Goal: Transaction & Acquisition: Book appointment/travel/reservation

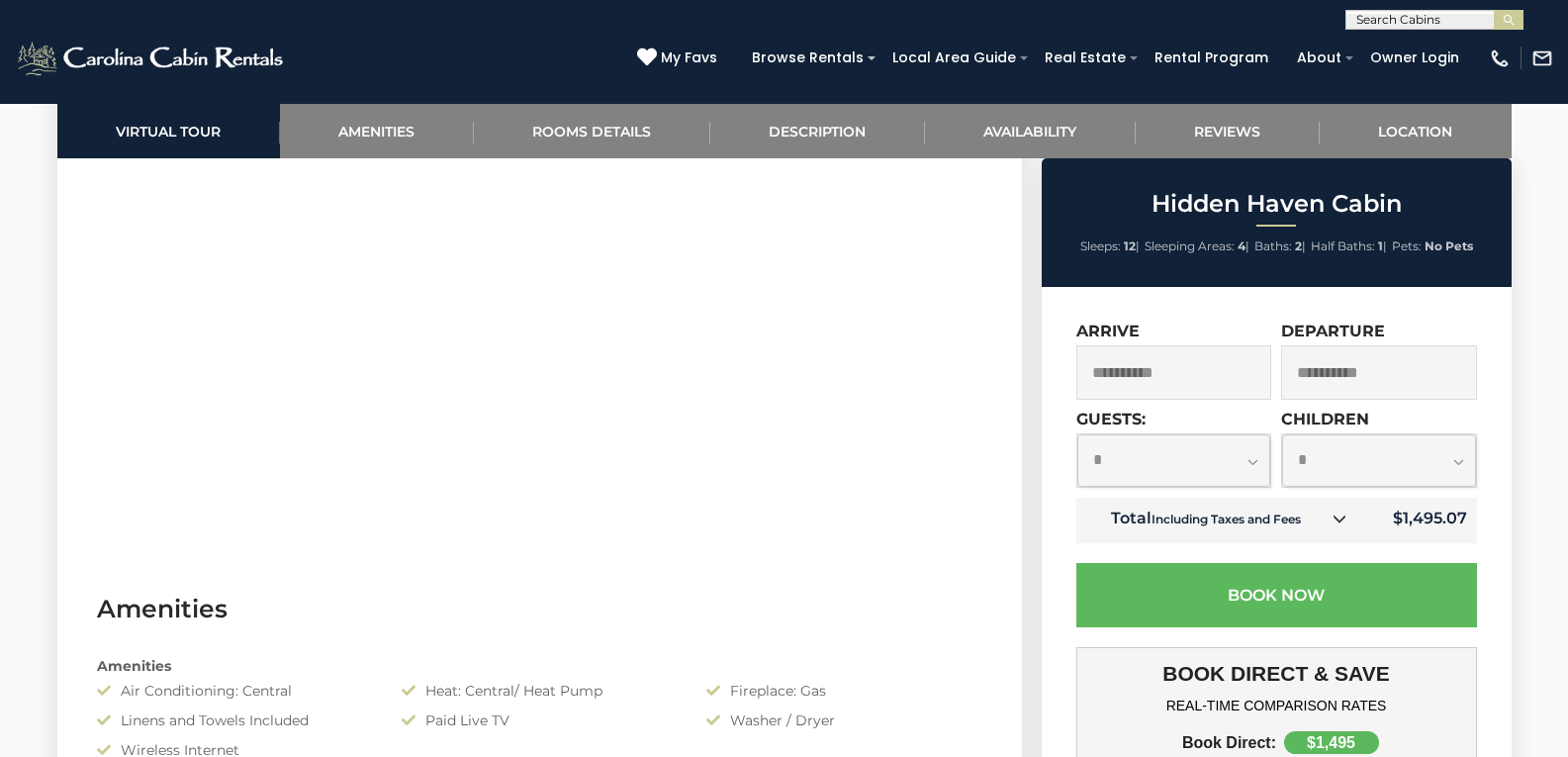
scroll to position [1187, 0]
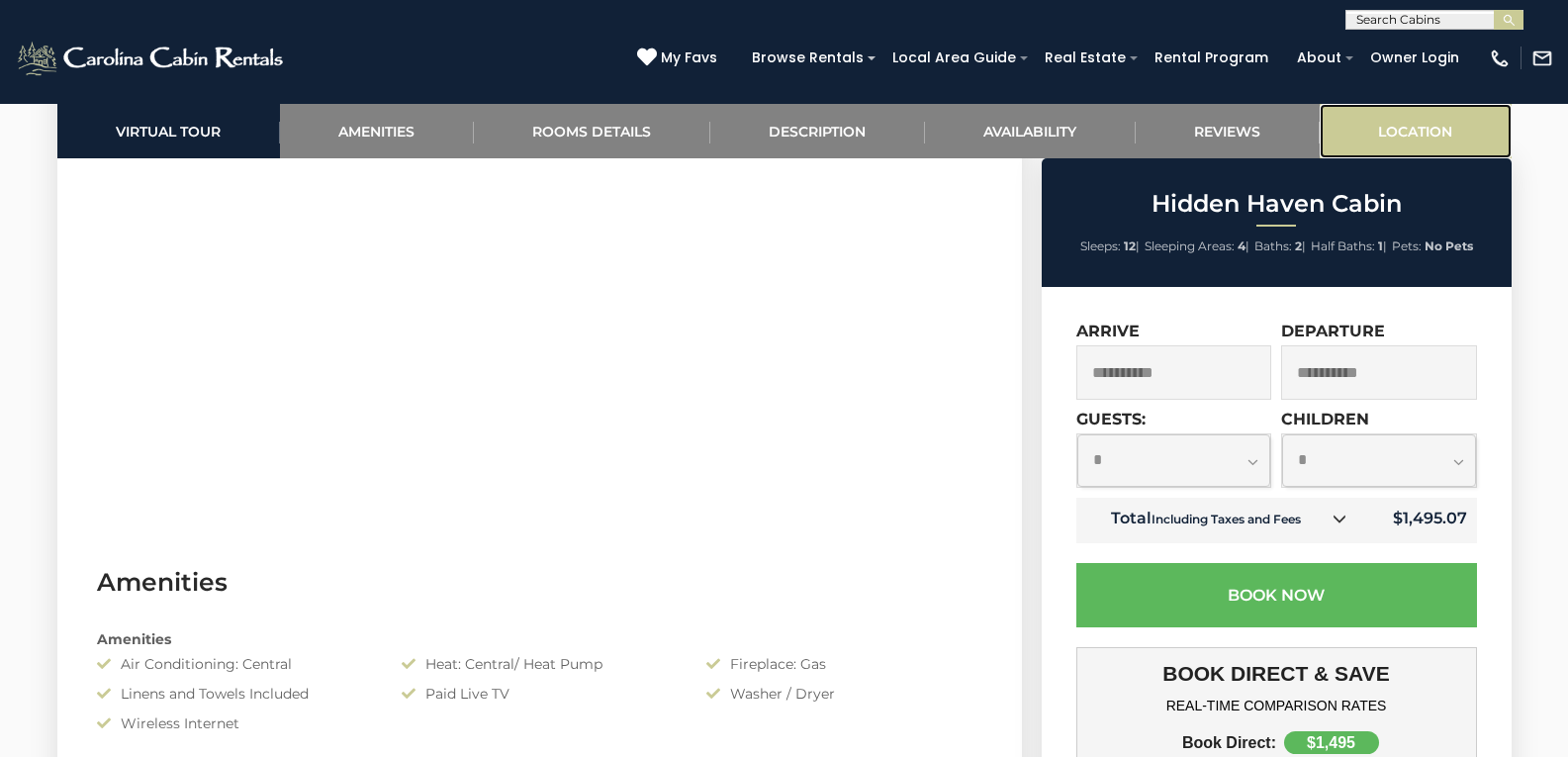
click at [1469, 115] on link "Location" at bounding box center [1417, 131] width 192 height 54
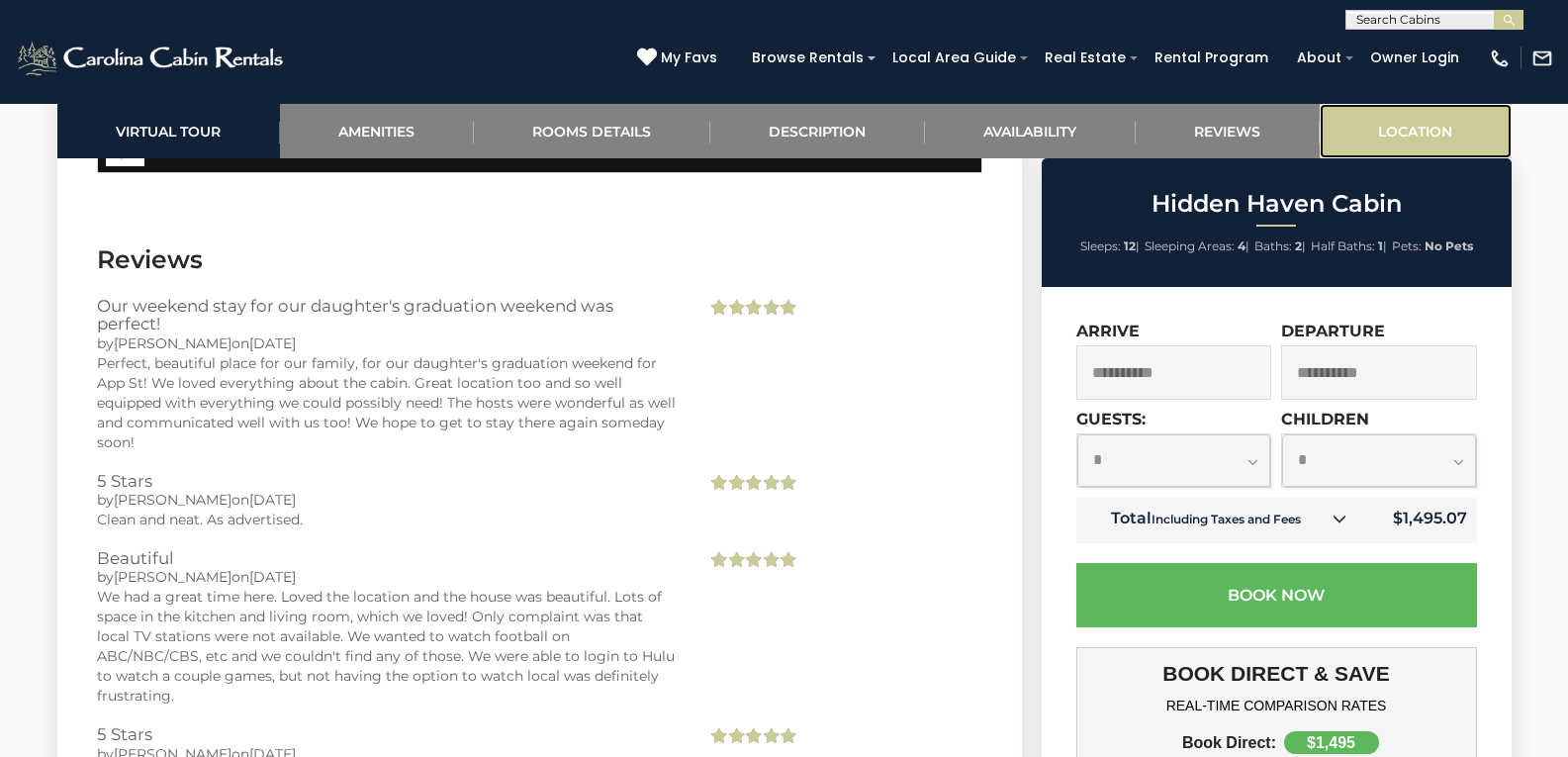
scroll to position [5258, 0]
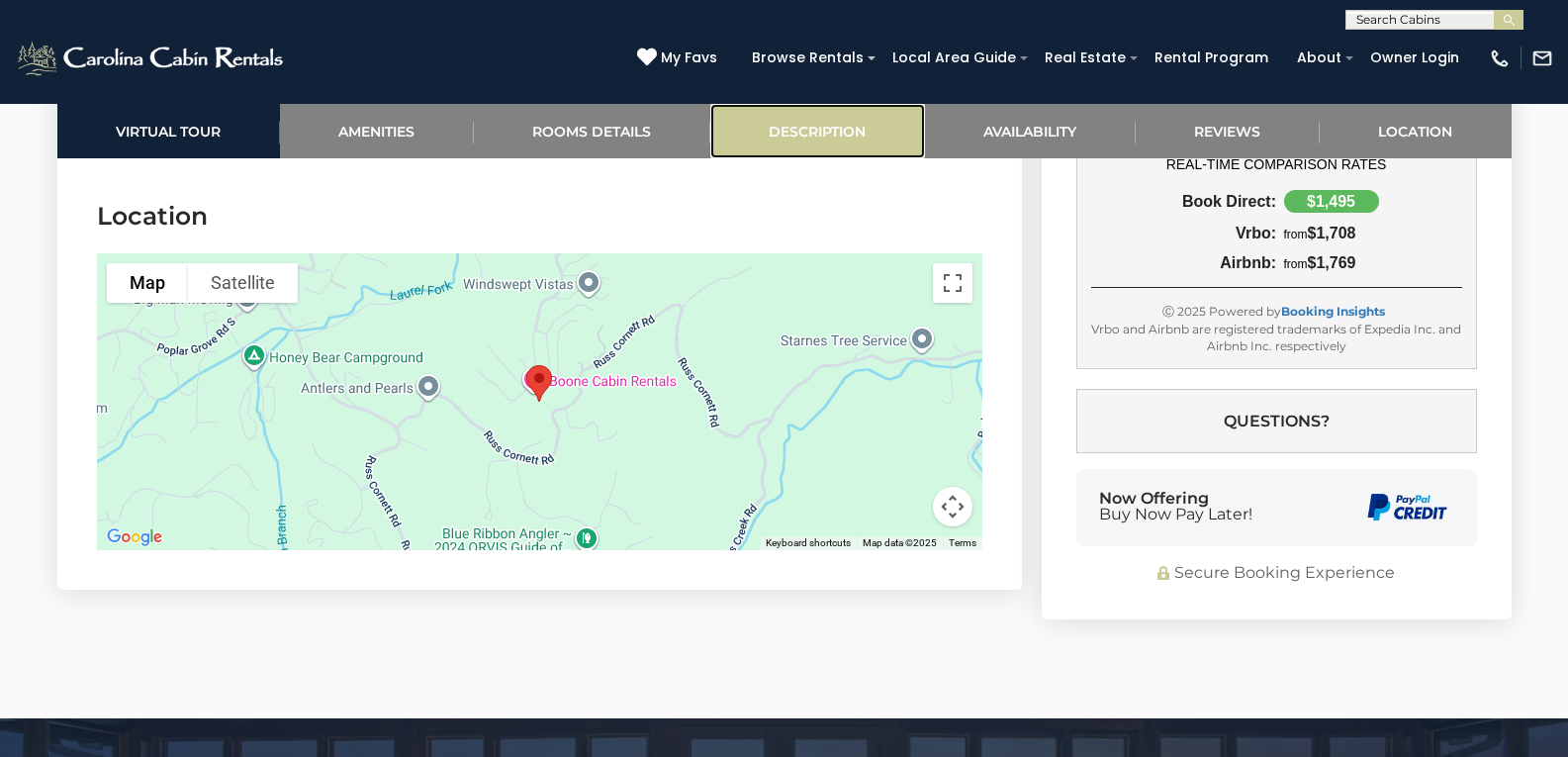
click at [844, 109] on link "Description" at bounding box center [818, 131] width 215 height 54
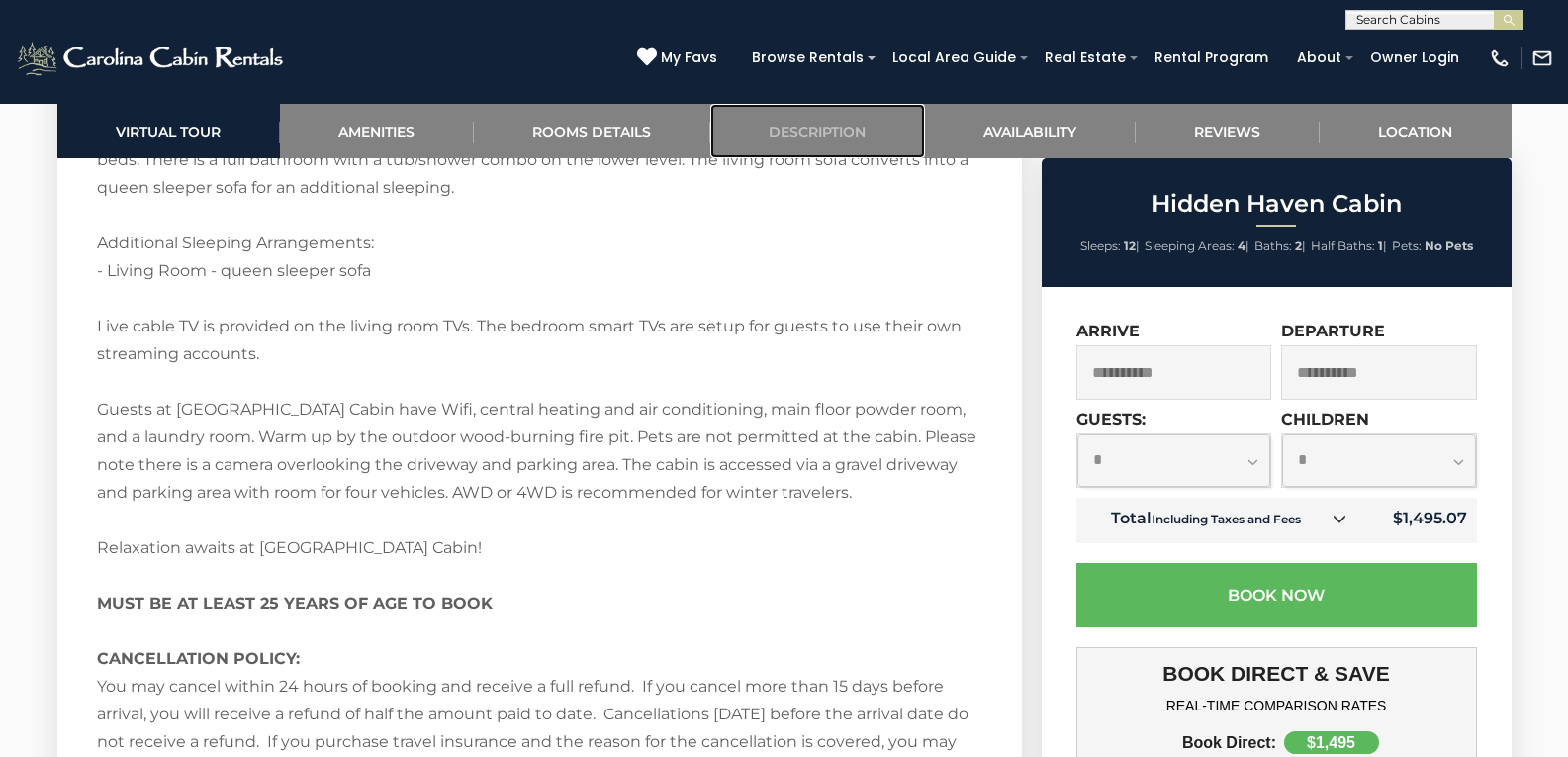
scroll to position [3612, 0]
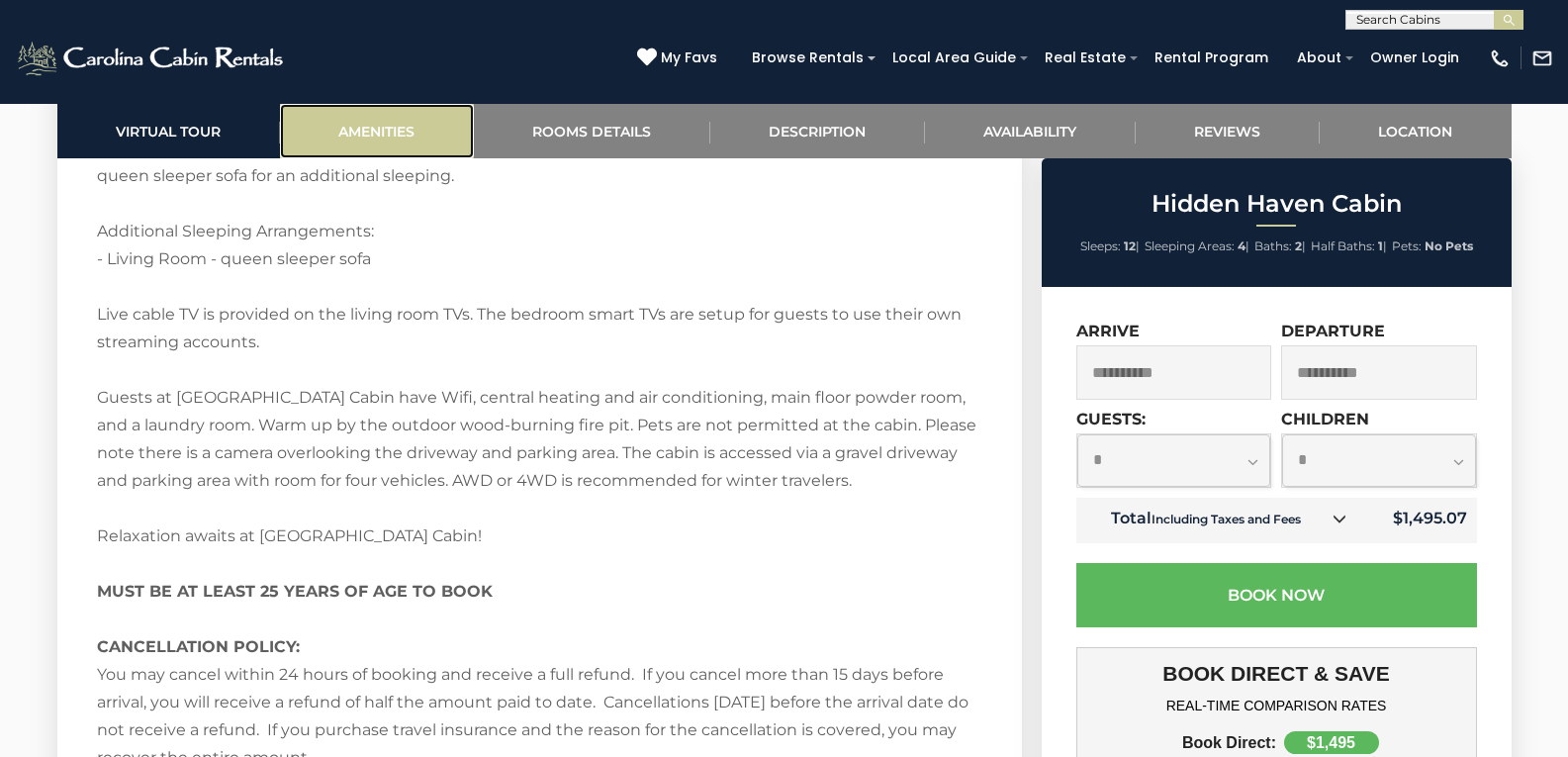
click at [345, 130] on link "Amenities" at bounding box center [377, 131] width 194 height 54
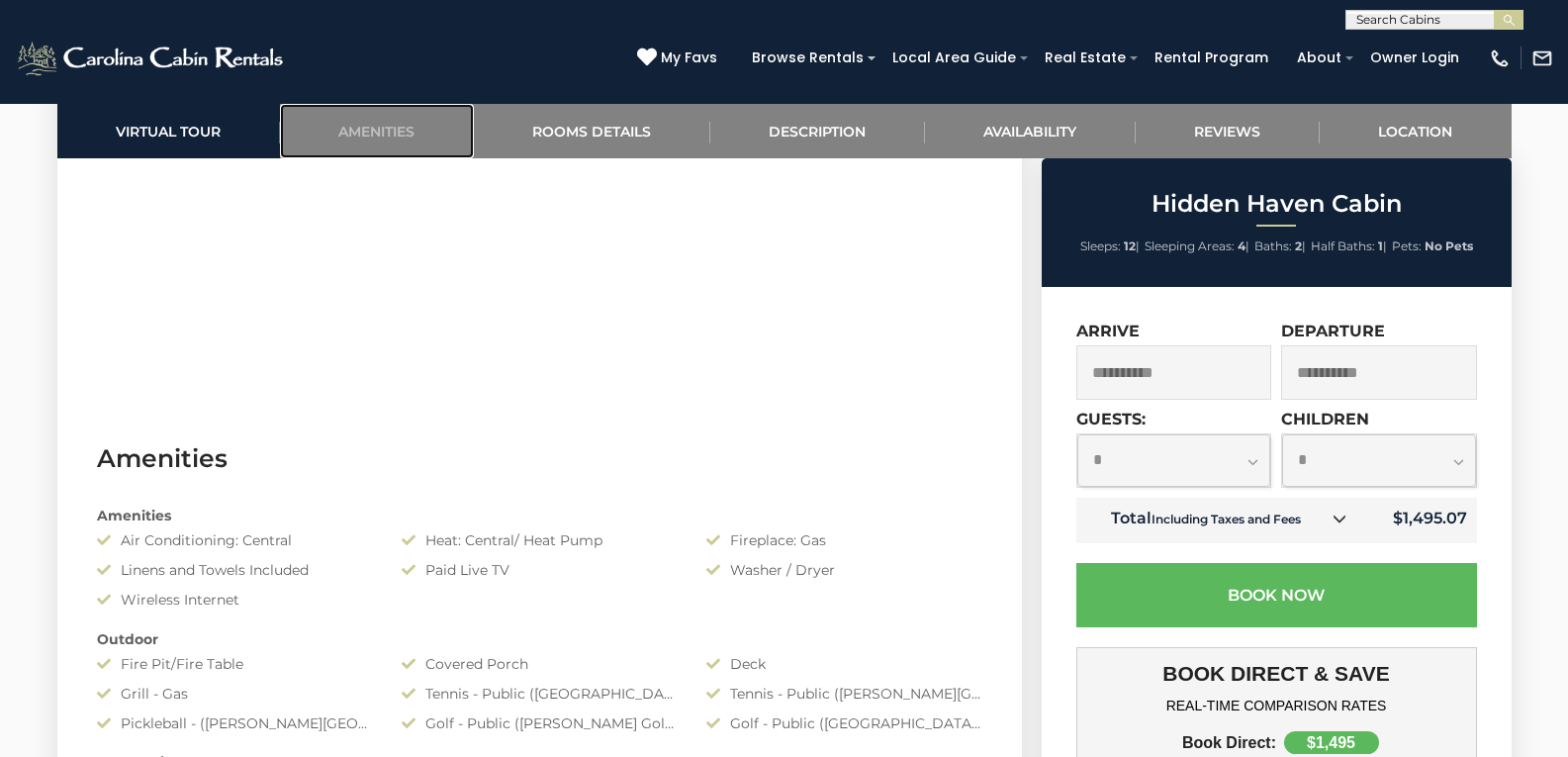
scroll to position [1277, 0]
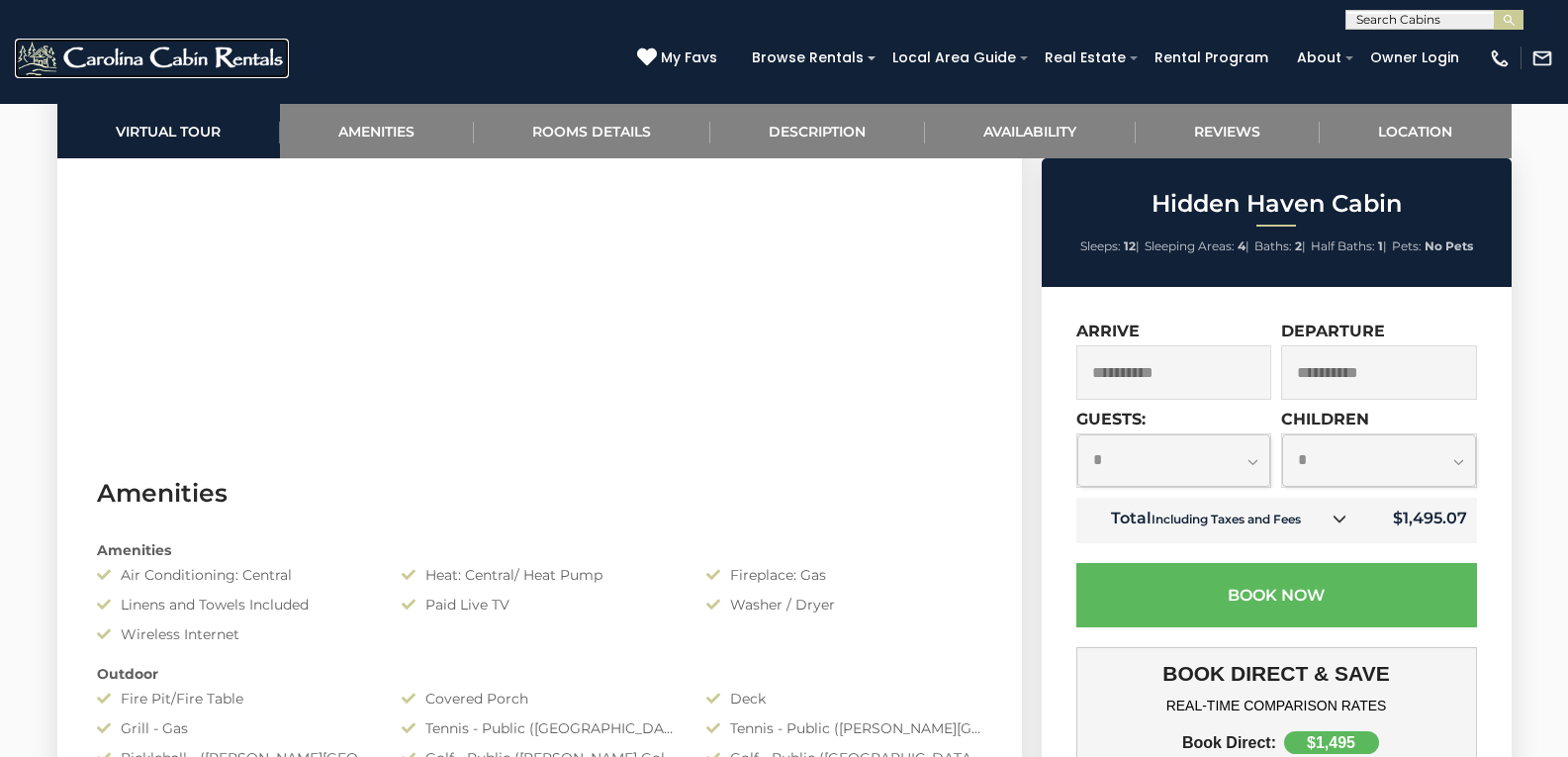
click at [209, 56] on img at bounding box center [151, 58] width 274 height 40
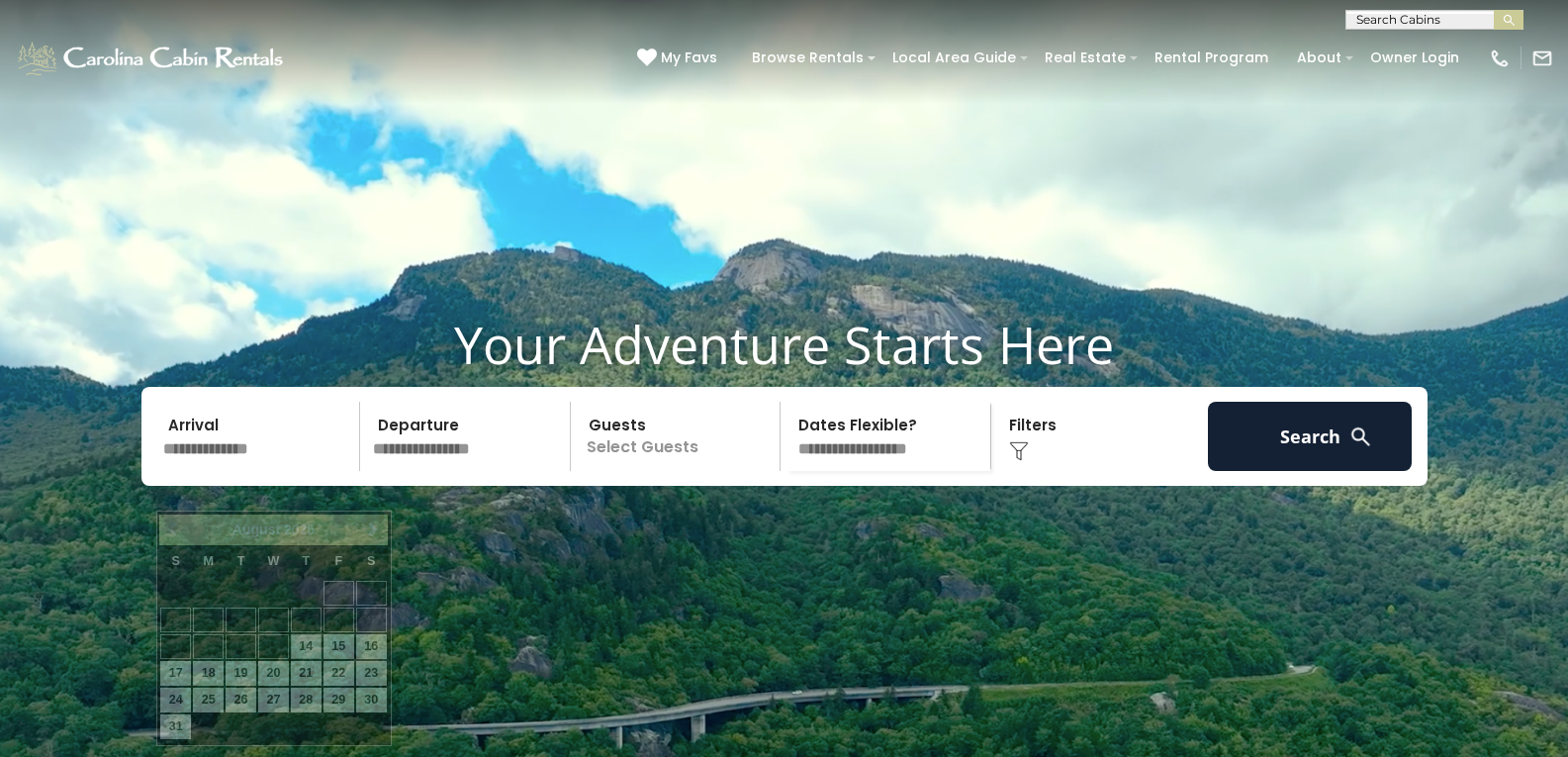
click at [297, 471] on input "text" at bounding box center [258, 436] width 205 height 69
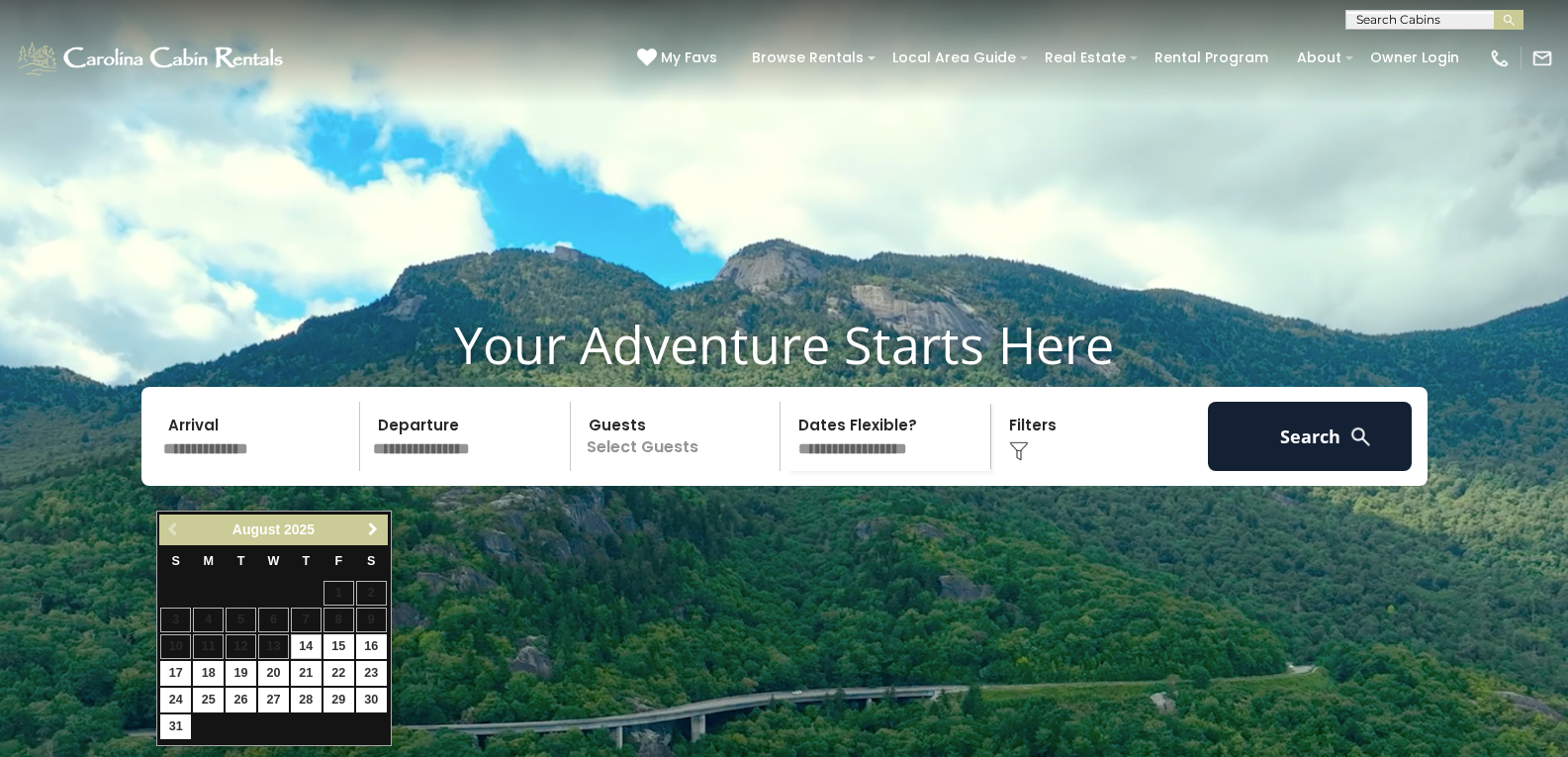
click at [378, 527] on span "Next" at bounding box center [373, 529] width 16 height 16
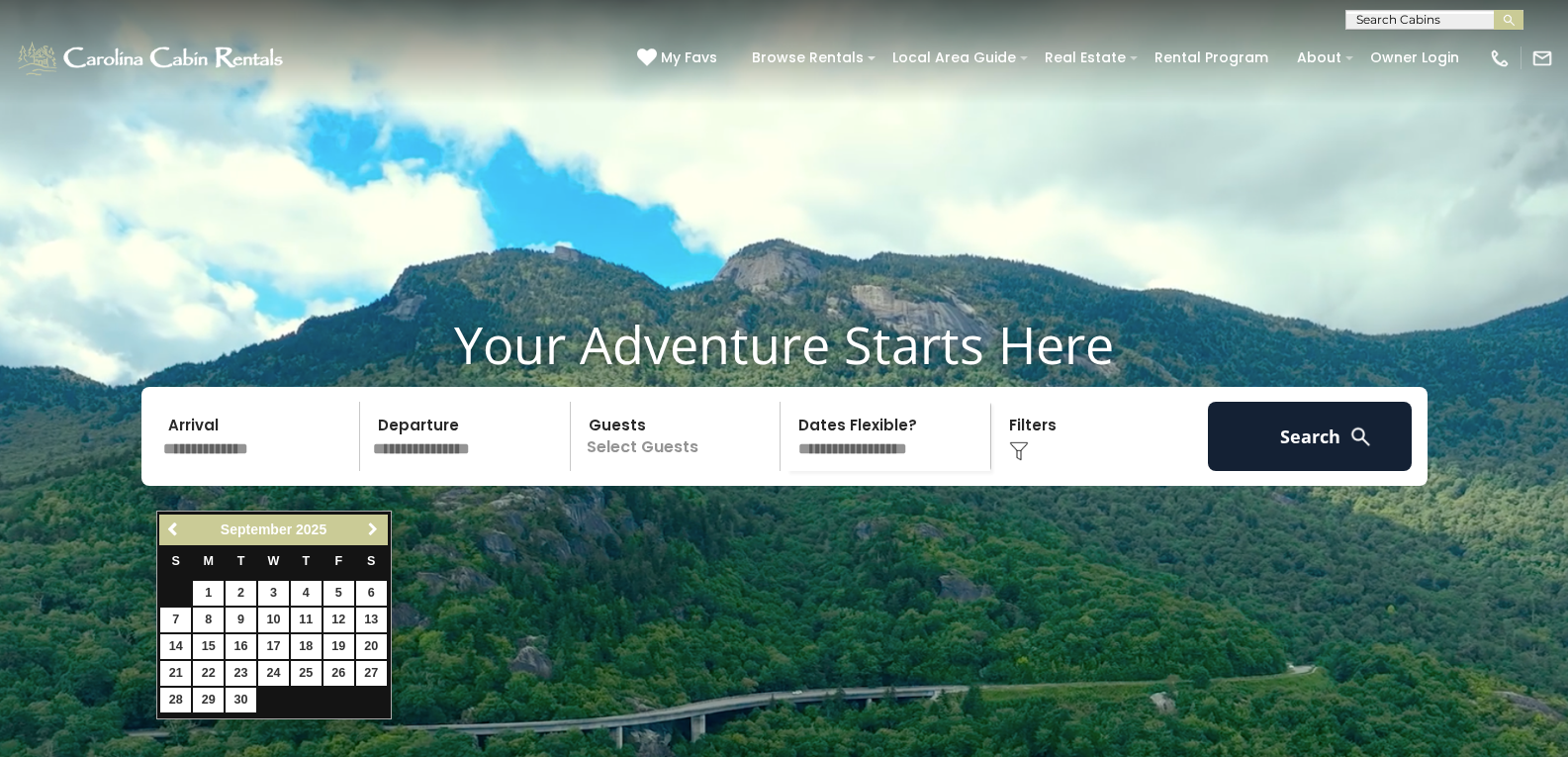
click at [378, 527] on span "Next" at bounding box center [373, 529] width 16 height 16
click at [311, 618] on link "9" at bounding box center [306, 619] width 31 height 25
type input "*******"
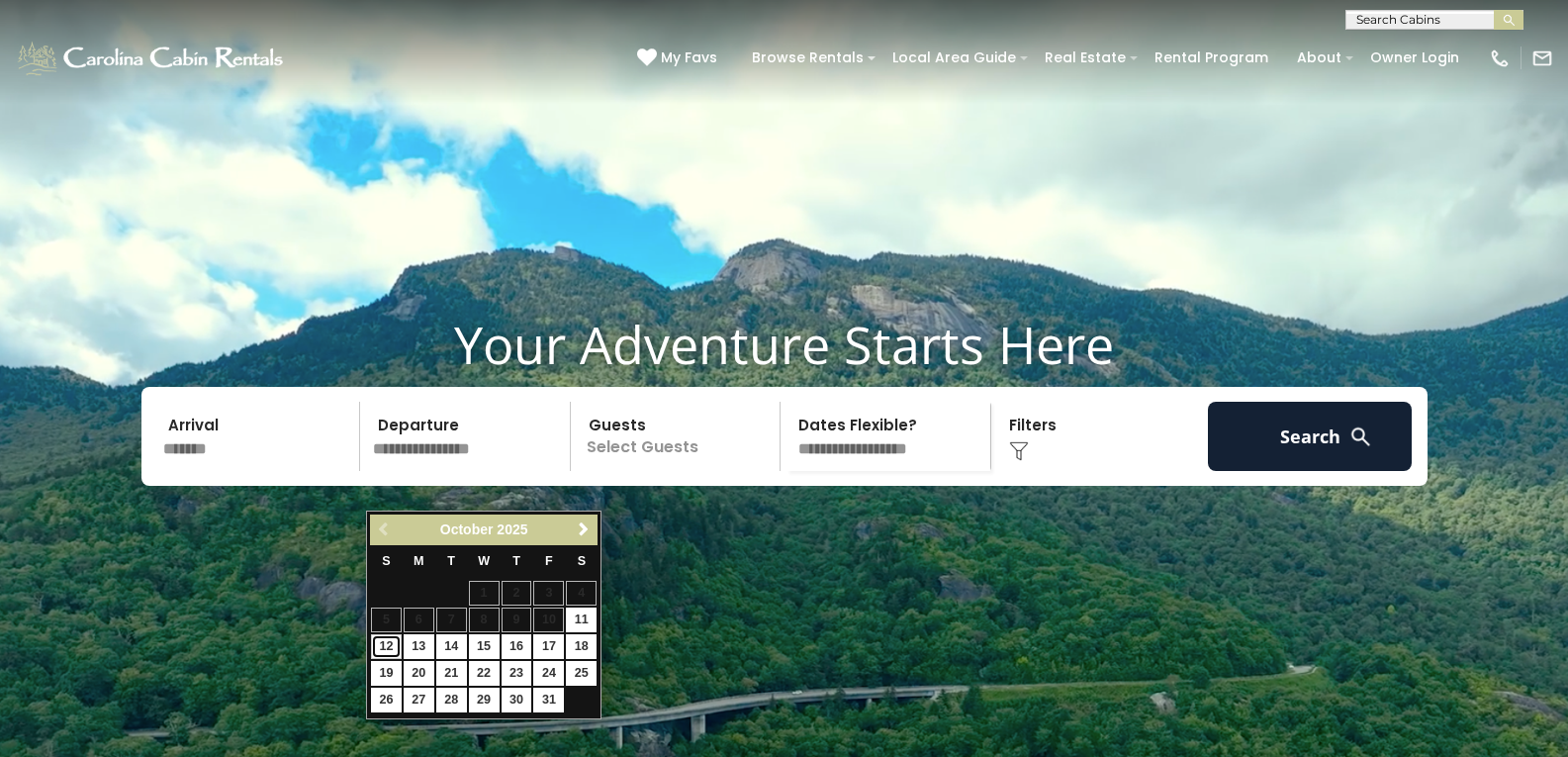
click at [386, 646] on link "12" at bounding box center [386, 646] width 31 height 25
type input "********"
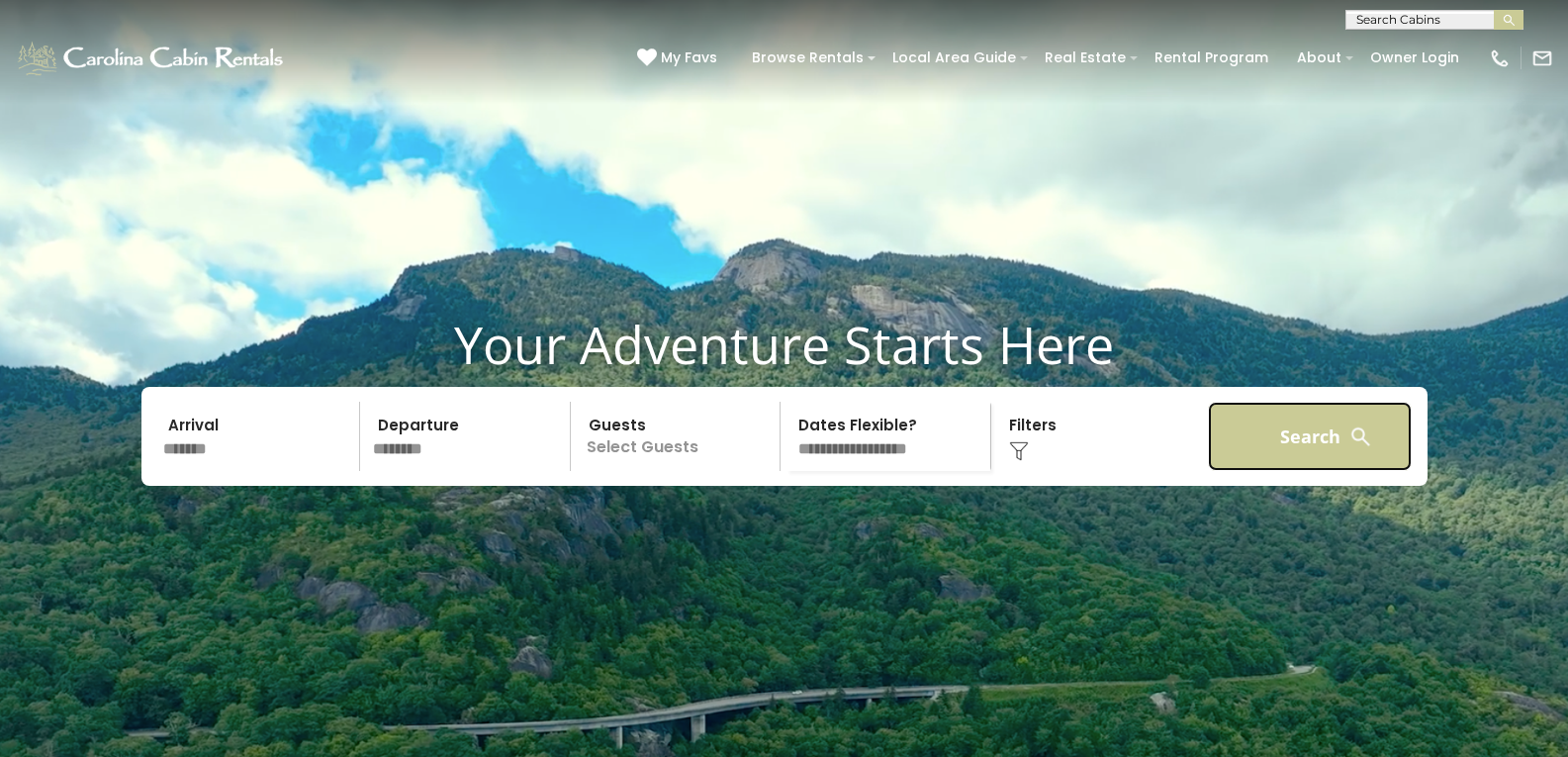
click at [1334, 471] on button "Search" at bounding box center [1311, 436] width 205 height 69
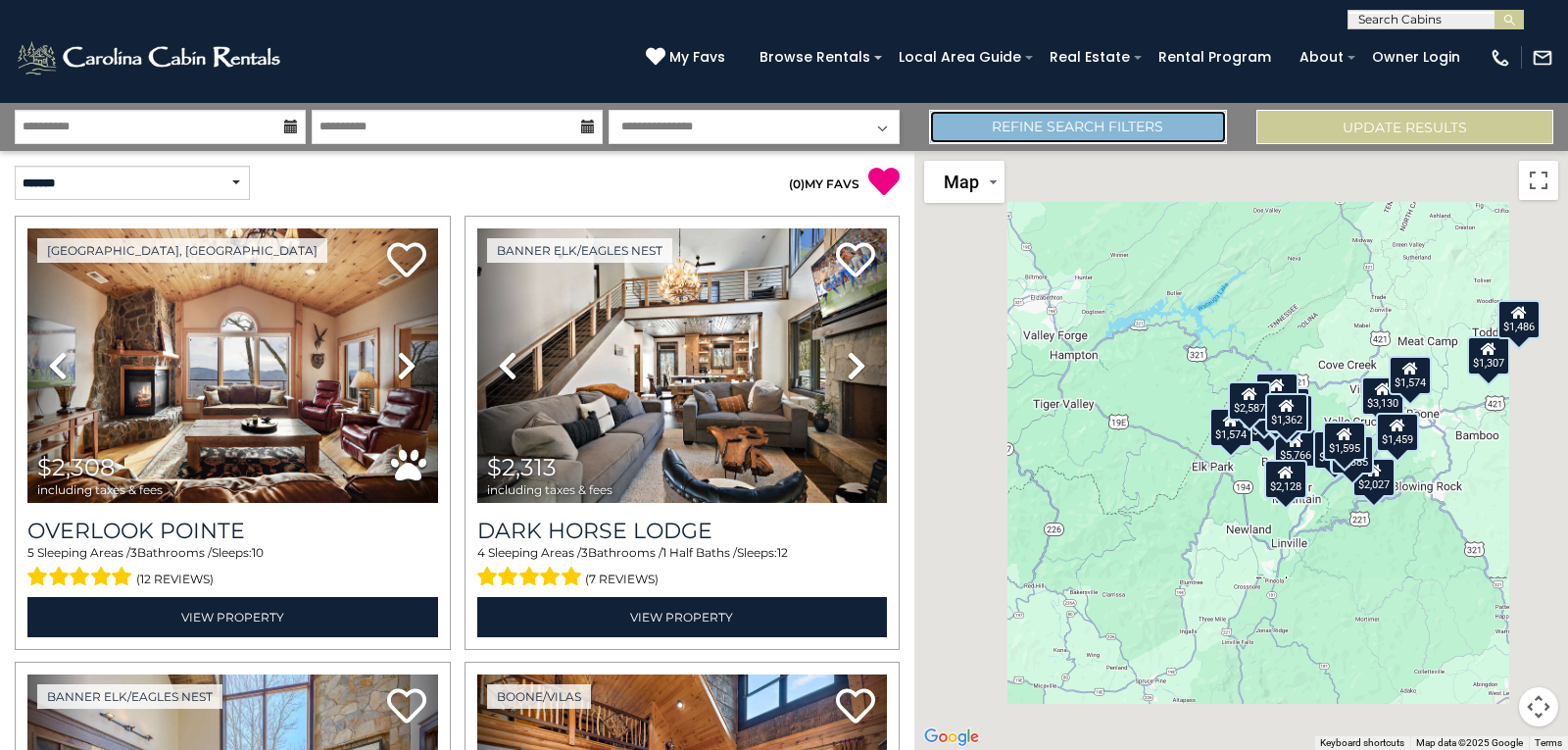
click at [1120, 115] on link "Refine Search Filters" at bounding box center [1078, 126] width 297 height 34
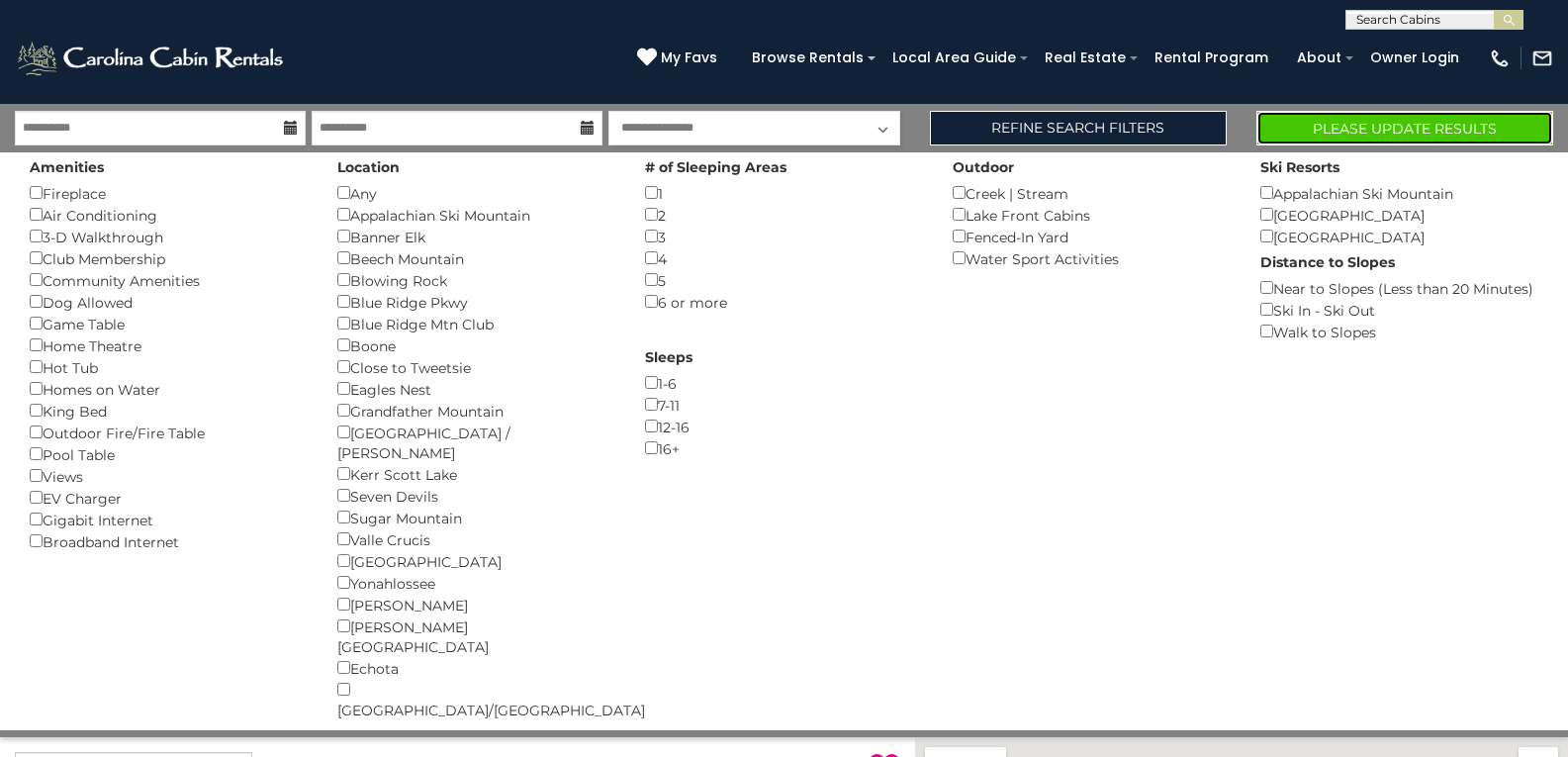
click at [1470, 124] on button "Please Update Results" at bounding box center [1406, 128] width 297 height 35
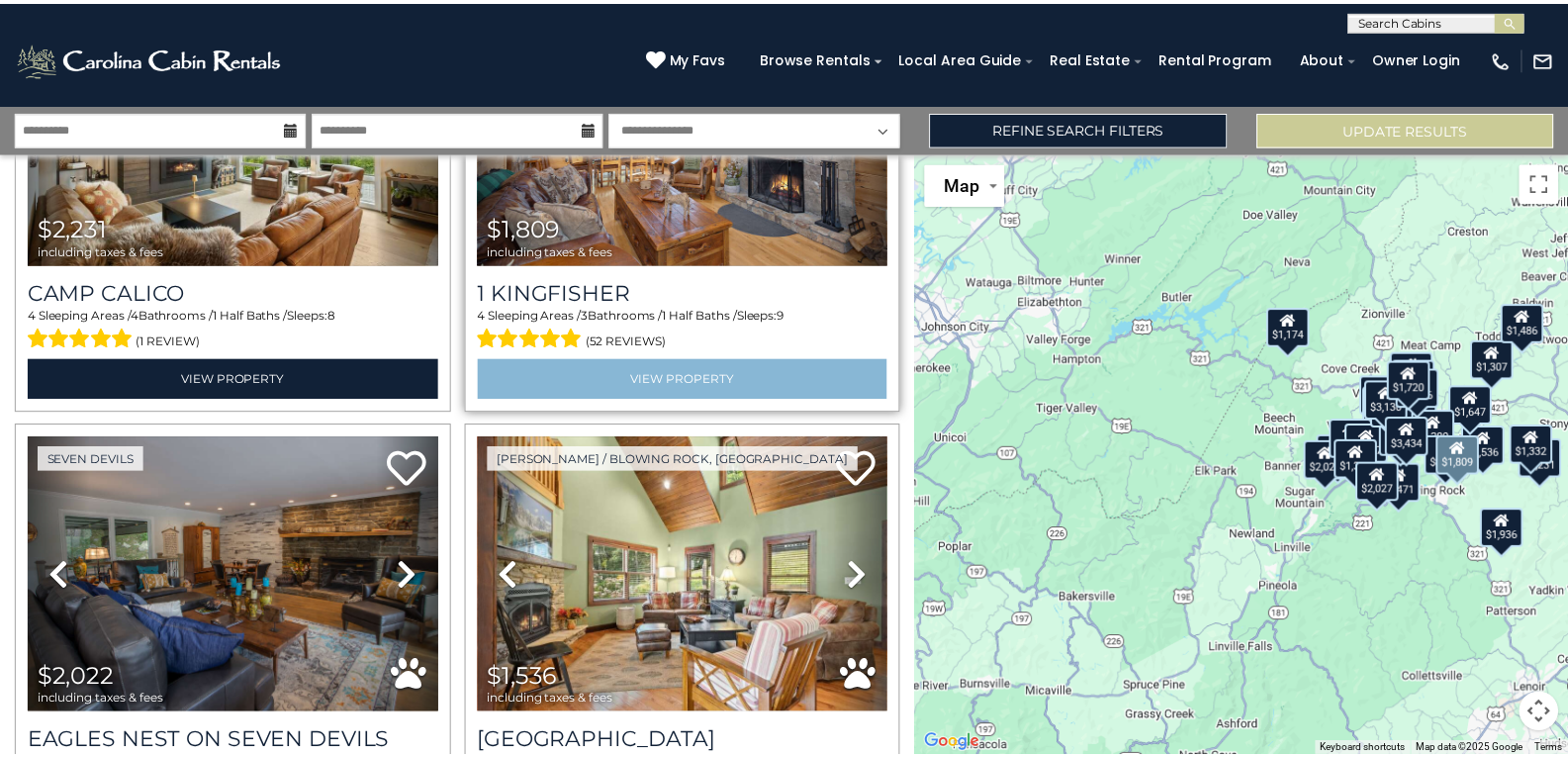
scroll to position [2176, 0]
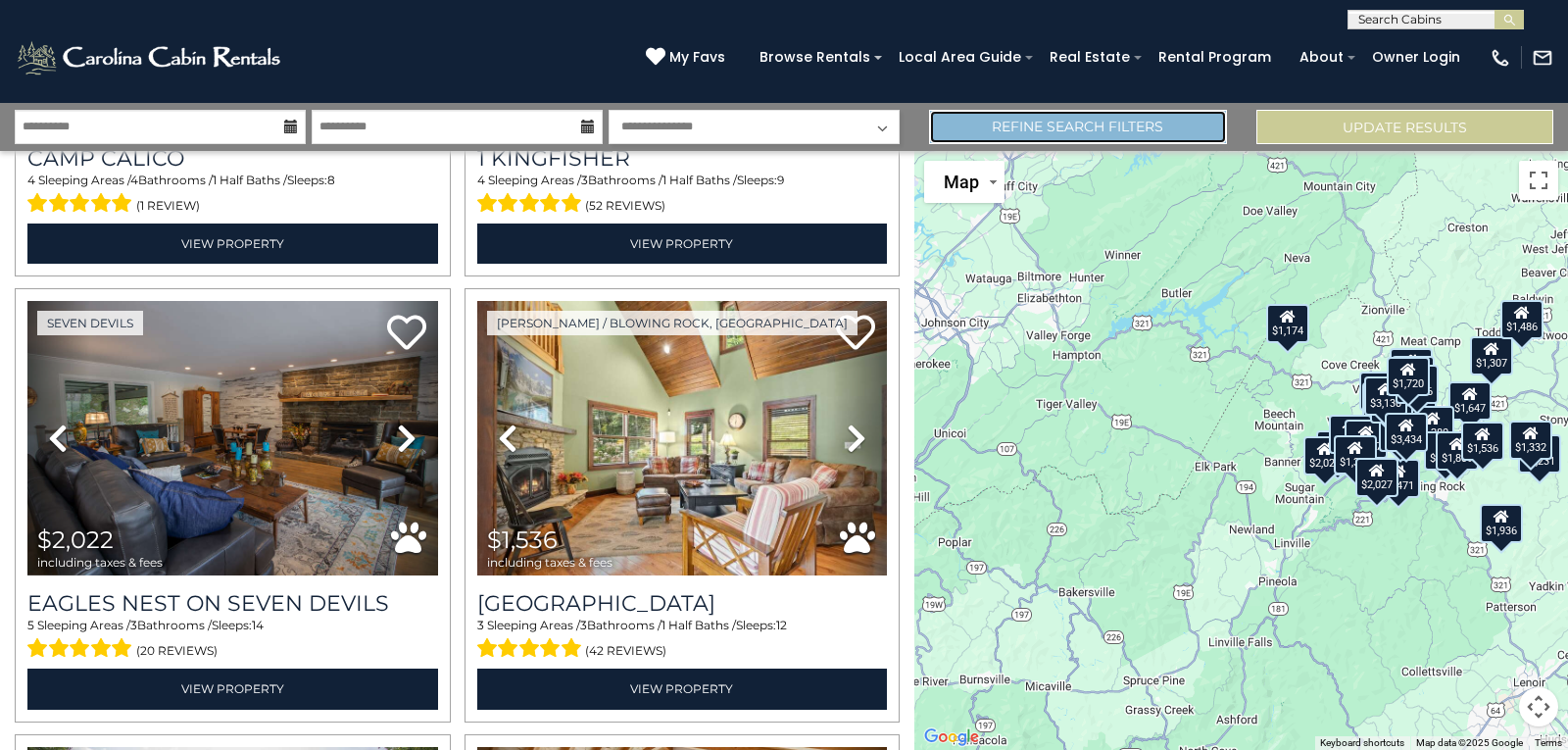
click at [1183, 125] on link "Refine Search Filters" at bounding box center [1078, 126] width 297 height 34
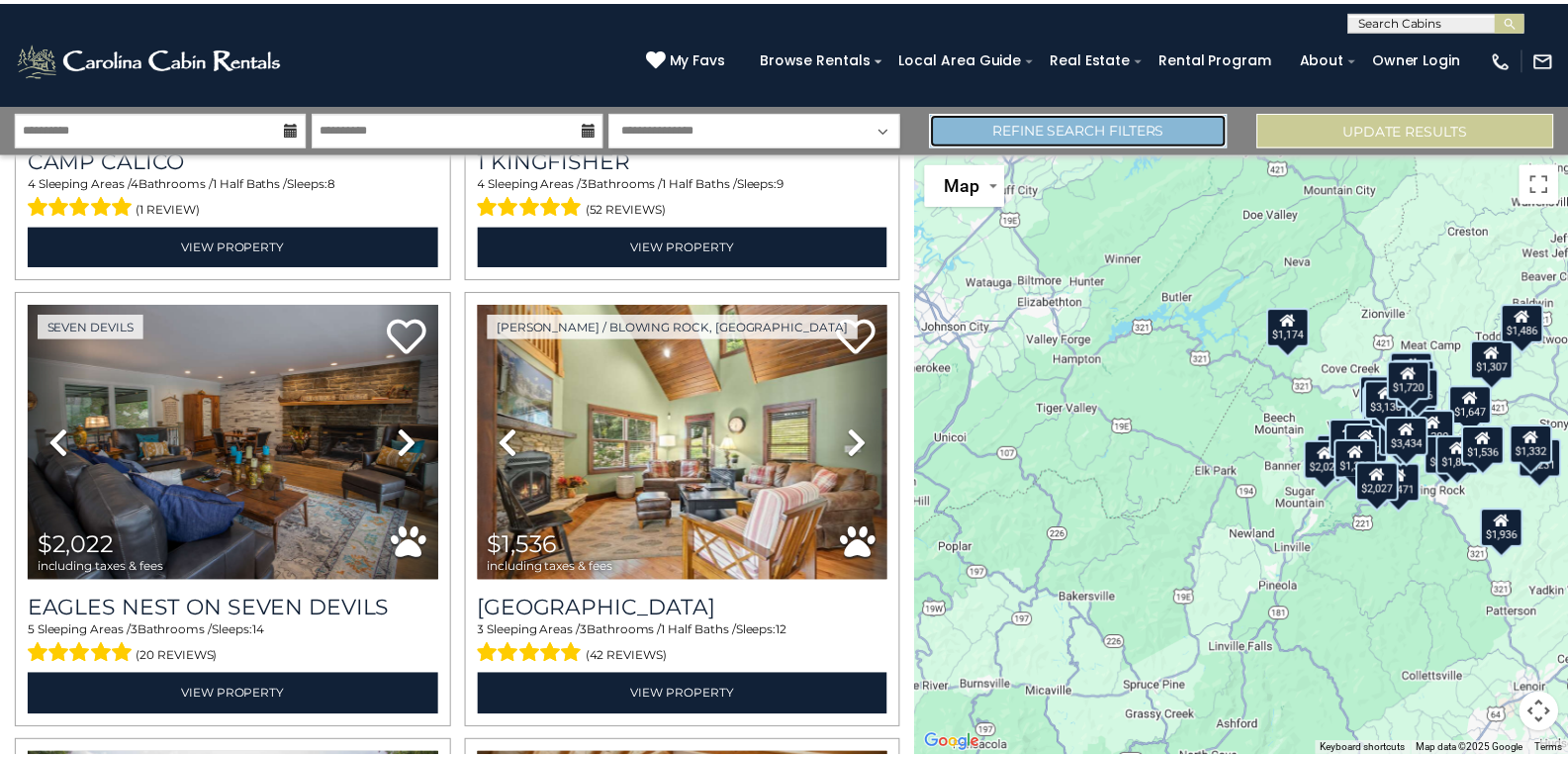
scroll to position [2161, 0]
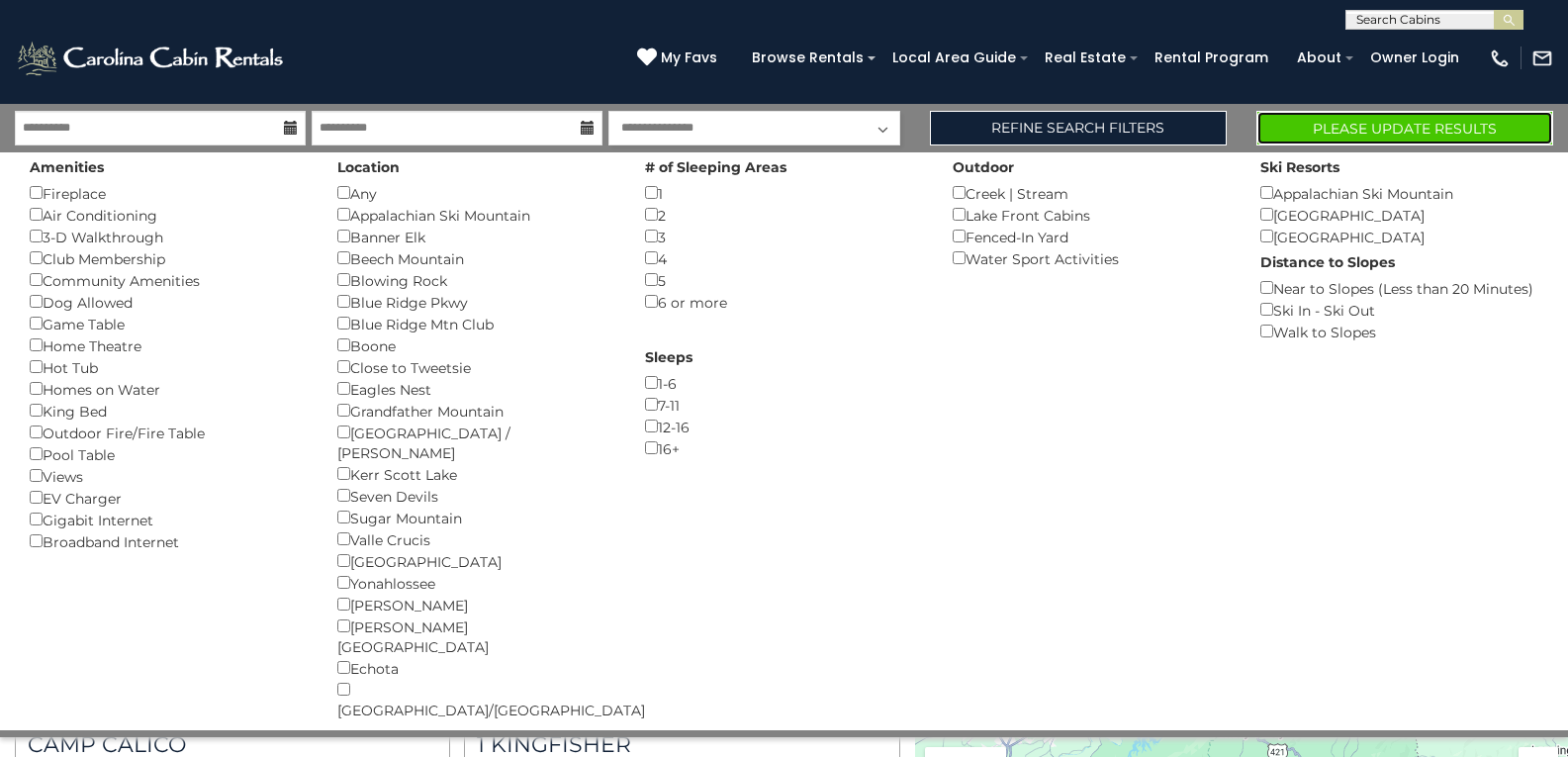
click at [1364, 134] on button "Please Update Results" at bounding box center [1406, 128] width 297 height 35
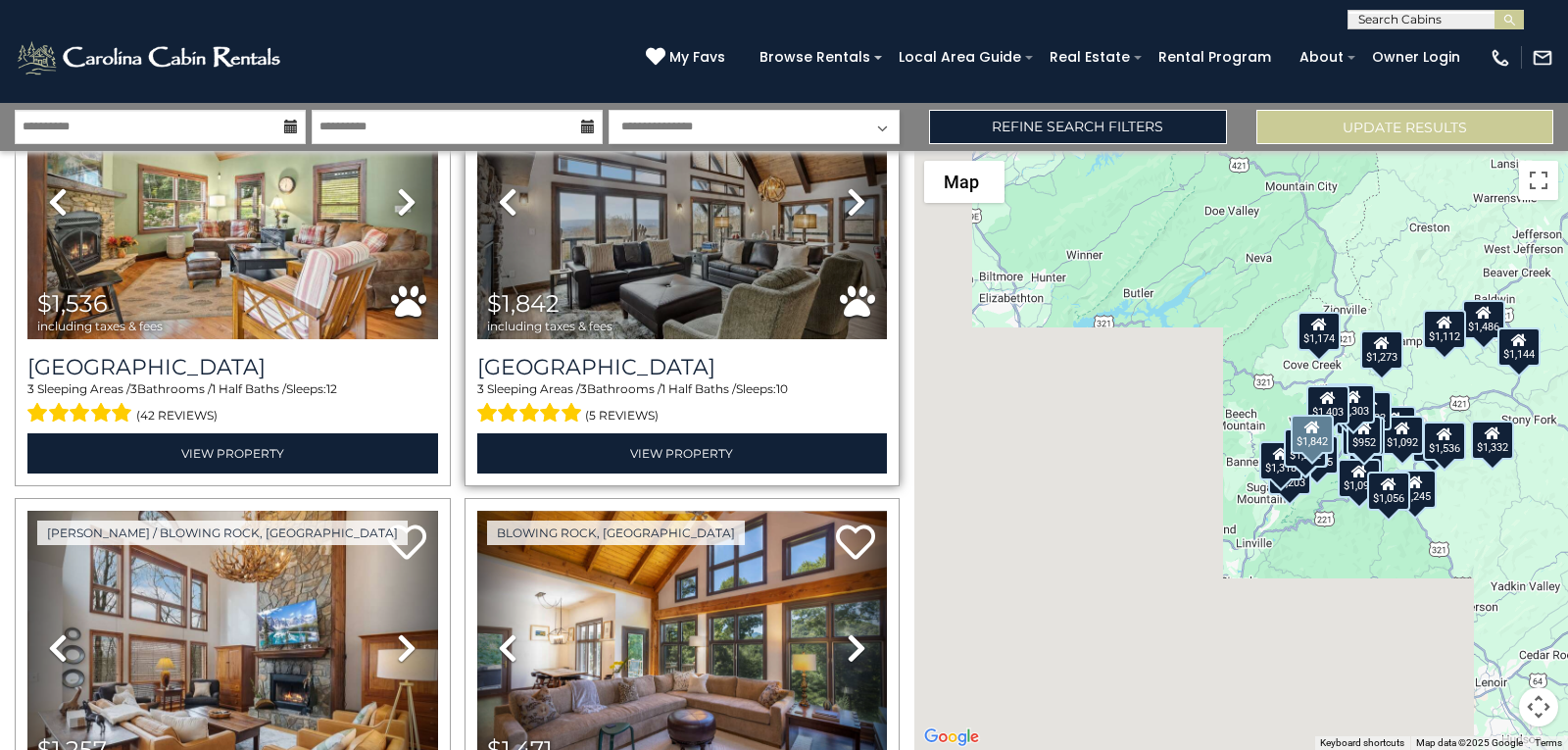
scroll to position [392, 0]
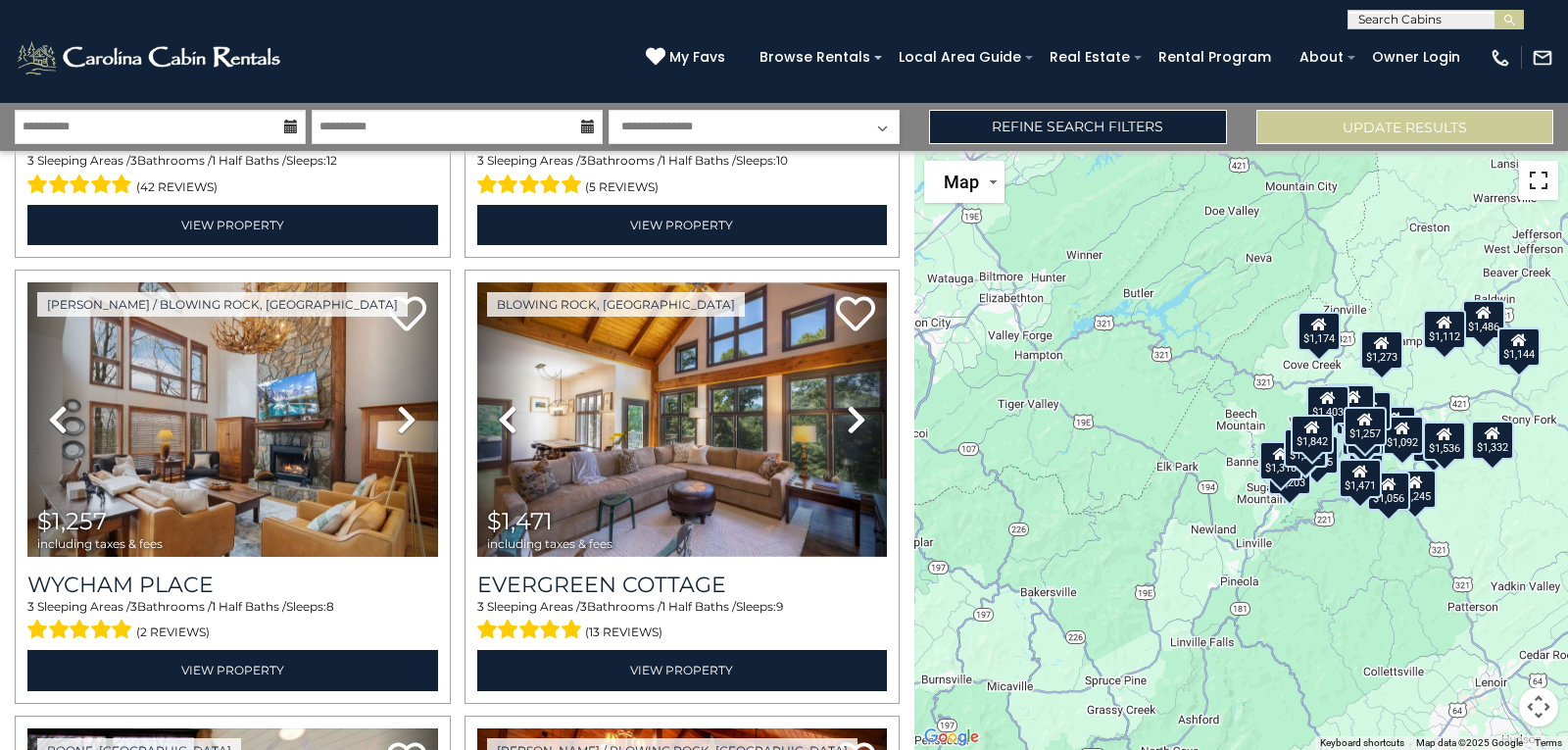
click at [1543, 175] on button "Toggle fullscreen view" at bounding box center [1539, 180] width 39 height 39
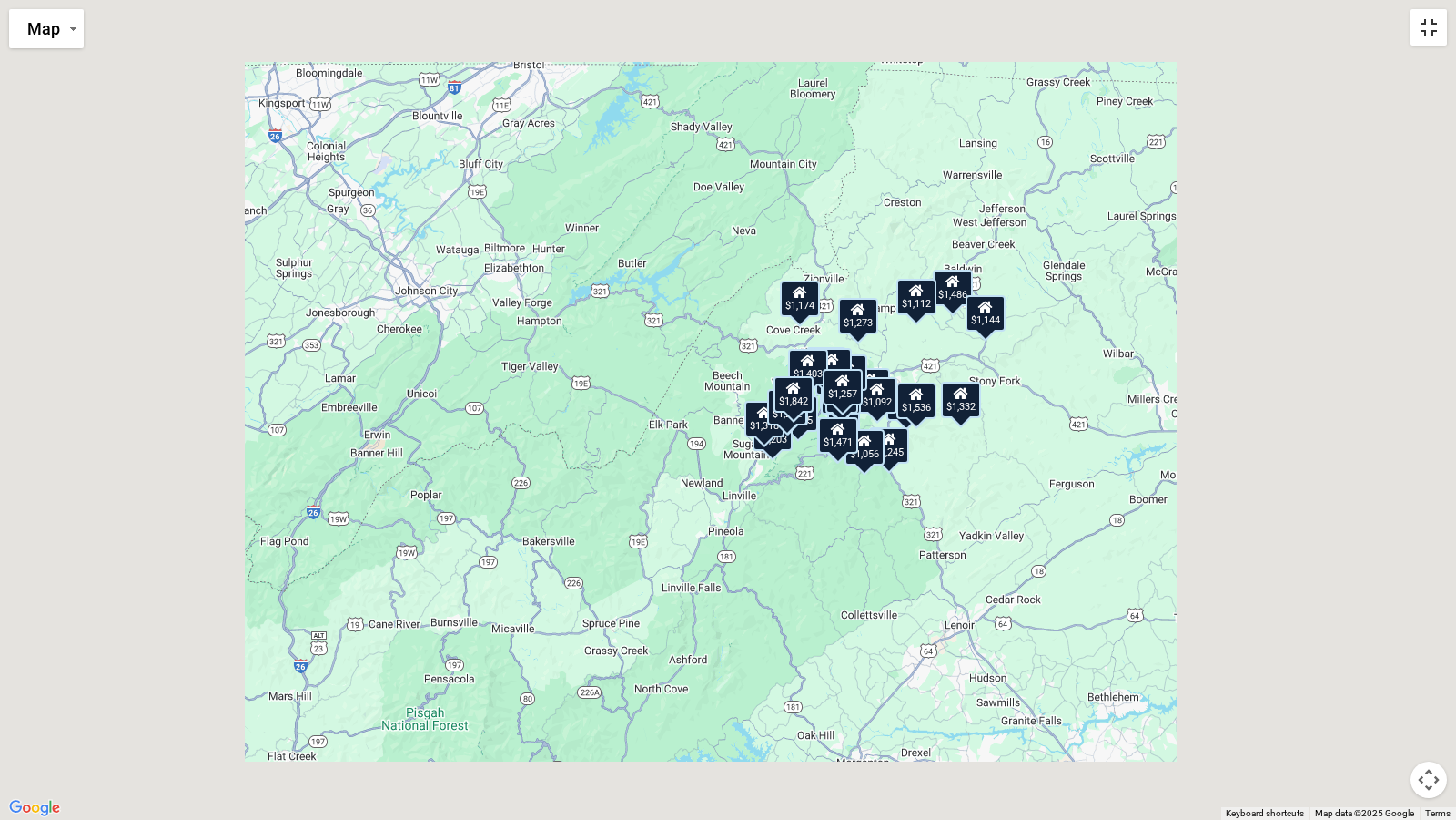
click at [1439, 16] on button "Toggle fullscreen view" at bounding box center [1429, 27] width 36 height 36
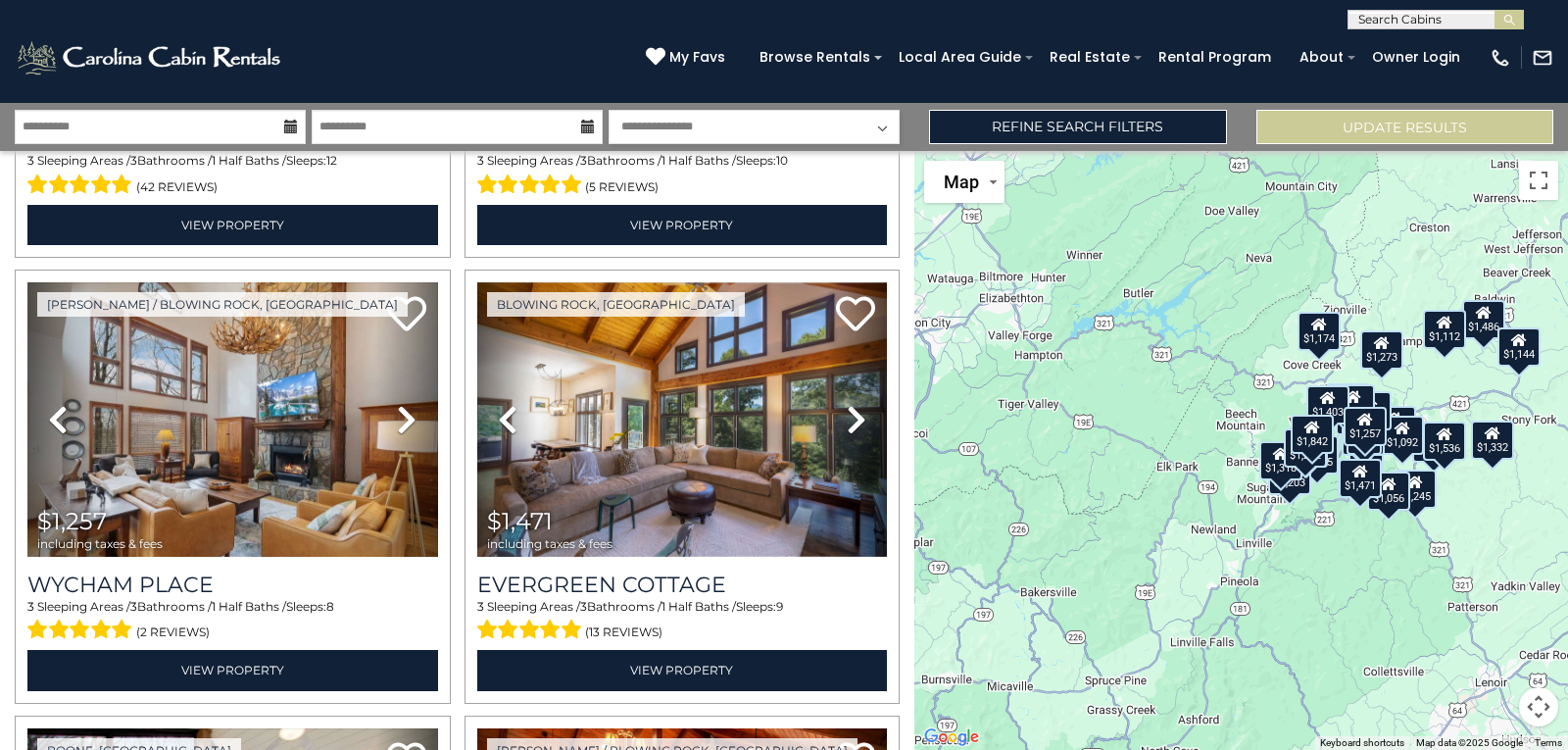
drag, startPoint x: 1368, startPoint y: 540, endPoint x: 1368, endPoint y: 554, distance: 14.0
click at [1364, 554] on div "$1,536 $1,842 $1,257 $1,471 $1,280 $1,332 $1,459 $1,486 $1,385 $1,203 $1,034 $1…" at bounding box center [1241, 450] width 654 height 599
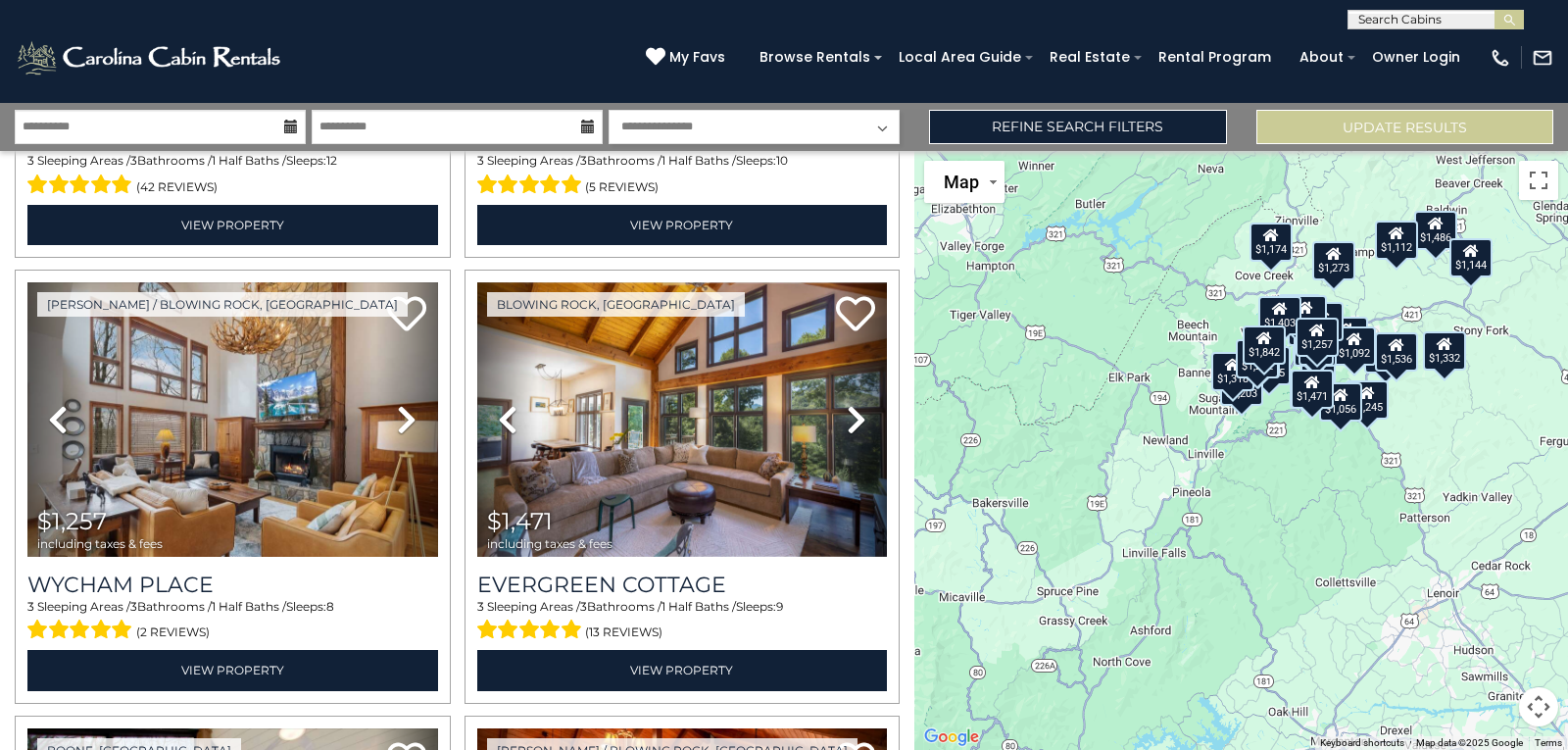
drag, startPoint x: 1440, startPoint y: 432, endPoint x: 1393, endPoint y: 319, distance: 122.4
click at [1393, 319] on div "$1,536 $1,842 $1,257 $1,471 $1,280 $1,332 $1,459 $1,486 $1,385 $1,203 $1,034 $1…" at bounding box center [1241, 450] width 654 height 599
click at [986, 185] on button "Map" at bounding box center [965, 181] width 80 height 42
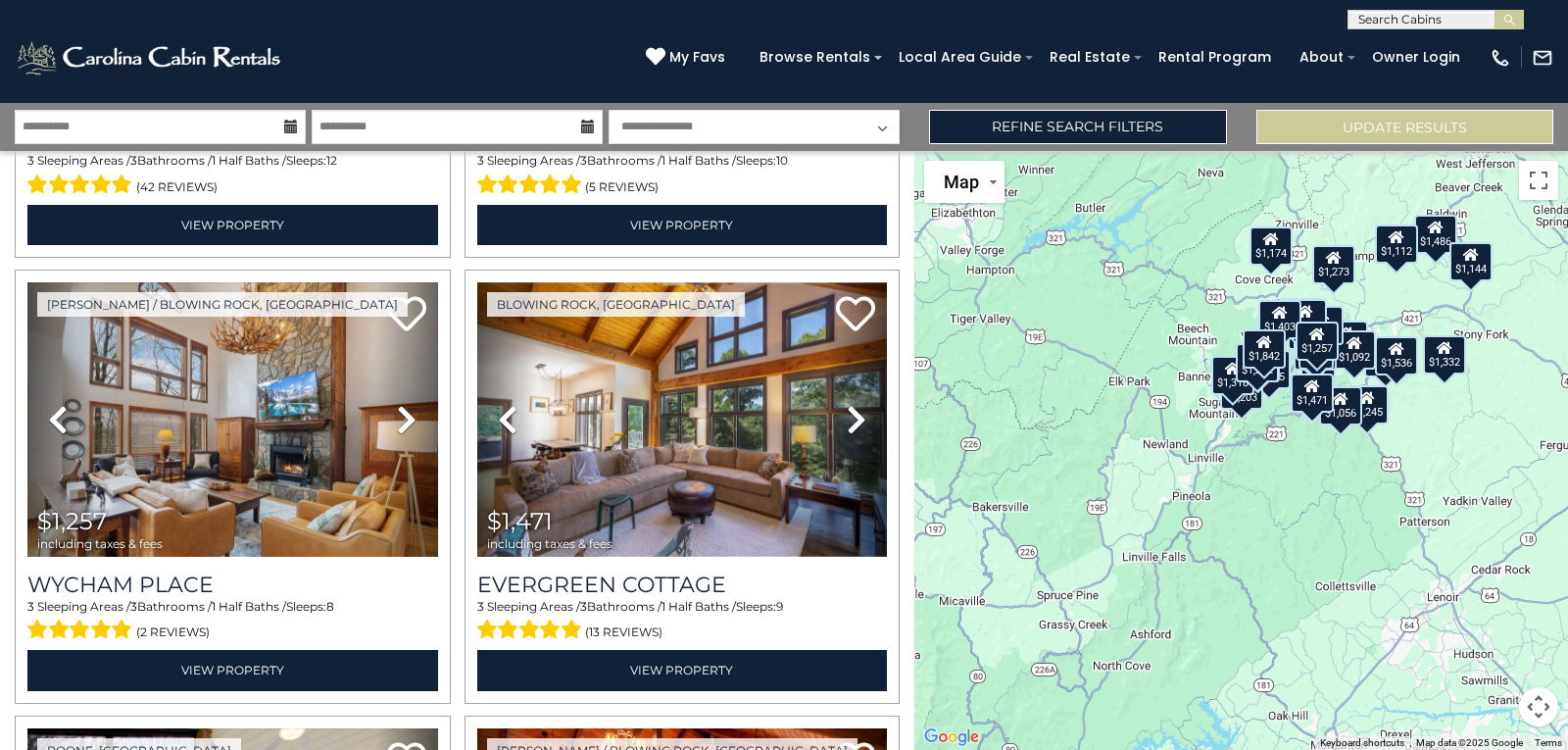
drag, startPoint x: 1115, startPoint y: 397, endPoint x: 1123, endPoint y: 446, distance: 49.6
click at [1115, 399] on div "$1,536 $1,842 $1,257 $1,471 $1,280 $1,332 $1,459 $1,486 $1,385 $1,203 $1,034 $1…" at bounding box center [1241, 450] width 654 height 599
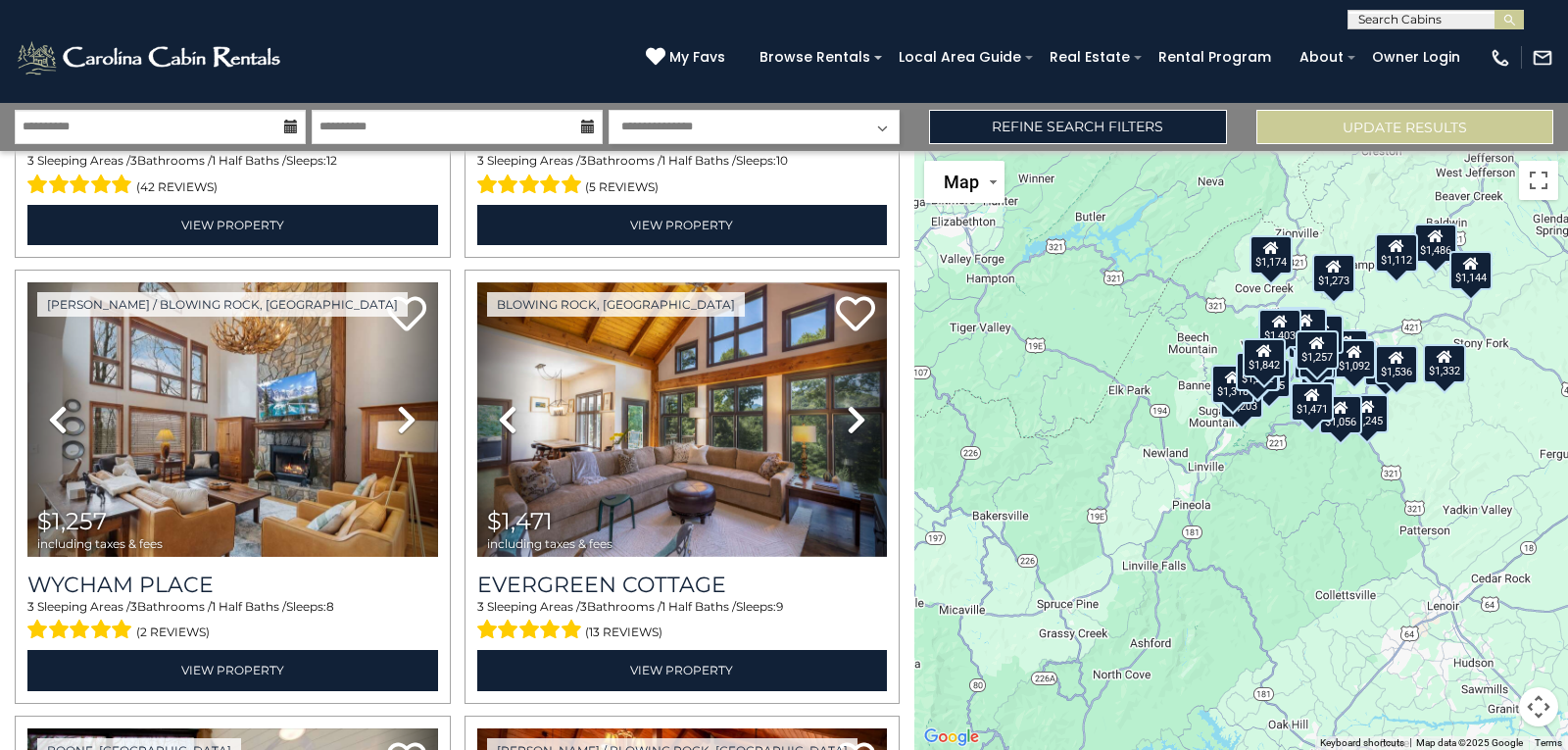
click at [1538, 699] on button "Map camera controls" at bounding box center [1539, 707] width 39 height 39
click at [1498, 611] on button "Zoom in" at bounding box center [1490, 609] width 39 height 39
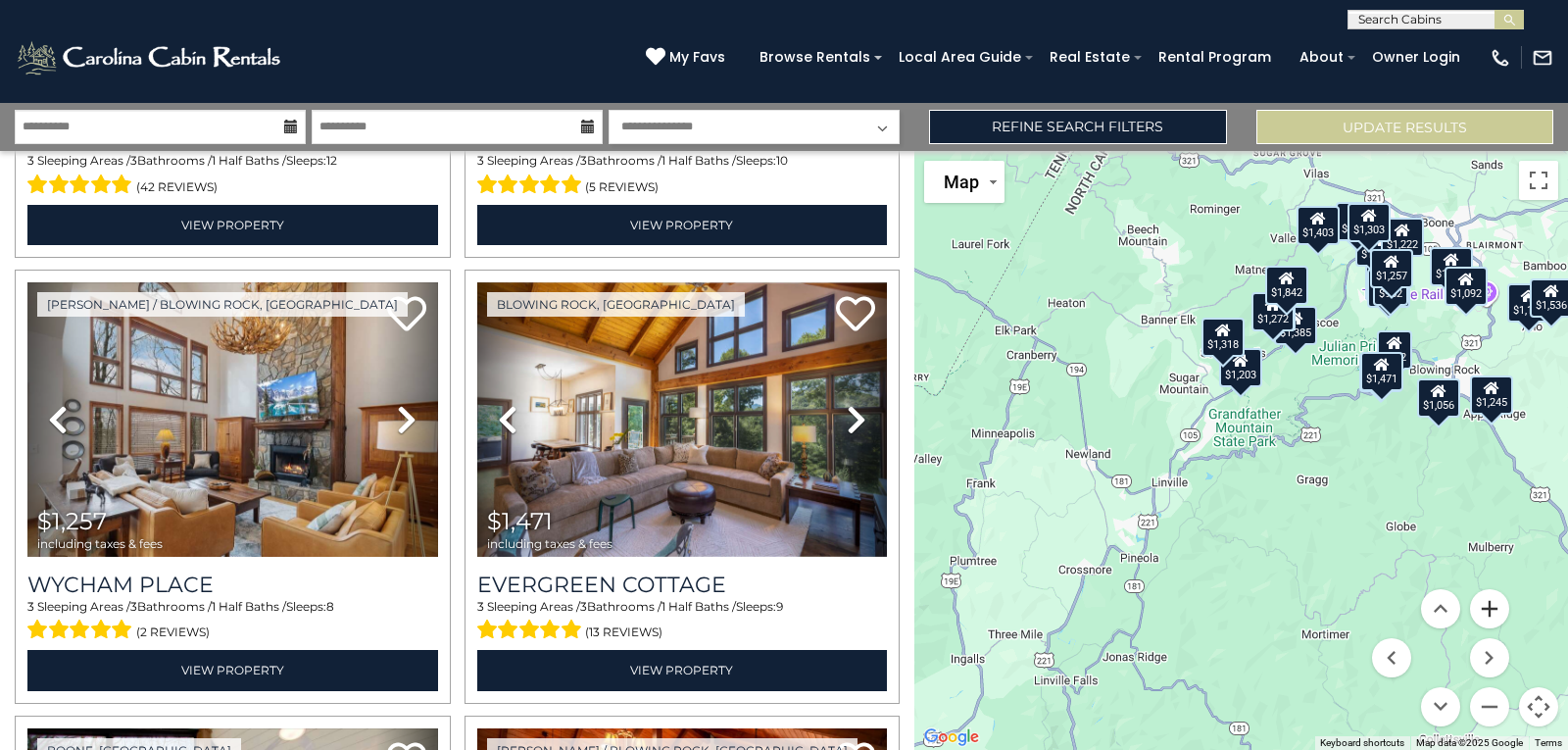
click at [1498, 613] on button "Zoom in" at bounding box center [1490, 609] width 39 height 39
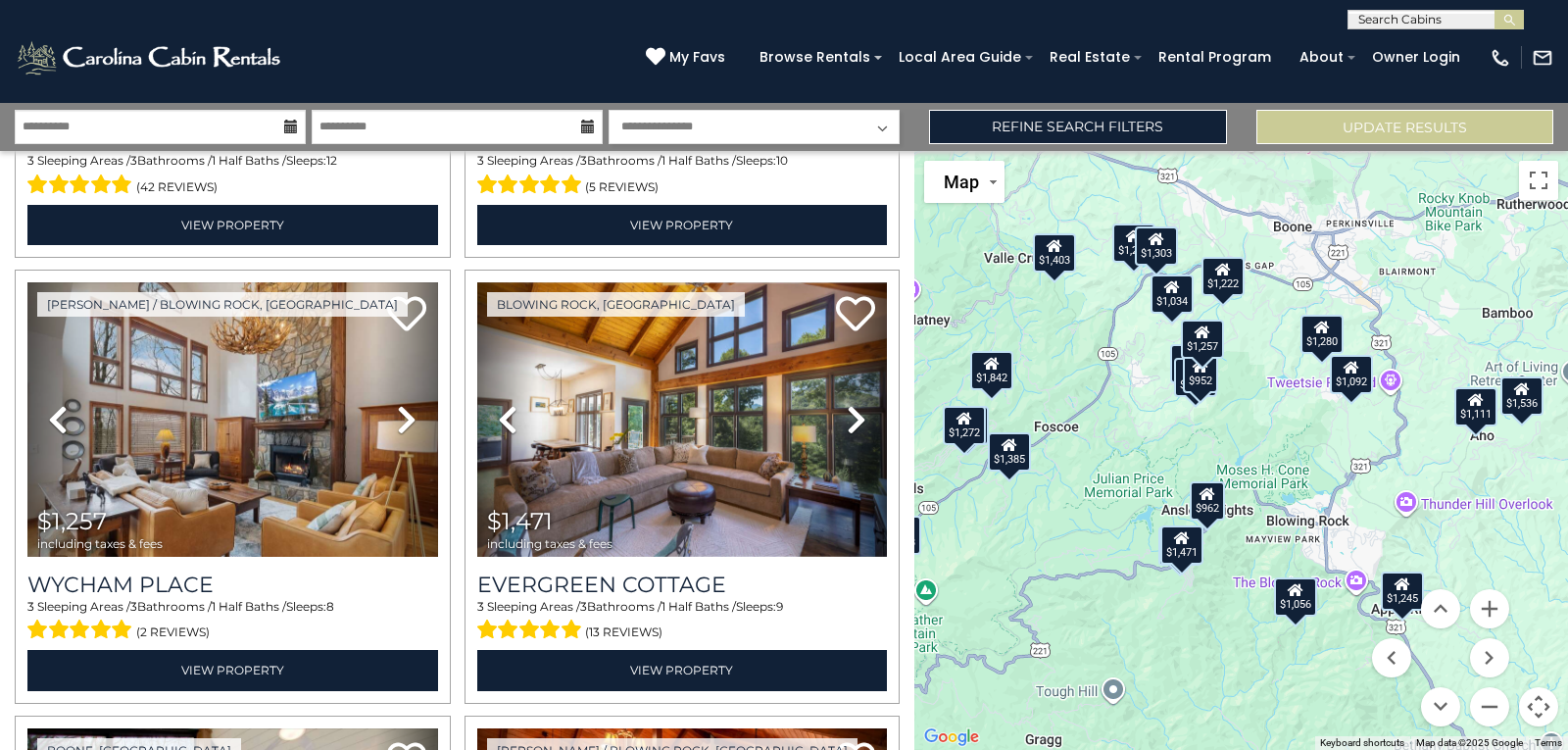
drag, startPoint x: 1432, startPoint y: 450, endPoint x: 1087, endPoint y: 687, distance: 418.6
click at [1087, 687] on div "$1,536 $1,842 $1,257 $1,471 $1,280 $1,332 $1,459 $1,486 $1,385 $1,203 $1,034 $1…" at bounding box center [1241, 450] width 654 height 599
click at [1305, 597] on div "$1,056" at bounding box center [1296, 596] width 43 height 39
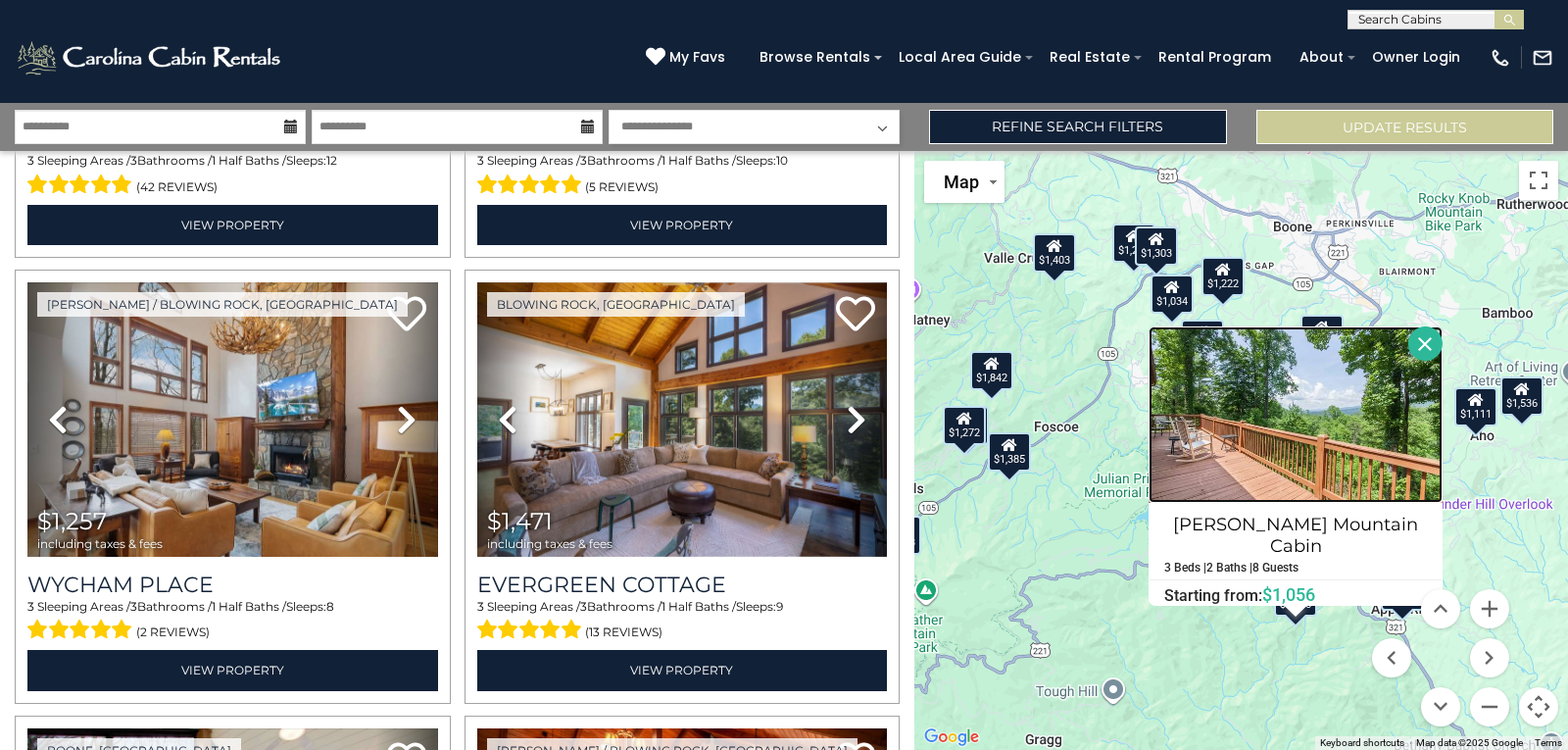
click at [1362, 434] on img at bounding box center [1296, 415] width 294 height 176
click at [1414, 348] on button "Close" at bounding box center [1425, 343] width 34 height 34
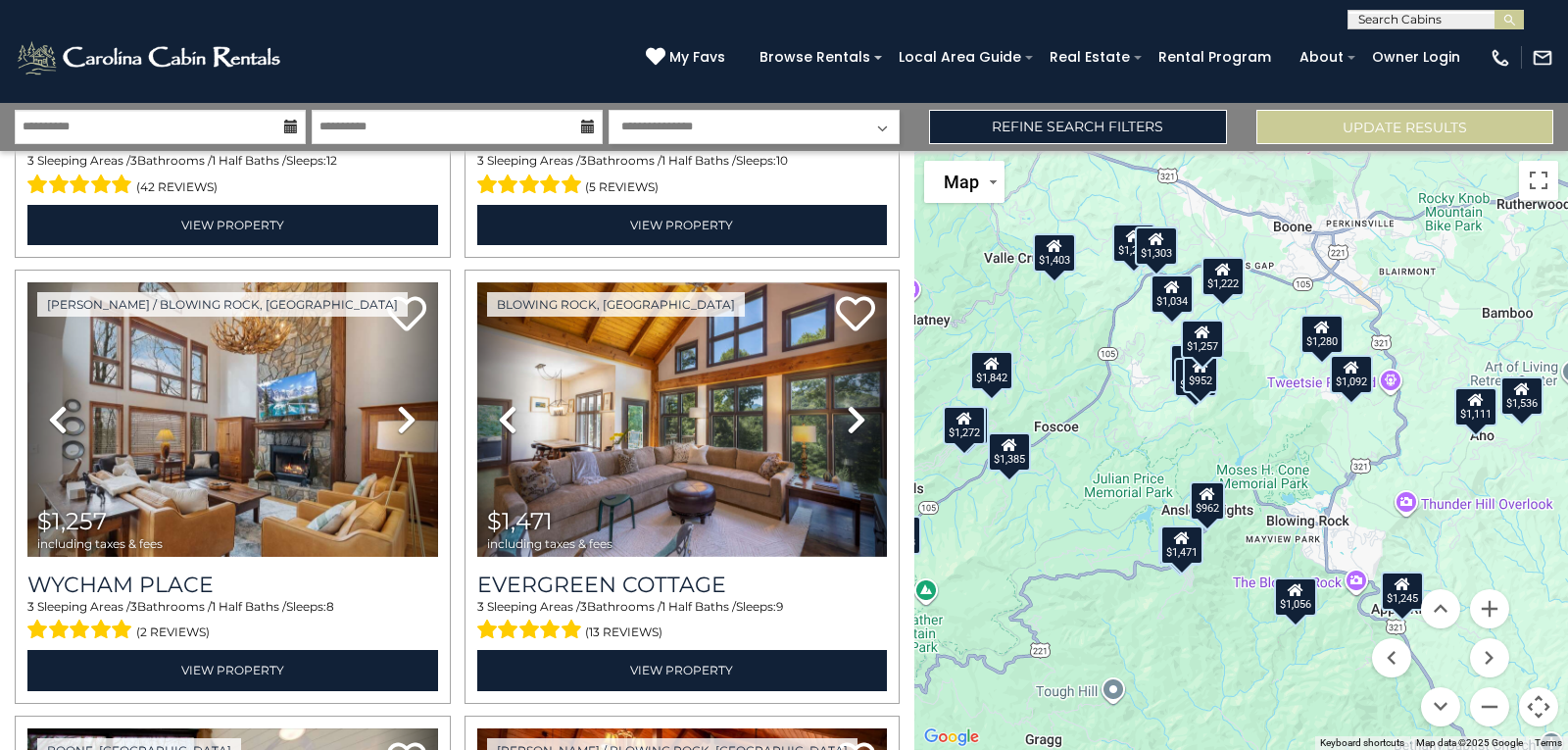
click at [1331, 340] on div "$1,280" at bounding box center [1323, 334] width 43 height 39
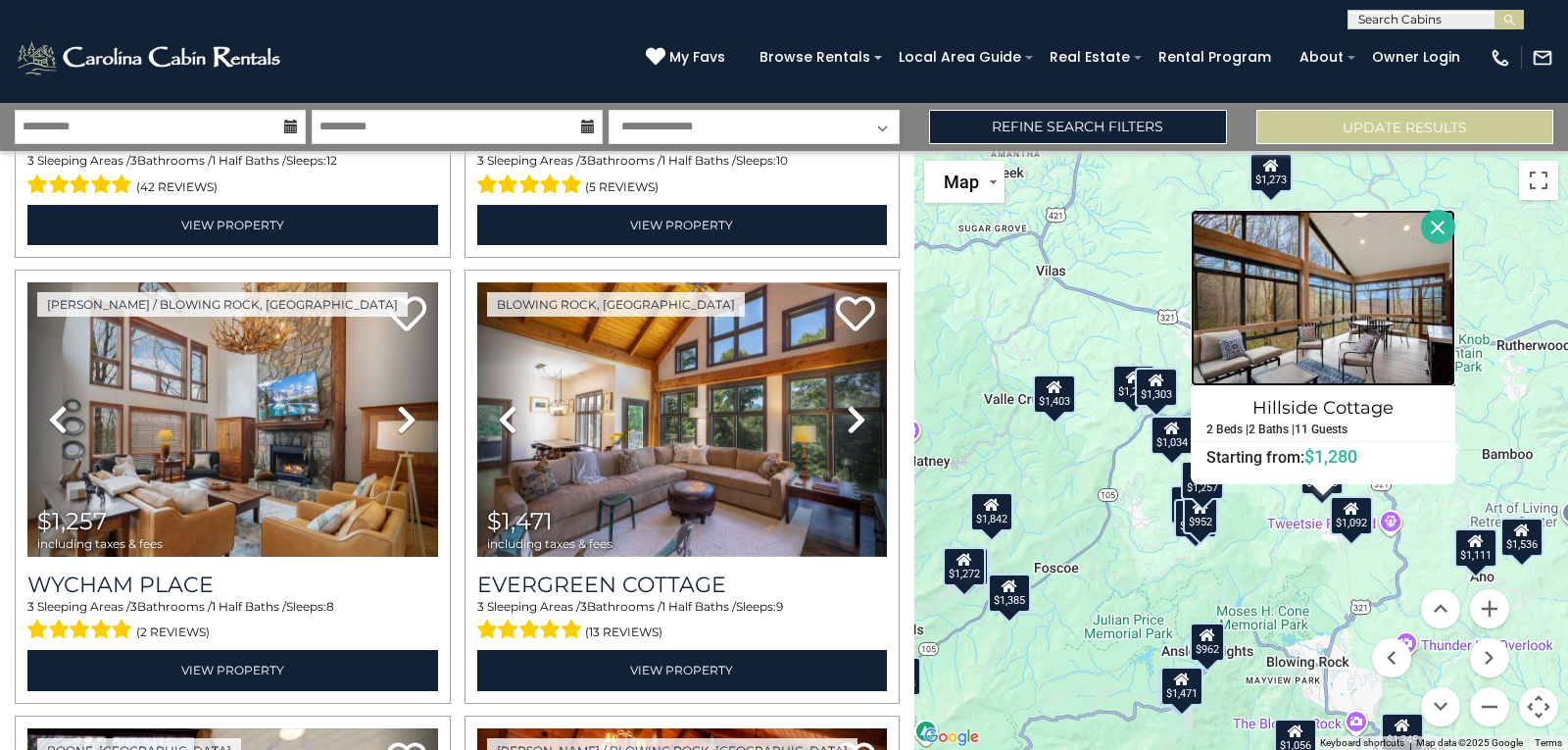
click at [1339, 334] on img at bounding box center [1324, 298] width 265 height 176
click at [1430, 219] on button "Close" at bounding box center [1438, 226] width 34 height 34
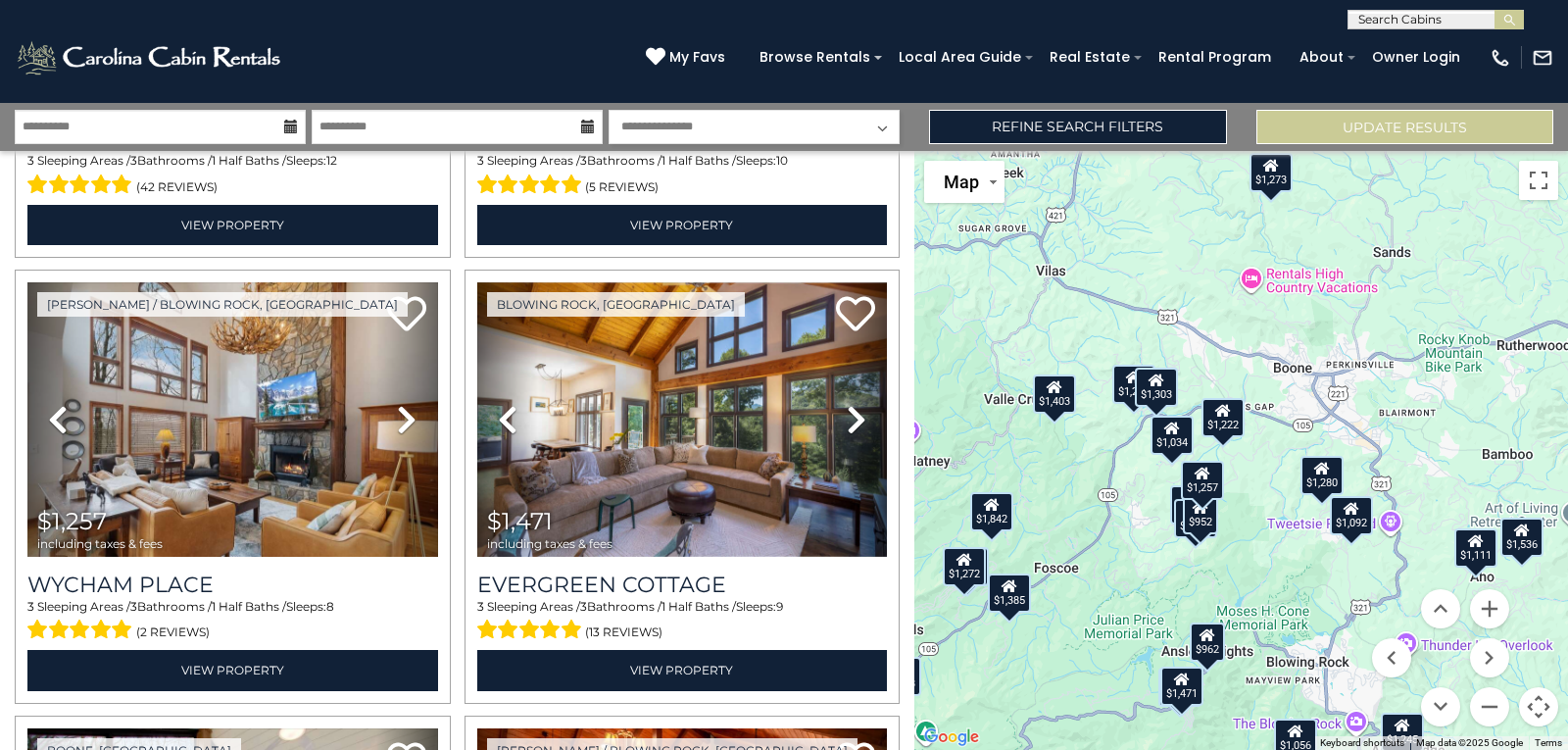
drag, startPoint x: 1358, startPoint y: 519, endPoint x: 1358, endPoint y: 503, distance: 16.0
click at [1358, 503] on div "$1,092" at bounding box center [1352, 515] width 43 height 39
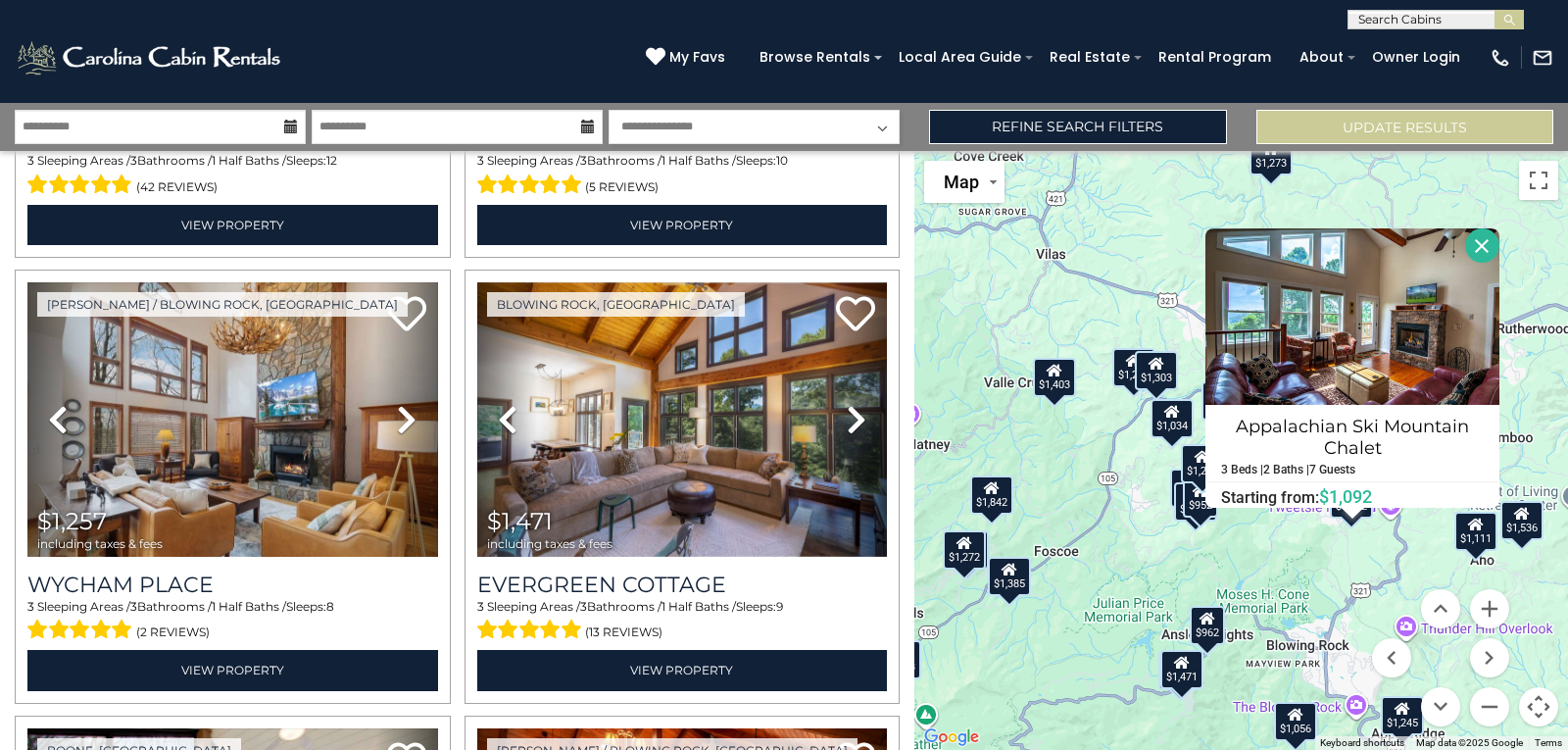
click at [1481, 246] on button "Close" at bounding box center [1482, 245] width 34 height 34
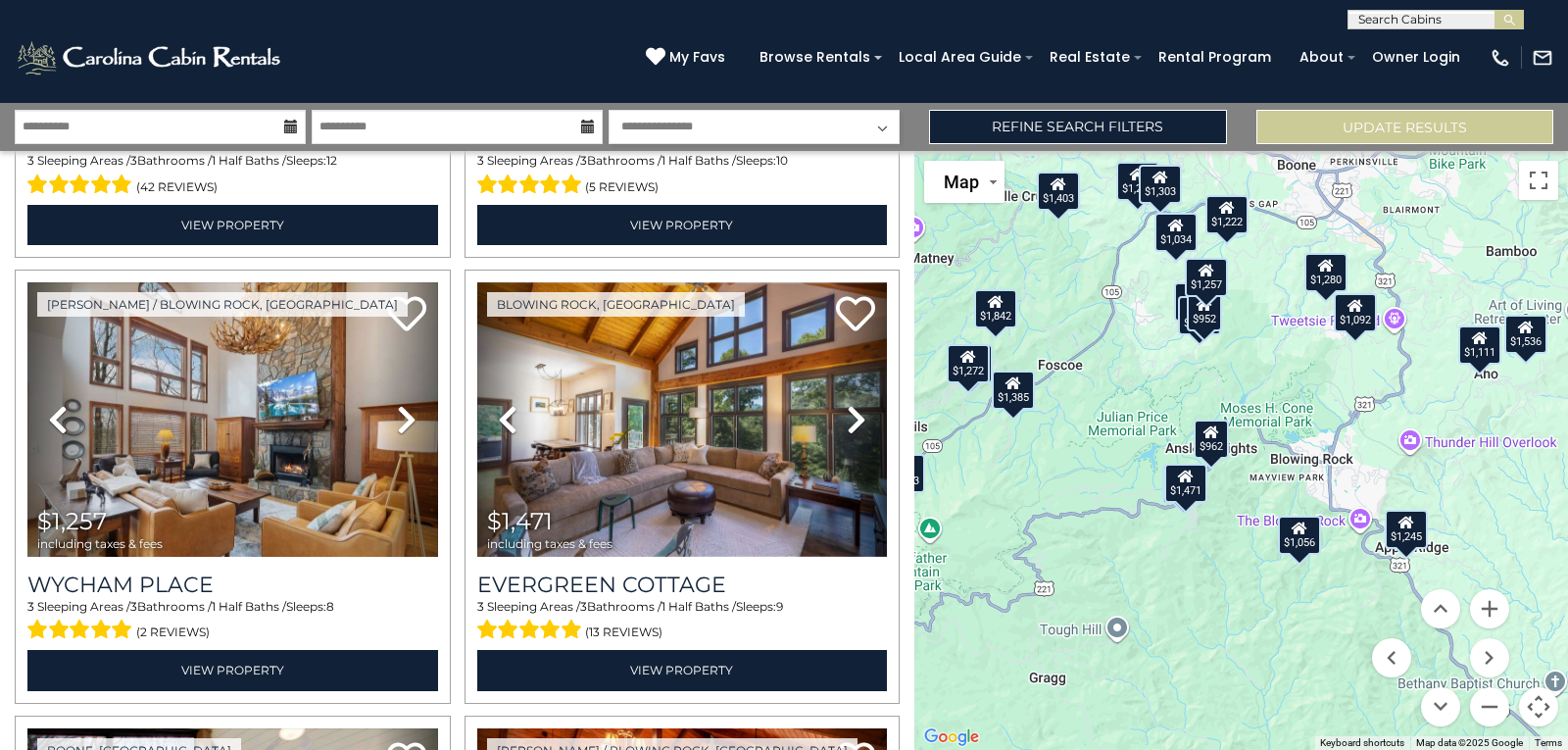
drag, startPoint x: 1311, startPoint y: 595, endPoint x: 1317, endPoint y: 405, distance: 190.1
click at [1317, 405] on div "$1,536 $1,842 $1,257 $1,471 $1,280 $1,332 $1,459 $1,486 $1,385 $1,203 $1,034 $1…" at bounding box center [1241, 450] width 654 height 599
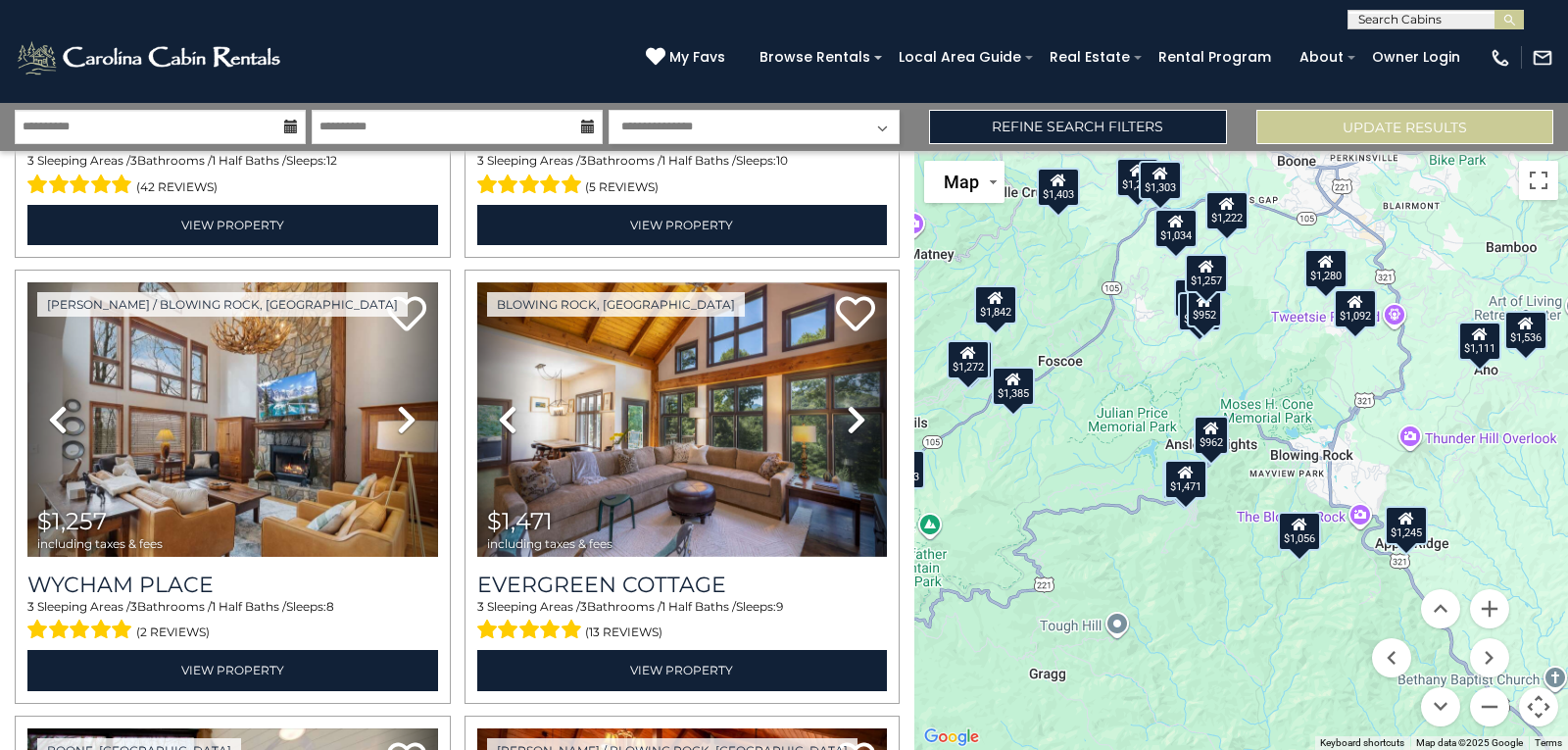
click at [1305, 528] on icon at bounding box center [1300, 524] width 16 height 14
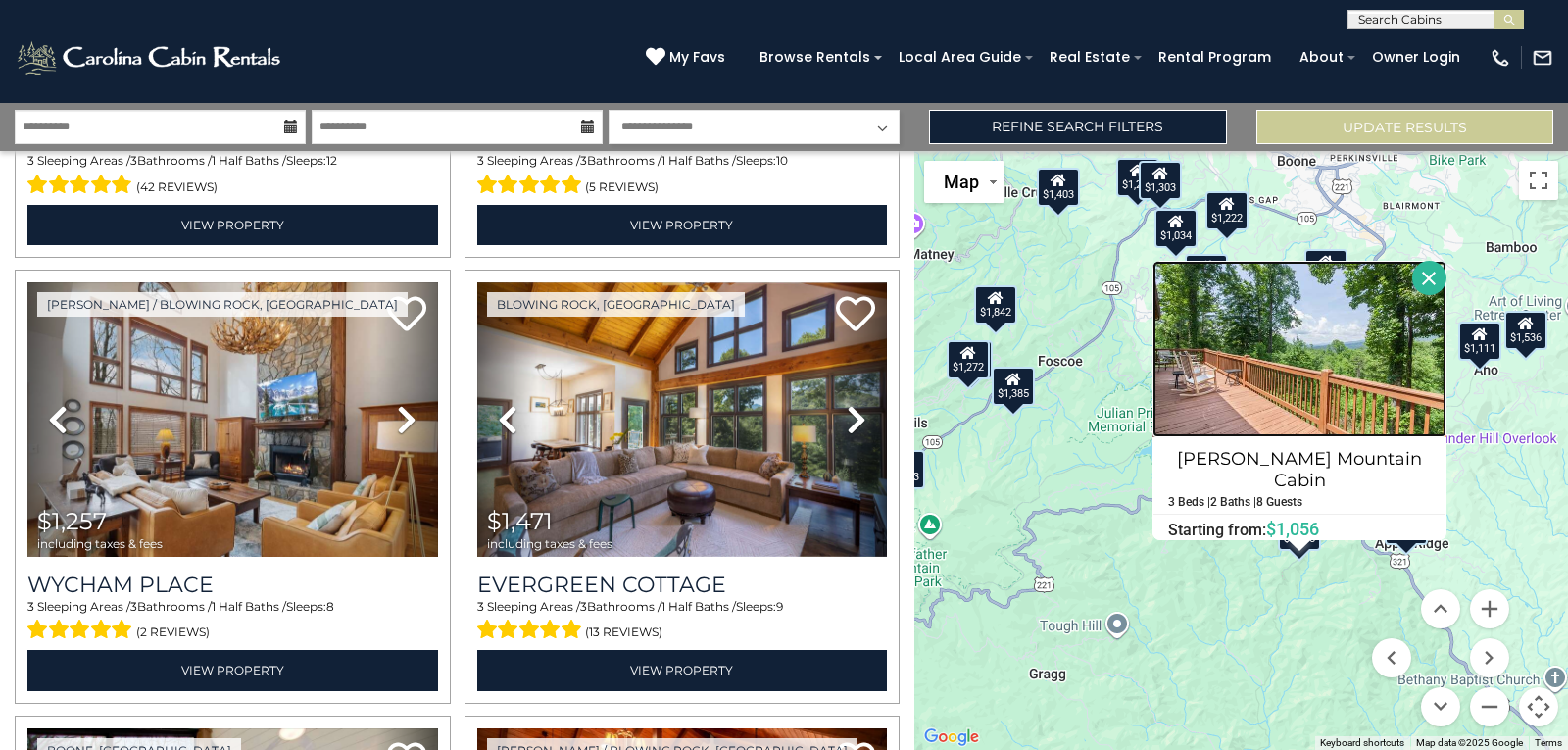
click at [1323, 385] on img at bounding box center [1300, 349] width 294 height 176
click at [1414, 283] on button "Close" at bounding box center [1429, 277] width 34 height 34
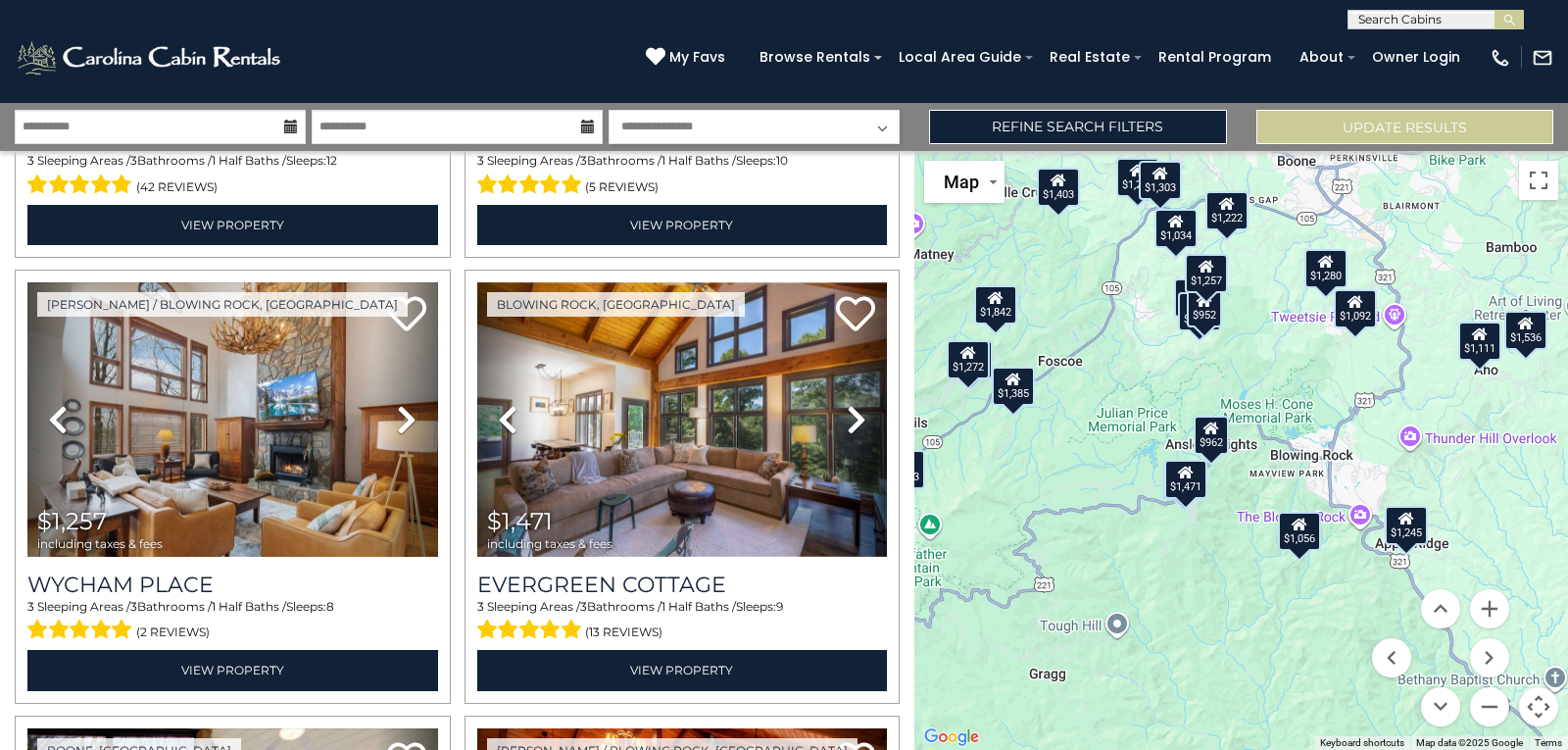
click at [1354, 317] on div "$1,092" at bounding box center [1356, 308] width 43 height 39
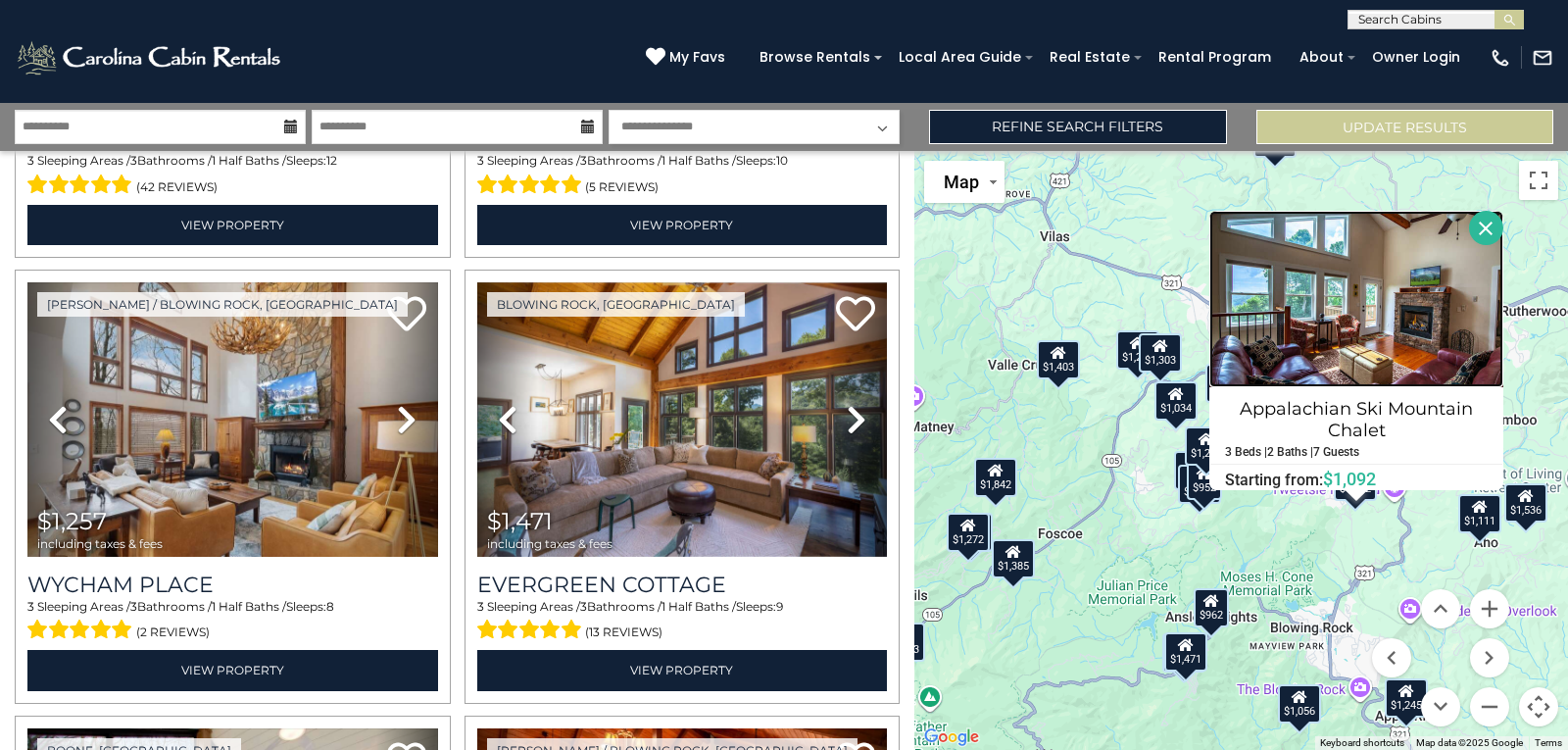
click at [1354, 317] on img at bounding box center [1357, 299] width 294 height 176
click at [1483, 228] on button "Close" at bounding box center [1486, 227] width 34 height 34
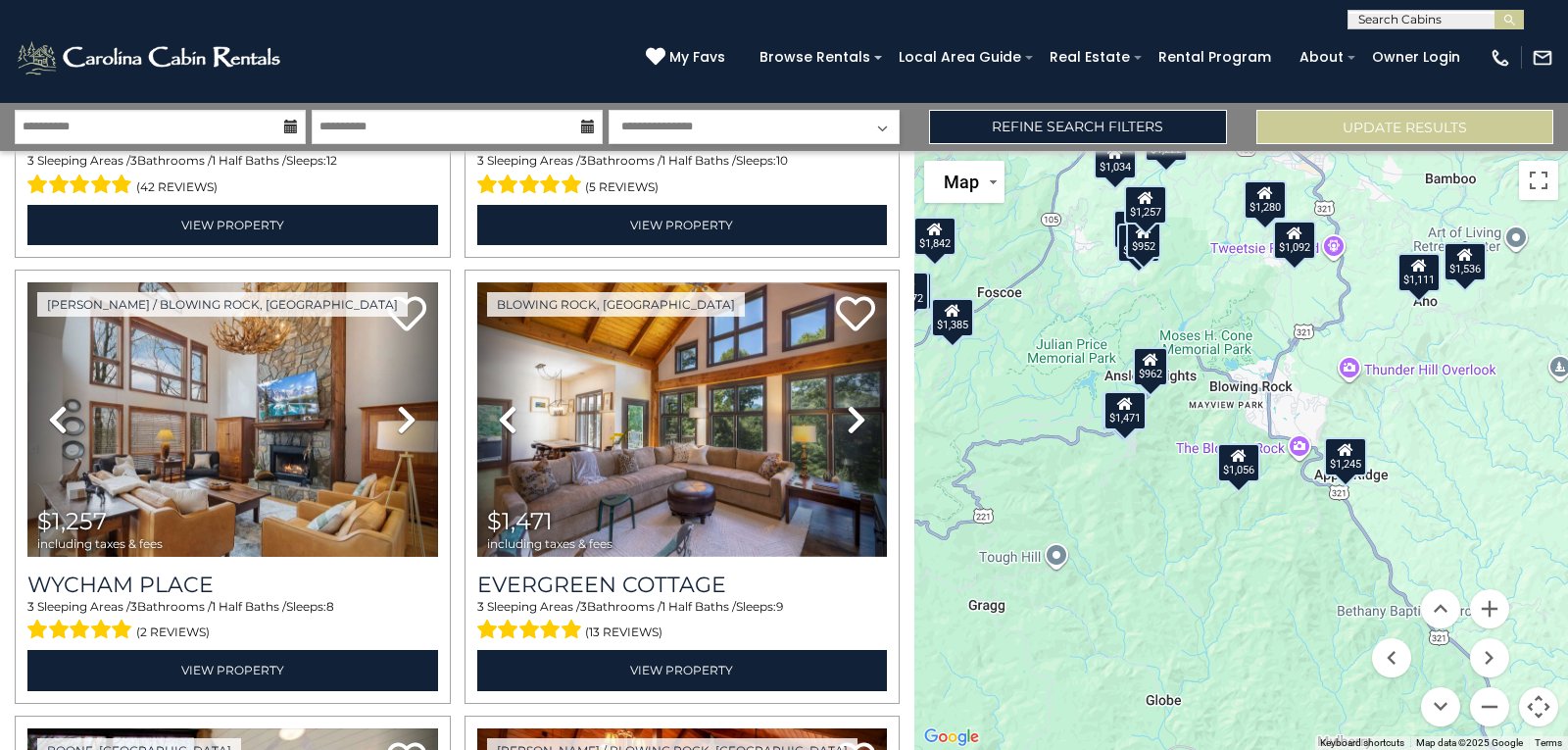
drag, startPoint x: 1350, startPoint y: 574, endPoint x: 1290, endPoint y: 330, distance: 251.3
click at [1290, 330] on div "$1,536 $1,842 $1,257 $1,471 $1,280 $1,332 $1,459 $1,486 $1,385 $1,203 $1,034 $1…" at bounding box center [1241, 450] width 654 height 599
click at [1348, 466] on div "$1,245" at bounding box center [1346, 456] width 43 height 39
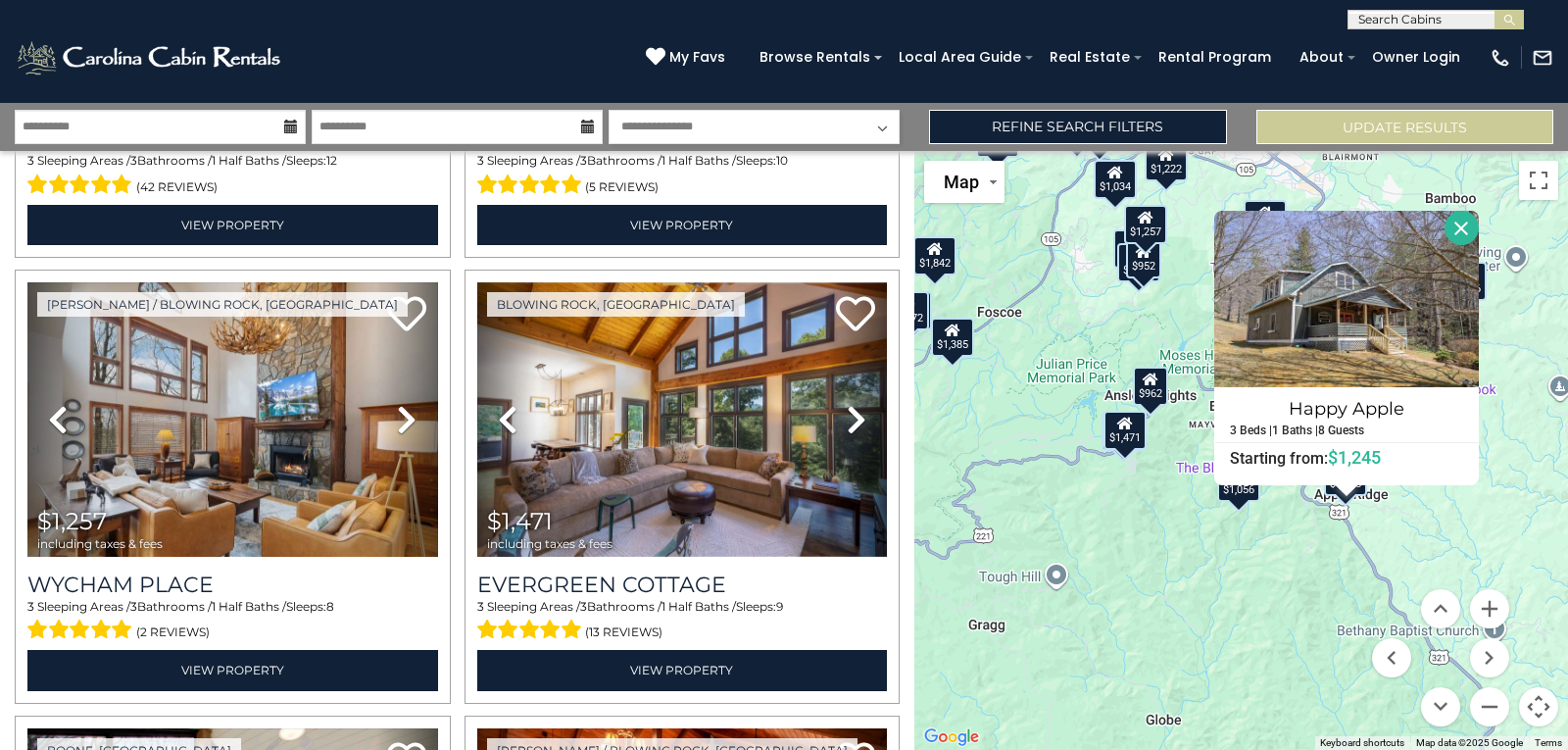
click at [1455, 226] on button "Close" at bounding box center [1461, 227] width 34 height 34
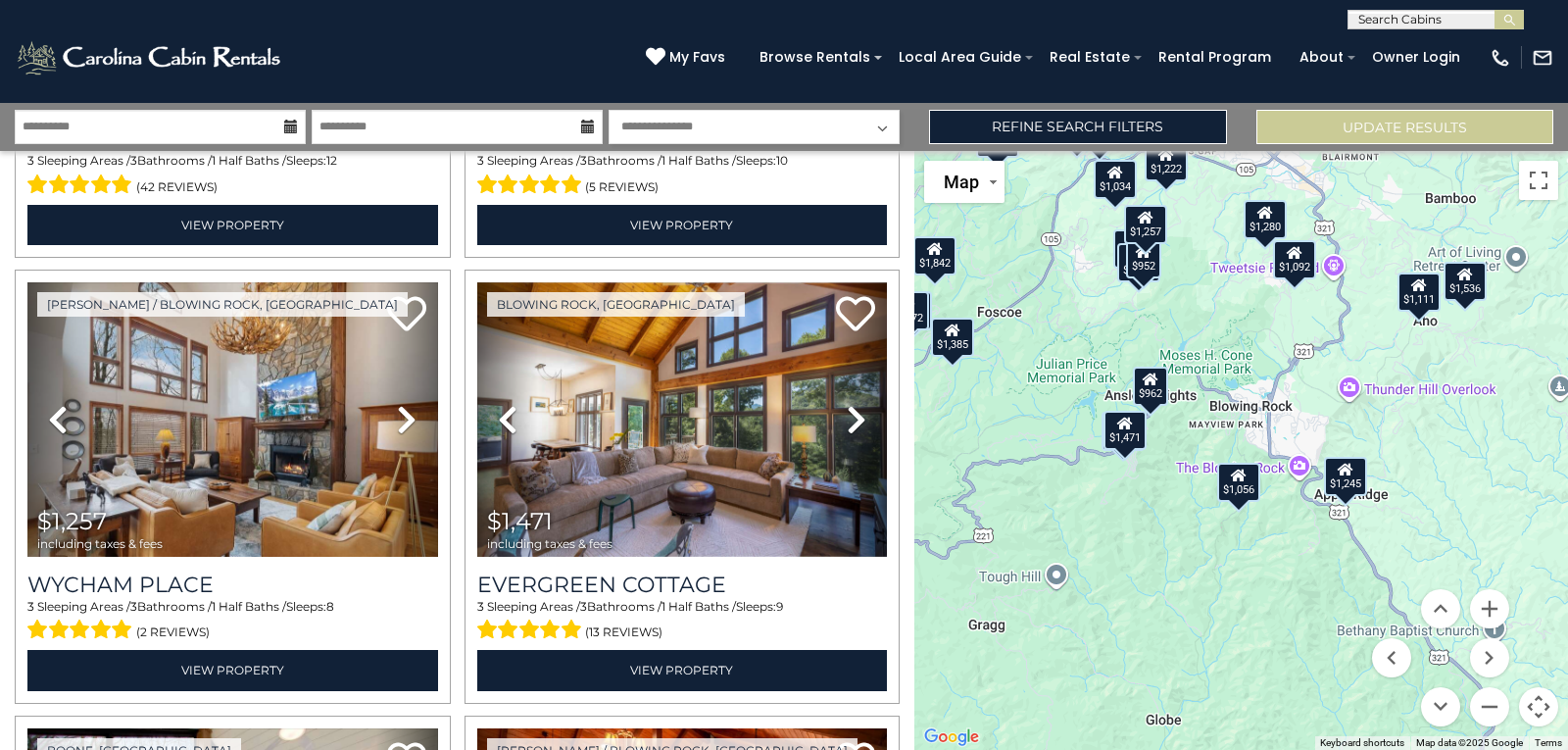
click at [1246, 491] on div "$1,056" at bounding box center [1239, 481] width 43 height 39
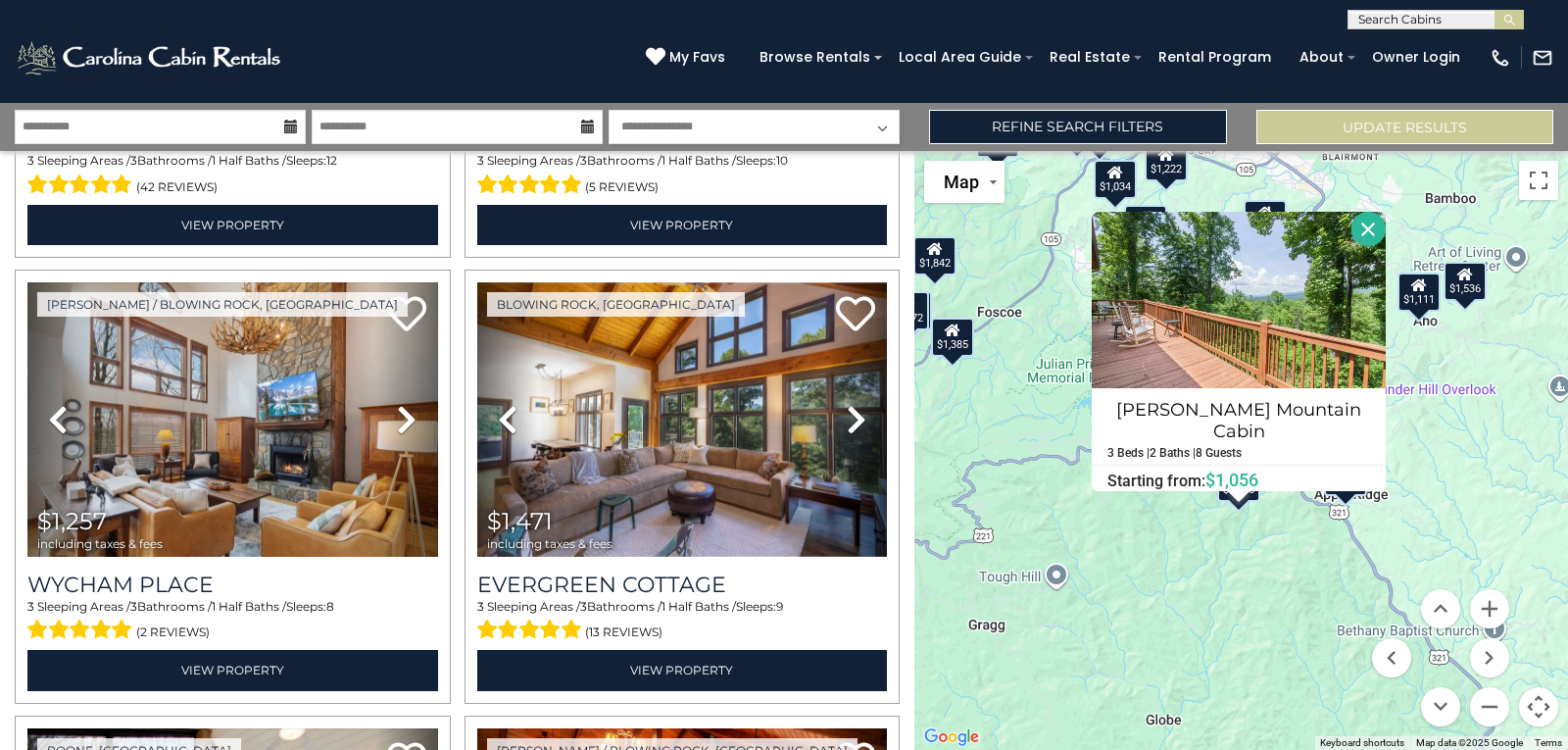
click at [1352, 234] on button "Close" at bounding box center [1369, 228] width 34 height 34
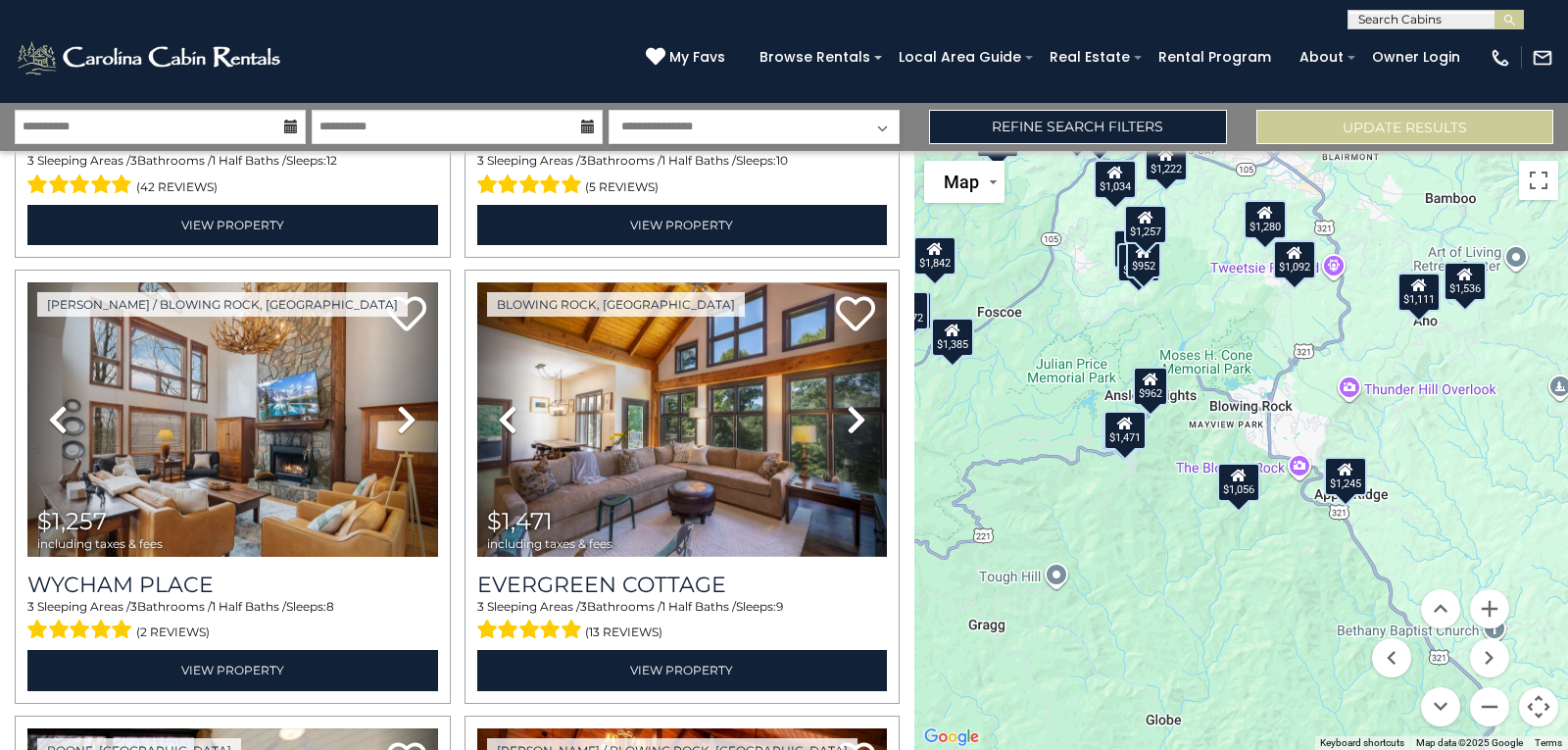
click at [1297, 256] on icon at bounding box center [1295, 252] width 16 height 14
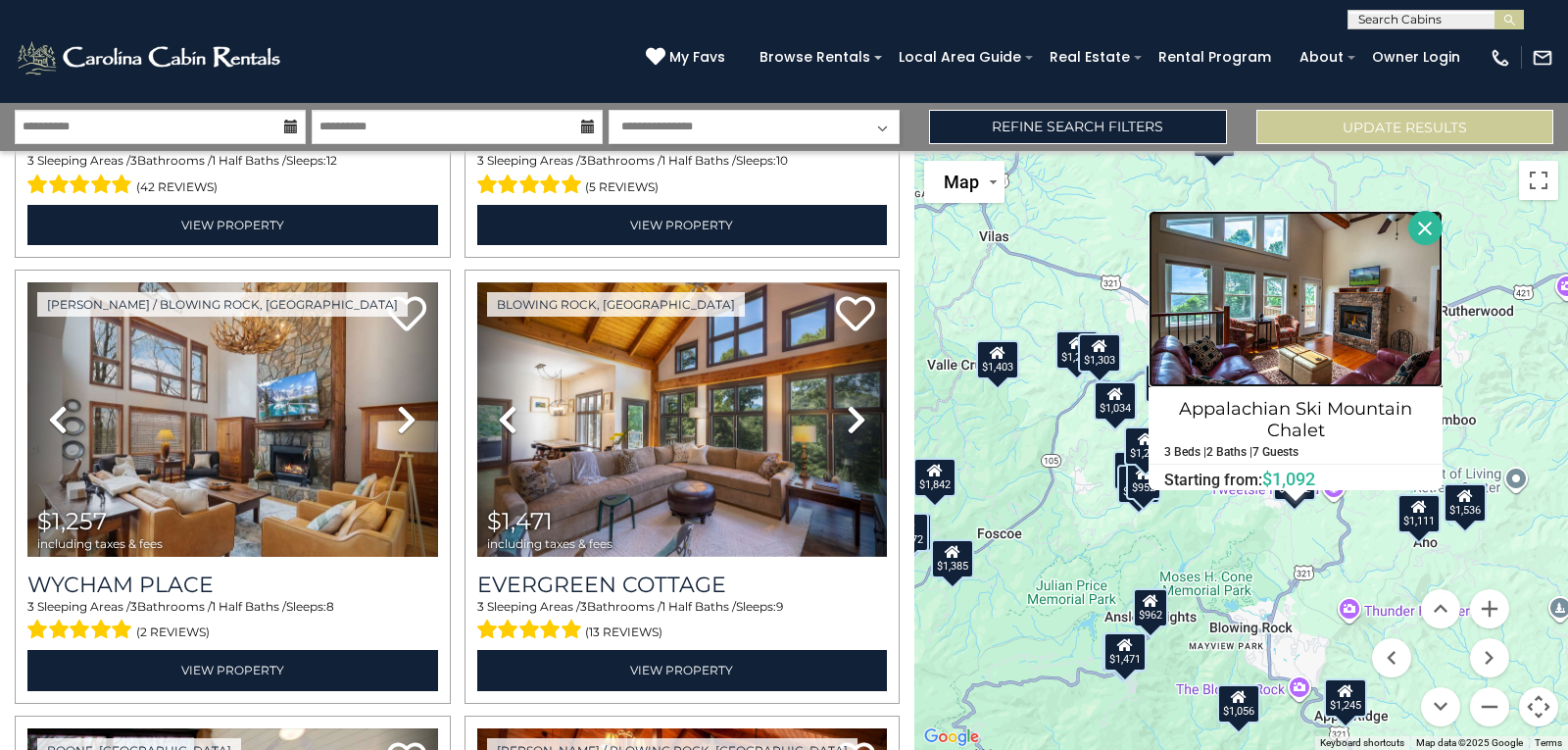
click at [1303, 279] on img at bounding box center [1296, 299] width 294 height 176
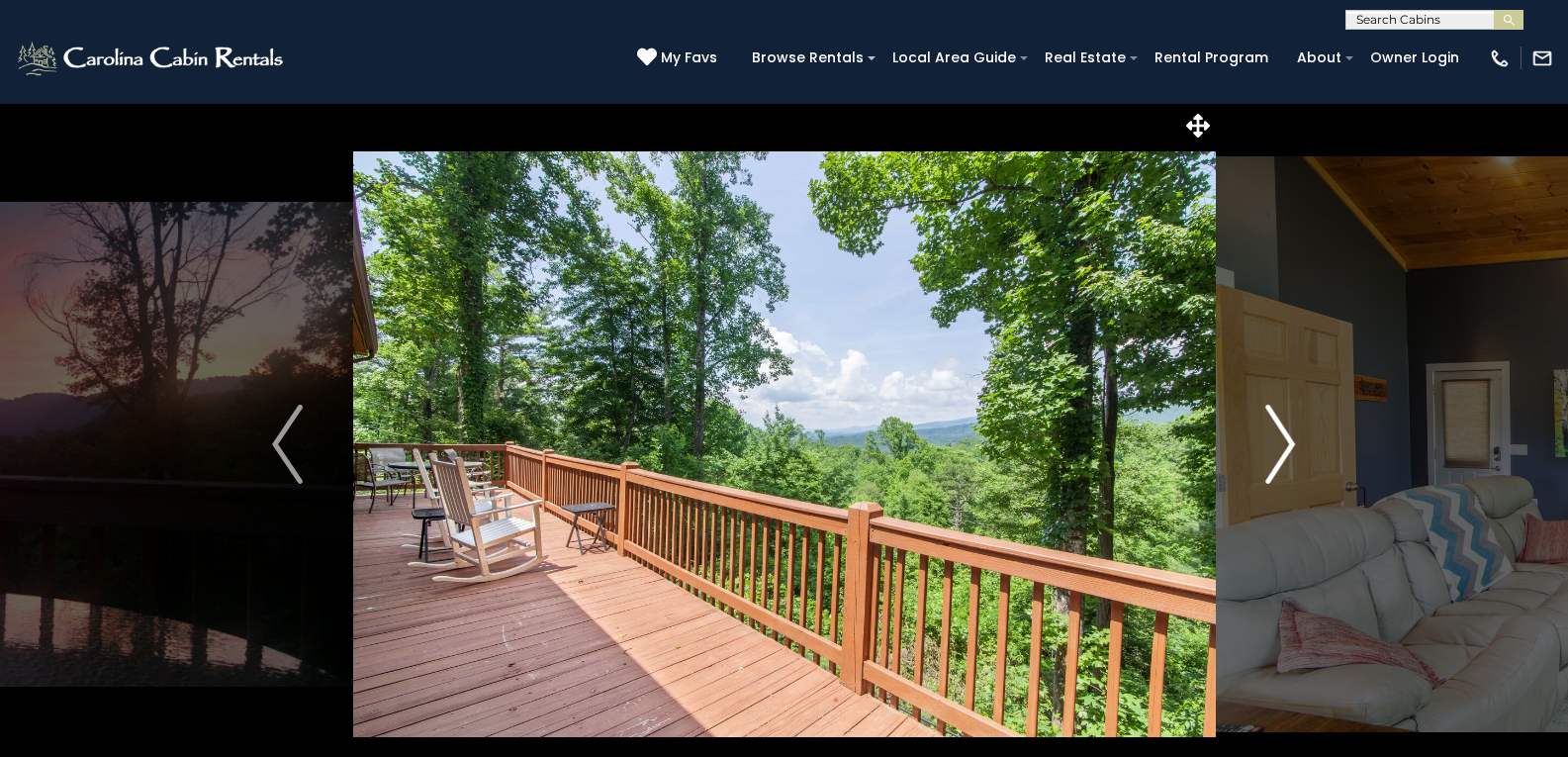
click at [1286, 448] on img "Next" at bounding box center [1281, 444] width 30 height 79
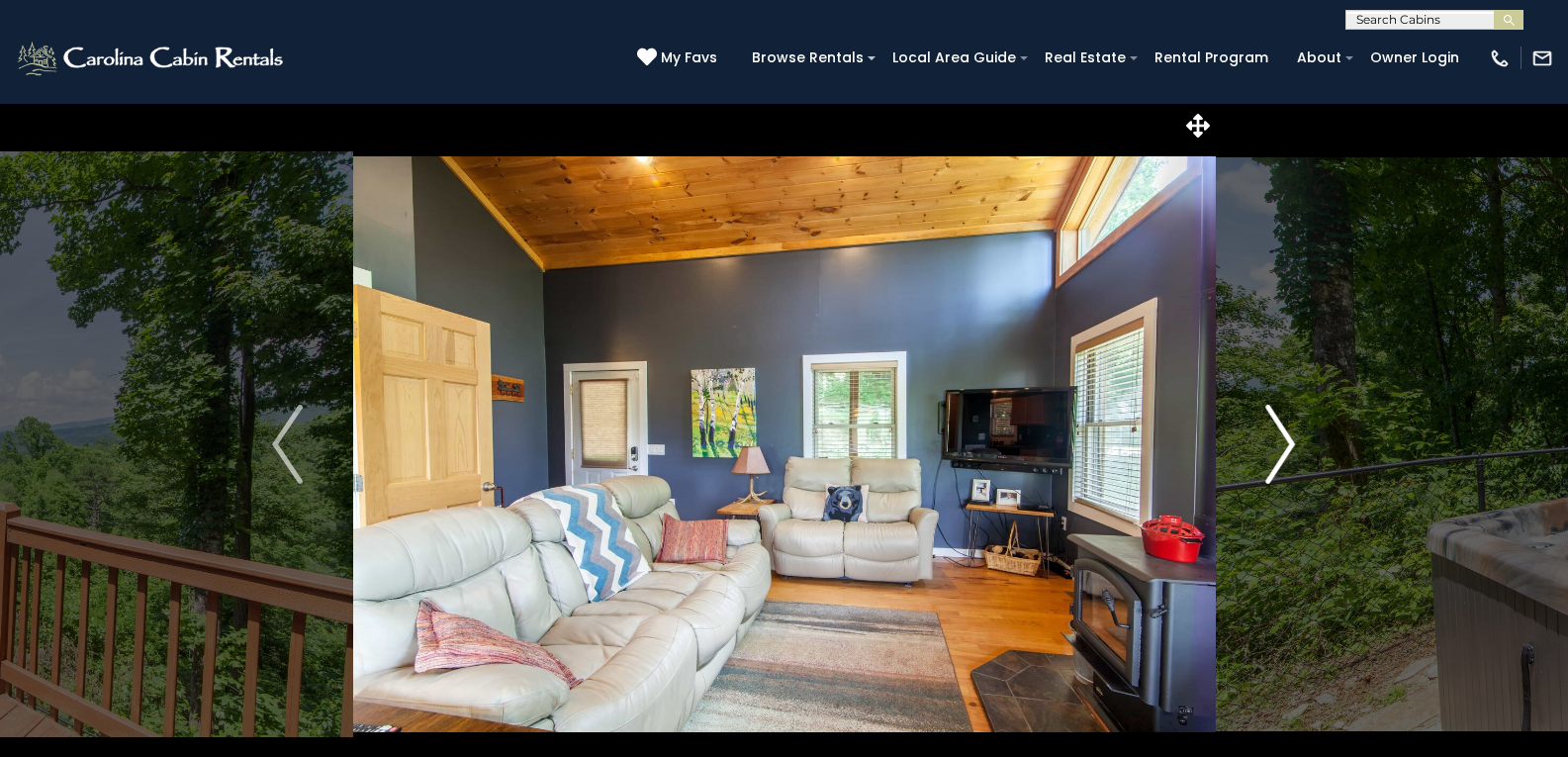
click at [1286, 448] on img "Next" at bounding box center [1281, 444] width 30 height 79
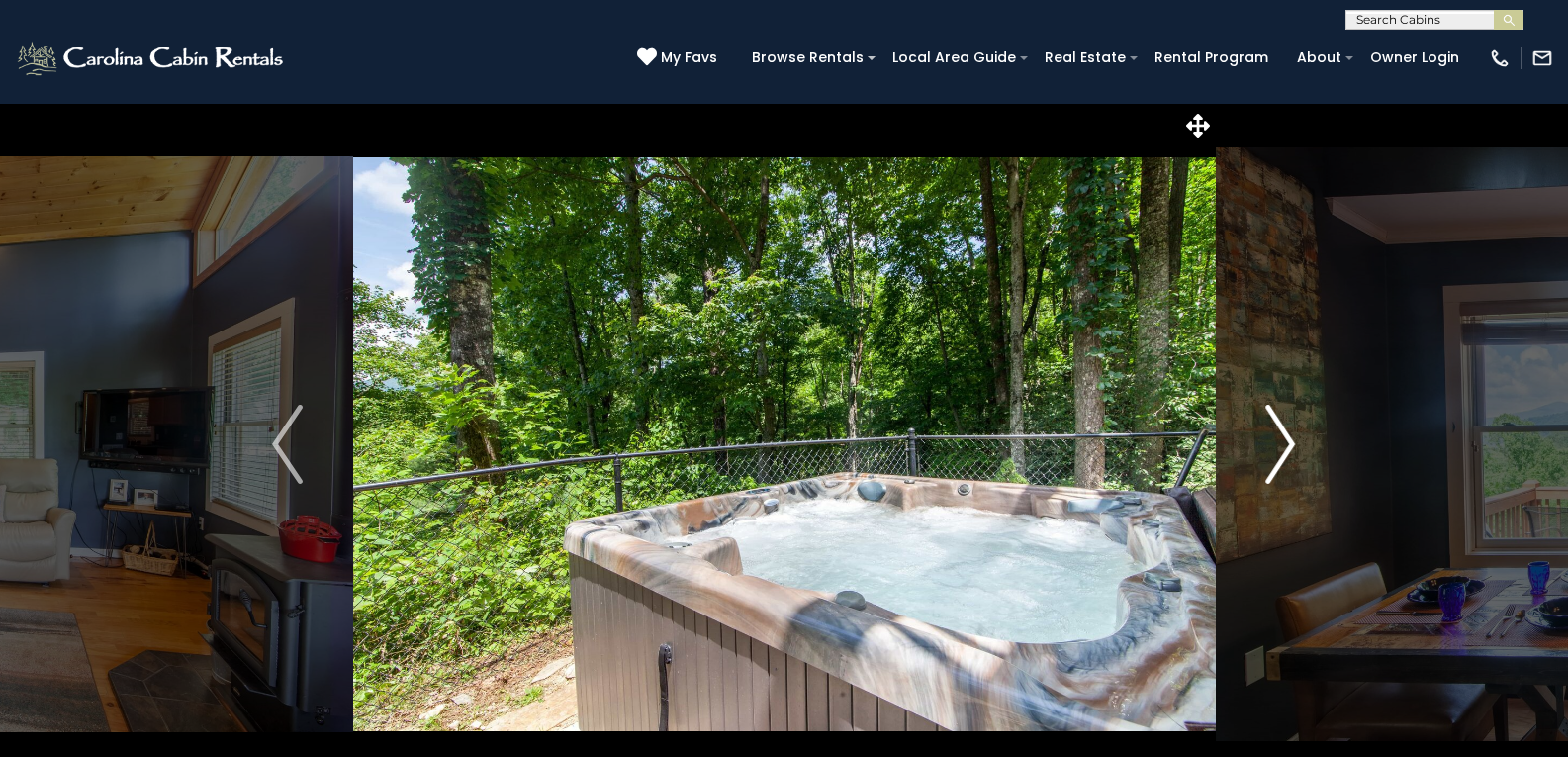
click at [1282, 446] on img "Next" at bounding box center [1281, 444] width 30 height 79
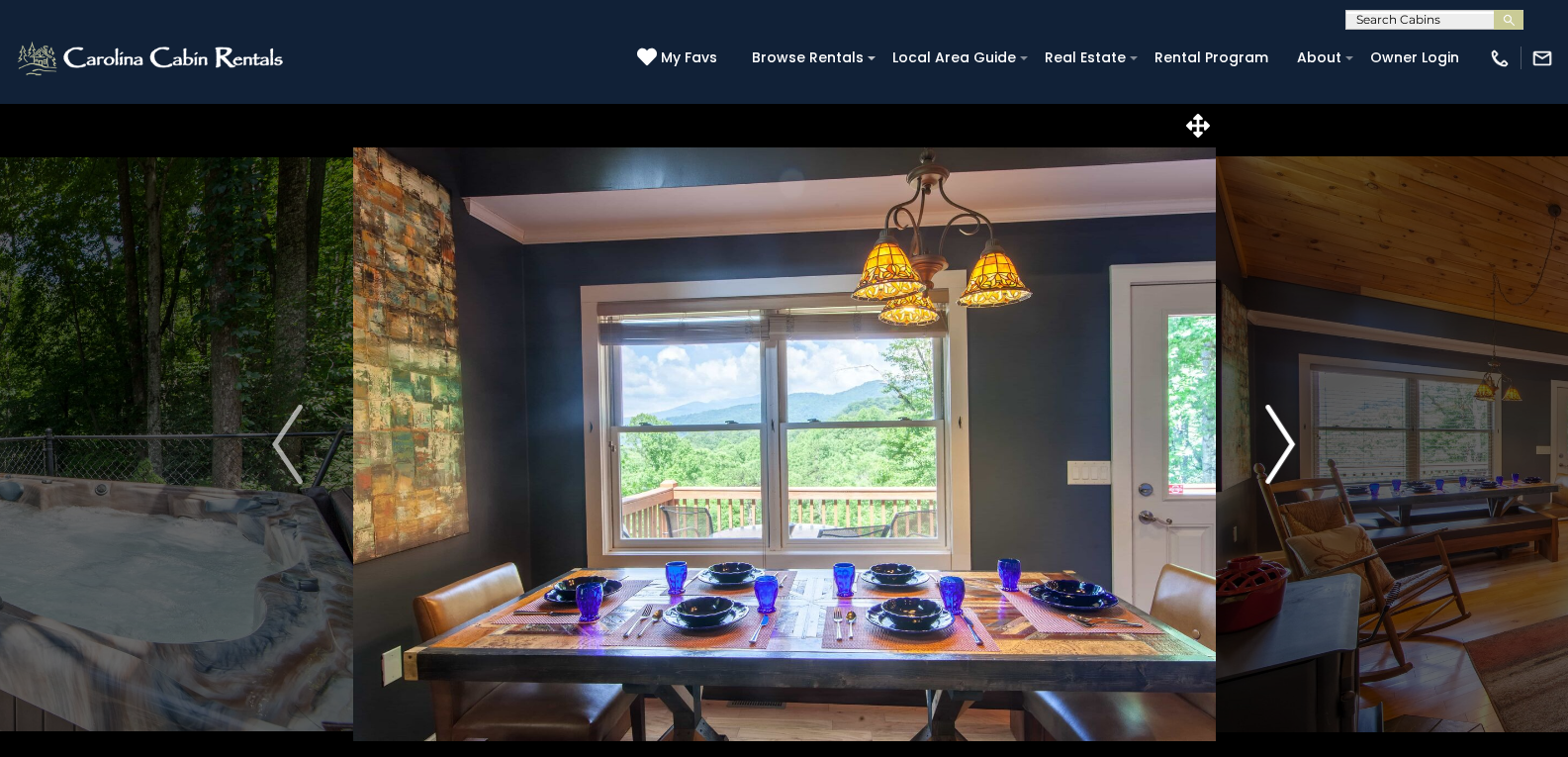
click at [1286, 446] on img "Next" at bounding box center [1281, 444] width 30 height 79
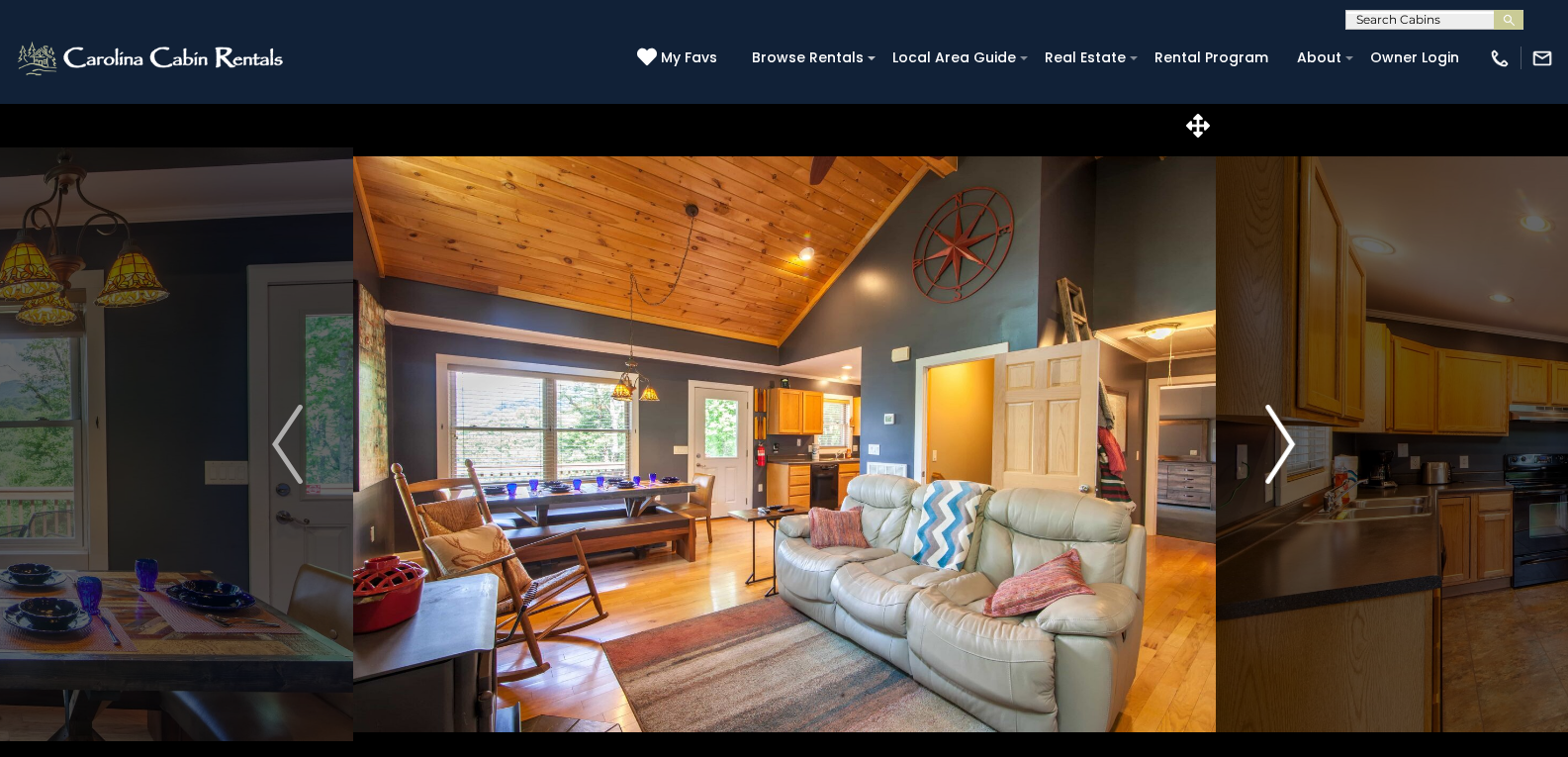
click at [1278, 448] on img "Next" at bounding box center [1281, 444] width 30 height 79
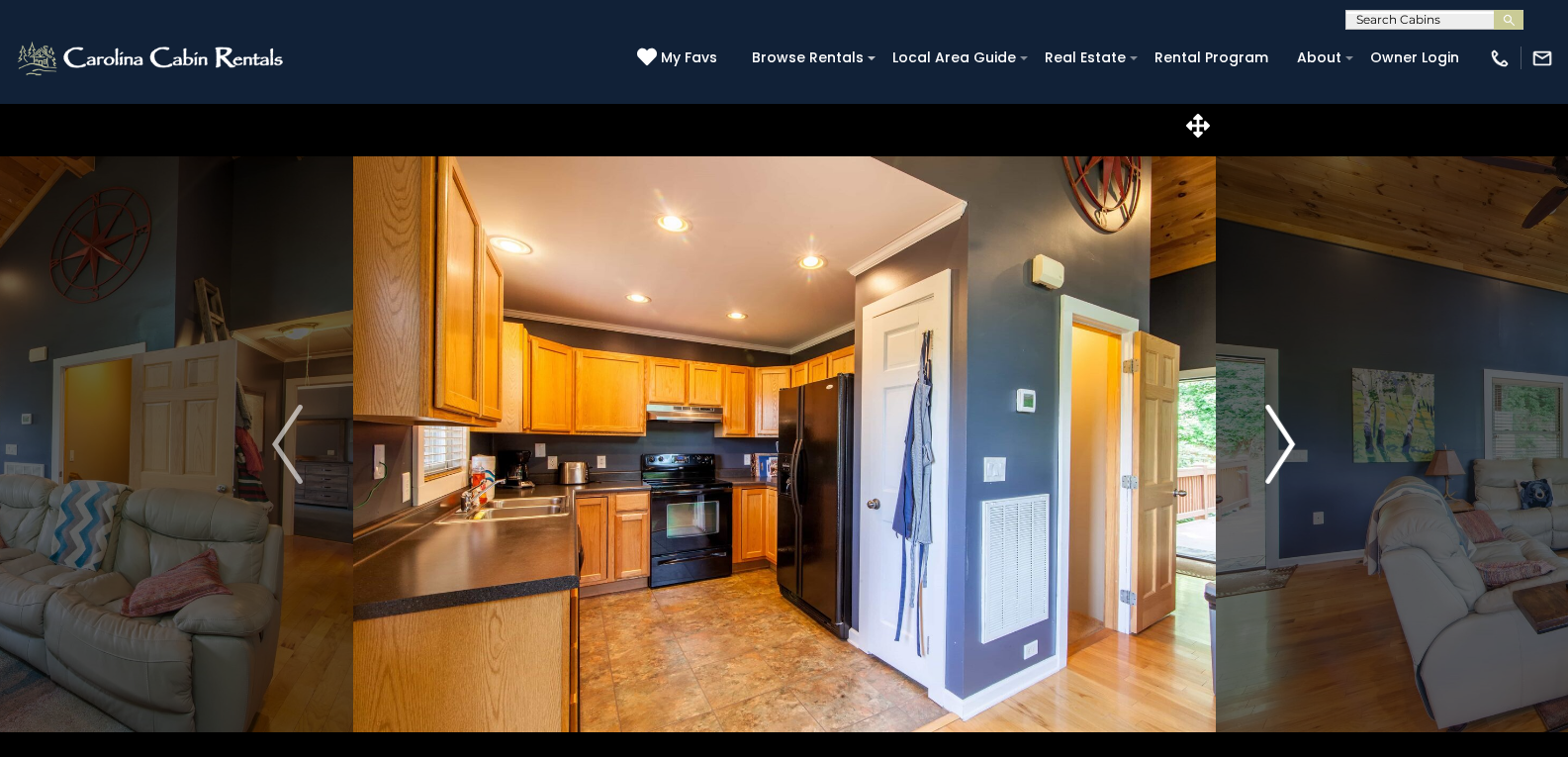
click at [1278, 448] on img "Next" at bounding box center [1281, 444] width 30 height 79
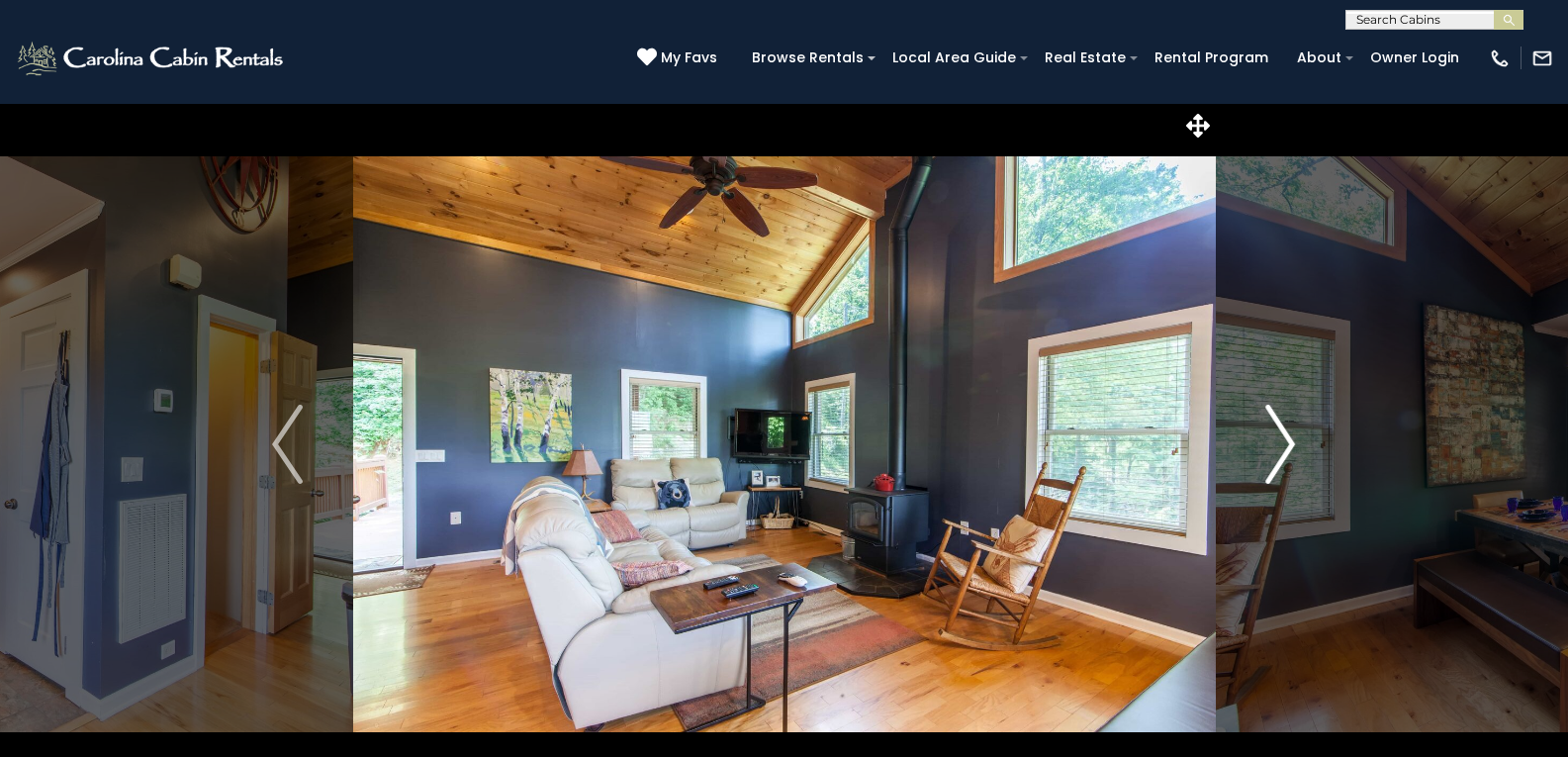
click at [1278, 448] on img "Next" at bounding box center [1281, 444] width 30 height 79
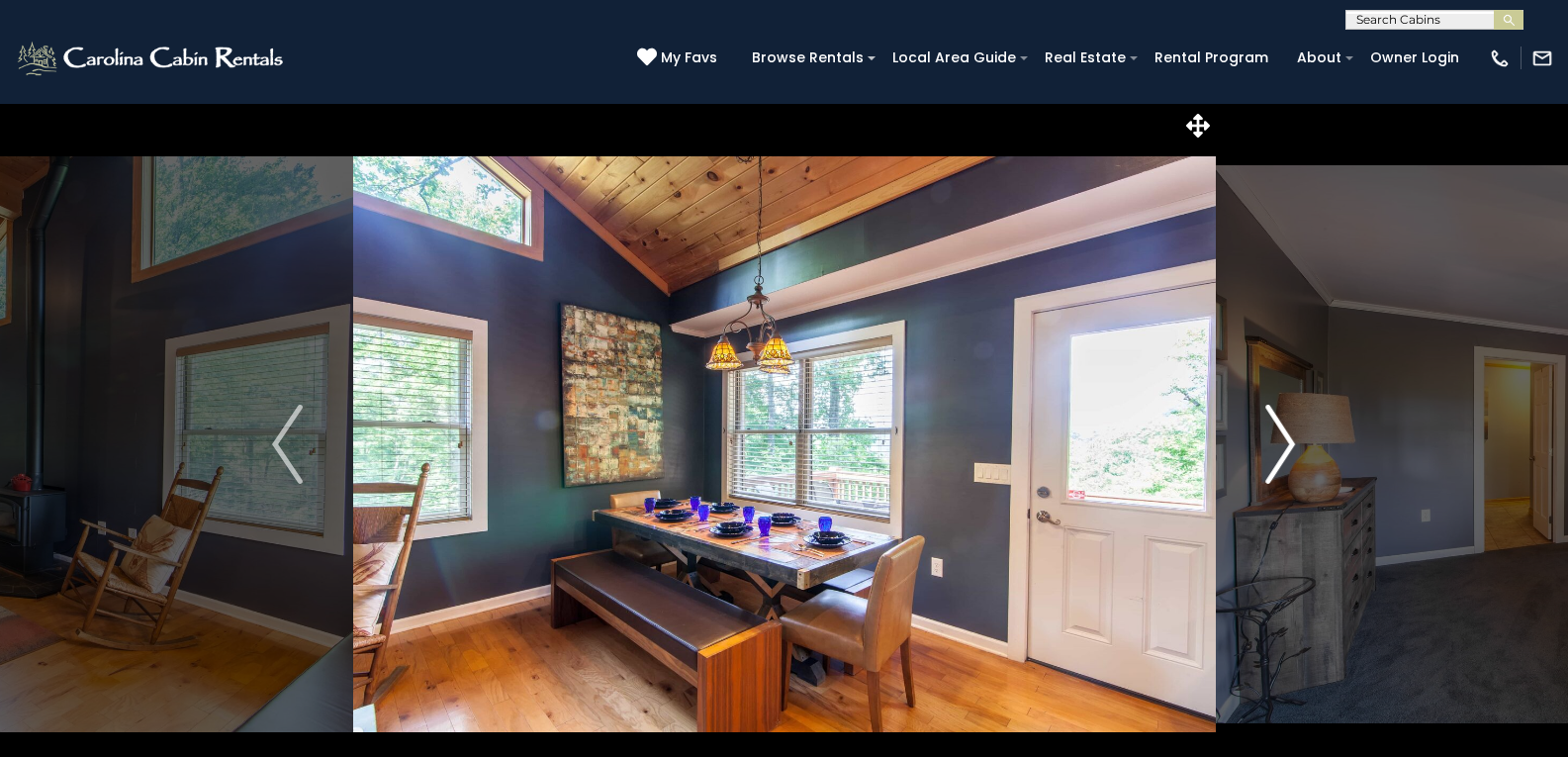
click at [1278, 448] on img "Next" at bounding box center [1281, 444] width 30 height 79
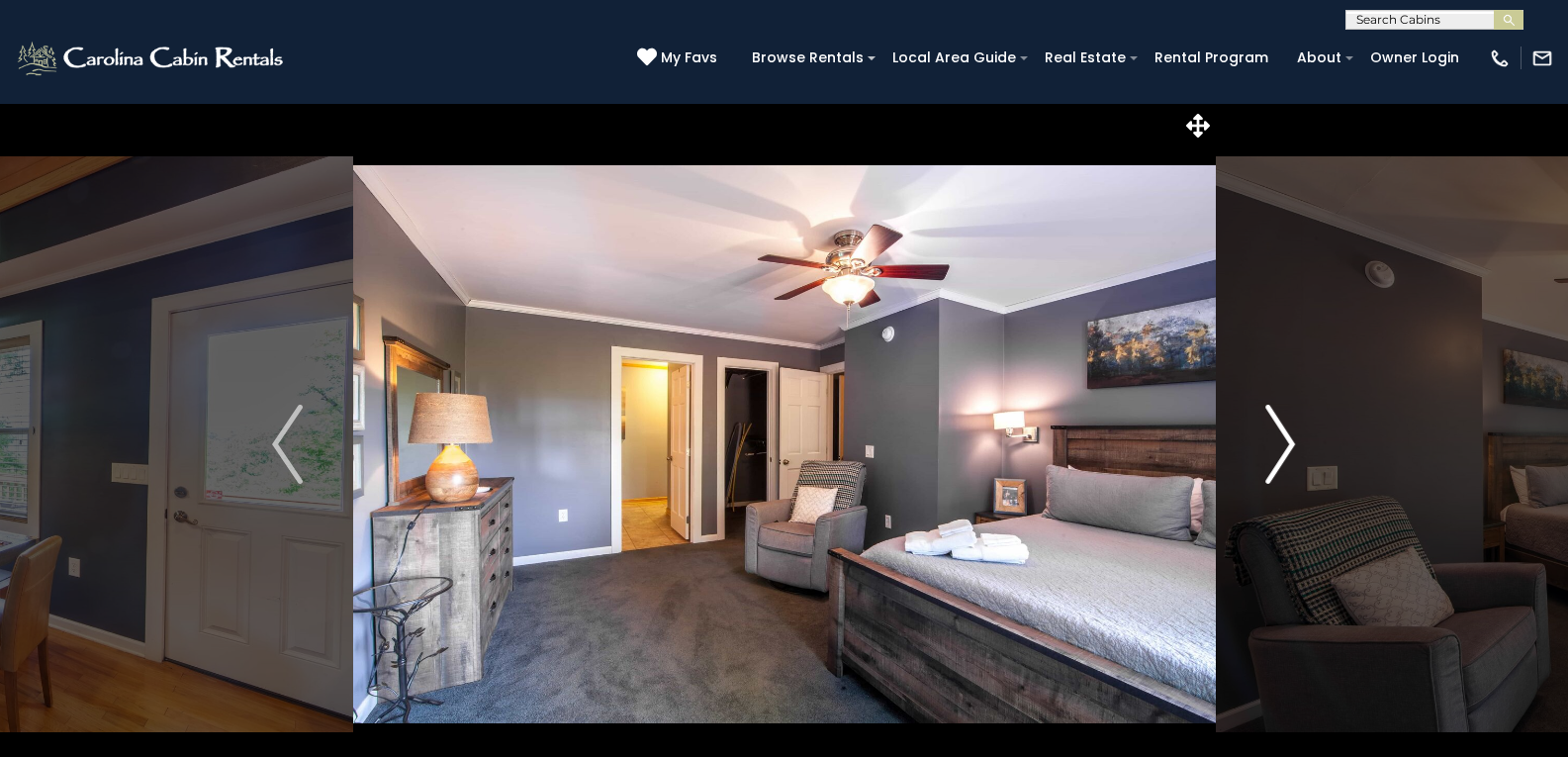
click at [1278, 448] on img "Next" at bounding box center [1281, 444] width 30 height 79
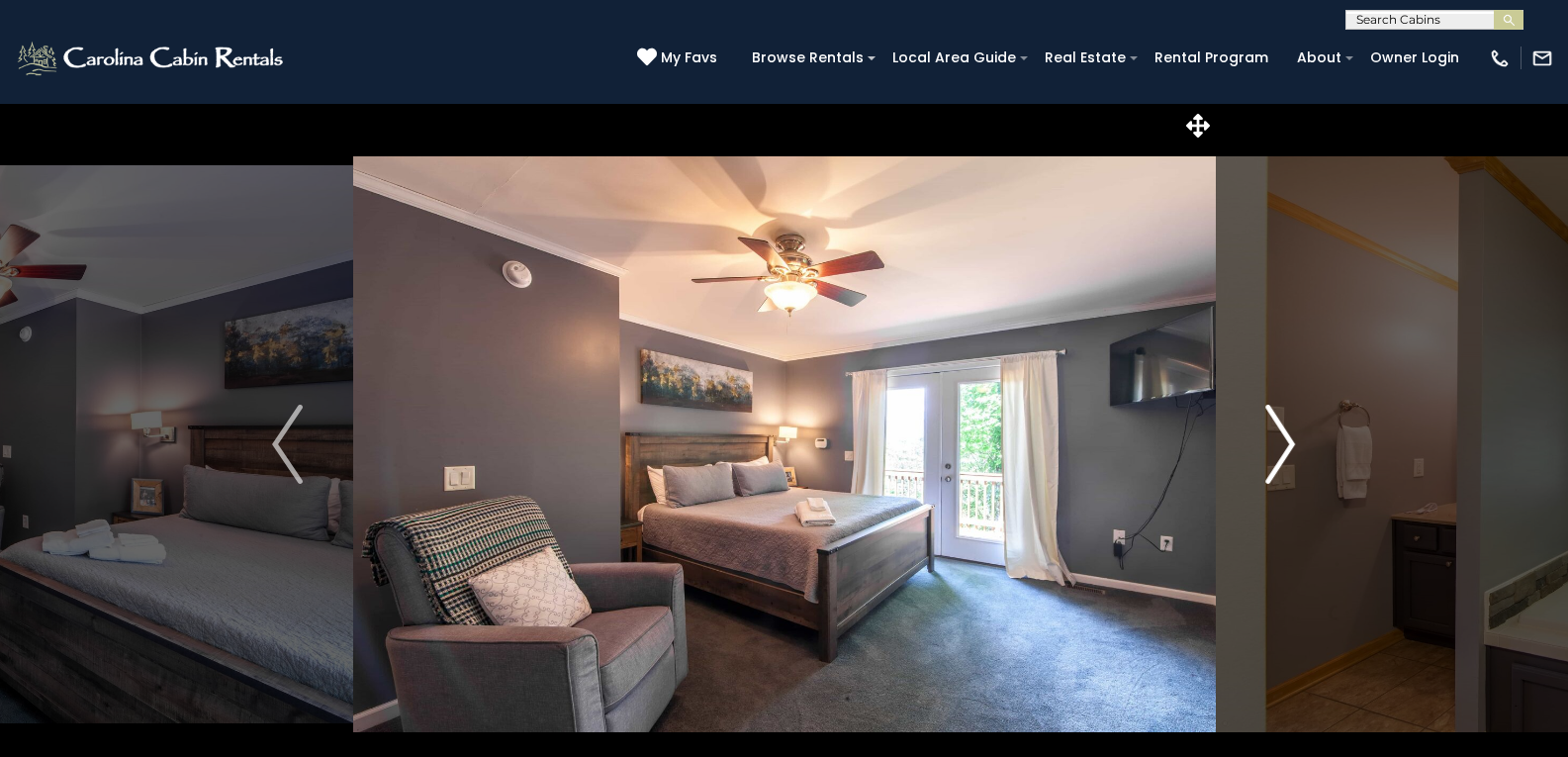
click at [1278, 448] on img "Next" at bounding box center [1281, 444] width 30 height 79
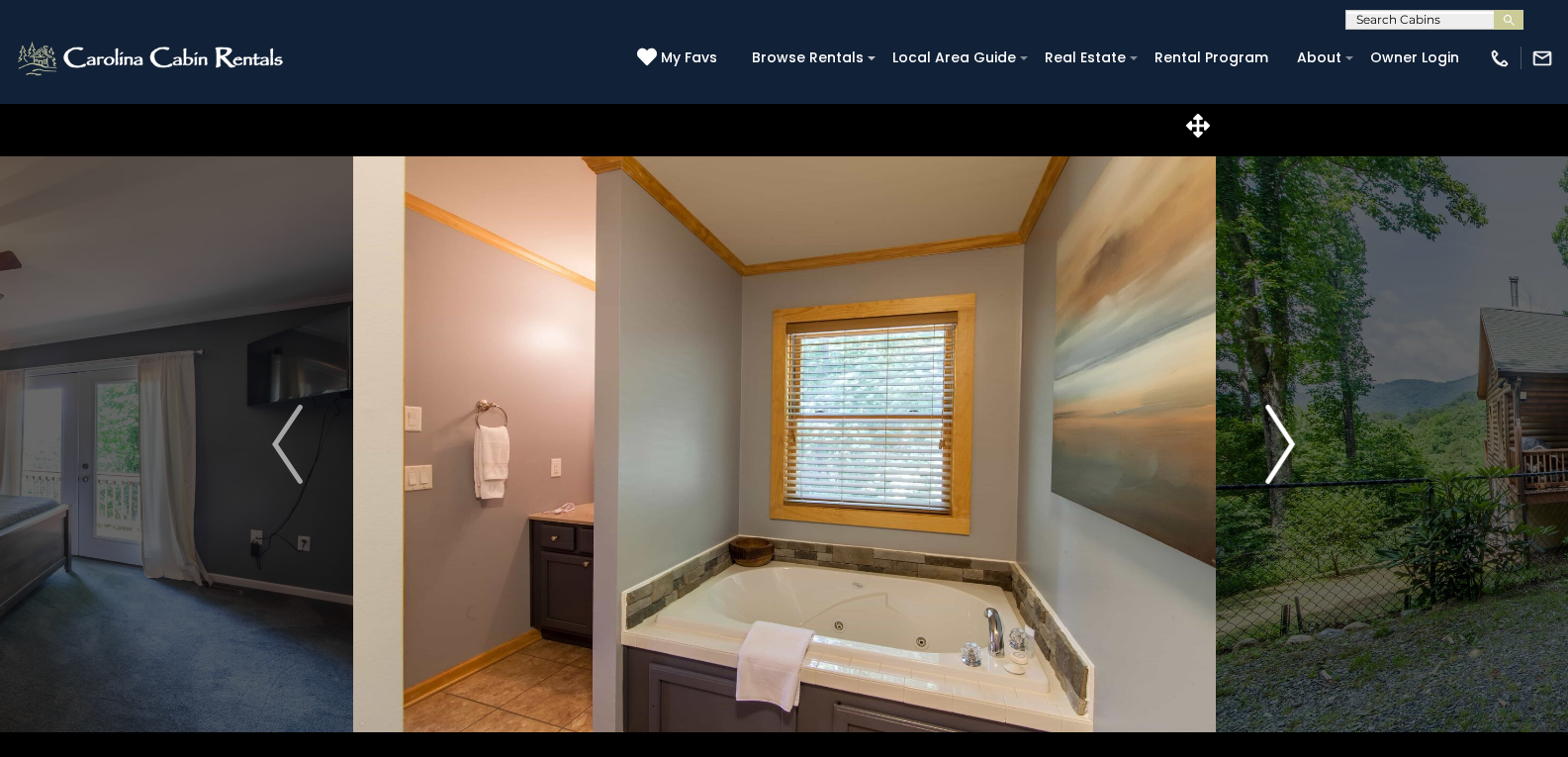
click at [1278, 448] on img "Next" at bounding box center [1281, 444] width 30 height 79
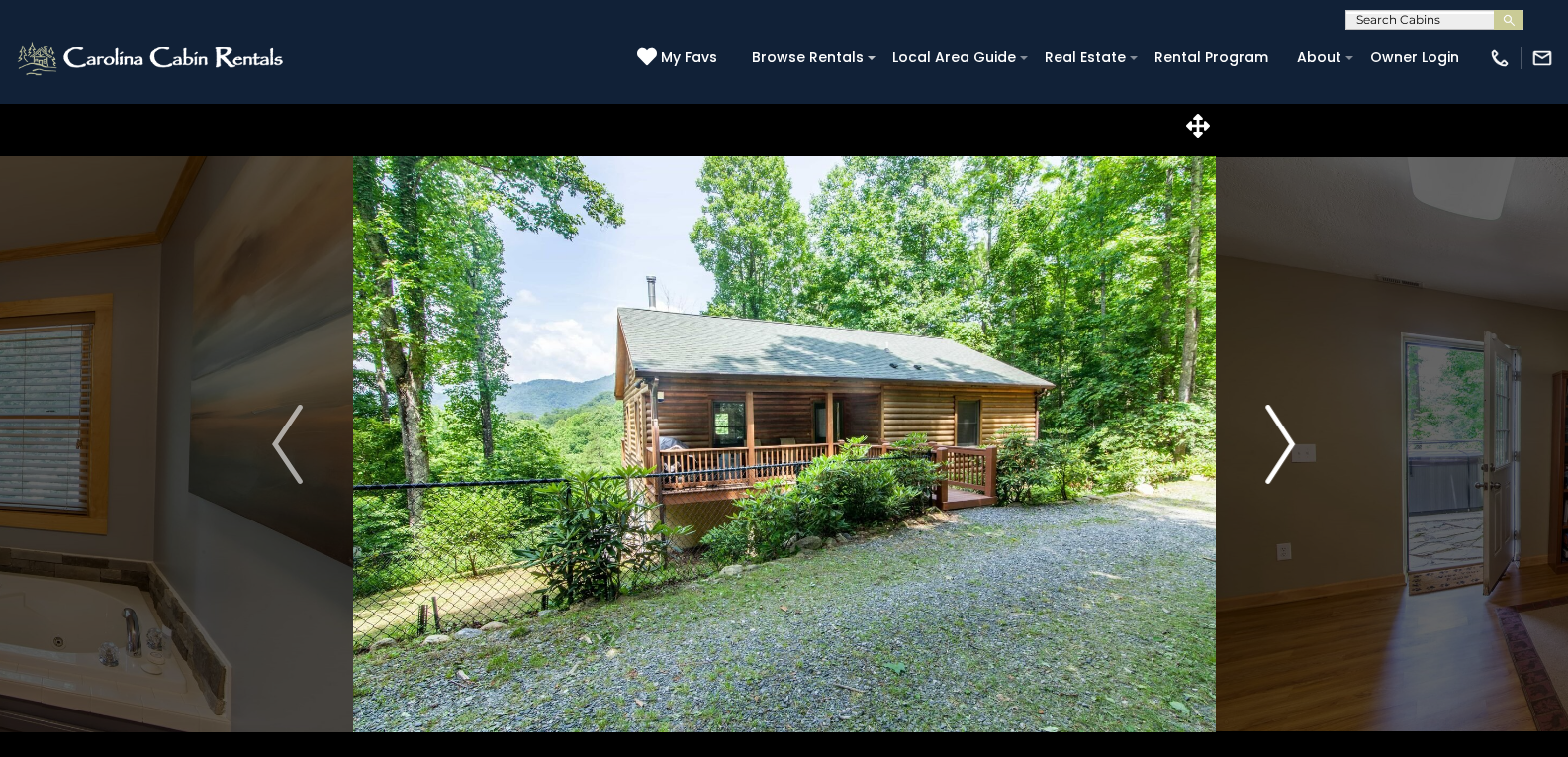
click at [1278, 448] on img "Next" at bounding box center [1281, 444] width 30 height 79
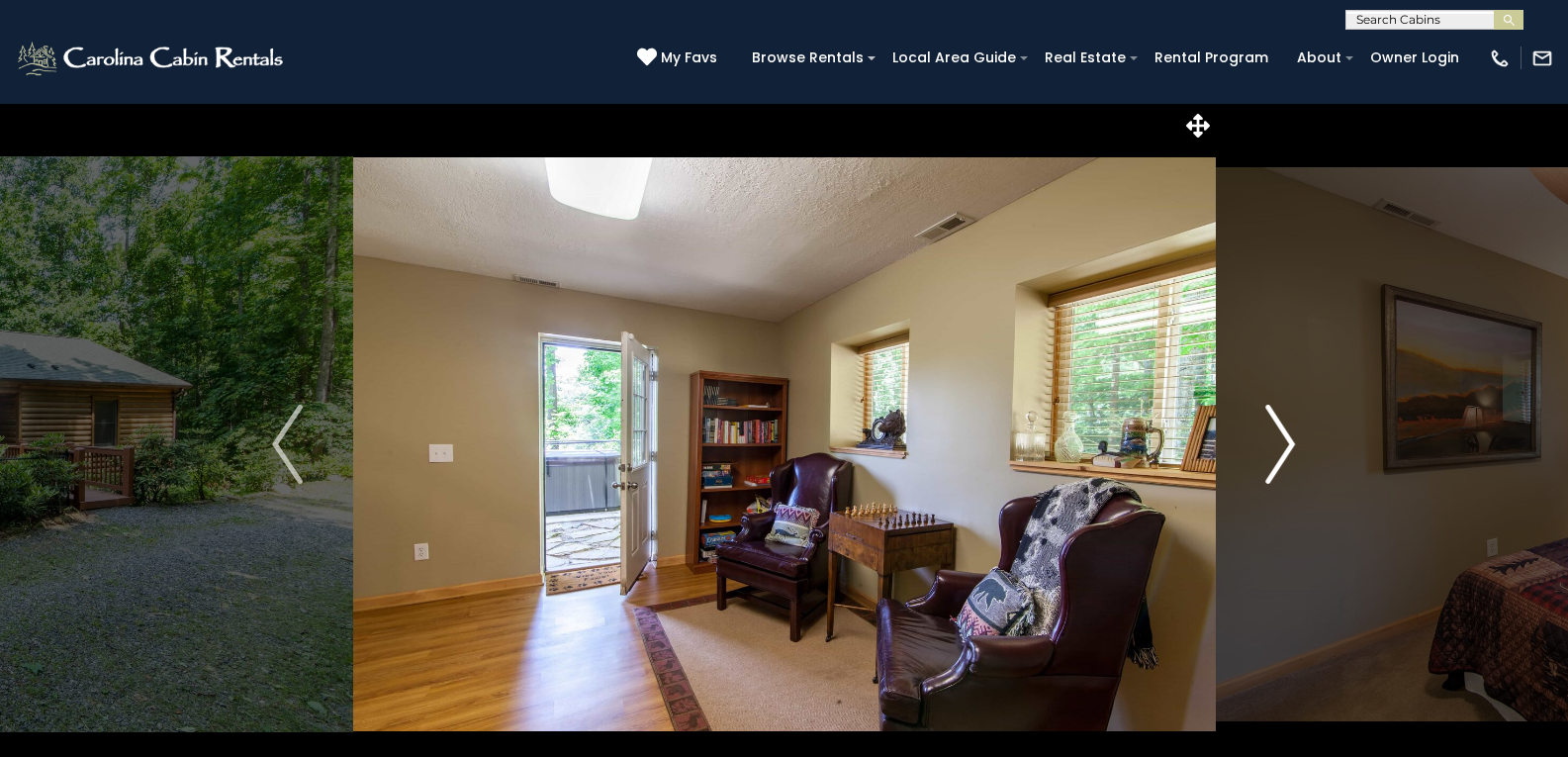
click at [1278, 448] on img "Next" at bounding box center [1281, 444] width 30 height 79
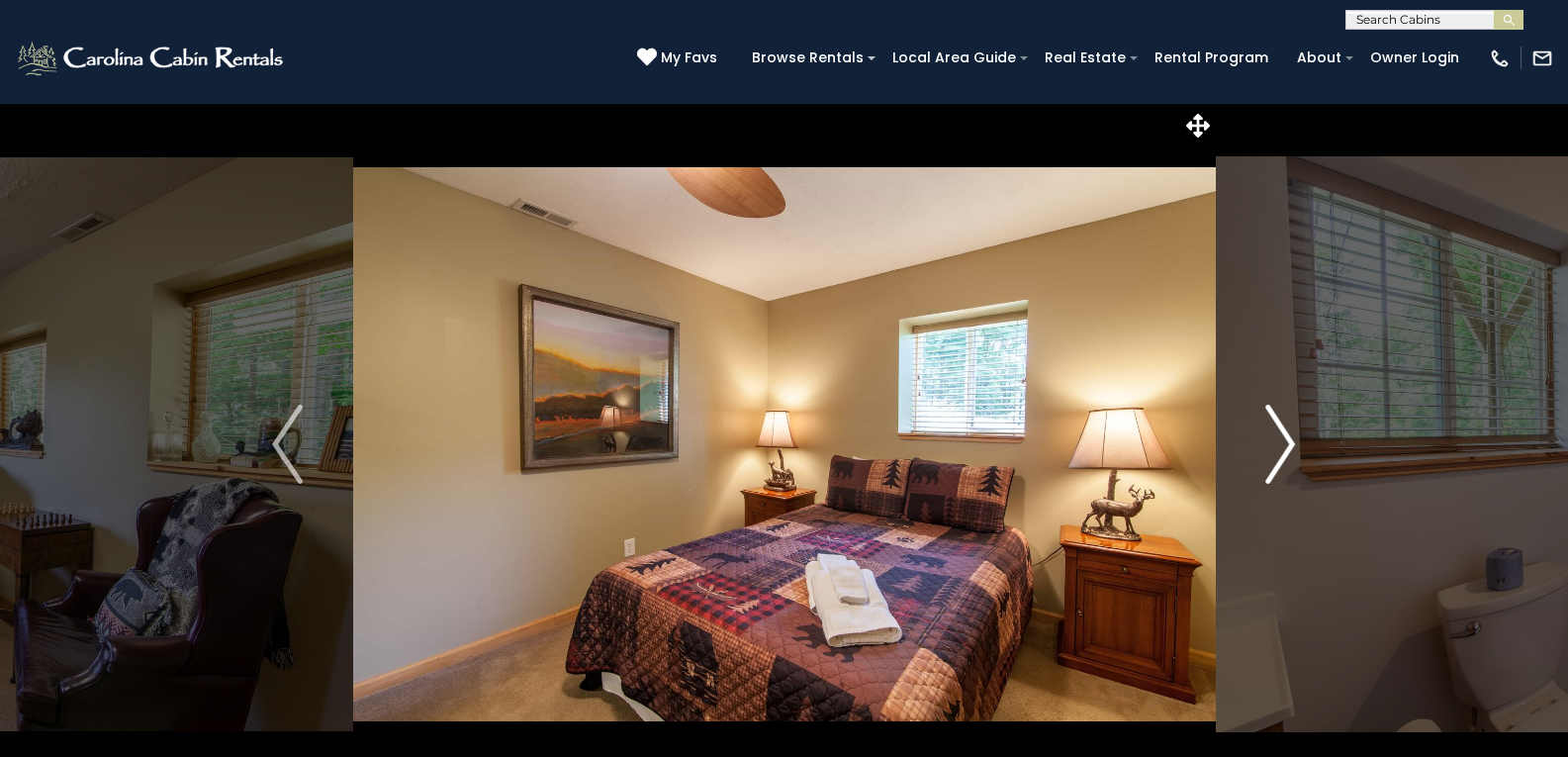
click at [1278, 448] on img "Next" at bounding box center [1281, 444] width 30 height 79
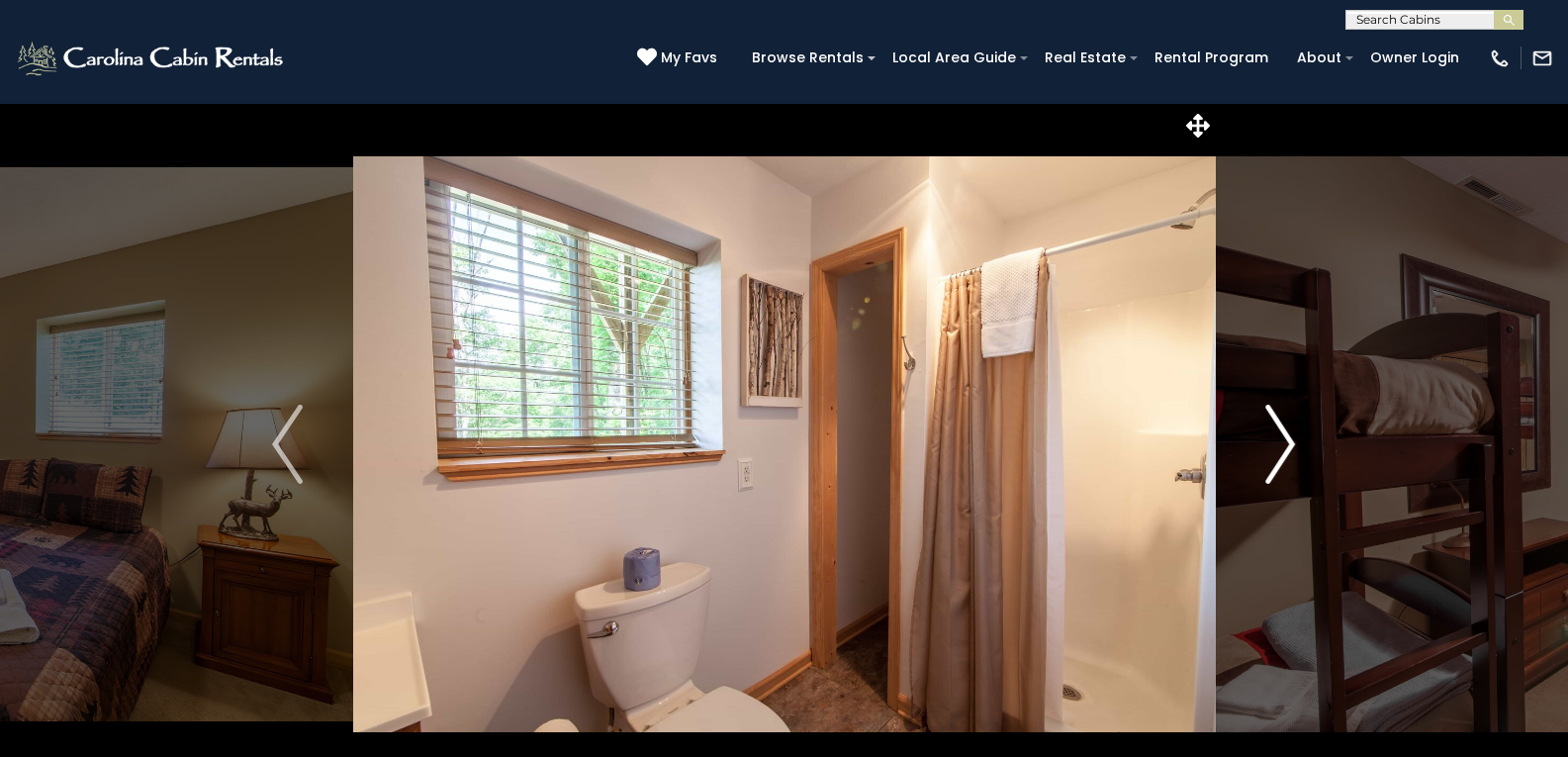
click at [1278, 448] on img "Next" at bounding box center [1281, 444] width 30 height 79
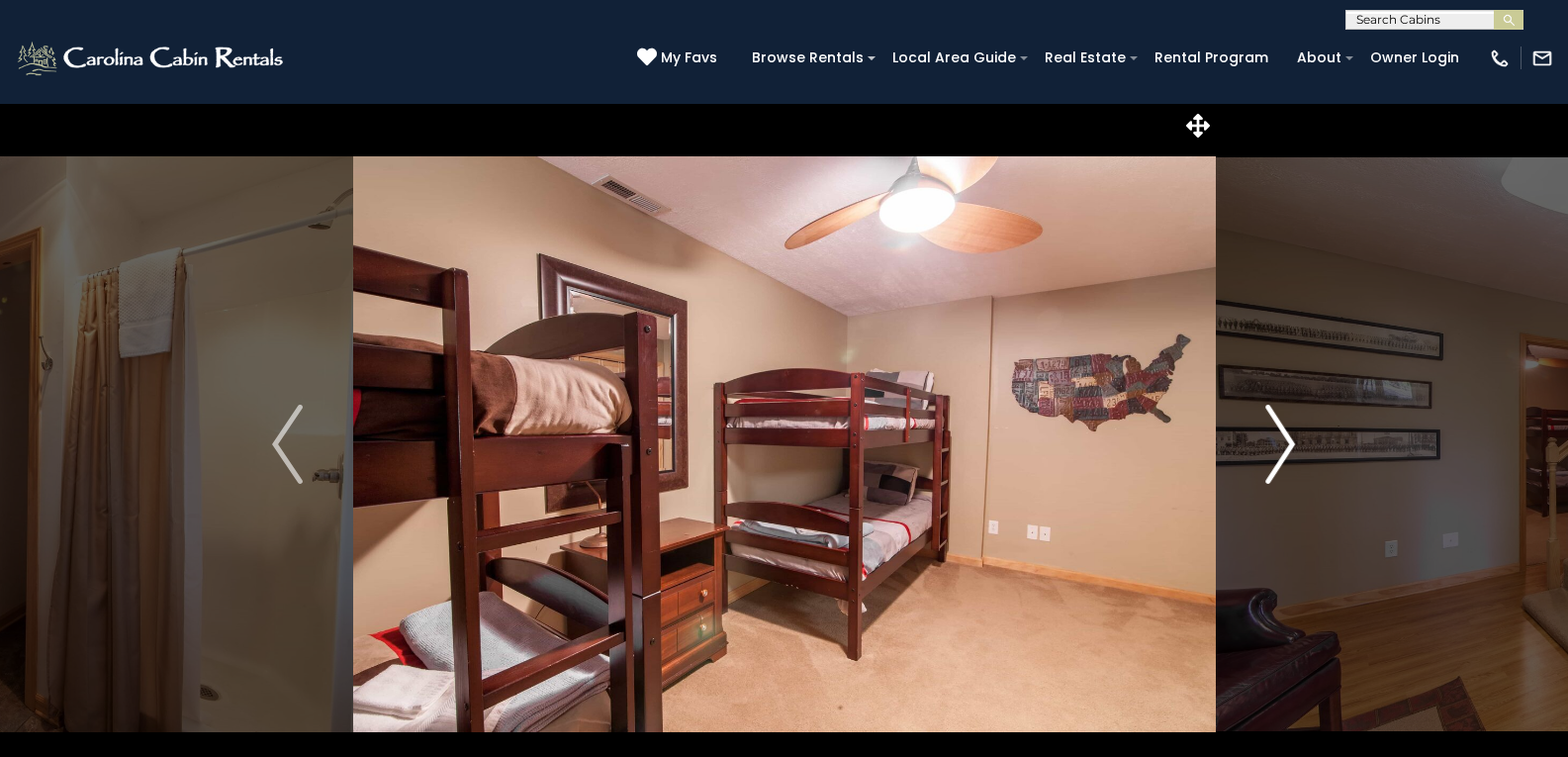
click at [1278, 448] on img "Next" at bounding box center [1281, 444] width 30 height 79
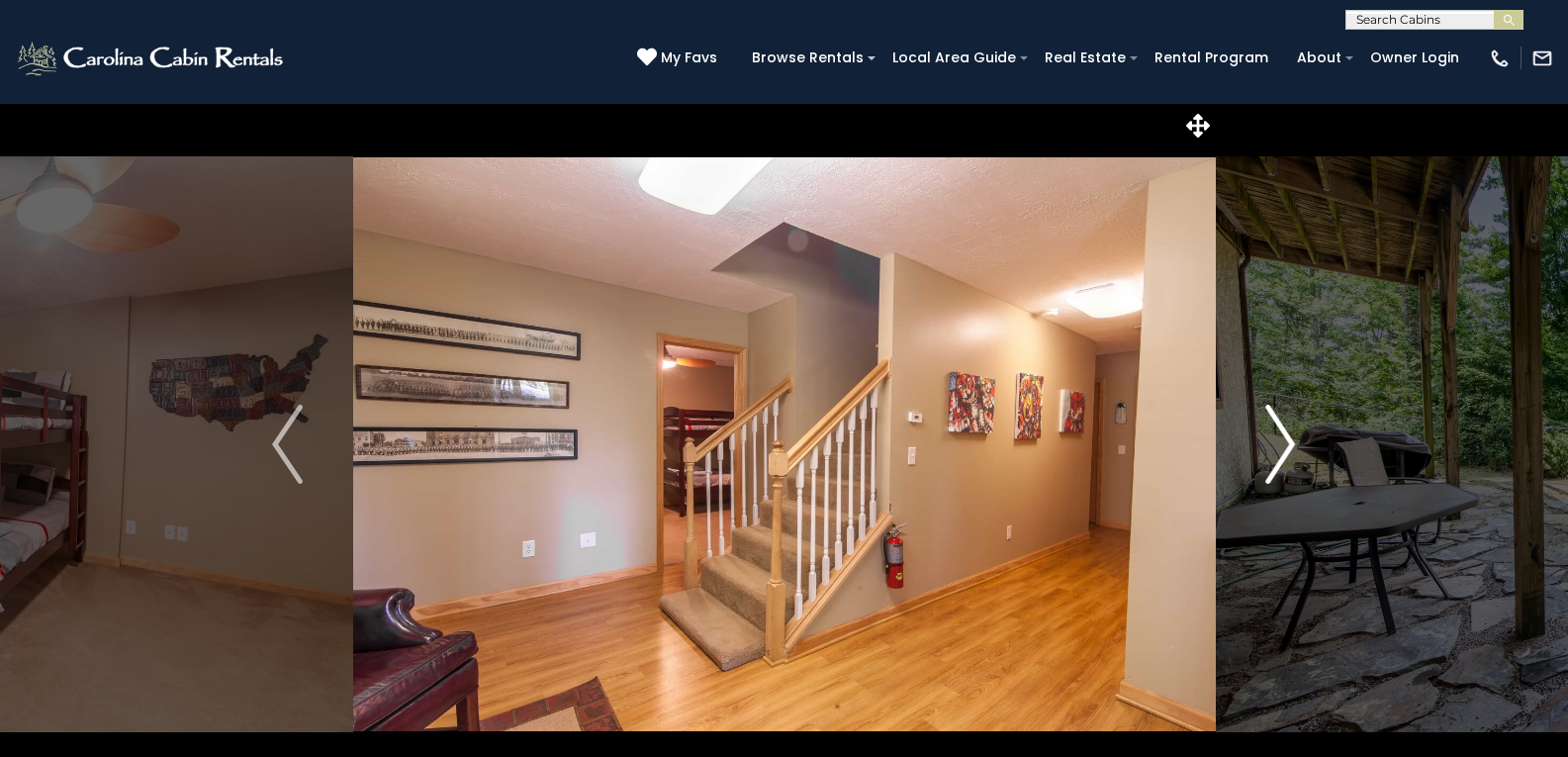
click at [1278, 448] on img "Next" at bounding box center [1281, 444] width 30 height 79
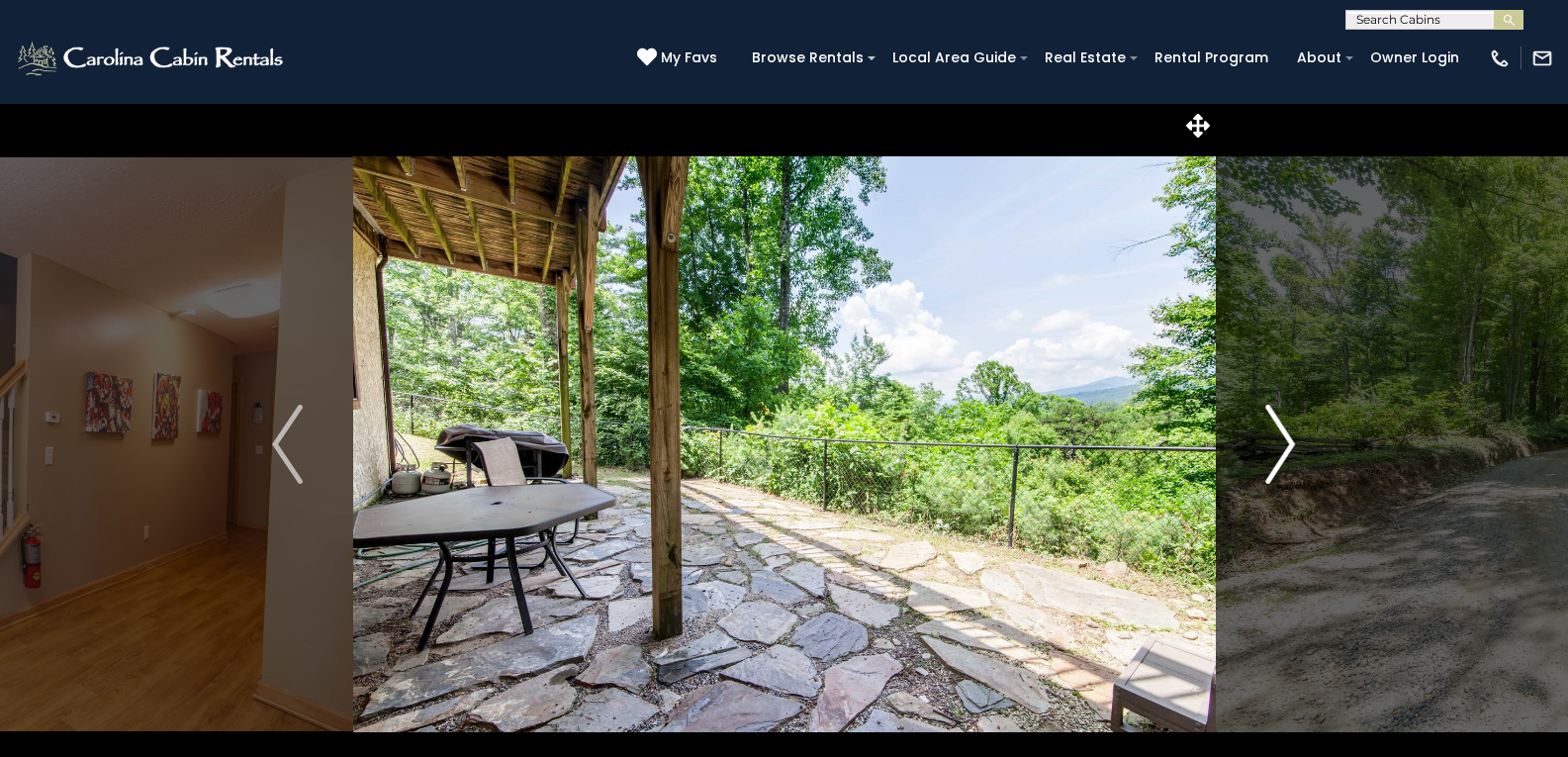
click at [1278, 448] on img "Next" at bounding box center [1281, 444] width 30 height 79
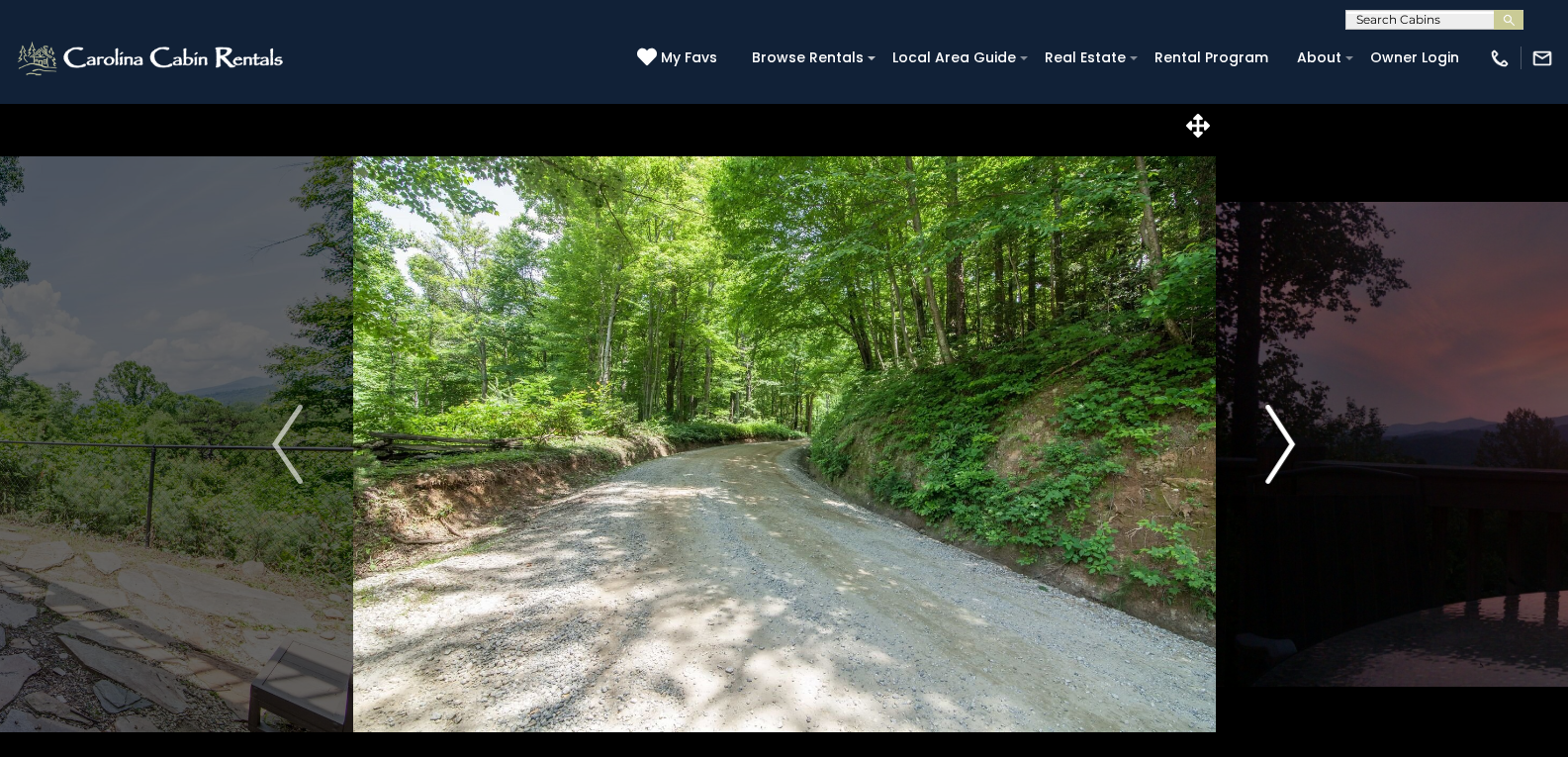
click at [1278, 448] on img "Next" at bounding box center [1281, 444] width 30 height 79
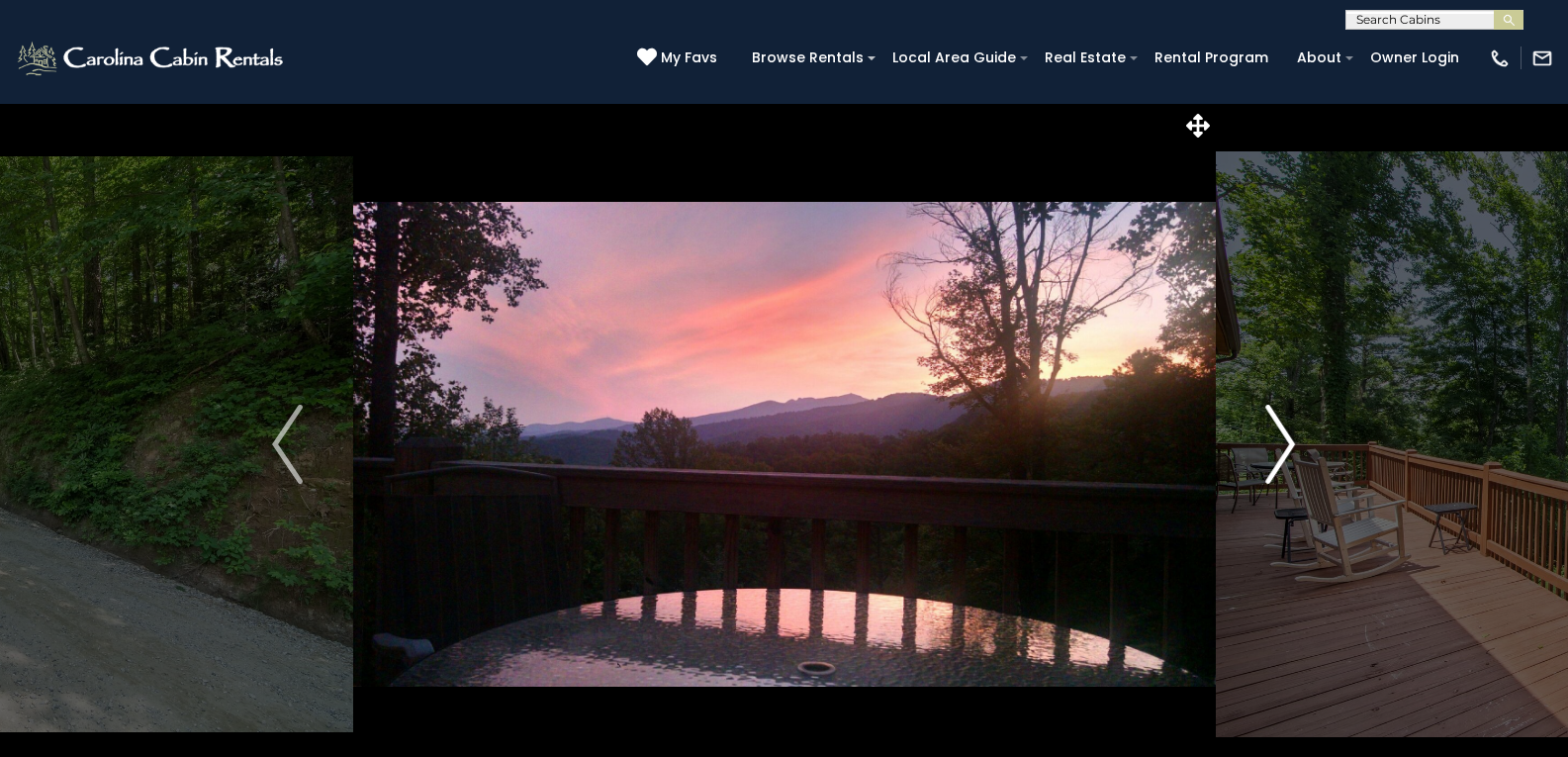
click at [1284, 442] on img "Next" at bounding box center [1281, 444] width 30 height 79
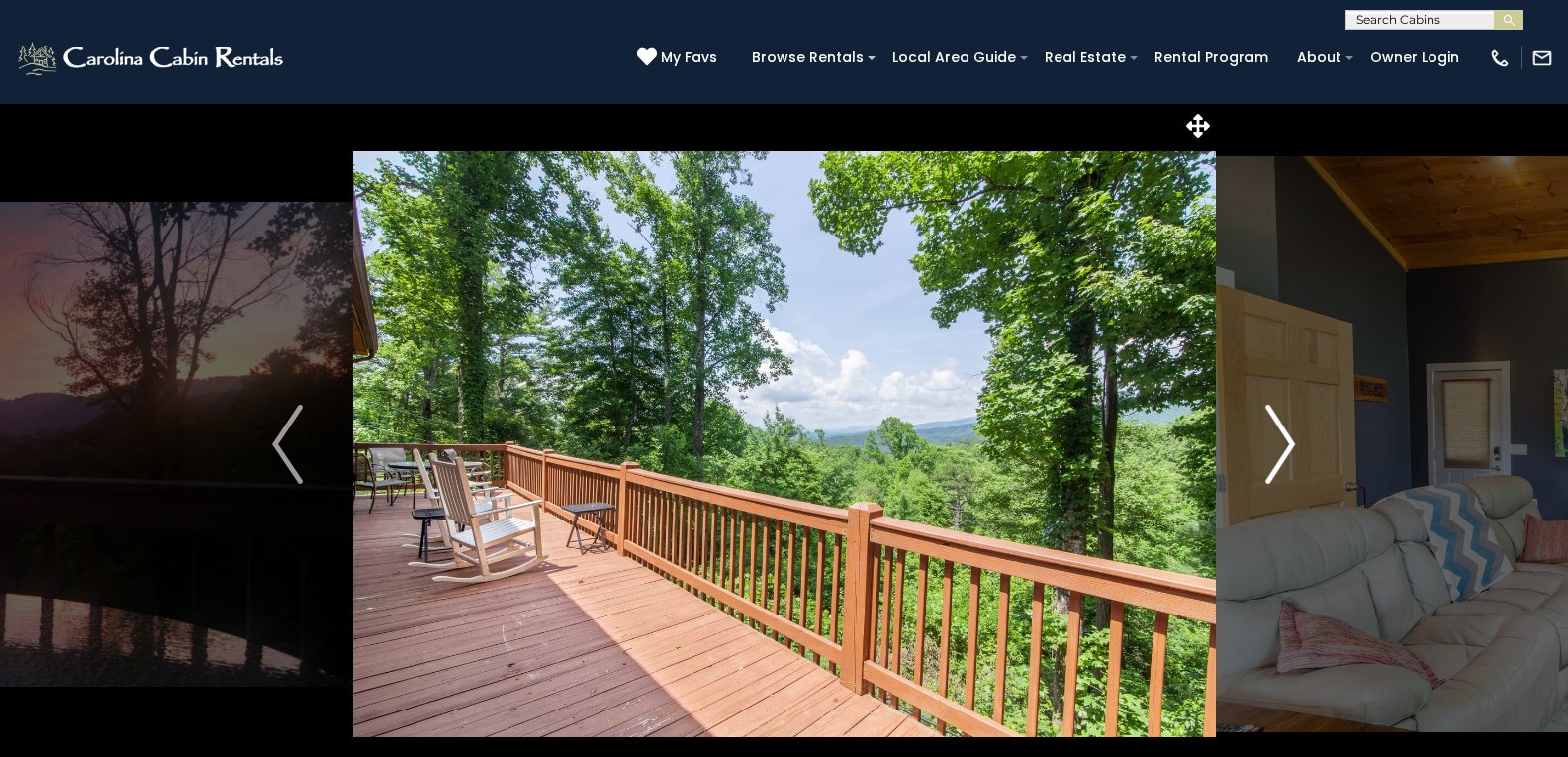
click at [1290, 436] on img "Next" at bounding box center [1281, 444] width 30 height 79
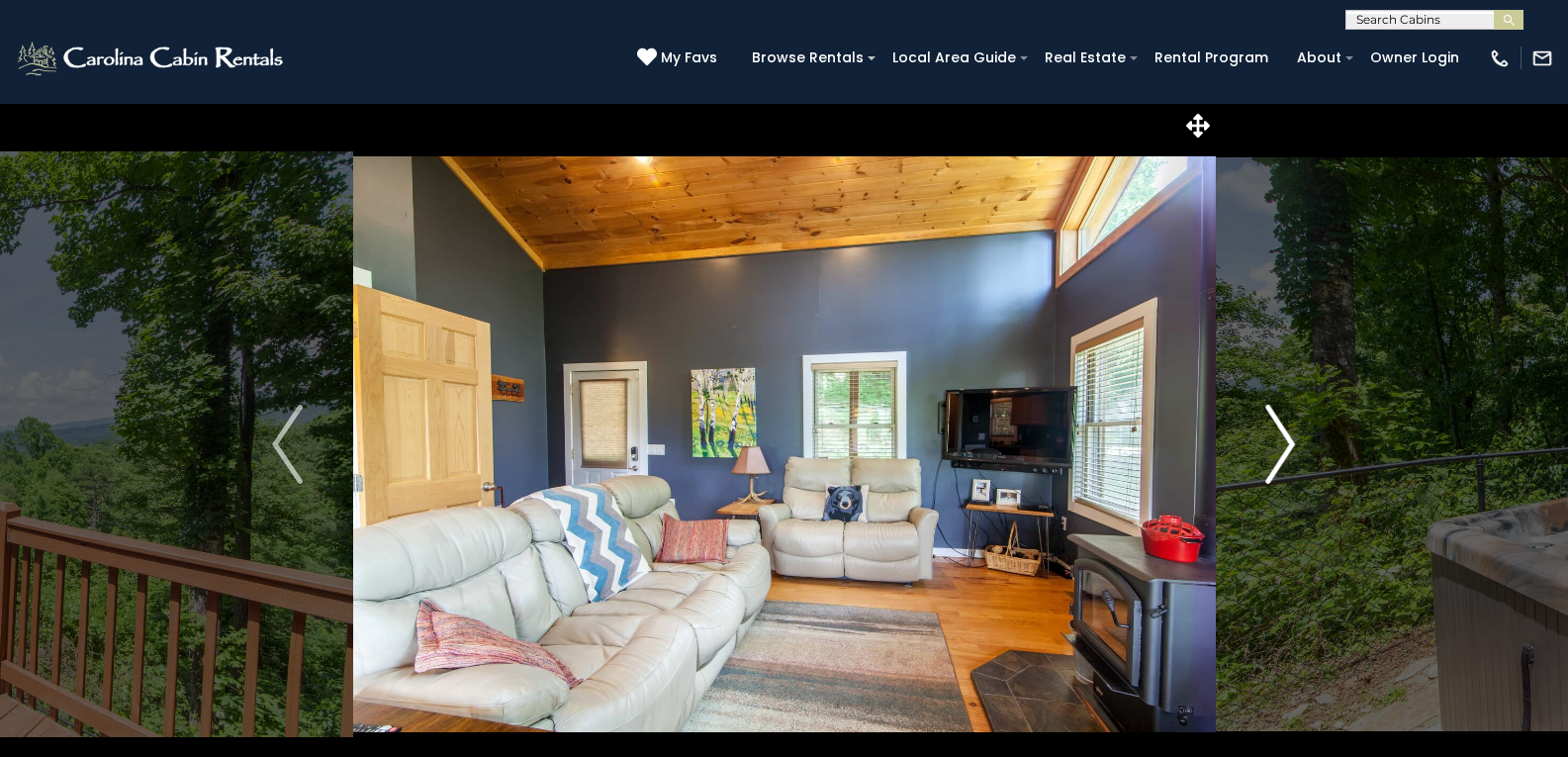
click at [1280, 436] on img "Next" at bounding box center [1281, 444] width 30 height 79
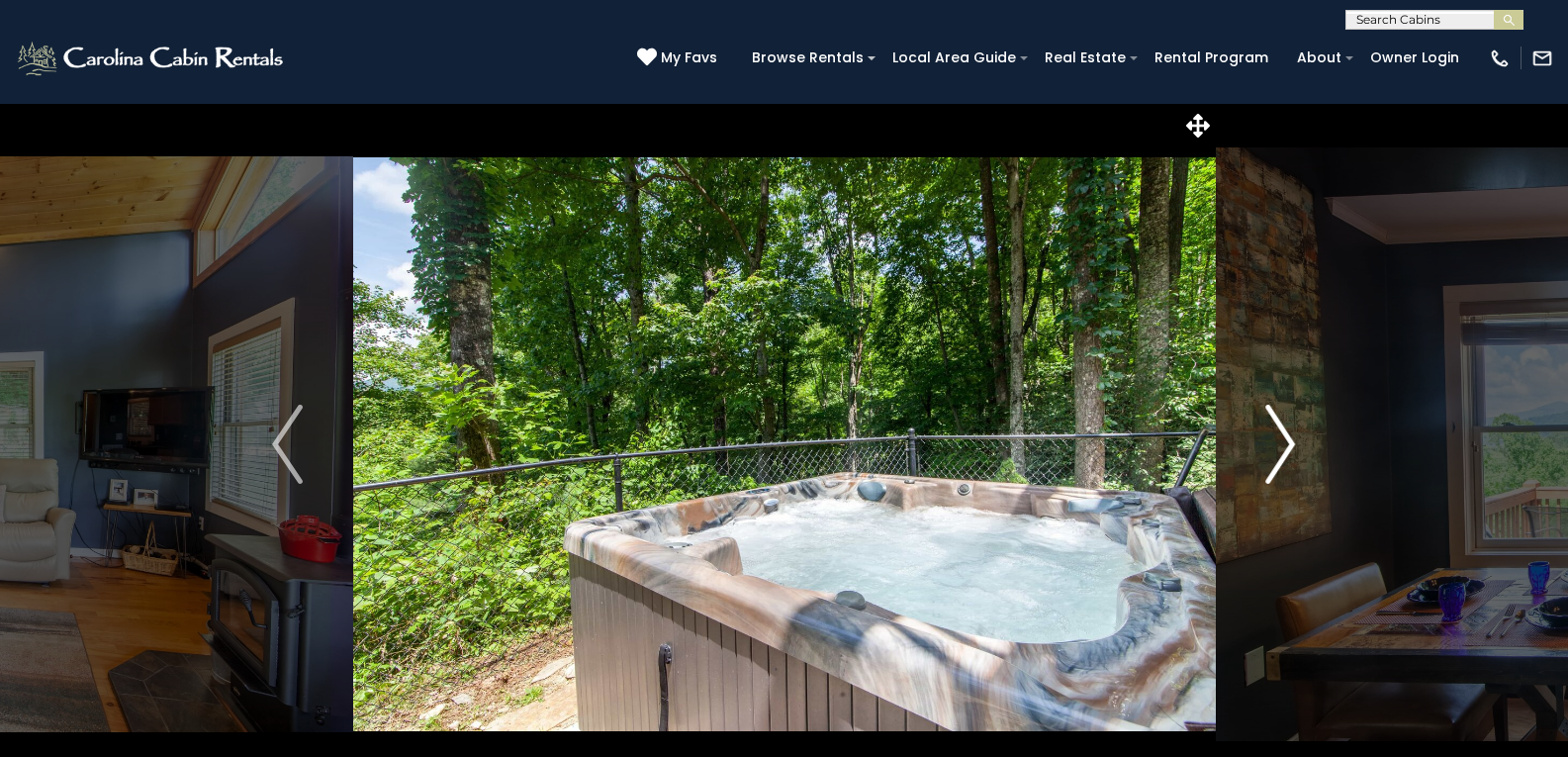
click at [1280, 436] on img "Next" at bounding box center [1281, 444] width 30 height 79
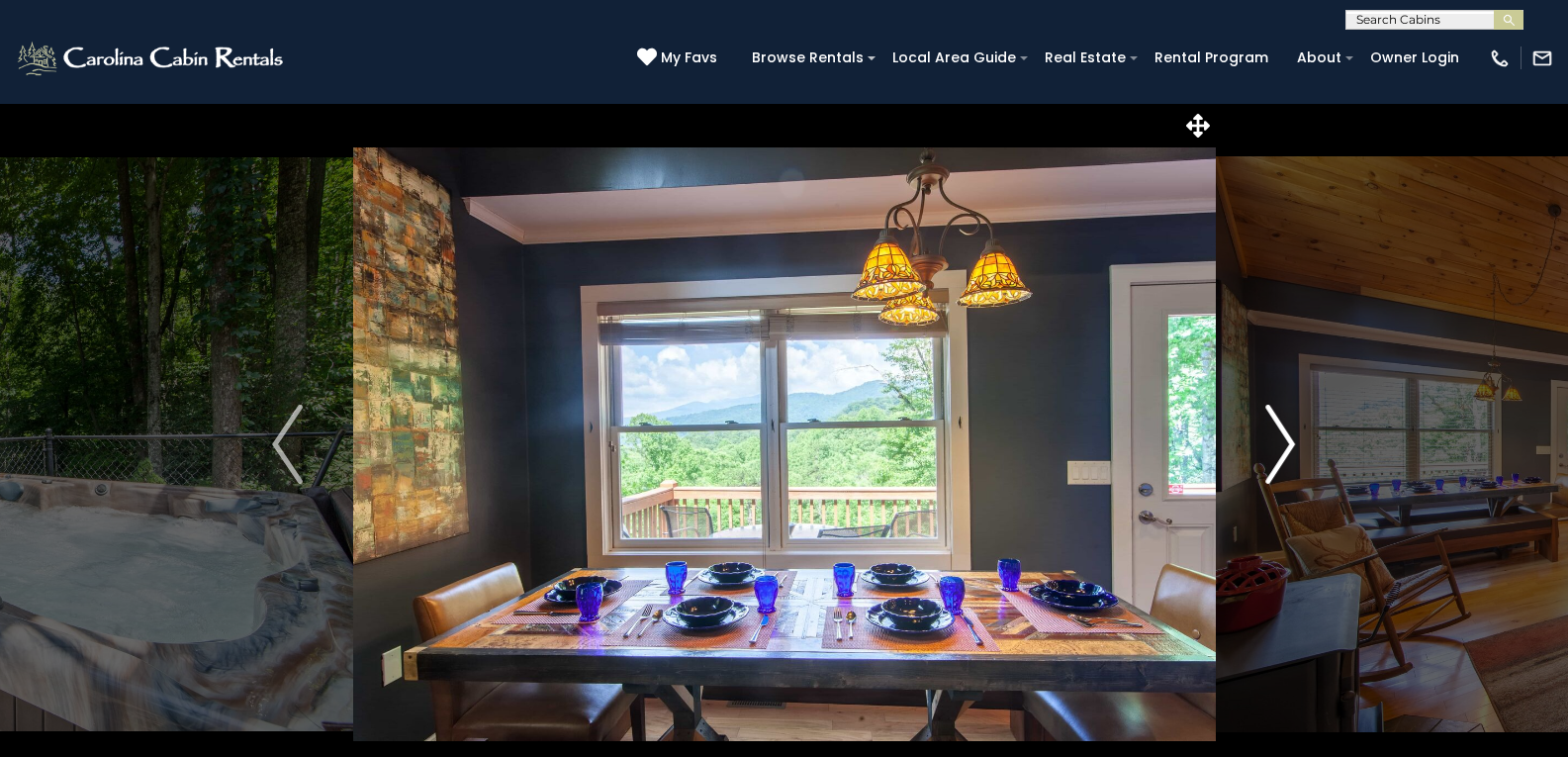
click at [1280, 436] on img "Next" at bounding box center [1281, 444] width 30 height 79
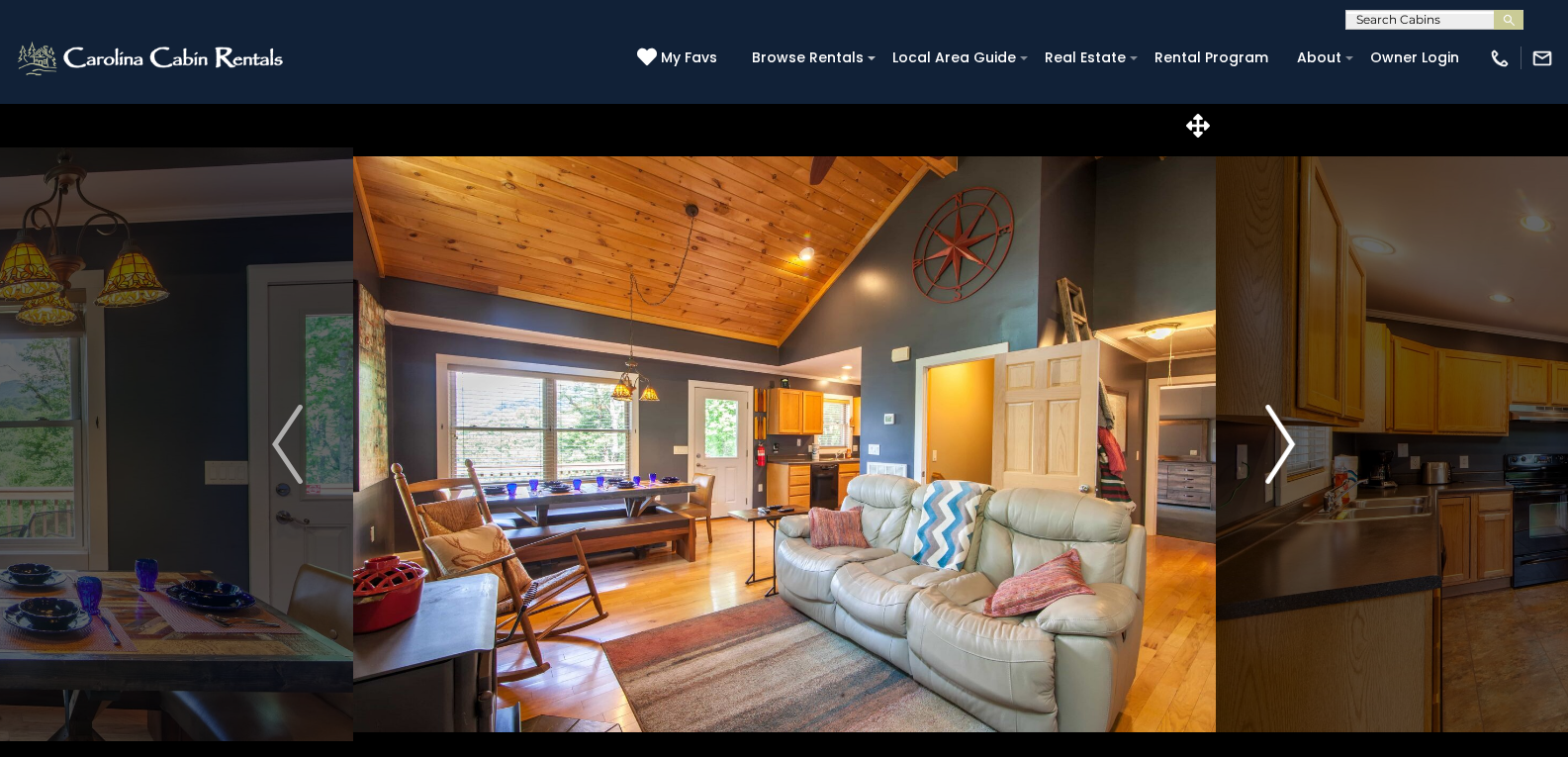
click at [1280, 436] on img "Next" at bounding box center [1281, 444] width 30 height 79
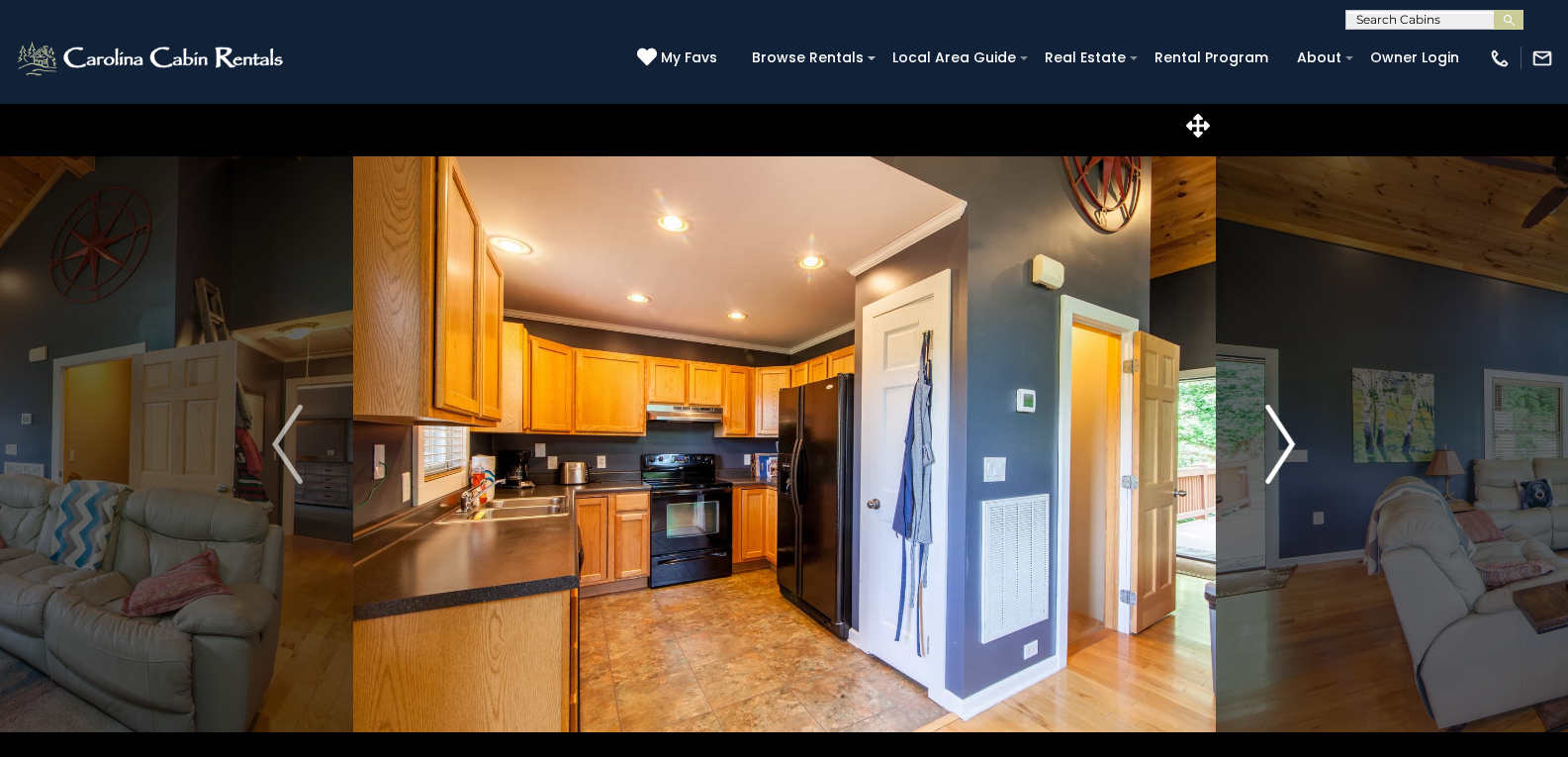
click at [1280, 436] on img "Next" at bounding box center [1281, 444] width 30 height 79
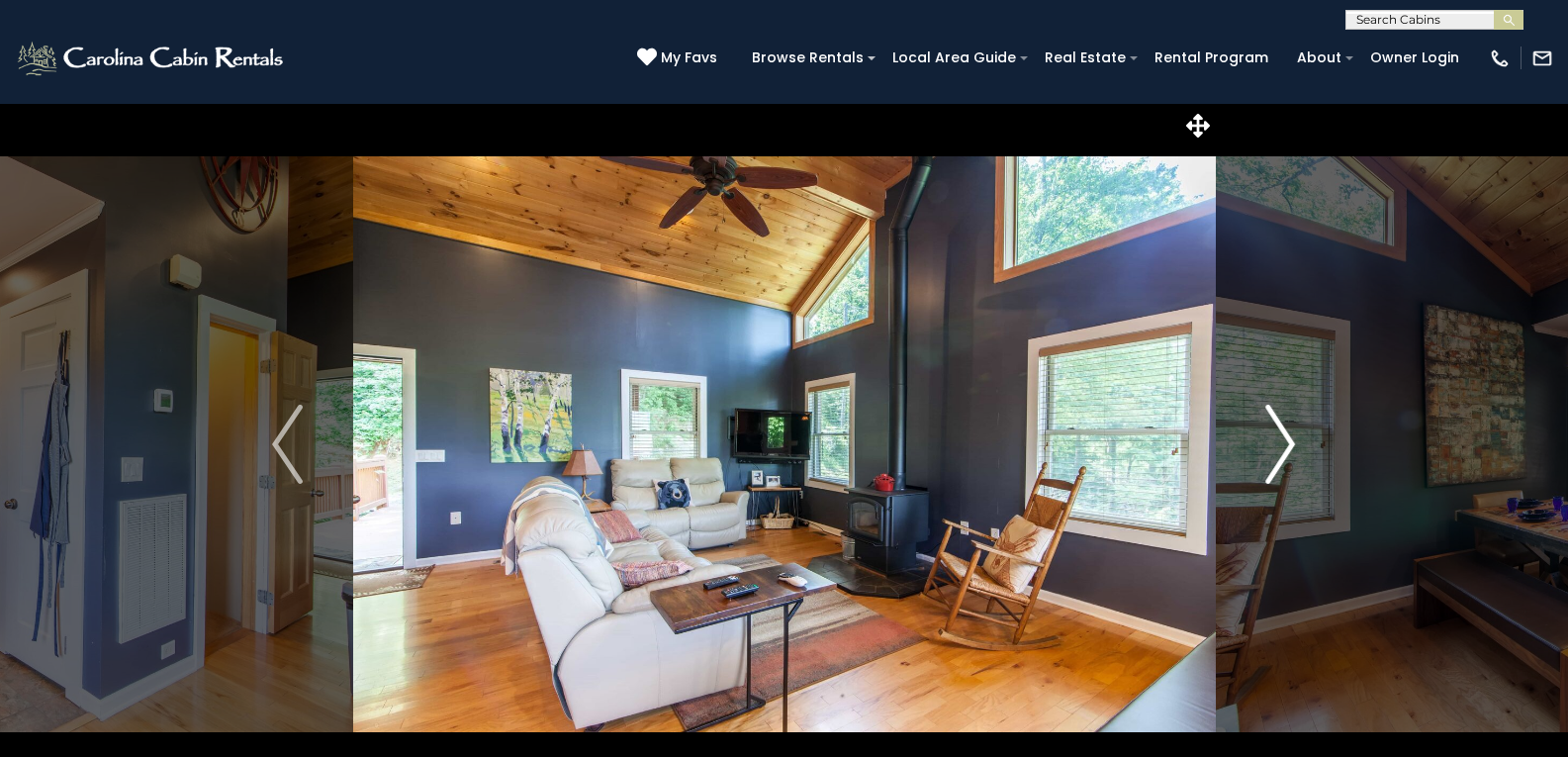
click at [1280, 436] on img "Next" at bounding box center [1281, 444] width 30 height 79
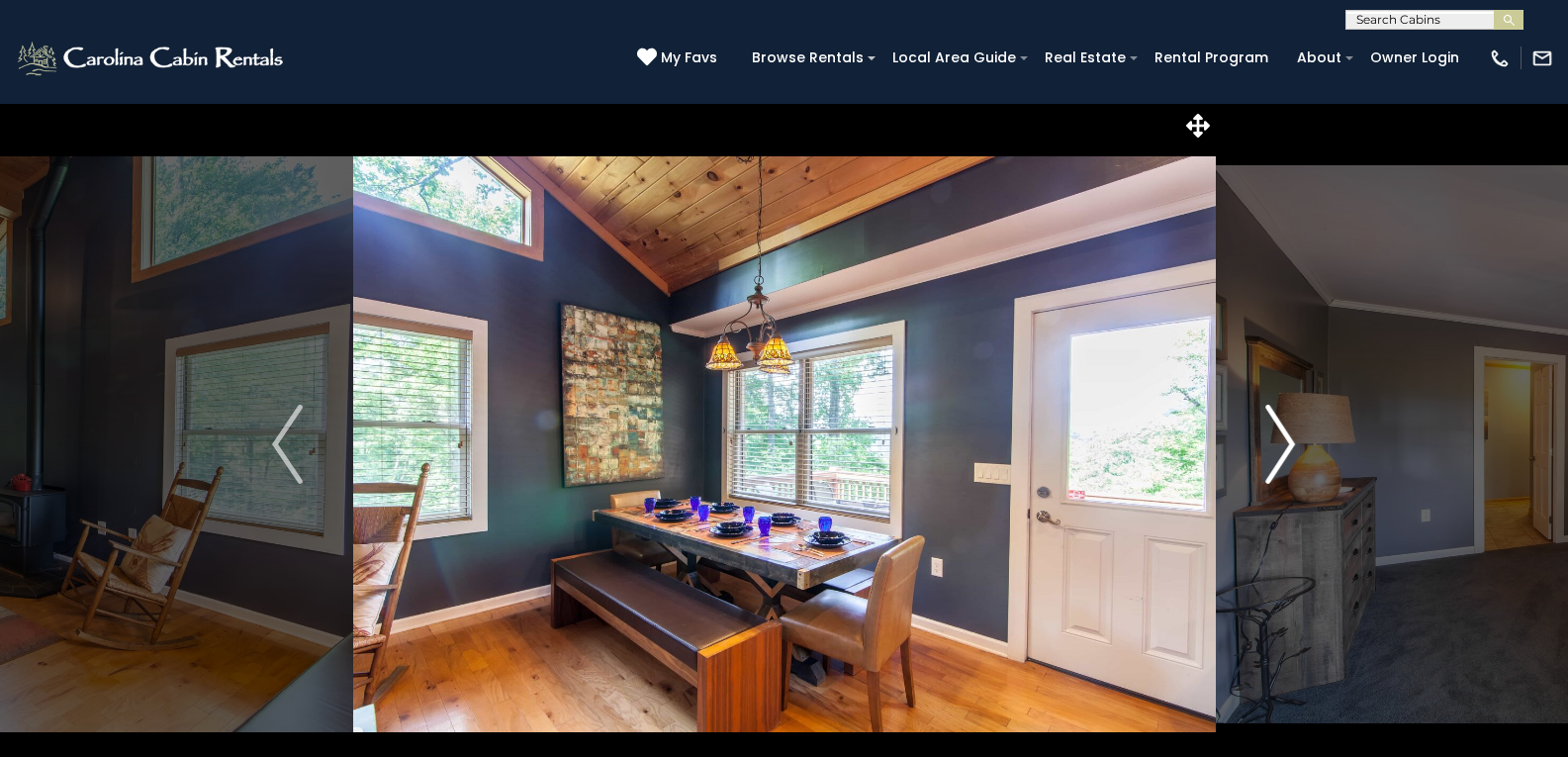
click at [1280, 436] on img "Next" at bounding box center [1281, 444] width 30 height 79
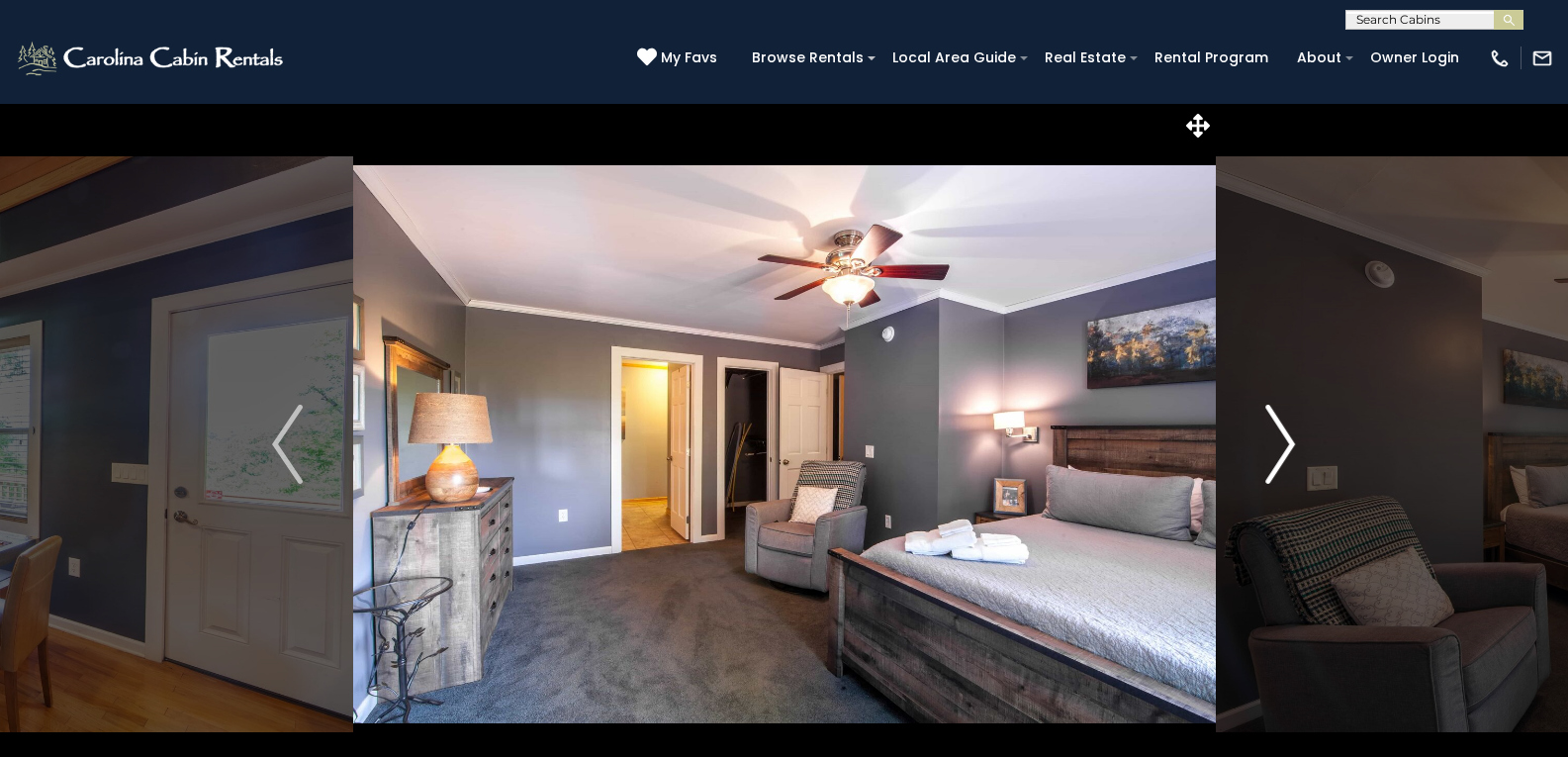
click at [1280, 436] on img "Next" at bounding box center [1281, 444] width 30 height 79
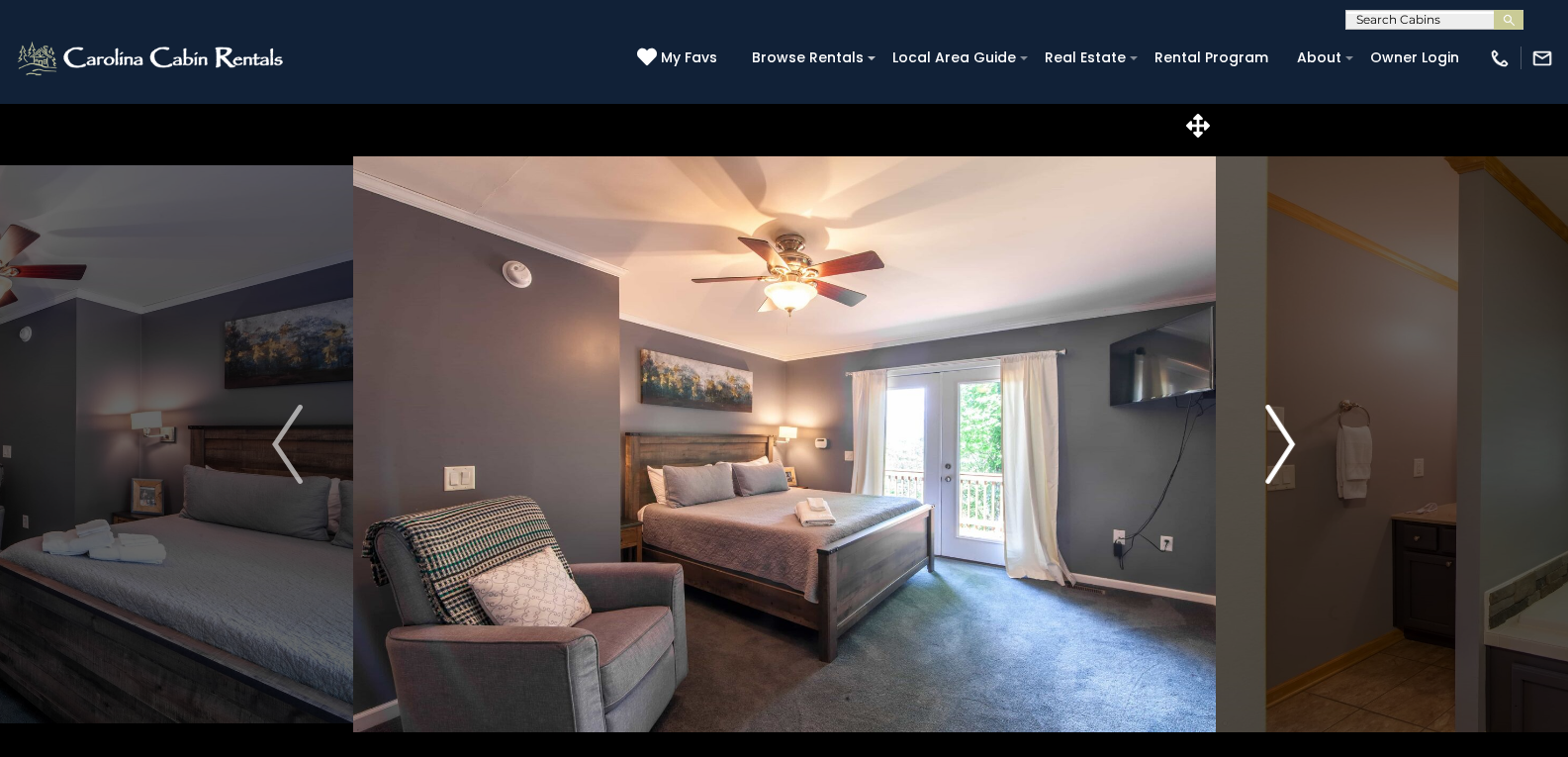
click at [1280, 436] on img "Next" at bounding box center [1281, 444] width 30 height 79
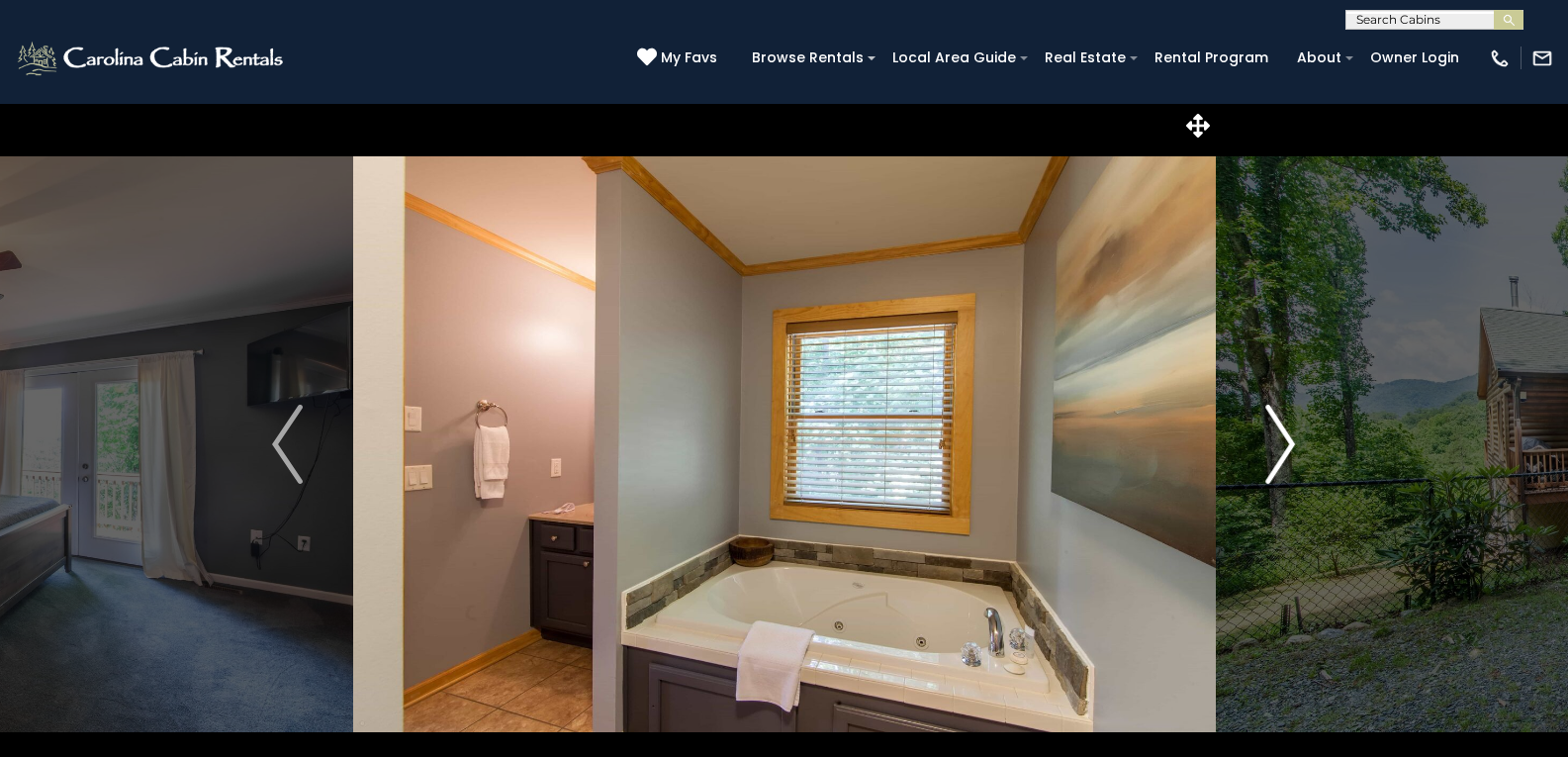
click at [1280, 436] on img "Next" at bounding box center [1281, 444] width 30 height 79
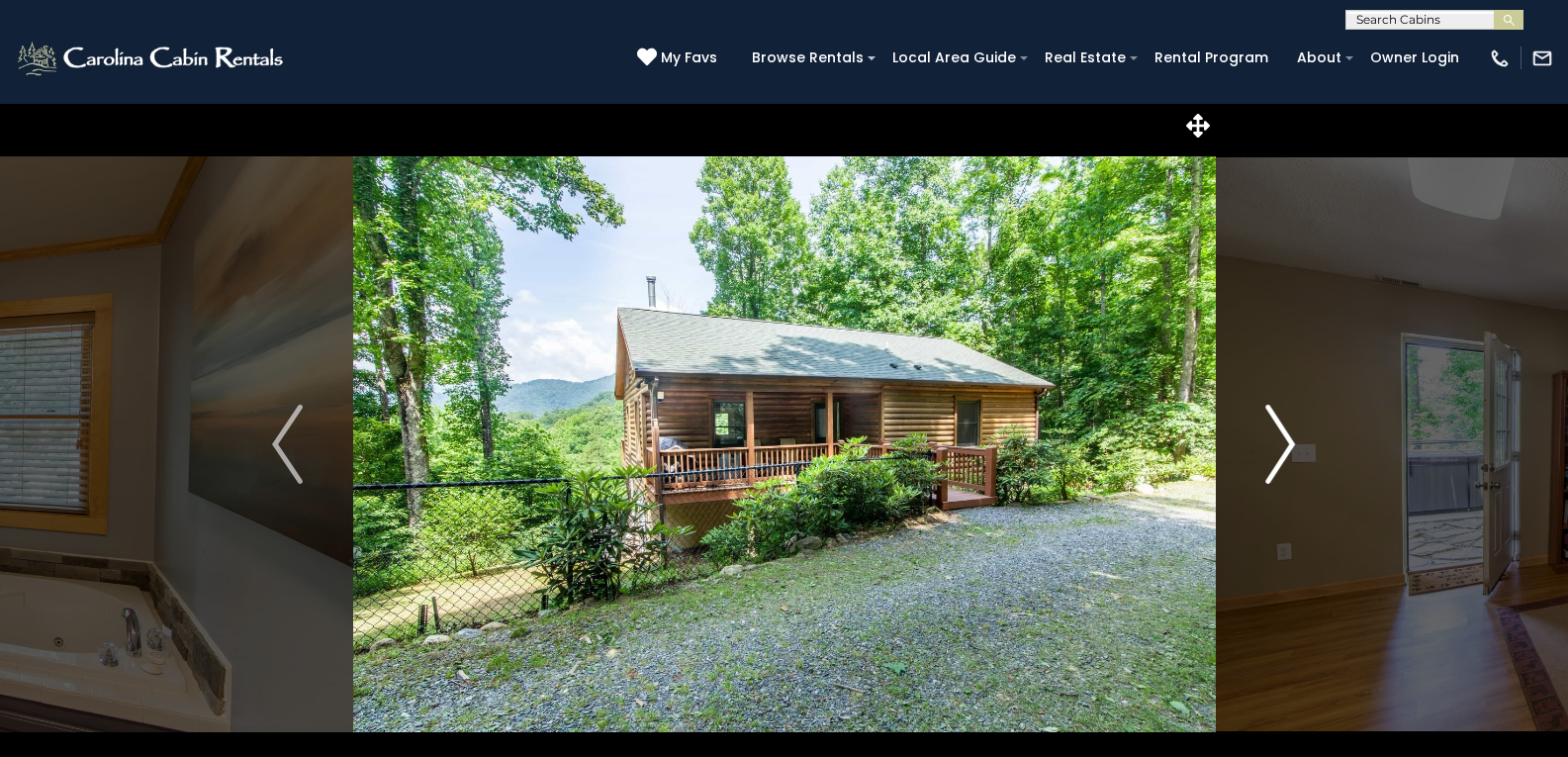
click at [1280, 436] on img "Next" at bounding box center [1281, 444] width 30 height 79
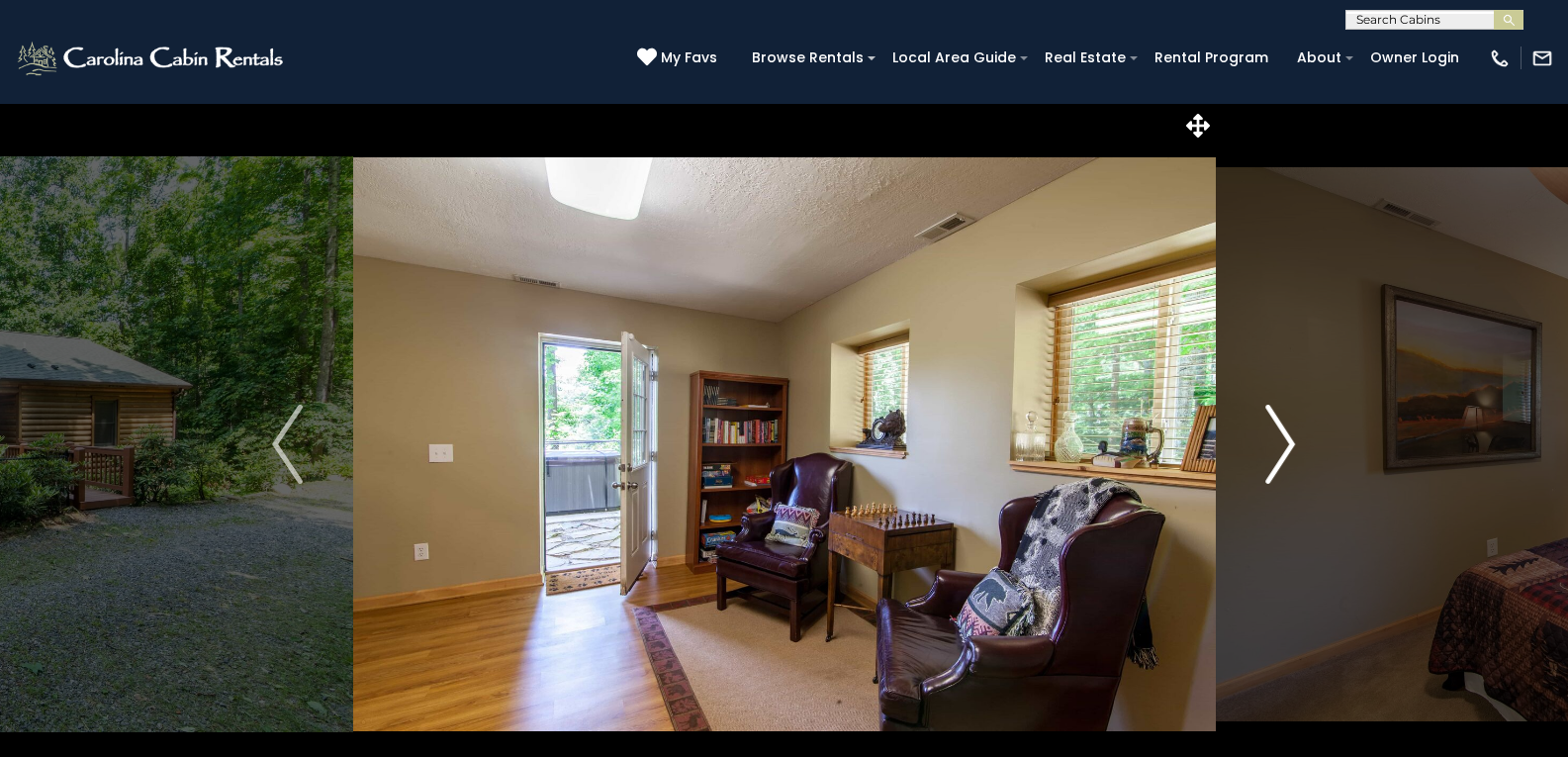
click at [1280, 436] on img "Next" at bounding box center [1281, 444] width 30 height 79
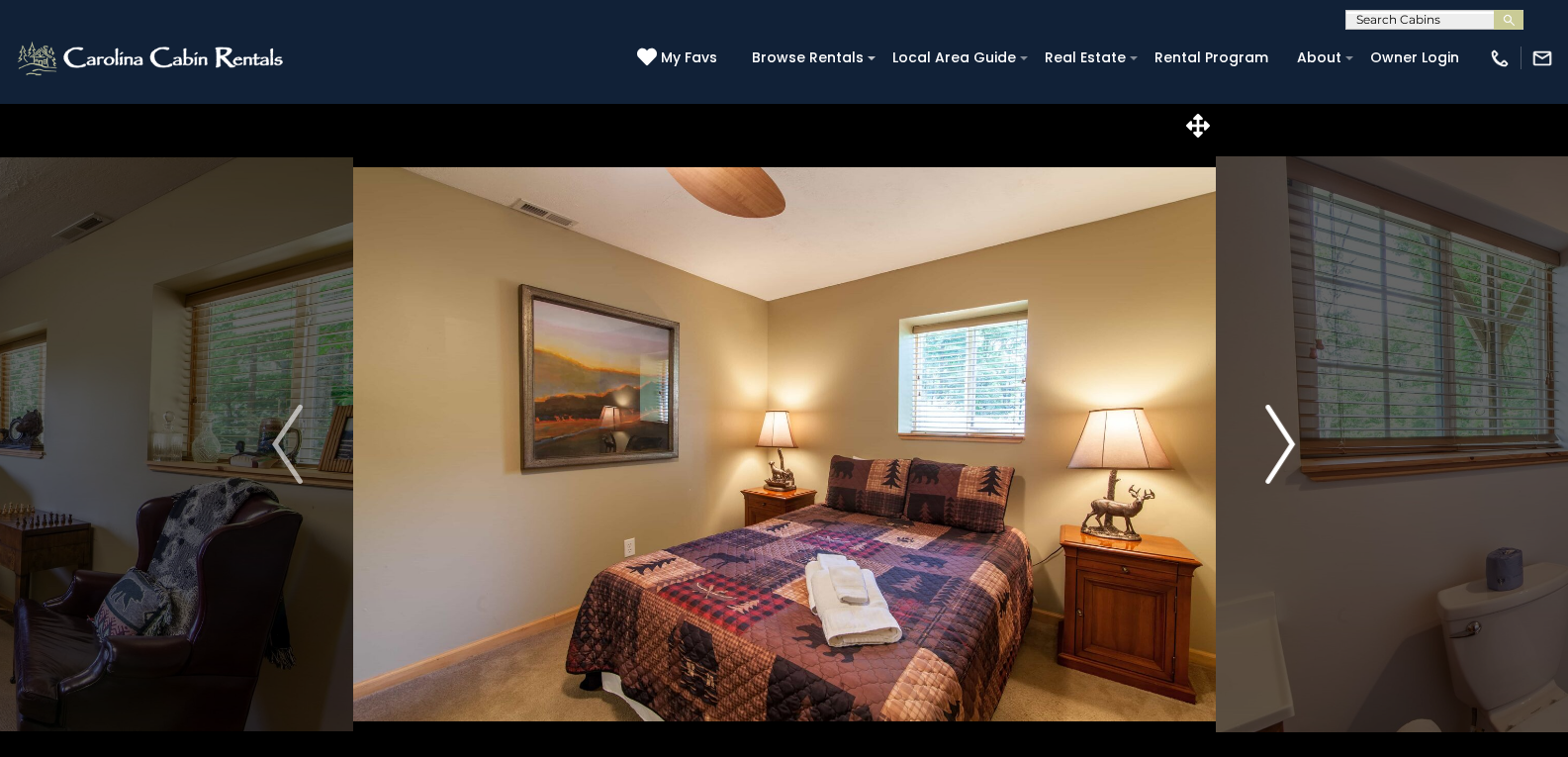
click at [1280, 436] on img "Next" at bounding box center [1281, 444] width 30 height 79
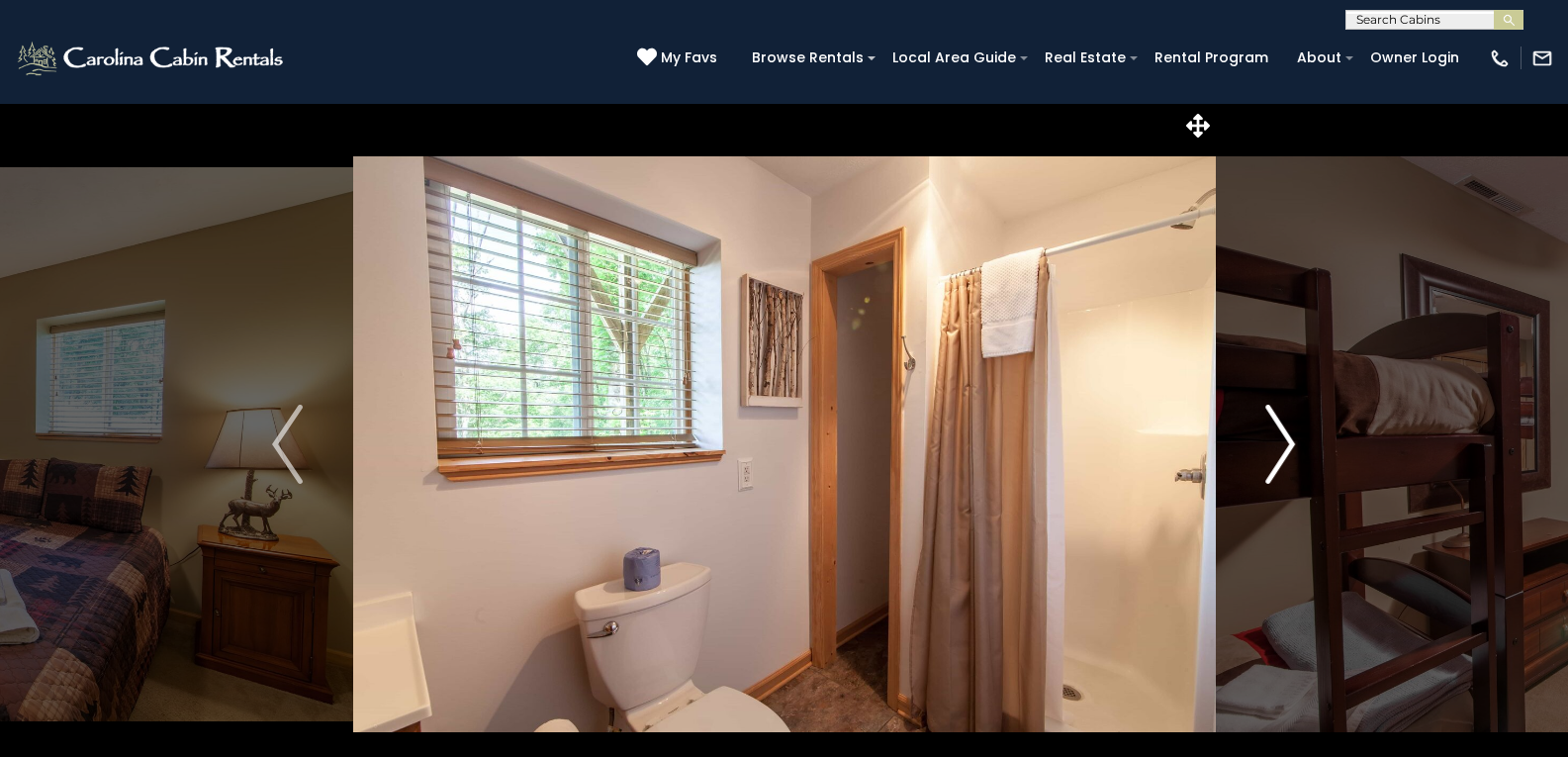
click at [1280, 436] on img "Next" at bounding box center [1281, 444] width 30 height 79
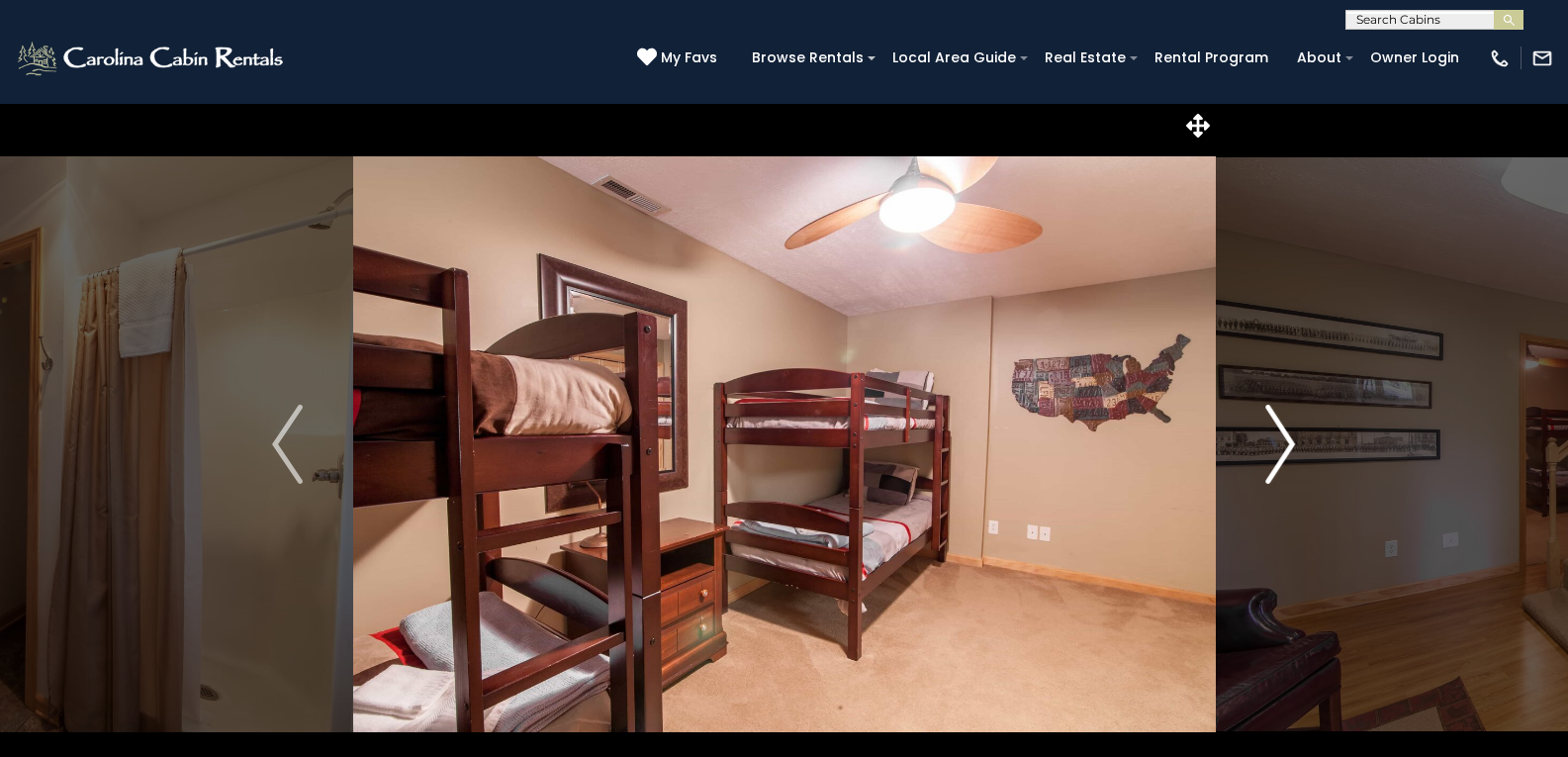
click at [1280, 436] on img "Next" at bounding box center [1281, 444] width 30 height 79
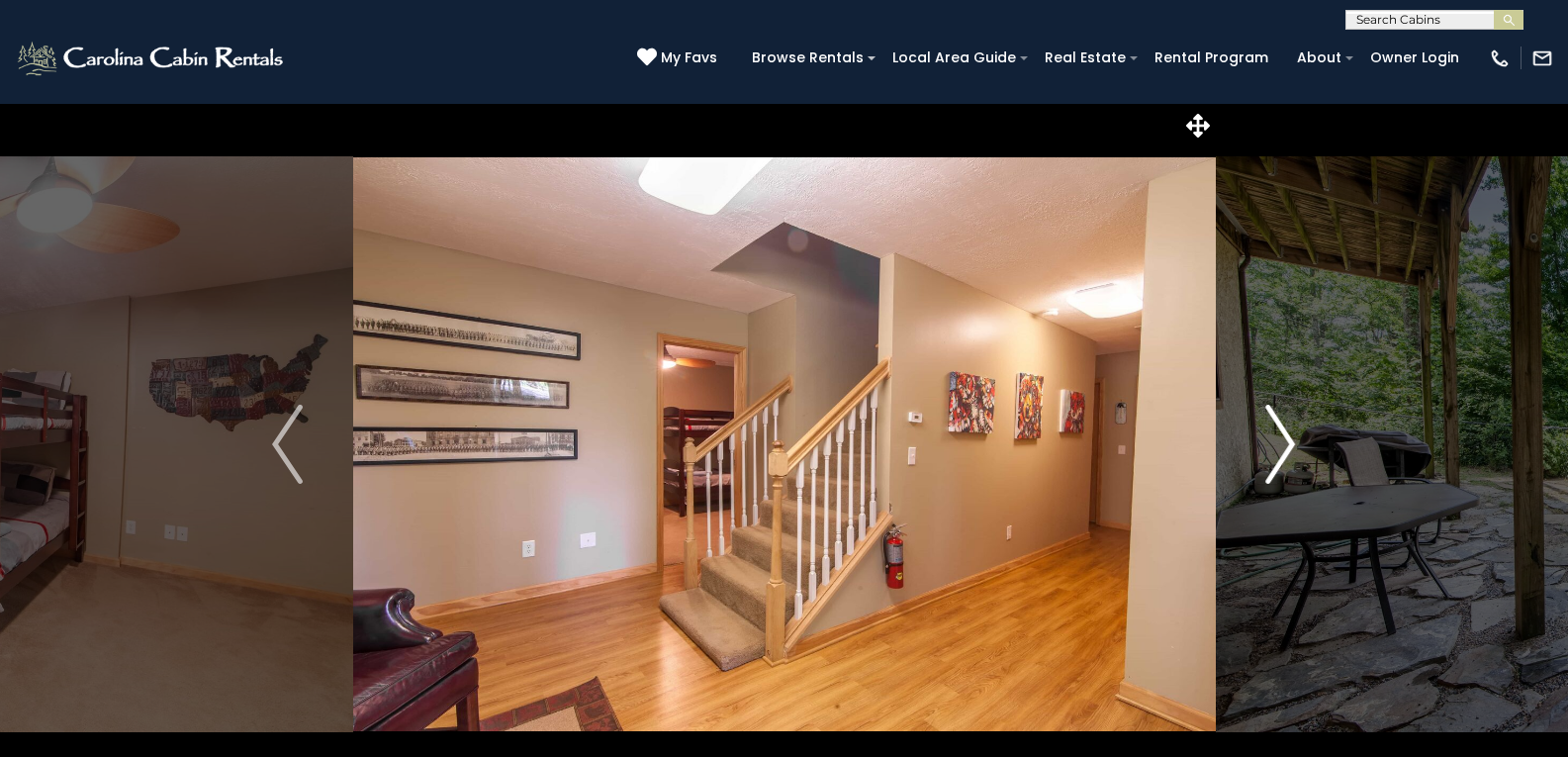
click at [1280, 436] on img "Next" at bounding box center [1281, 444] width 30 height 79
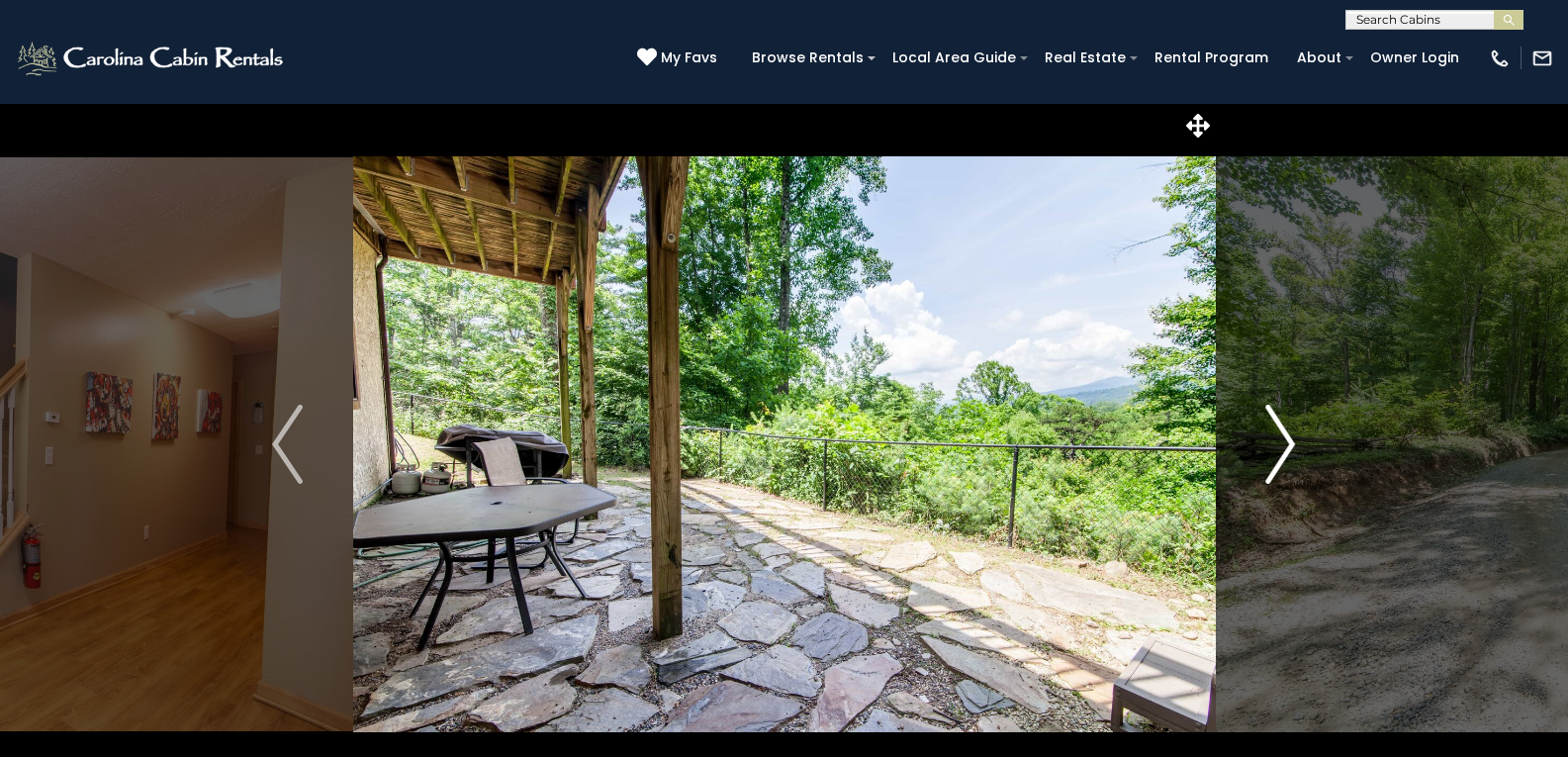
click at [1280, 436] on img "Next" at bounding box center [1281, 444] width 30 height 79
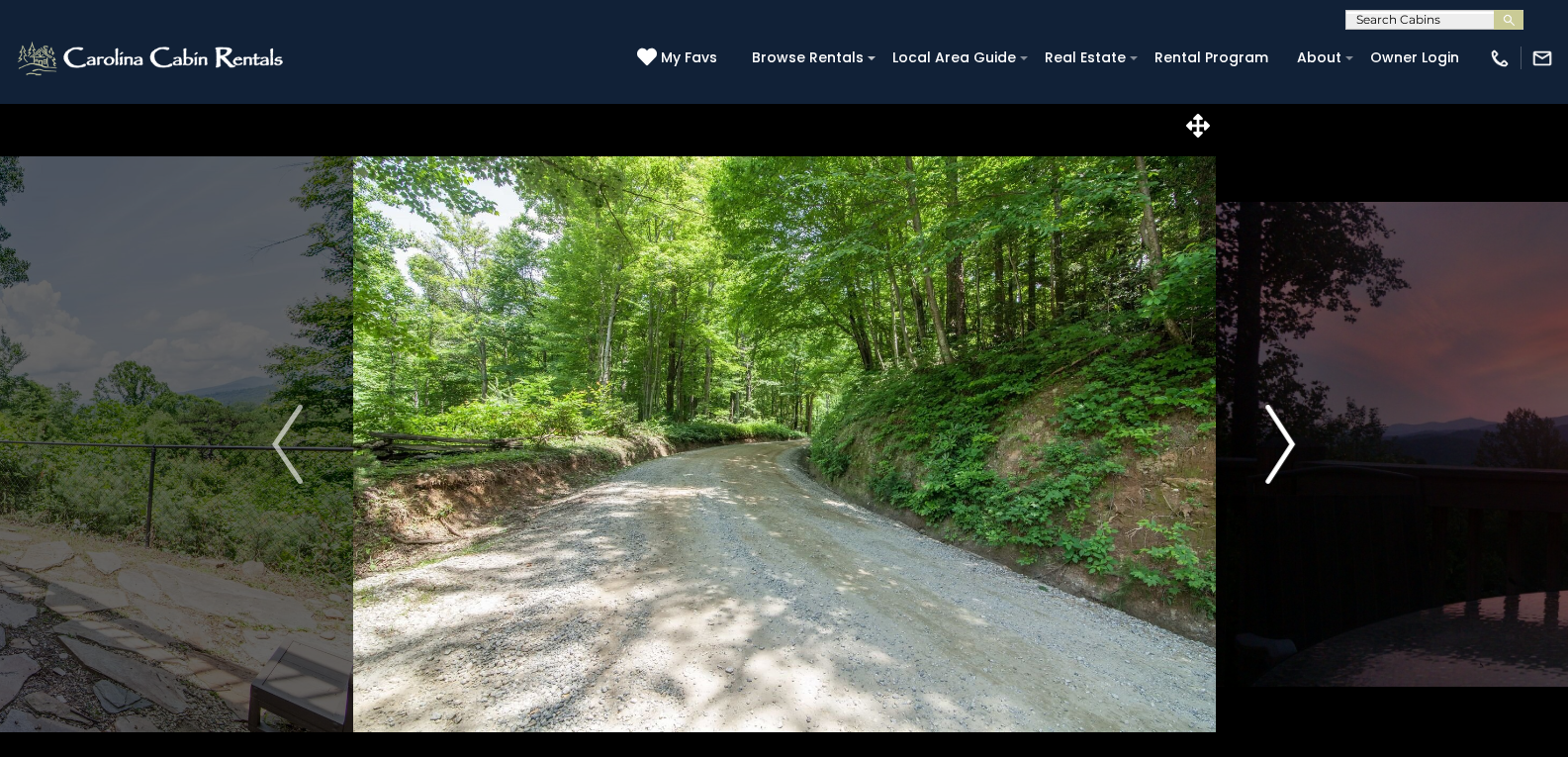
click at [1280, 436] on img "Next" at bounding box center [1281, 444] width 30 height 79
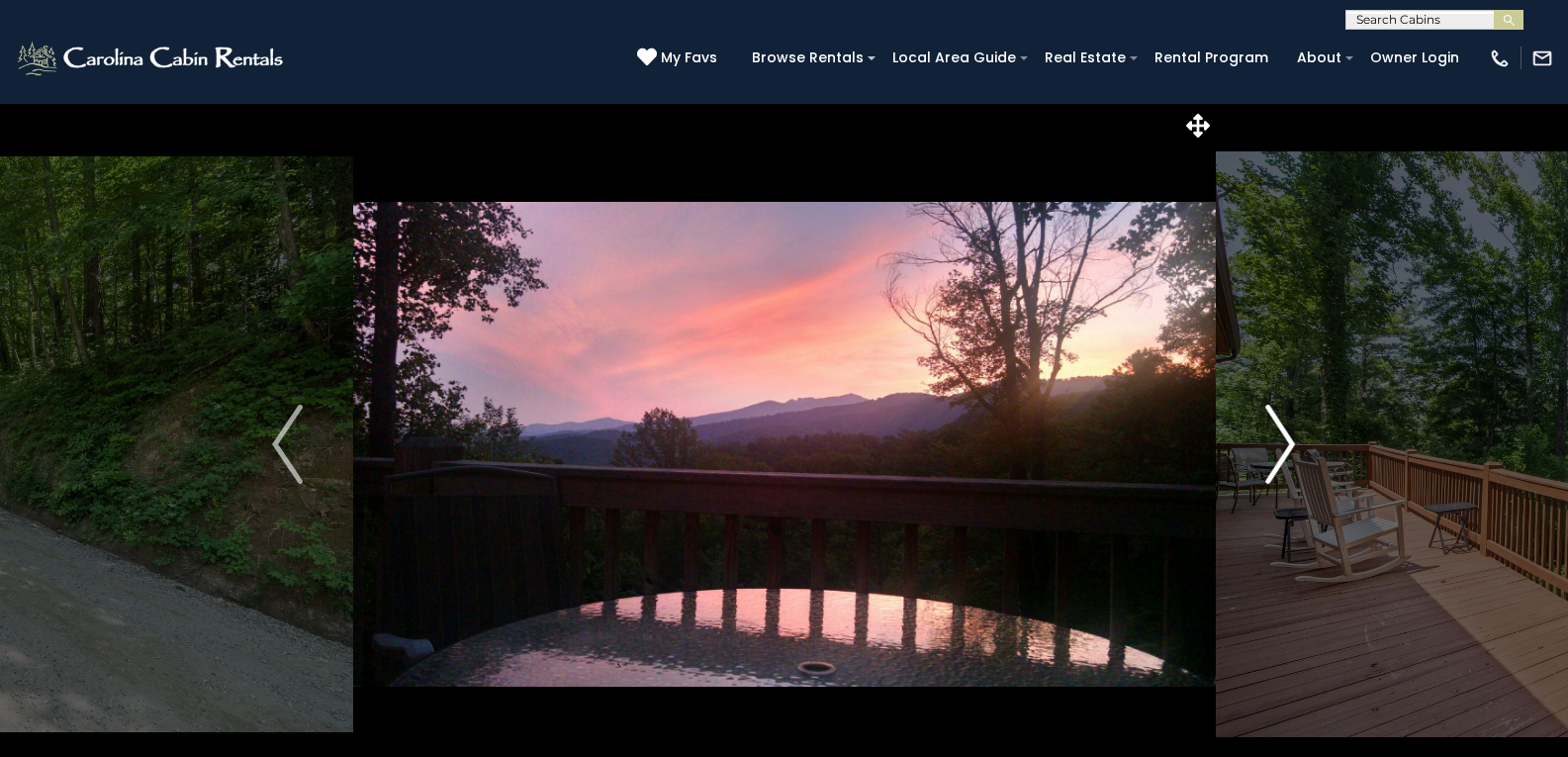
click at [1280, 436] on img "Next" at bounding box center [1281, 444] width 30 height 79
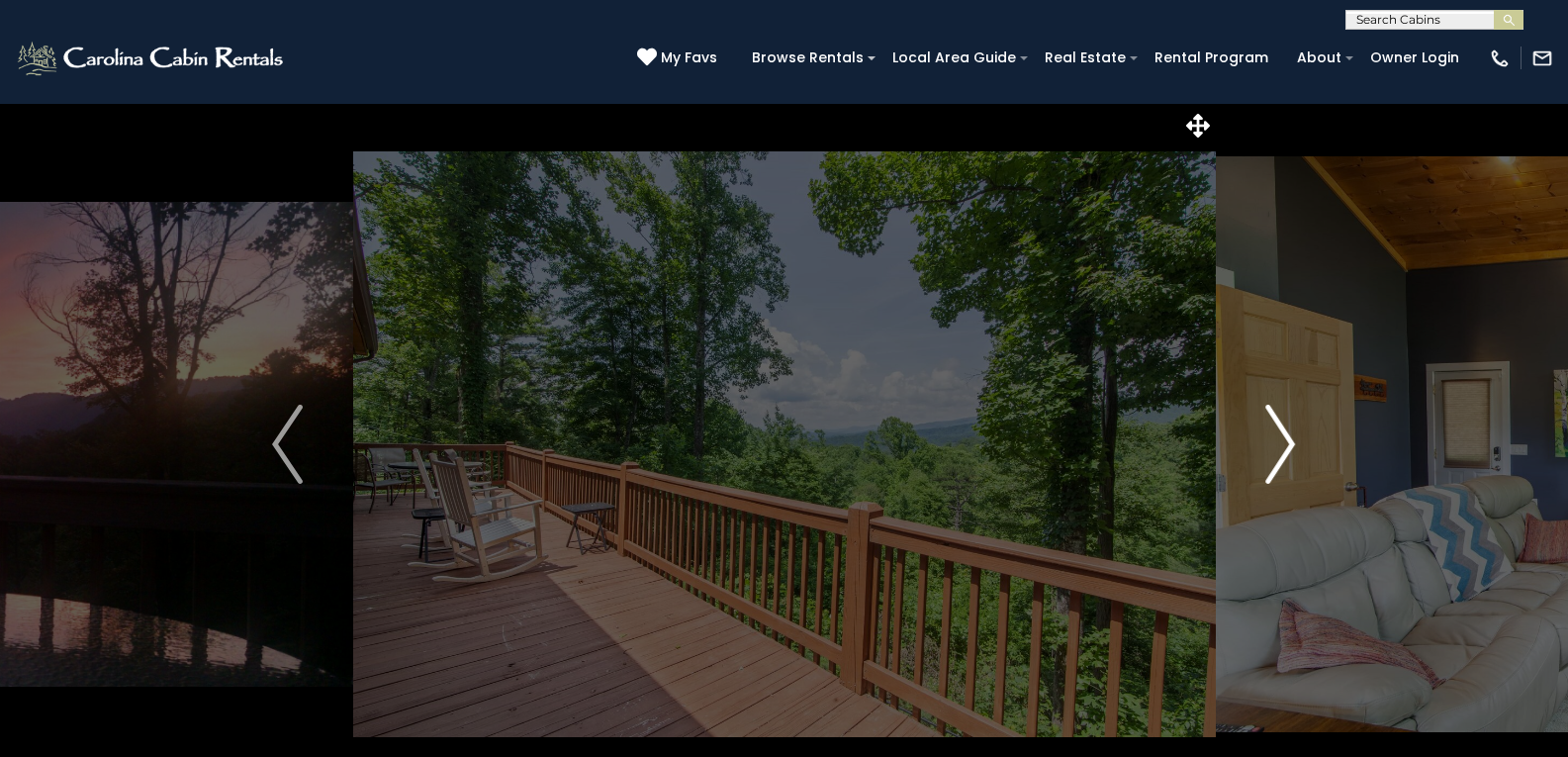
click at [1280, 436] on img "Next" at bounding box center [1281, 444] width 30 height 79
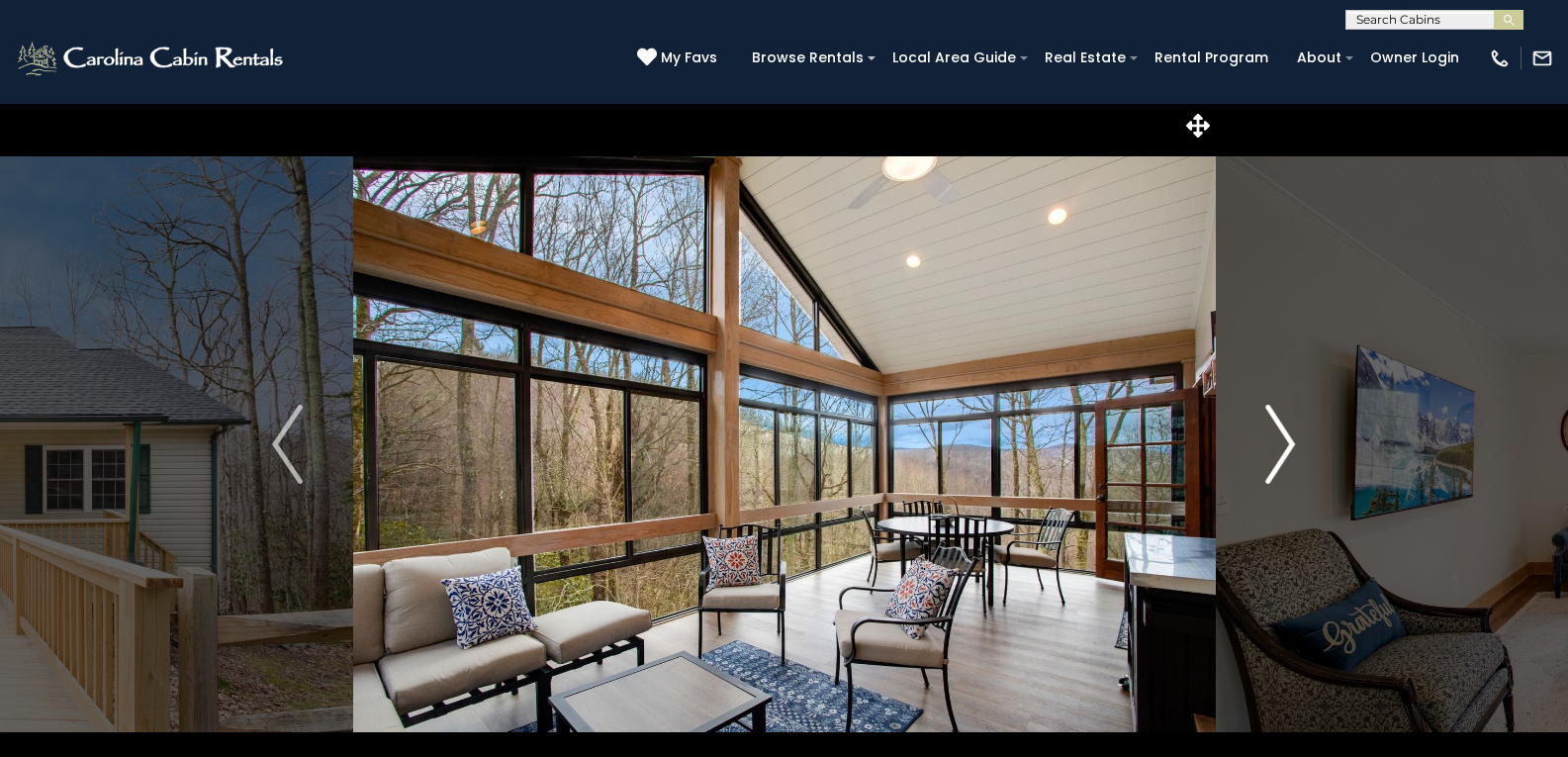
click at [1292, 448] on img "Next" at bounding box center [1281, 444] width 30 height 79
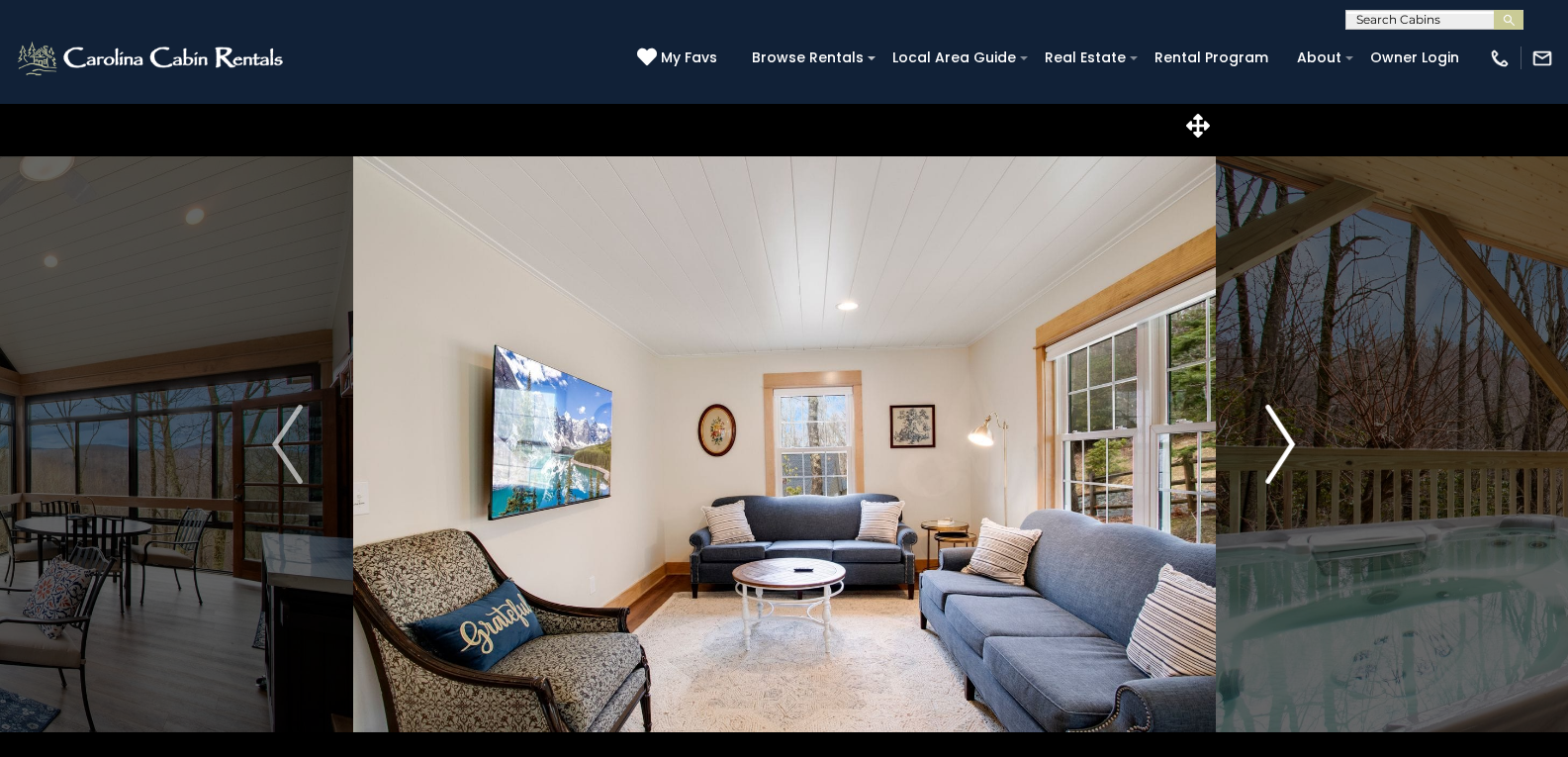
click at [1292, 448] on img "Next" at bounding box center [1281, 444] width 30 height 79
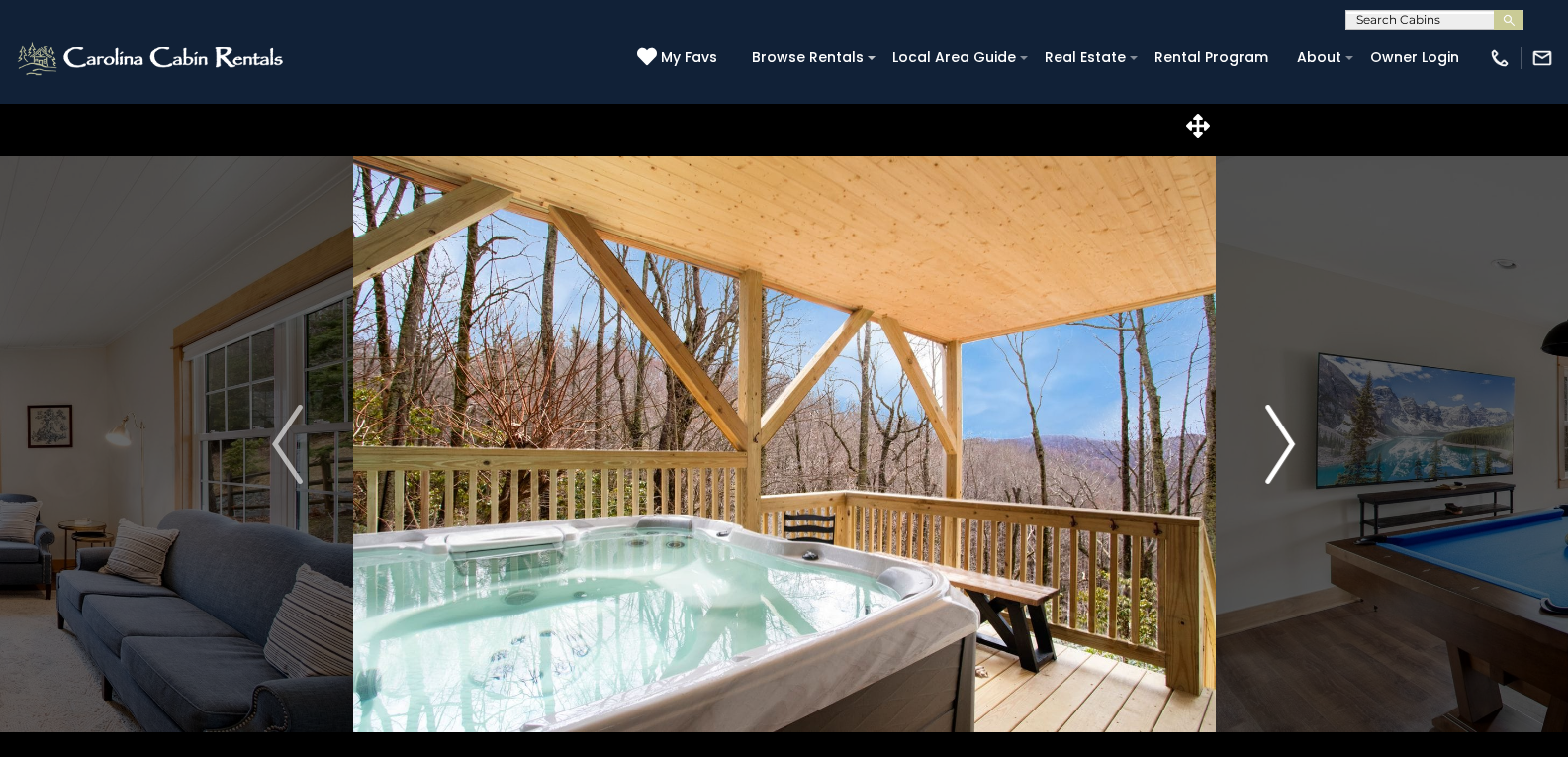
click at [1292, 448] on img "Next" at bounding box center [1281, 444] width 30 height 79
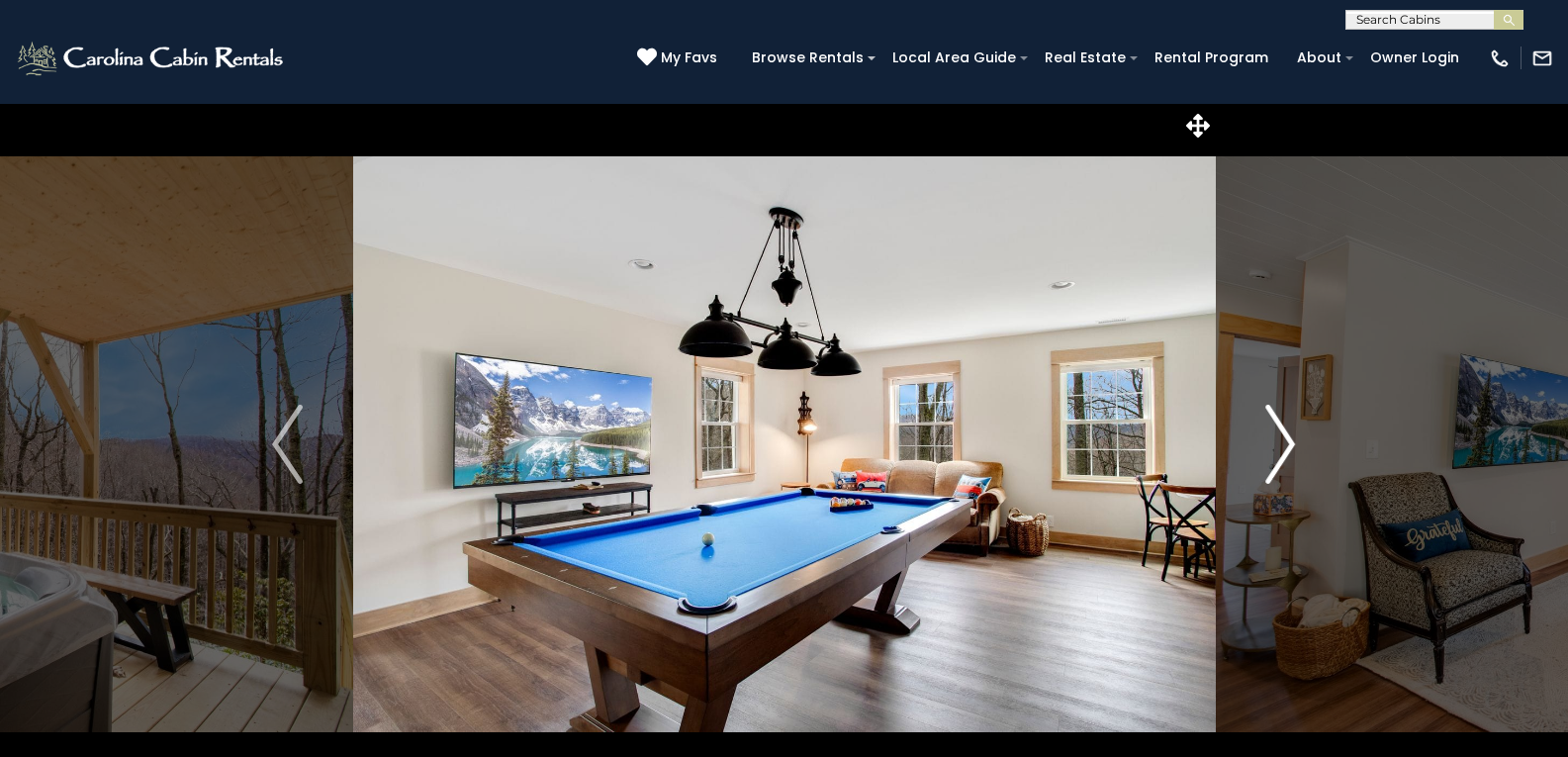
click at [1292, 448] on img "Next" at bounding box center [1281, 444] width 30 height 79
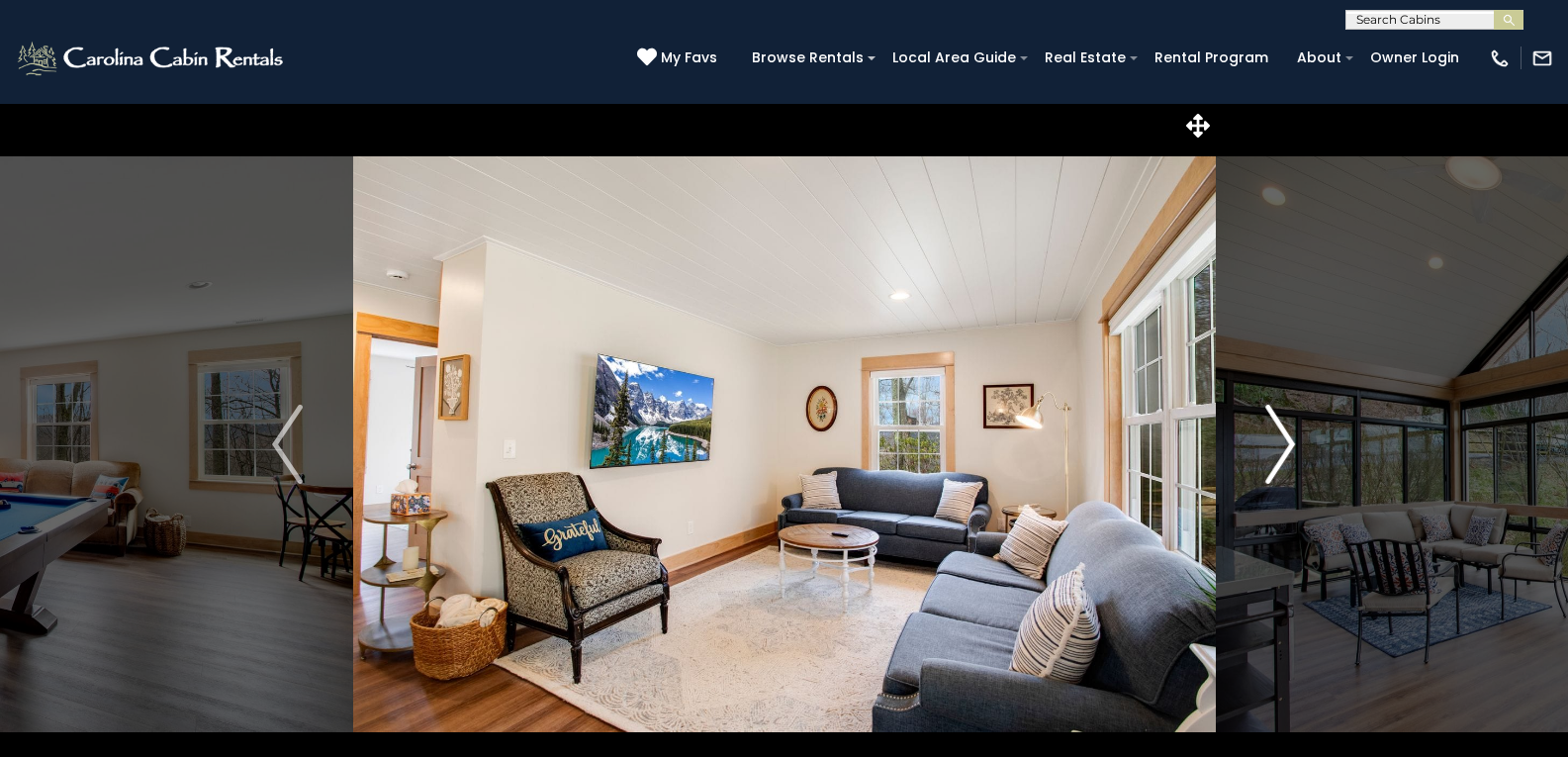
click at [1292, 448] on img "Next" at bounding box center [1281, 444] width 30 height 79
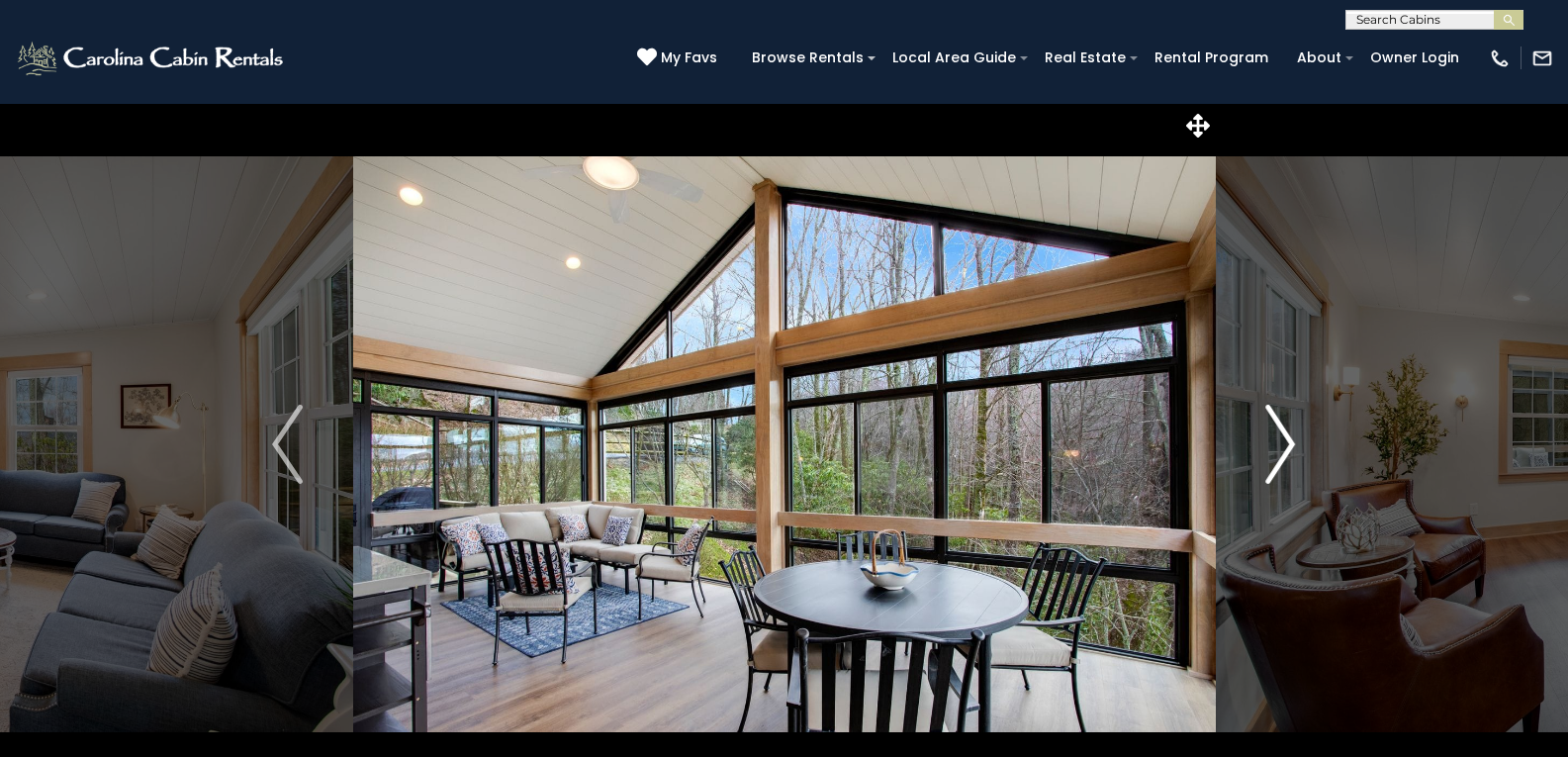
click at [1292, 448] on img "Next" at bounding box center [1281, 444] width 30 height 79
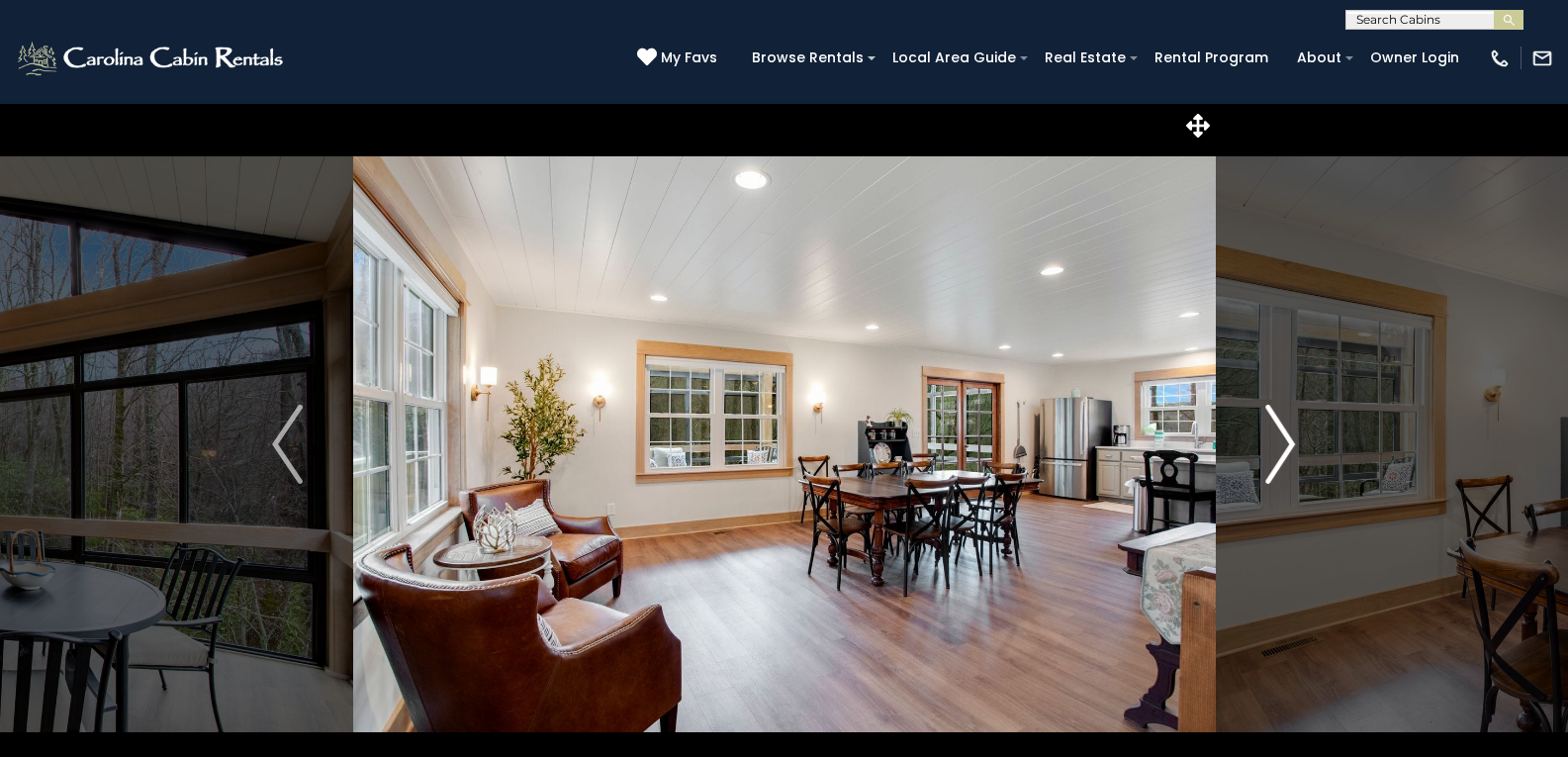
click at [1292, 448] on img "Next" at bounding box center [1281, 444] width 30 height 79
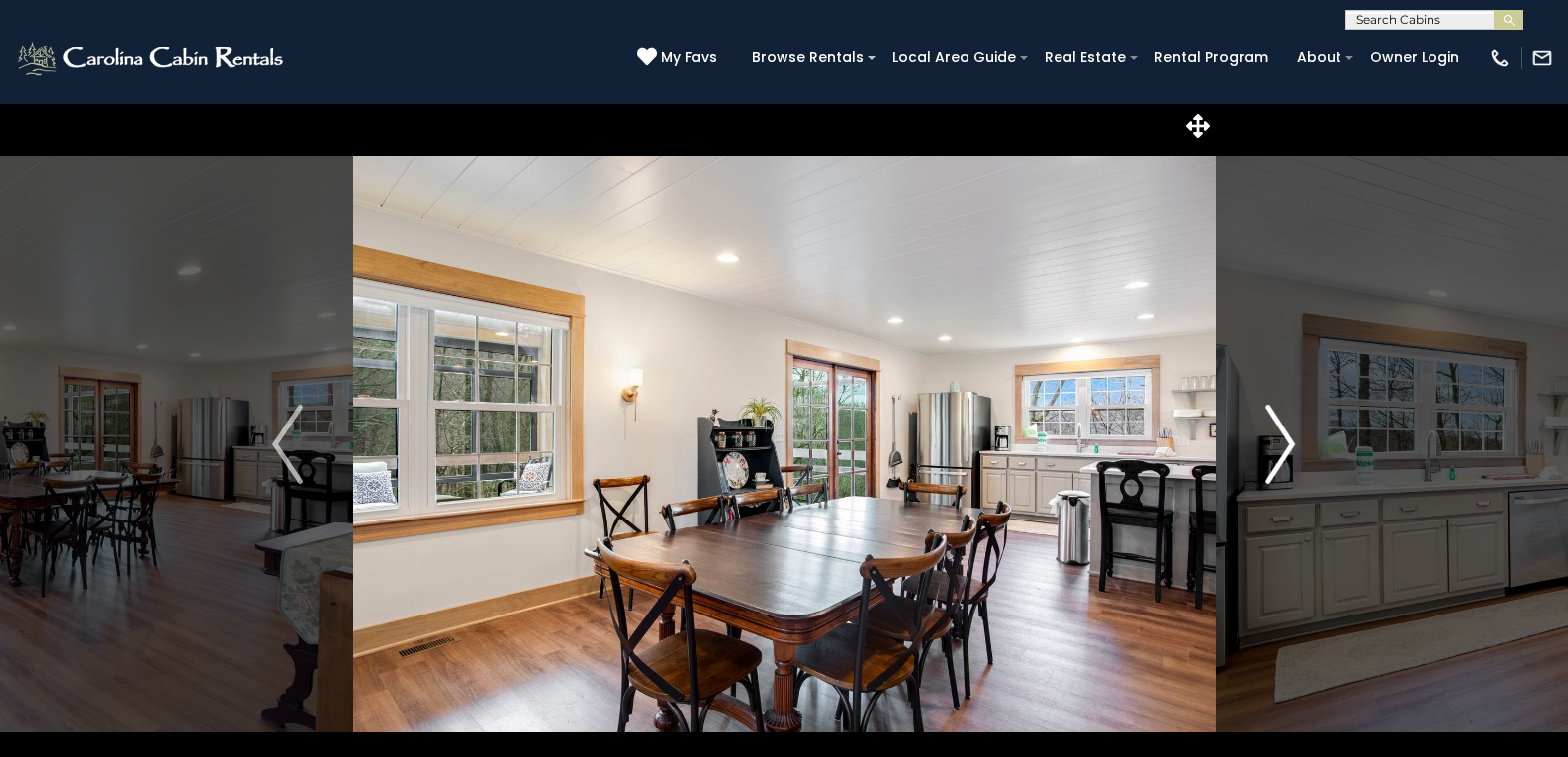
click at [1292, 448] on img "Next" at bounding box center [1281, 444] width 30 height 79
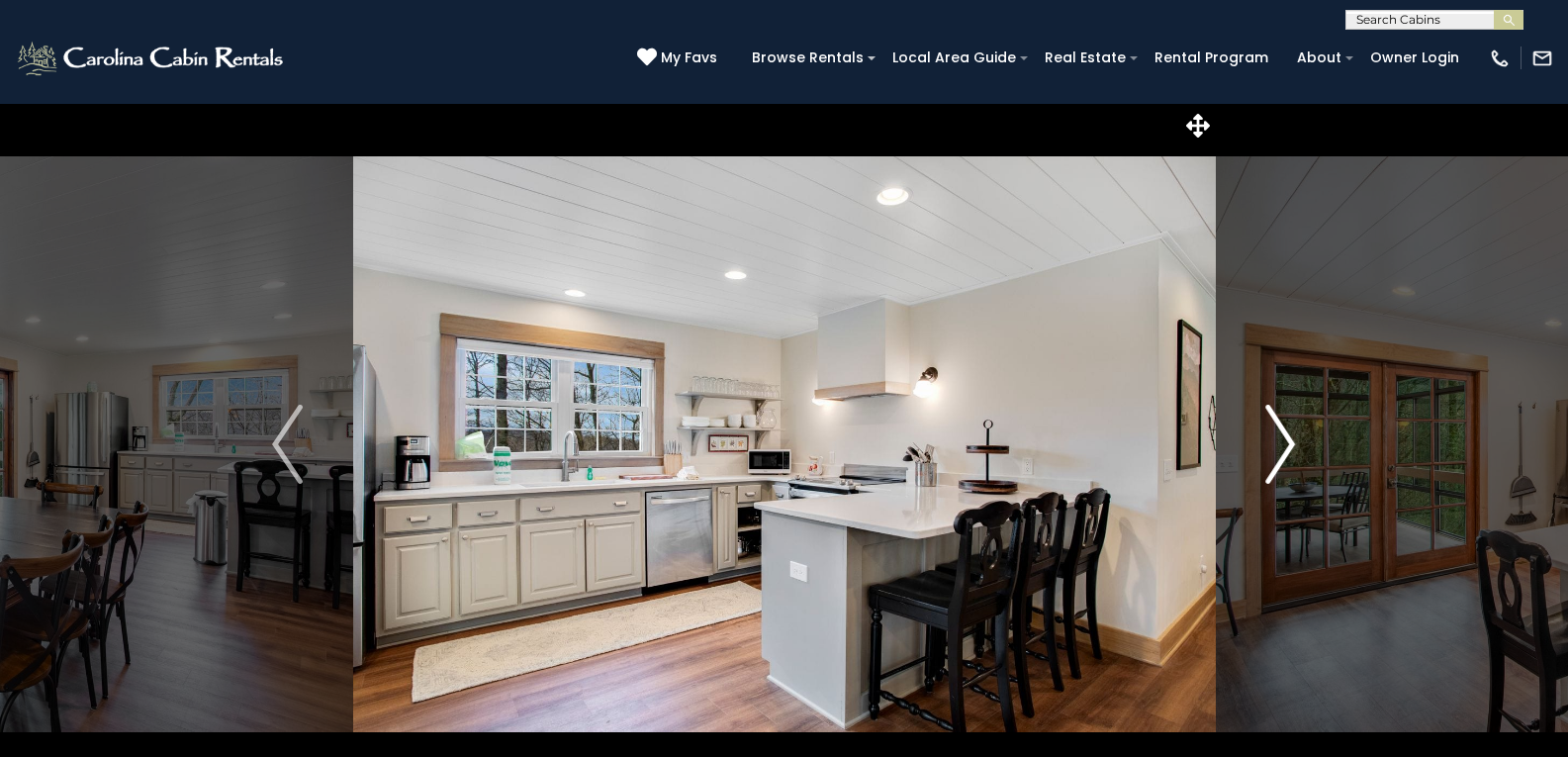
click at [1292, 448] on img "Next" at bounding box center [1281, 444] width 30 height 79
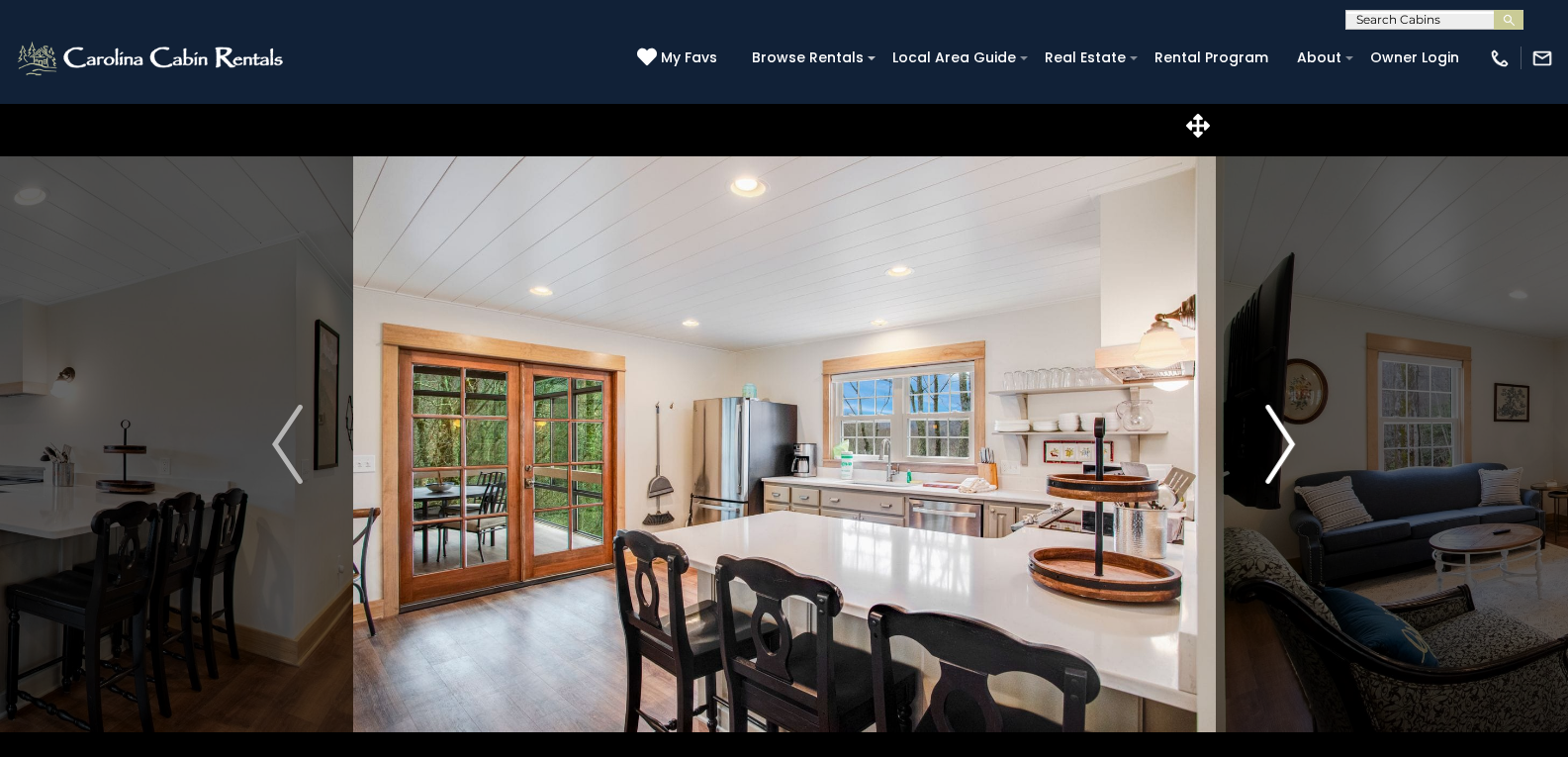
click at [1292, 448] on img "Next" at bounding box center [1281, 444] width 30 height 79
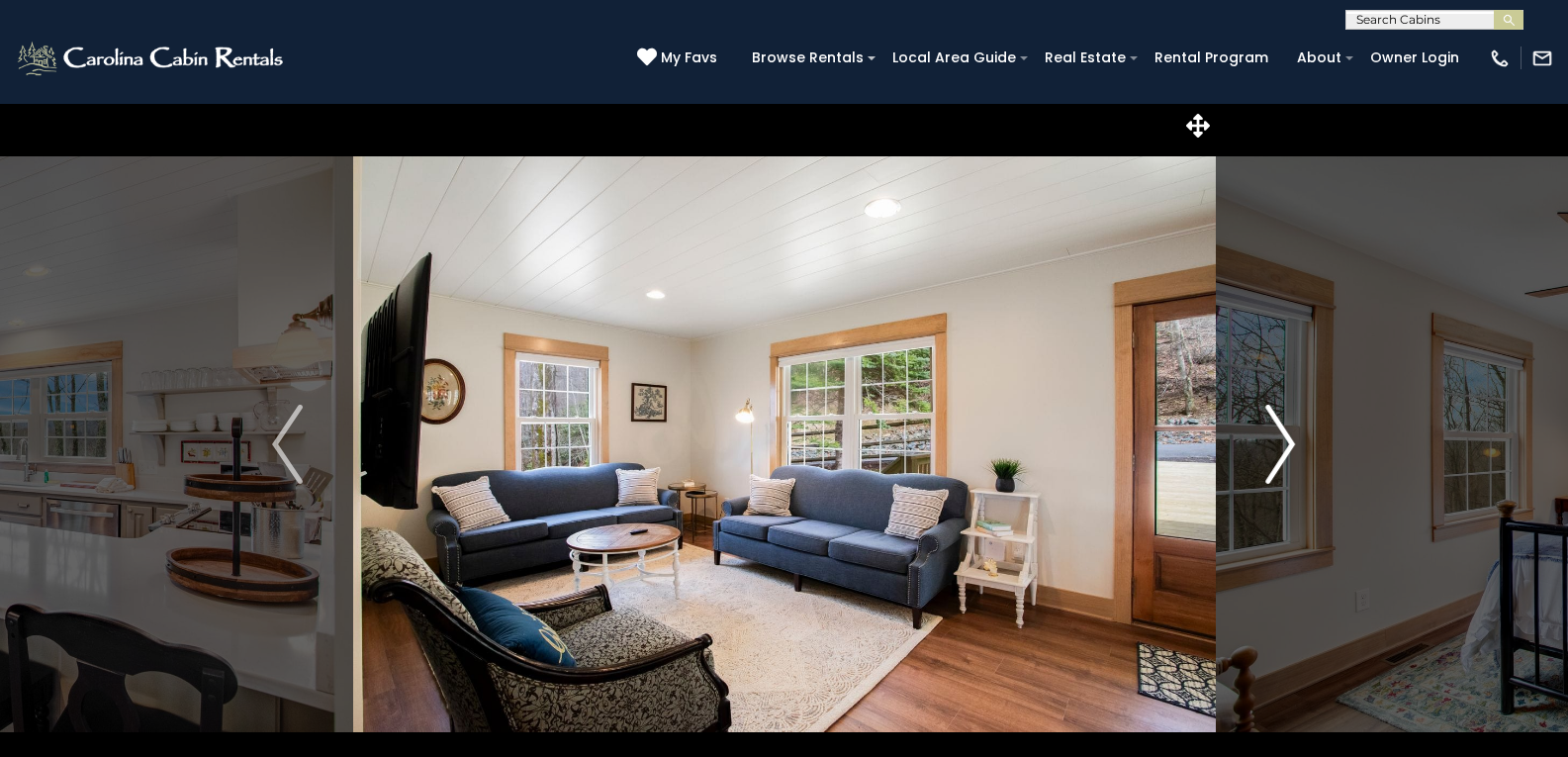
click at [1292, 448] on img "Next" at bounding box center [1281, 444] width 30 height 79
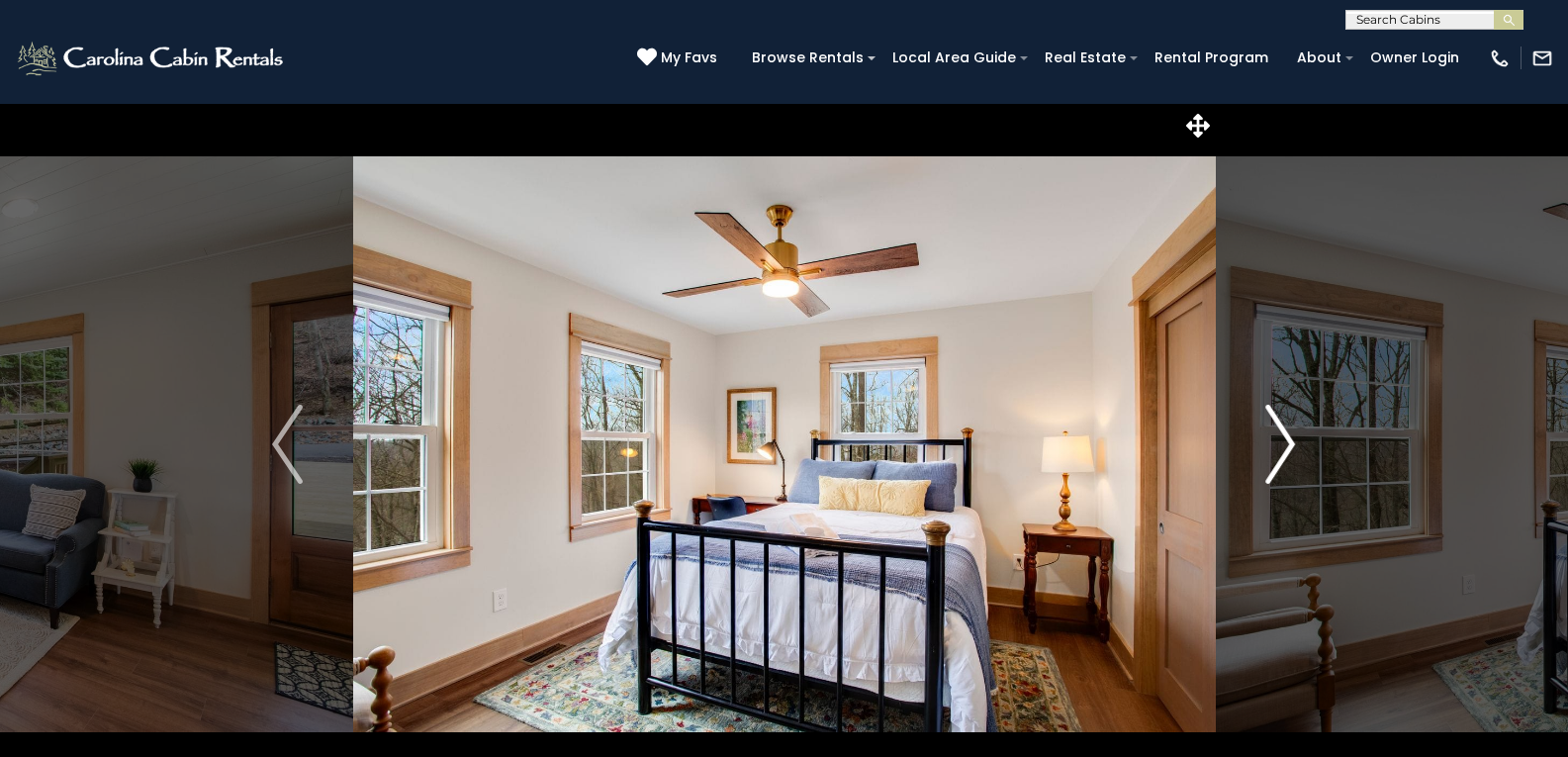
click at [1292, 448] on img "Next" at bounding box center [1281, 444] width 30 height 79
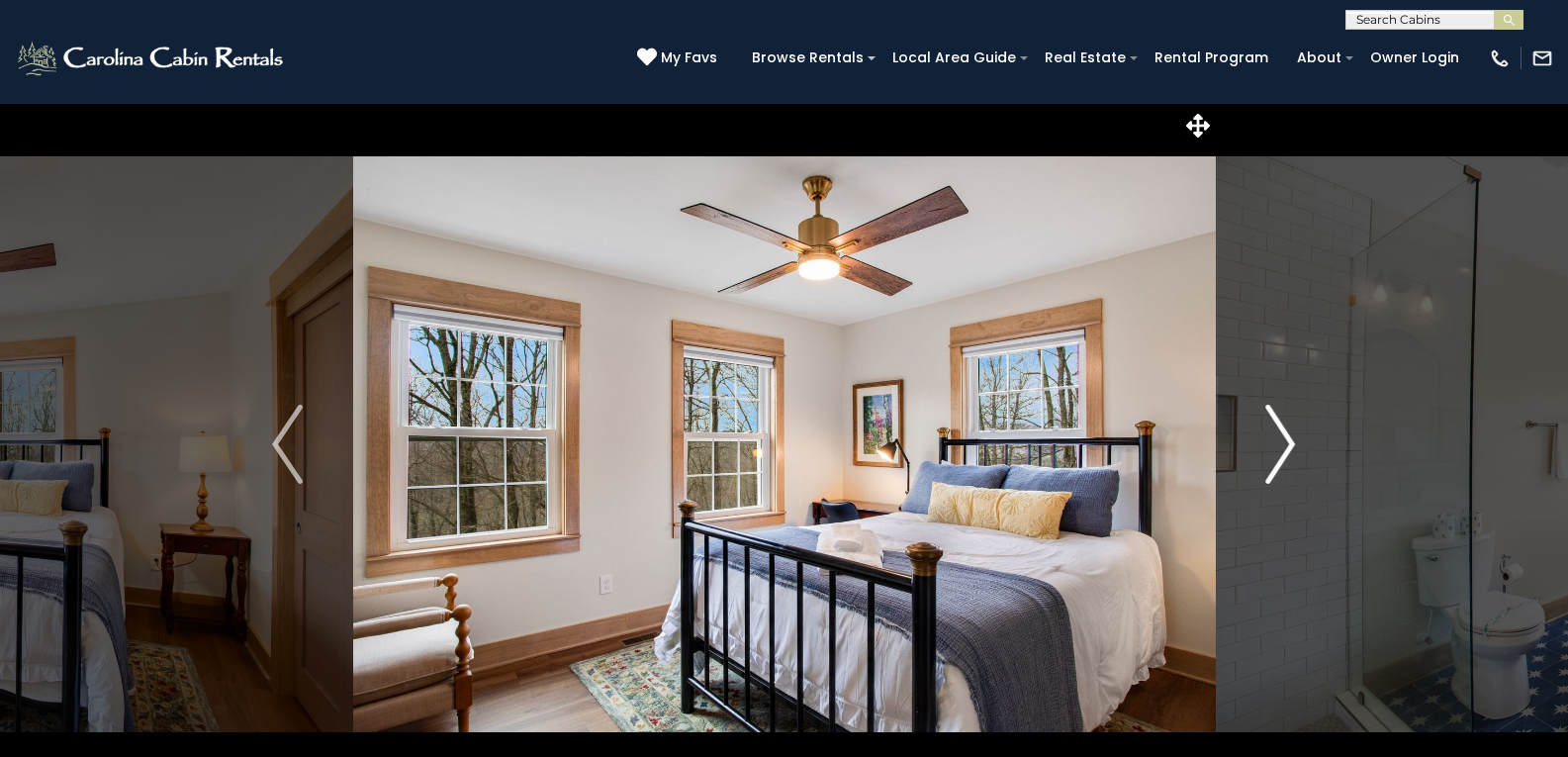
click at [1292, 448] on img "Next" at bounding box center [1281, 444] width 30 height 79
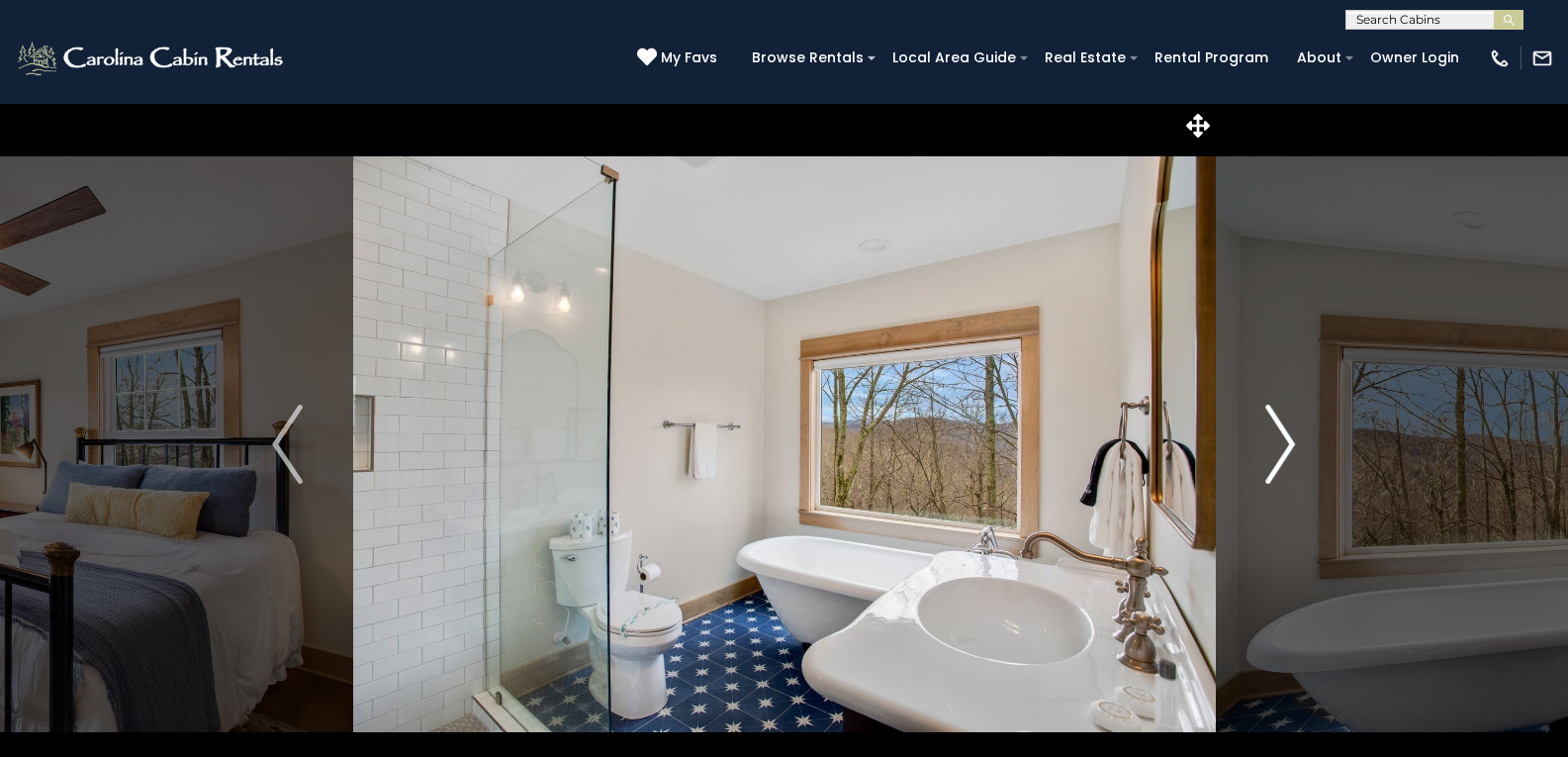
click at [1292, 448] on img "Next" at bounding box center [1281, 444] width 30 height 79
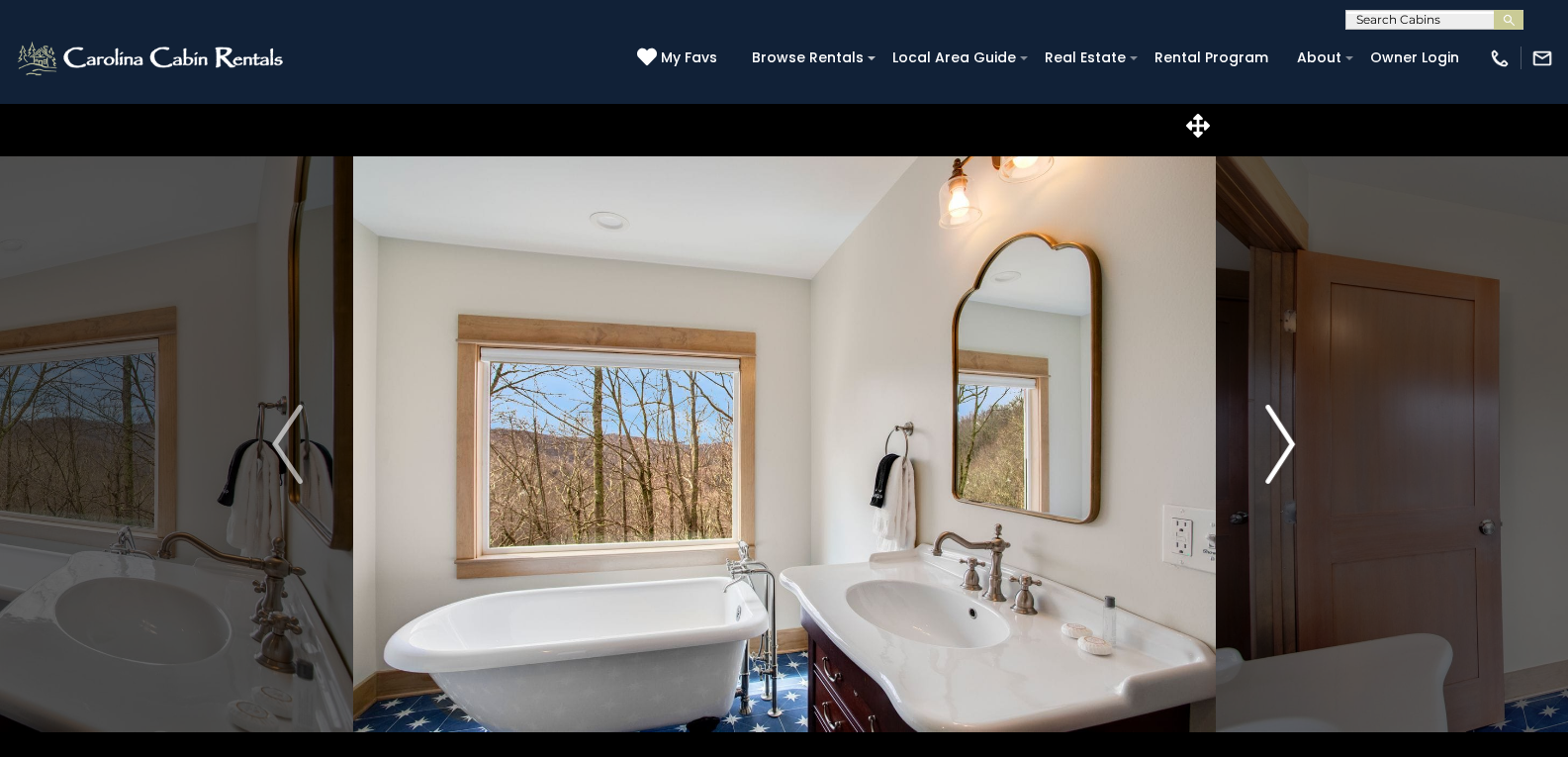
click at [1292, 448] on img "Next" at bounding box center [1281, 444] width 30 height 79
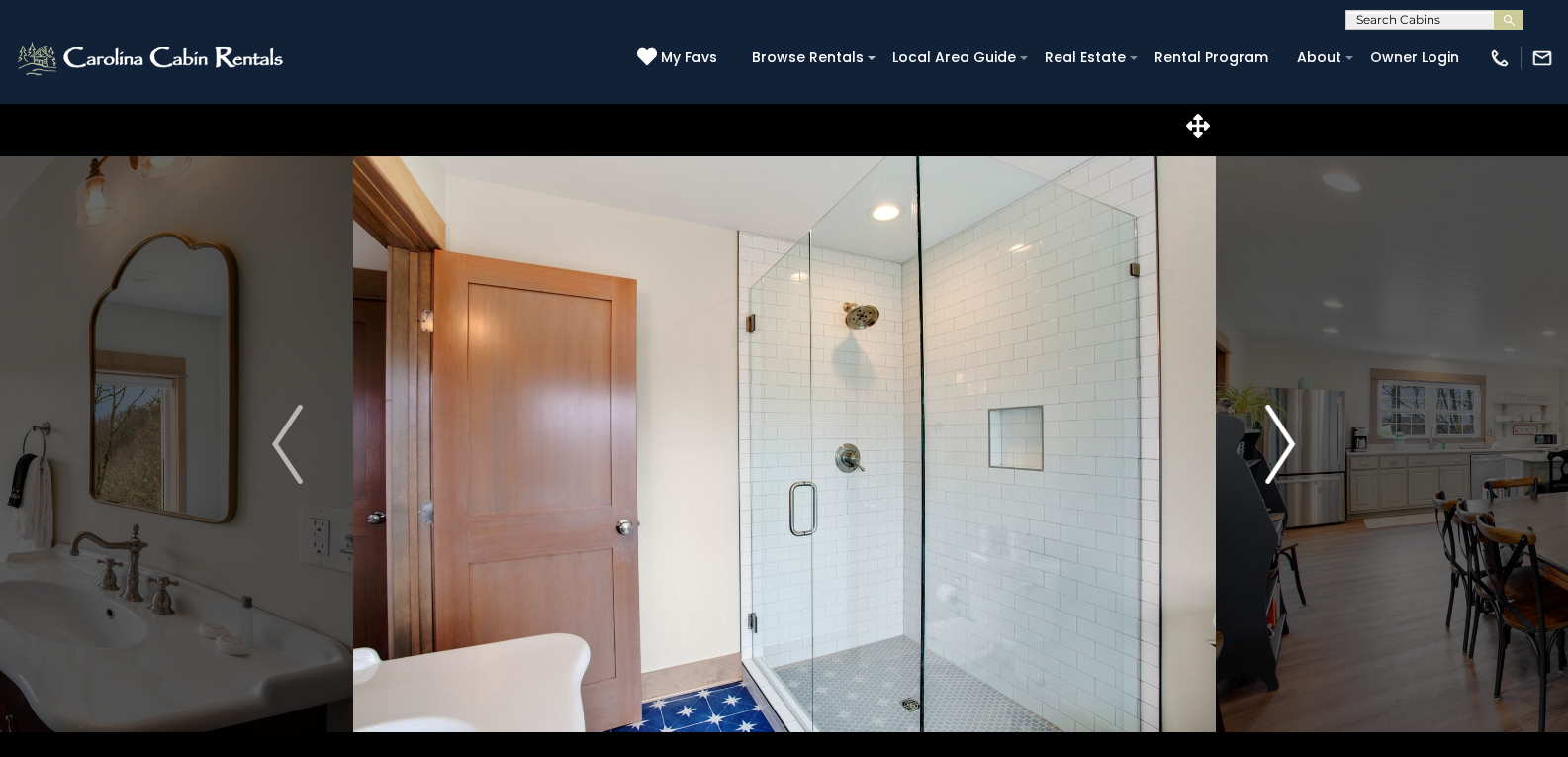
click at [1292, 448] on img "Next" at bounding box center [1281, 444] width 30 height 79
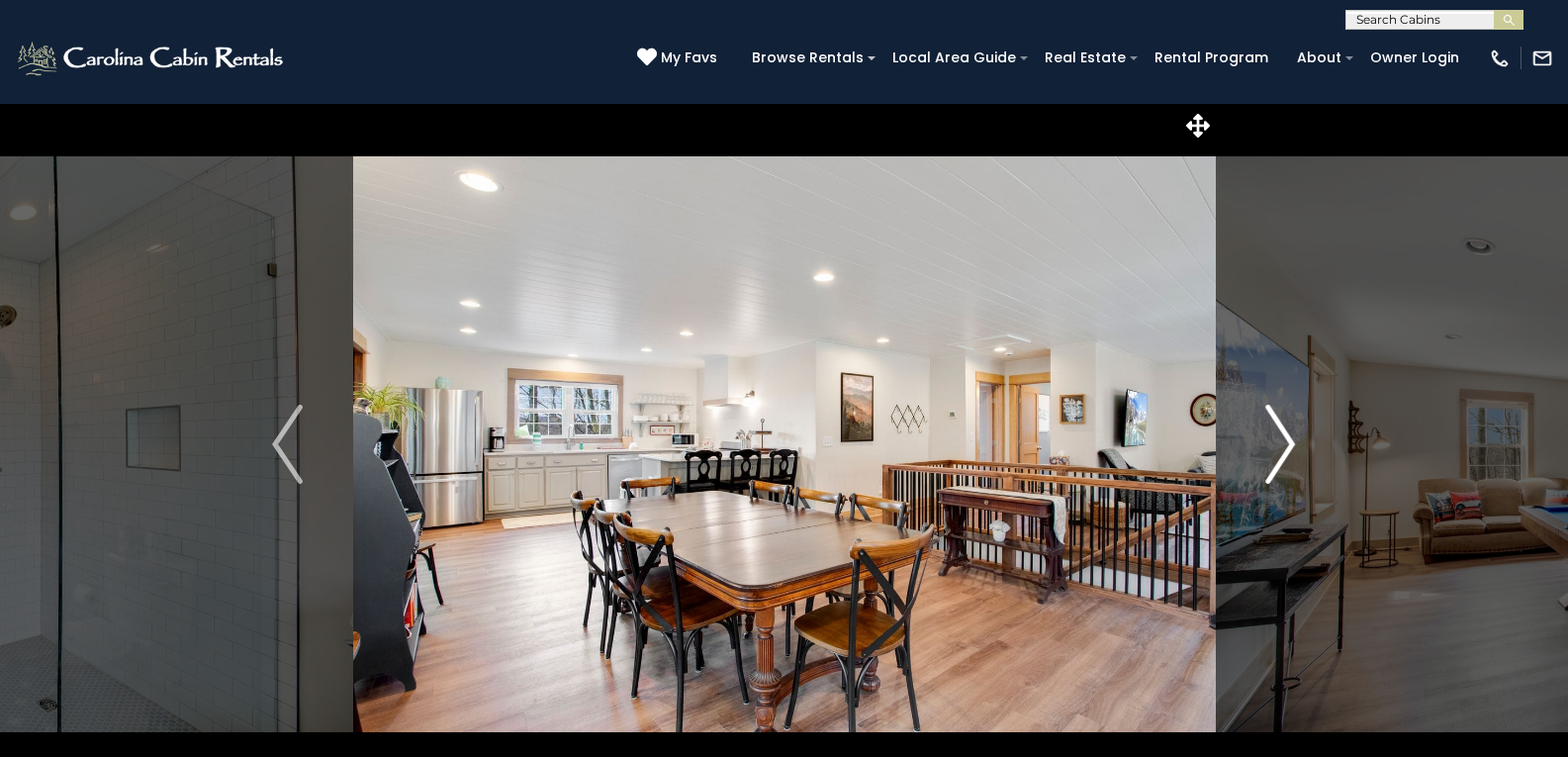
click at [1292, 448] on img "Next" at bounding box center [1281, 444] width 30 height 79
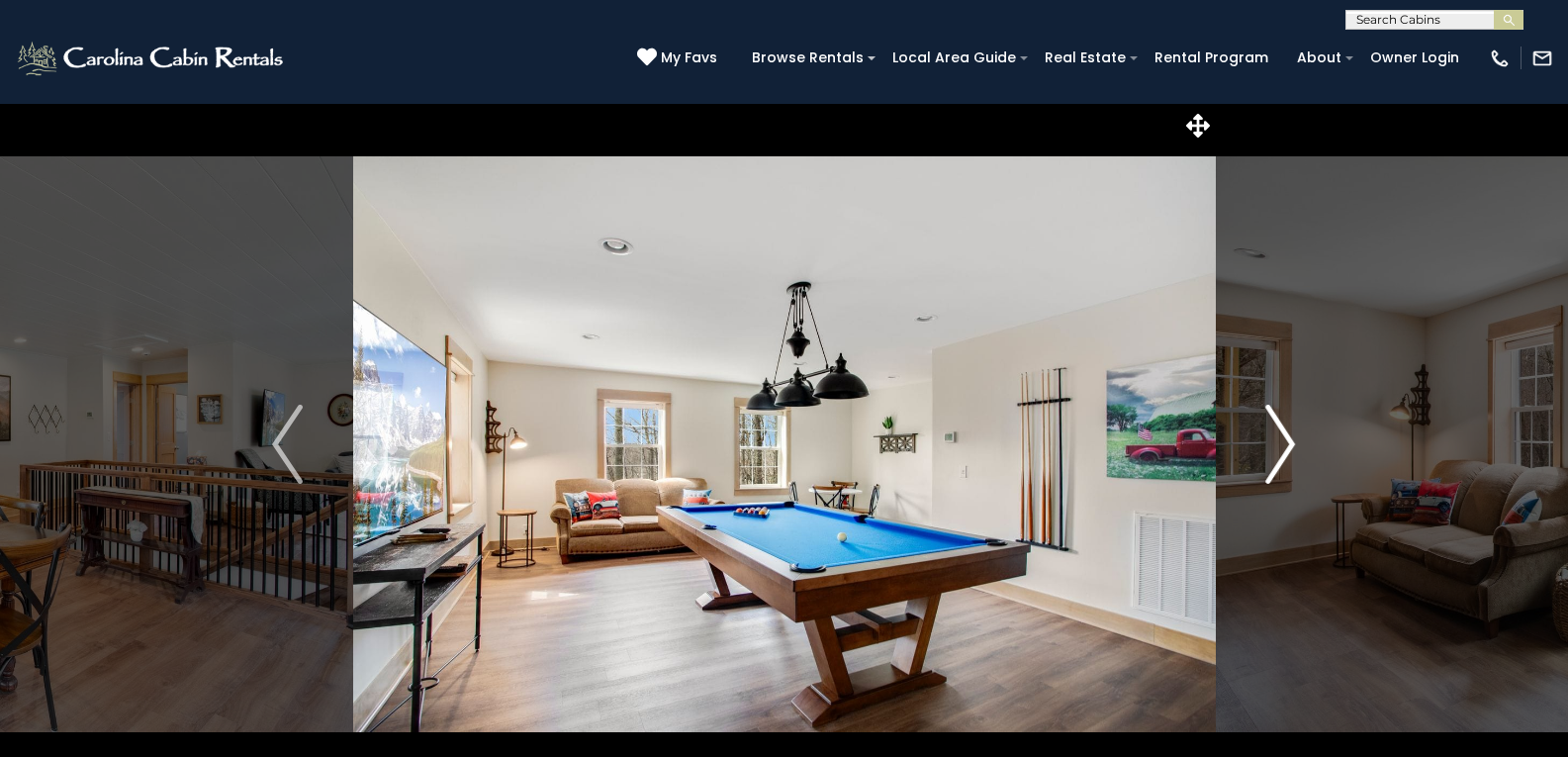
click at [1292, 448] on img "Next" at bounding box center [1281, 444] width 30 height 79
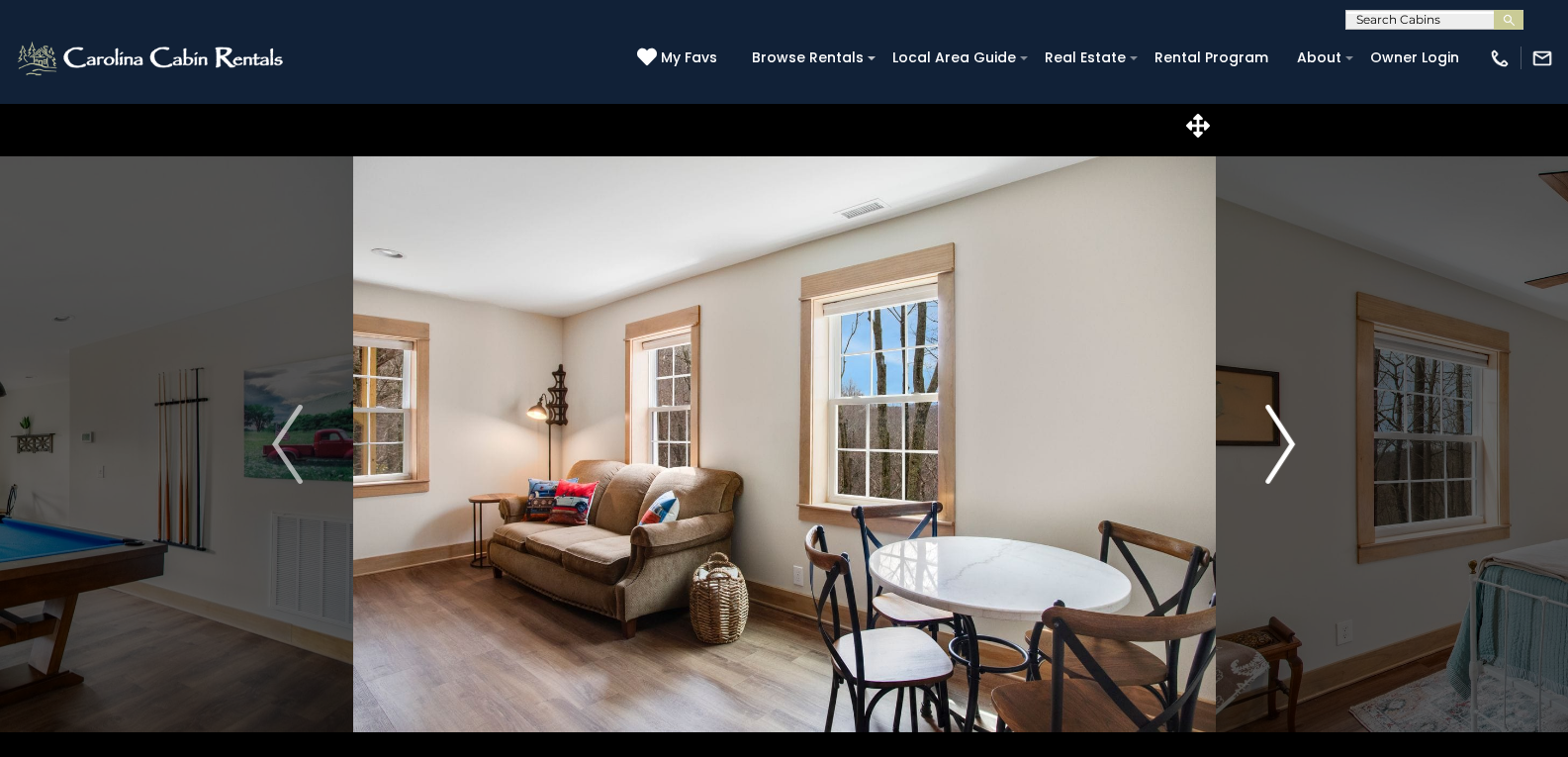
click at [1292, 448] on img "Next" at bounding box center [1281, 444] width 30 height 79
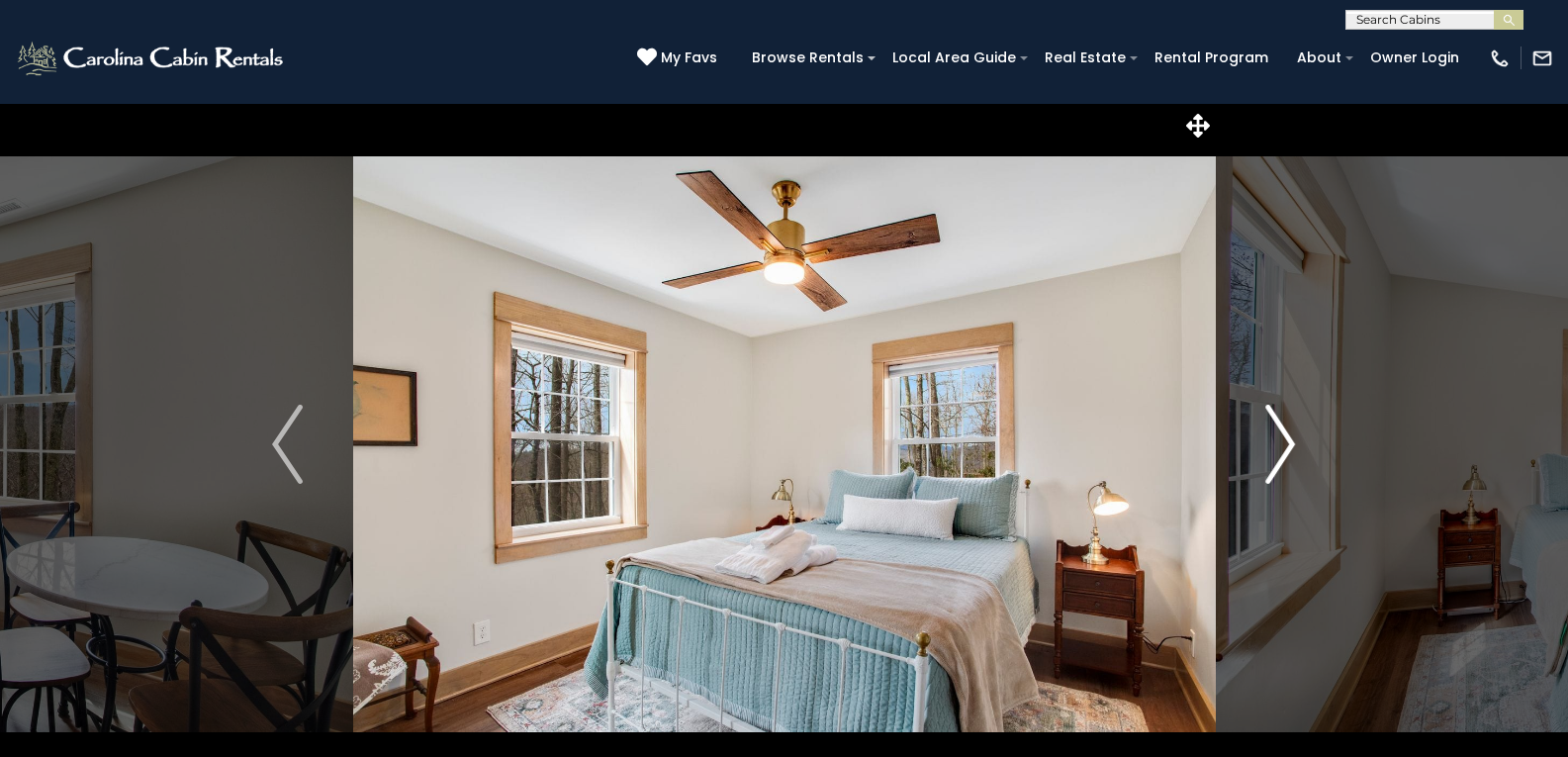
click at [1292, 448] on img "Next" at bounding box center [1281, 444] width 30 height 79
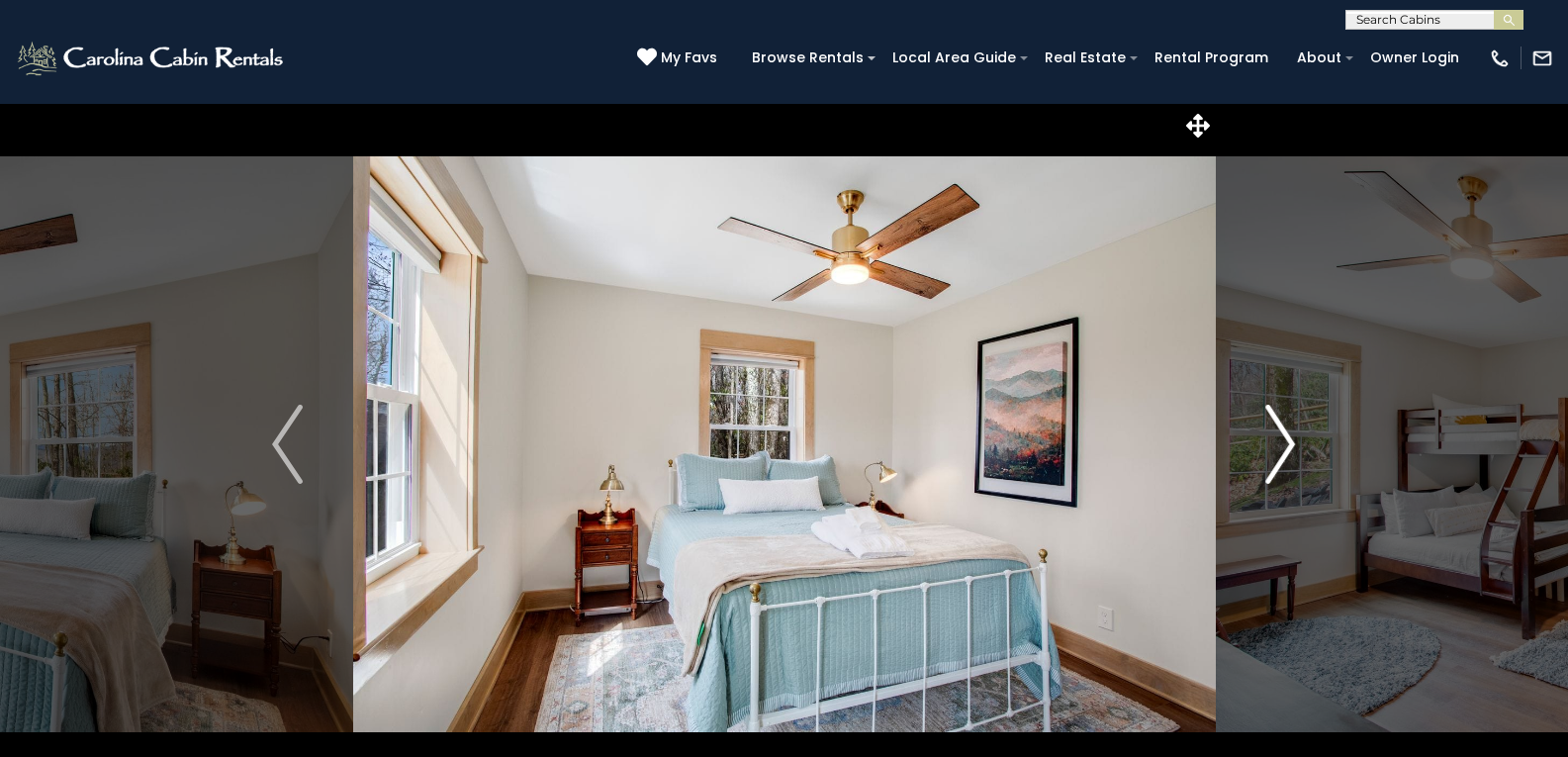
click at [1292, 448] on img "Next" at bounding box center [1281, 444] width 30 height 79
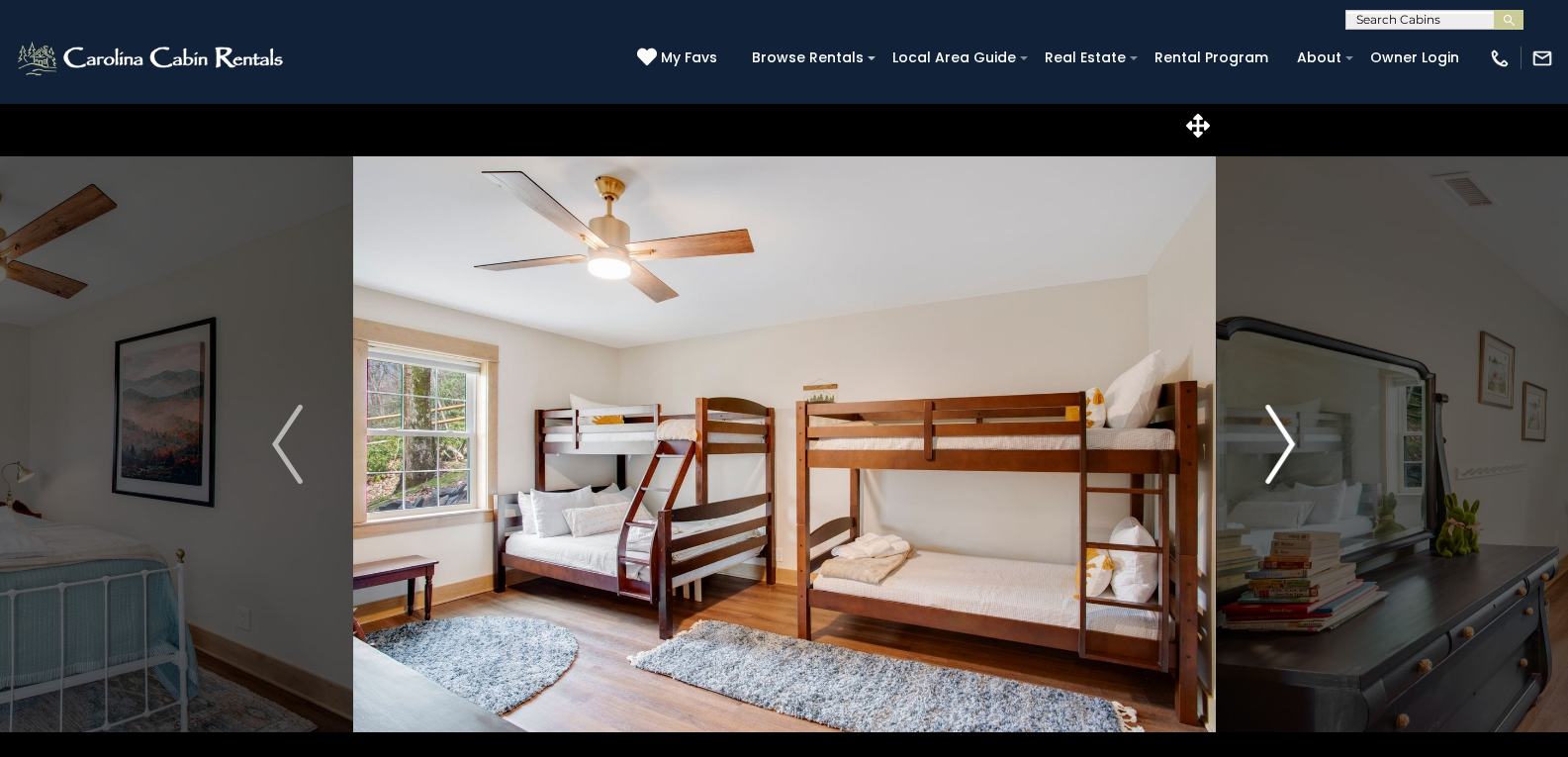
click at [1292, 448] on img "Next" at bounding box center [1281, 444] width 30 height 79
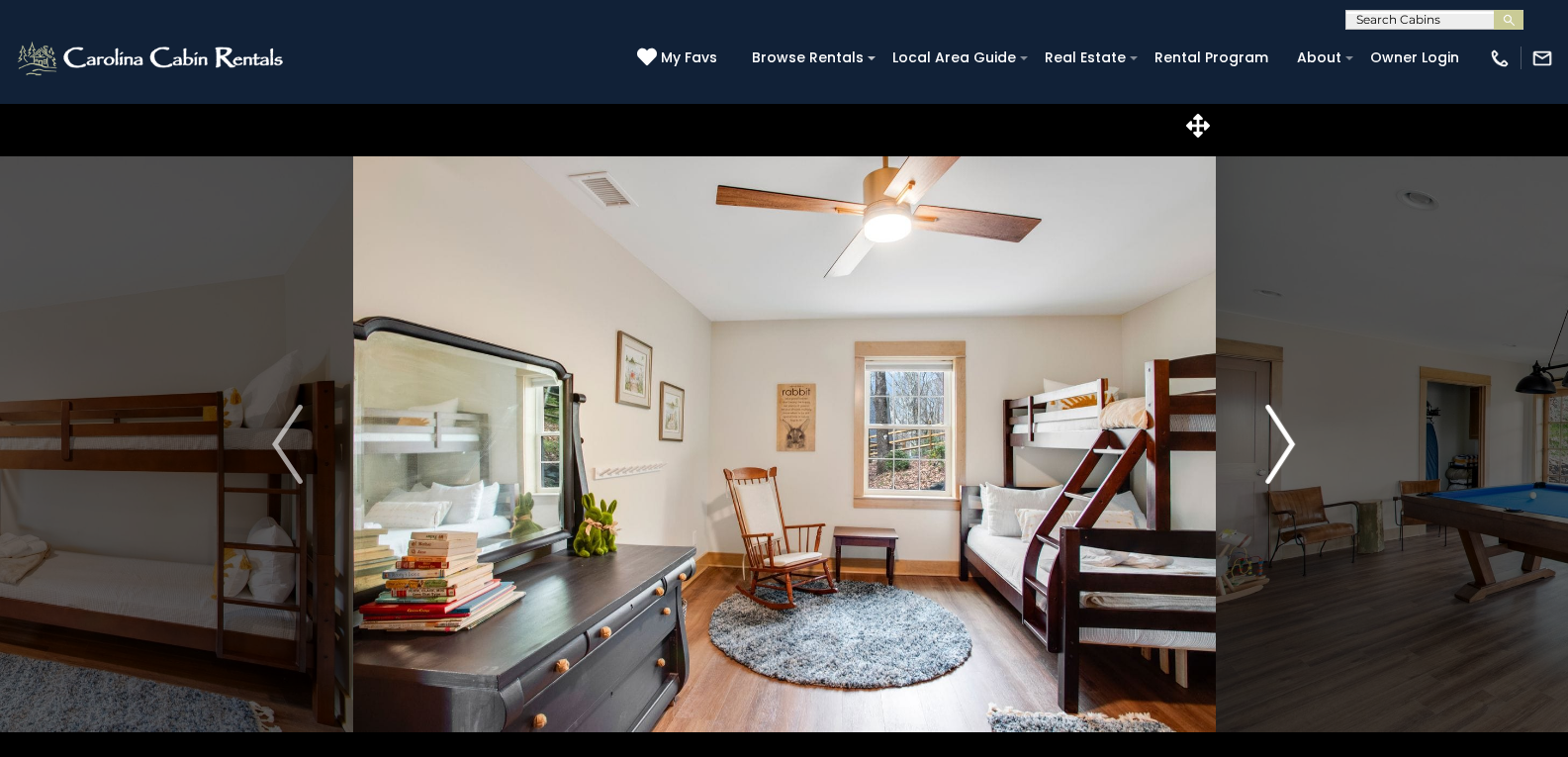
click at [1292, 448] on img "Next" at bounding box center [1281, 444] width 30 height 79
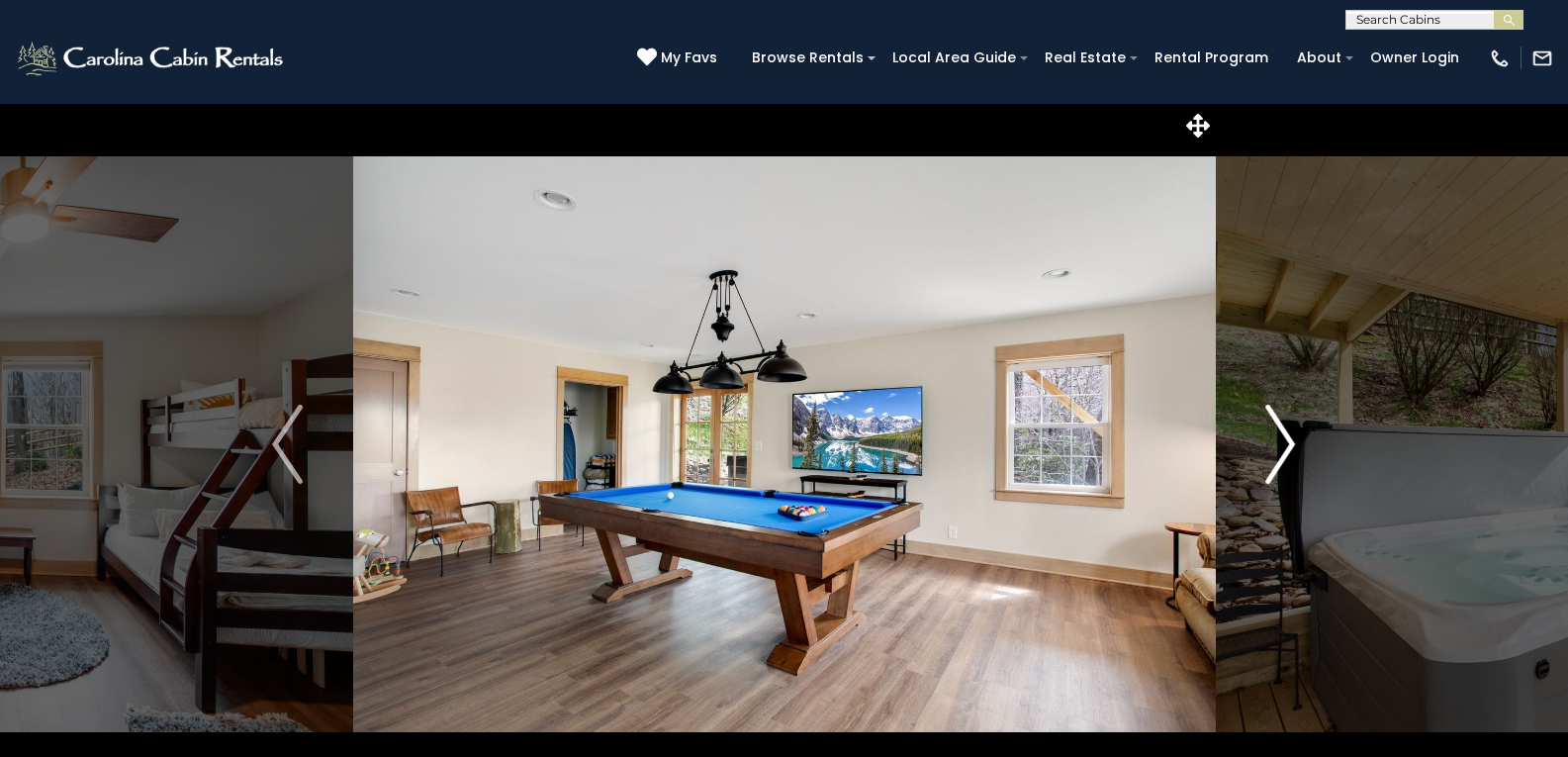
click at [1276, 442] on img "Next" at bounding box center [1281, 444] width 30 height 79
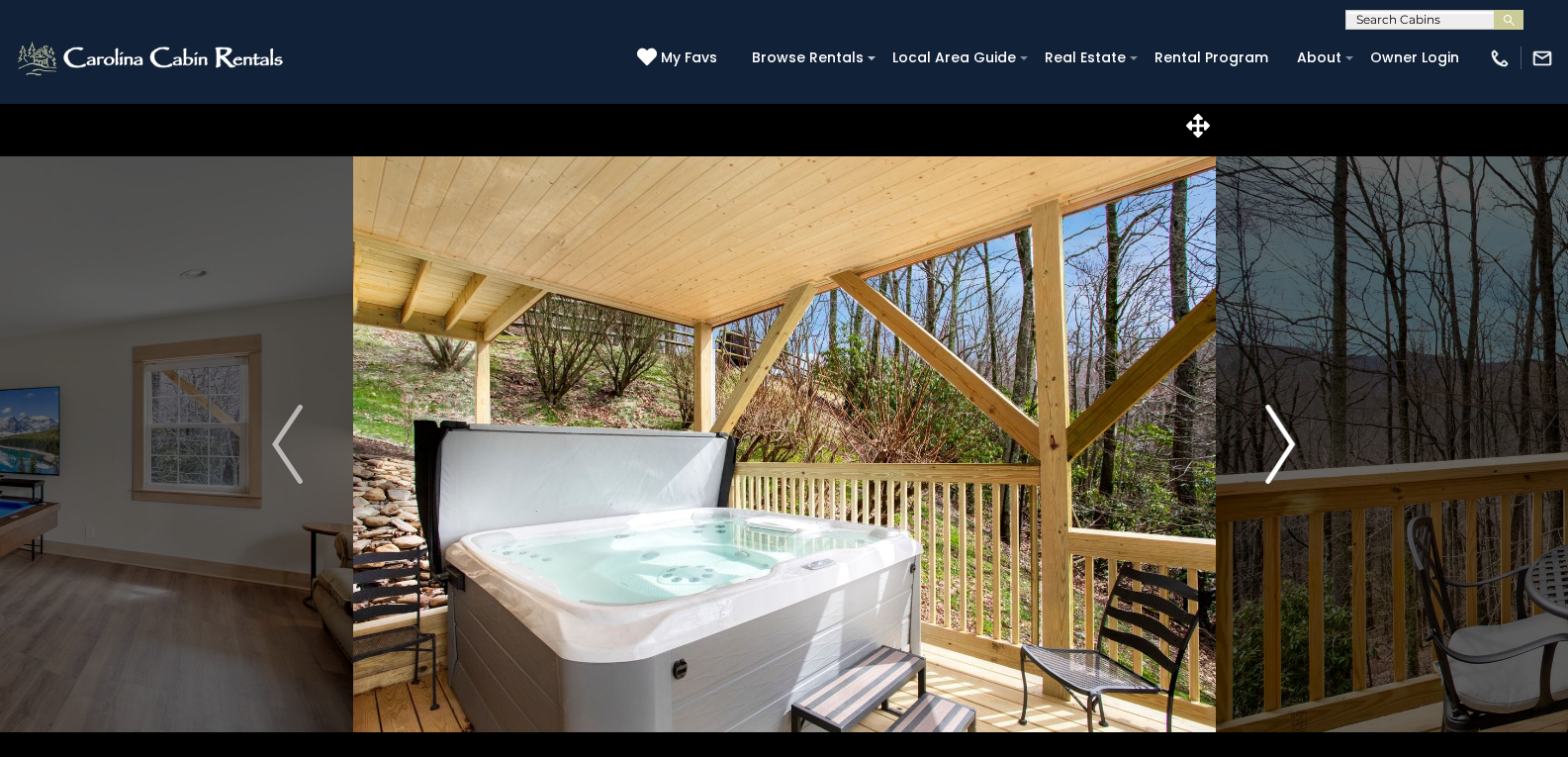
click at [1276, 442] on img "Next" at bounding box center [1281, 444] width 30 height 79
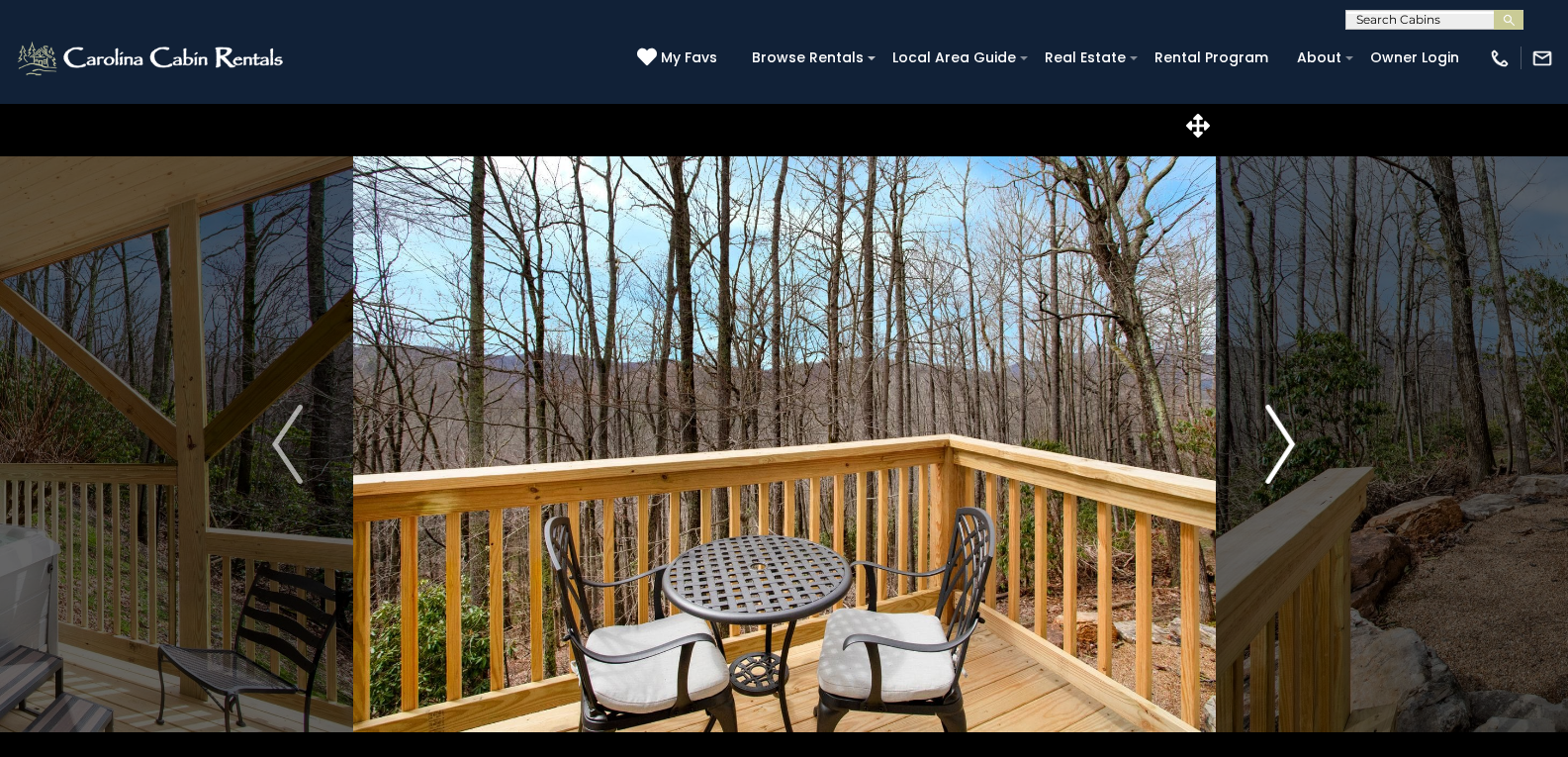
click at [1276, 442] on img "Next" at bounding box center [1281, 444] width 30 height 79
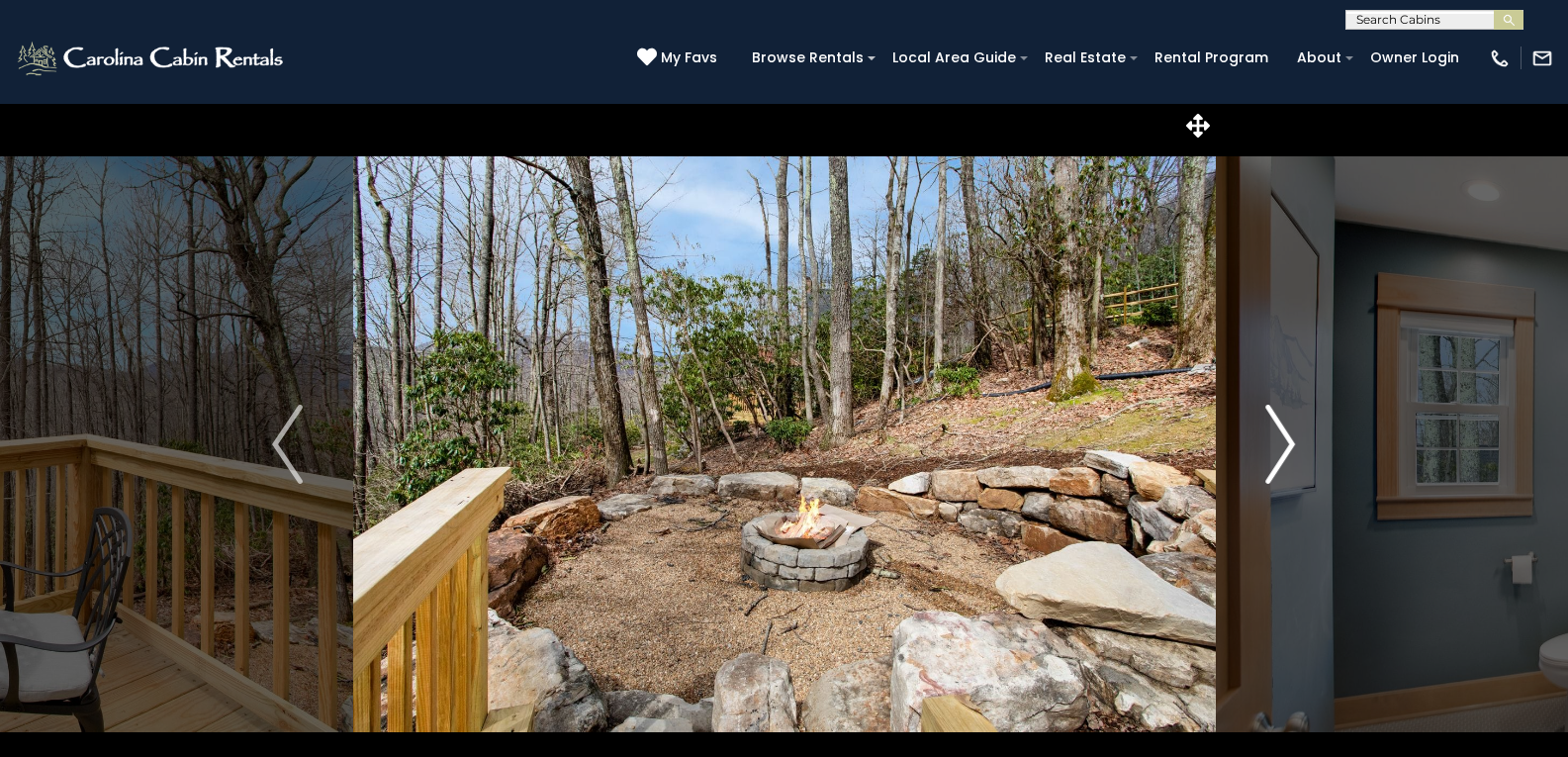
click at [1276, 442] on img "Next" at bounding box center [1281, 444] width 30 height 79
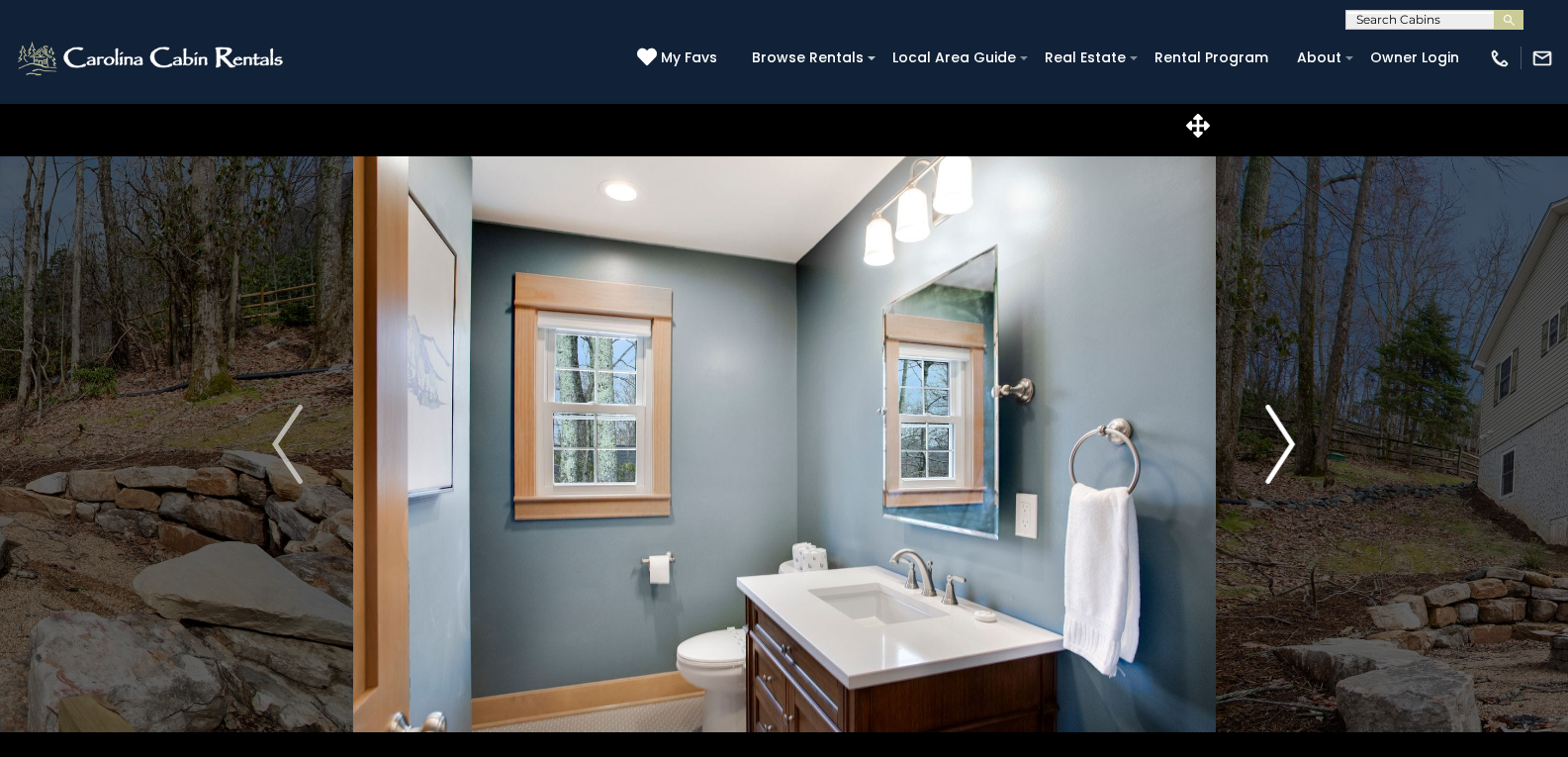
click at [1276, 442] on img "Next" at bounding box center [1281, 444] width 30 height 79
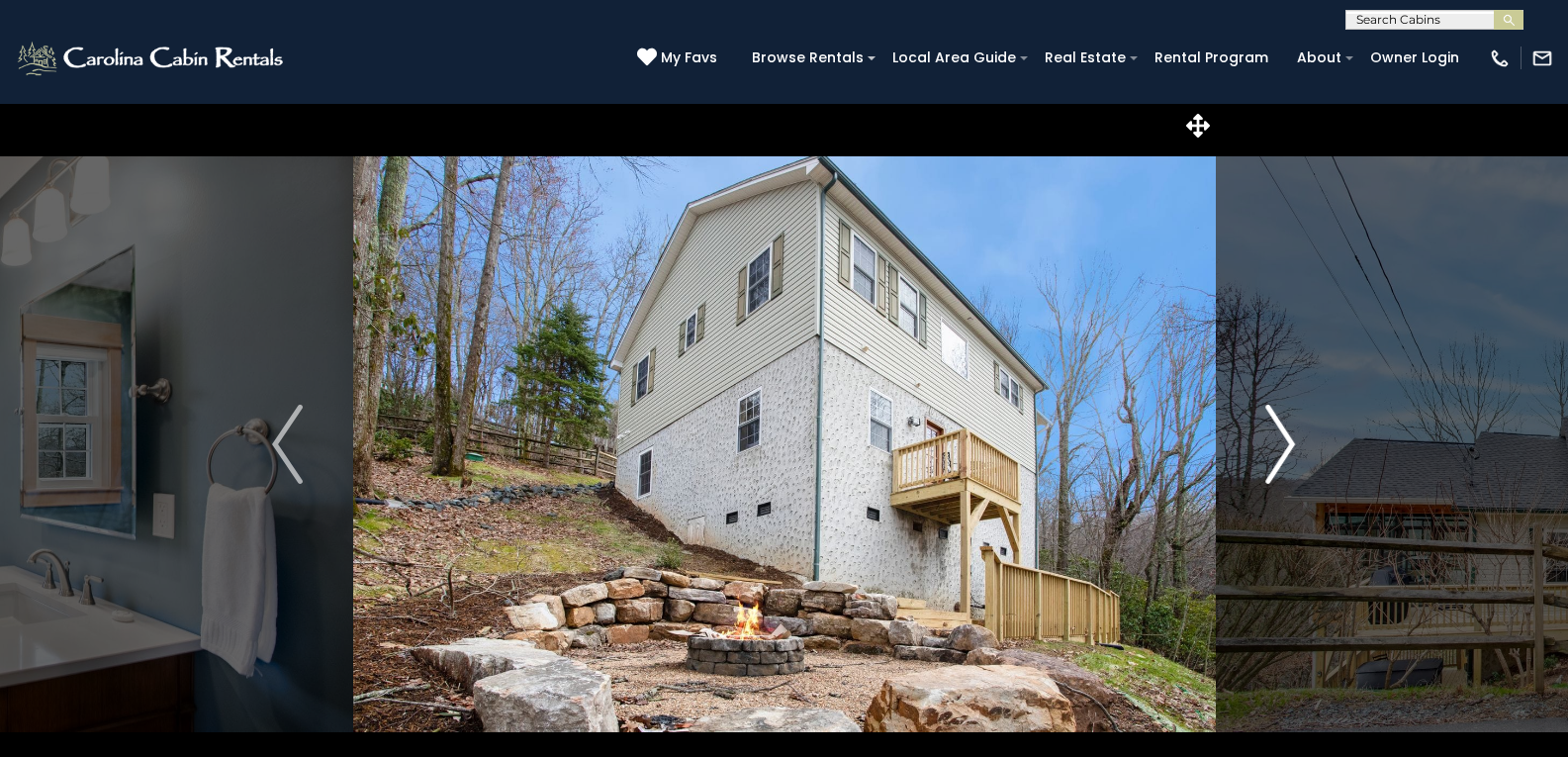
click at [1276, 442] on img "Next" at bounding box center [1281, 444] width 30 height 79
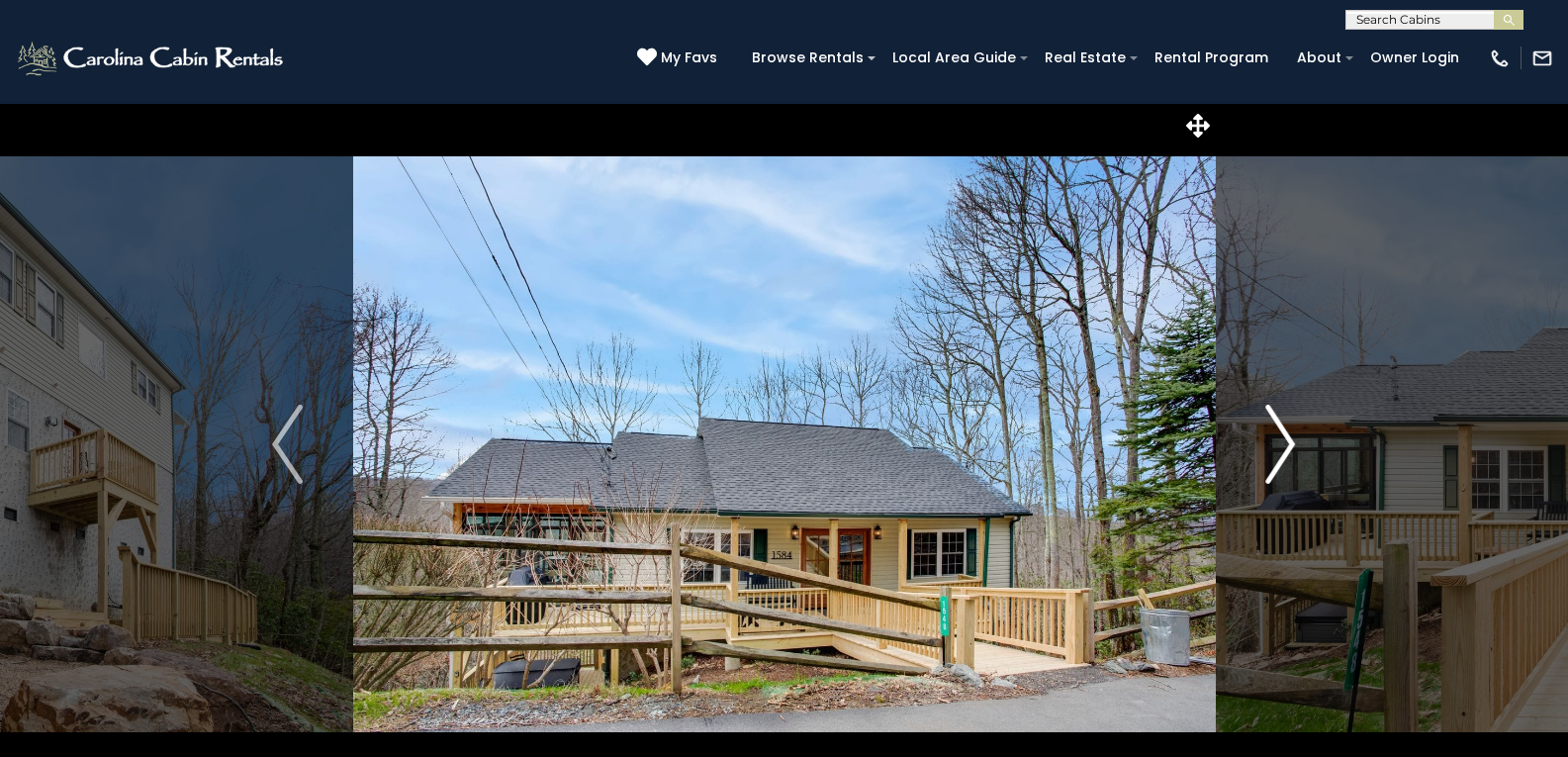
click at [1276, 442] on img "Next" at bounding box center [1281, 444] width 30 height 79
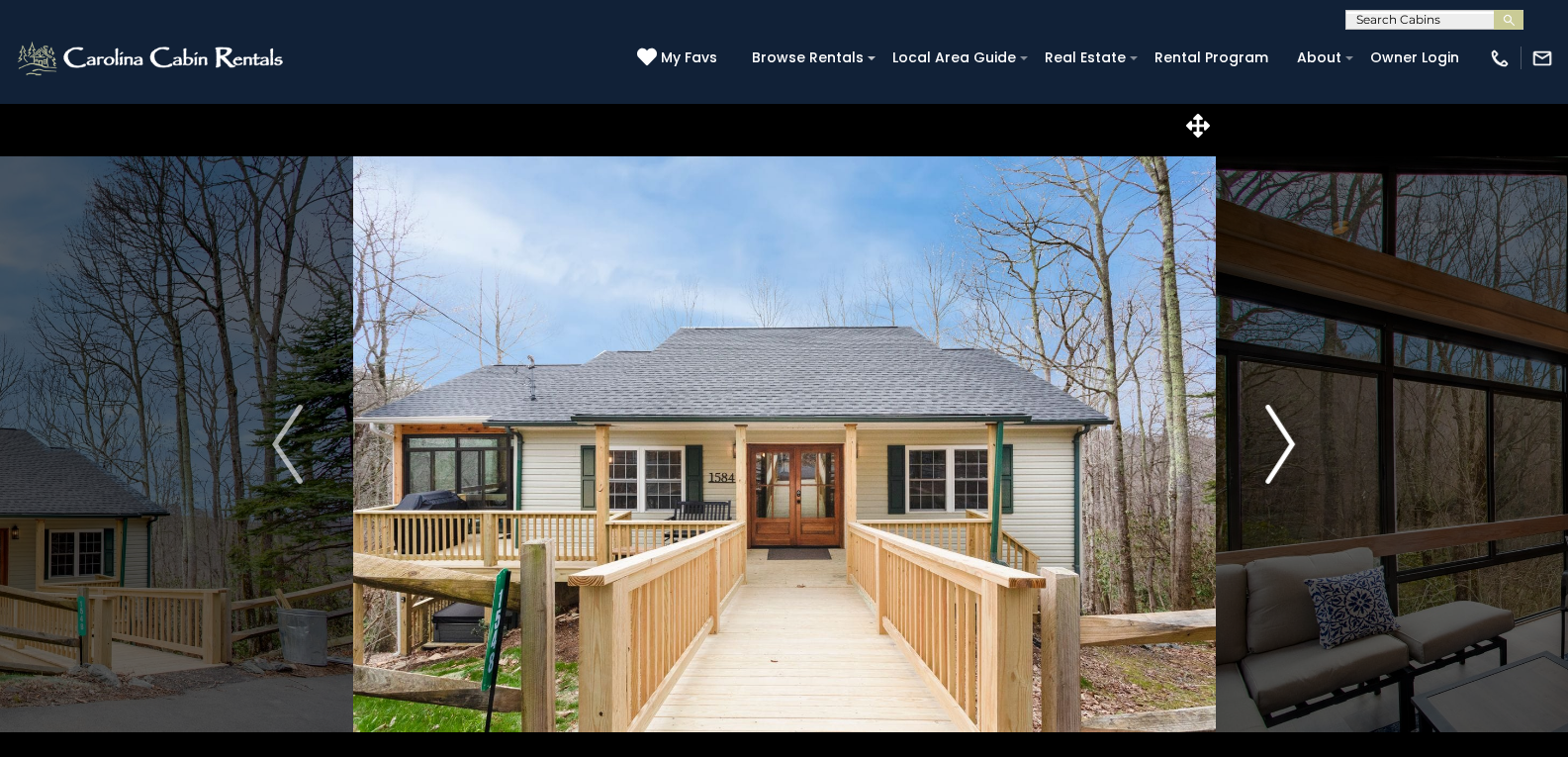
click at [1276, 442] on img "Next" at bounding box center [1281, 444] width 30 height 79
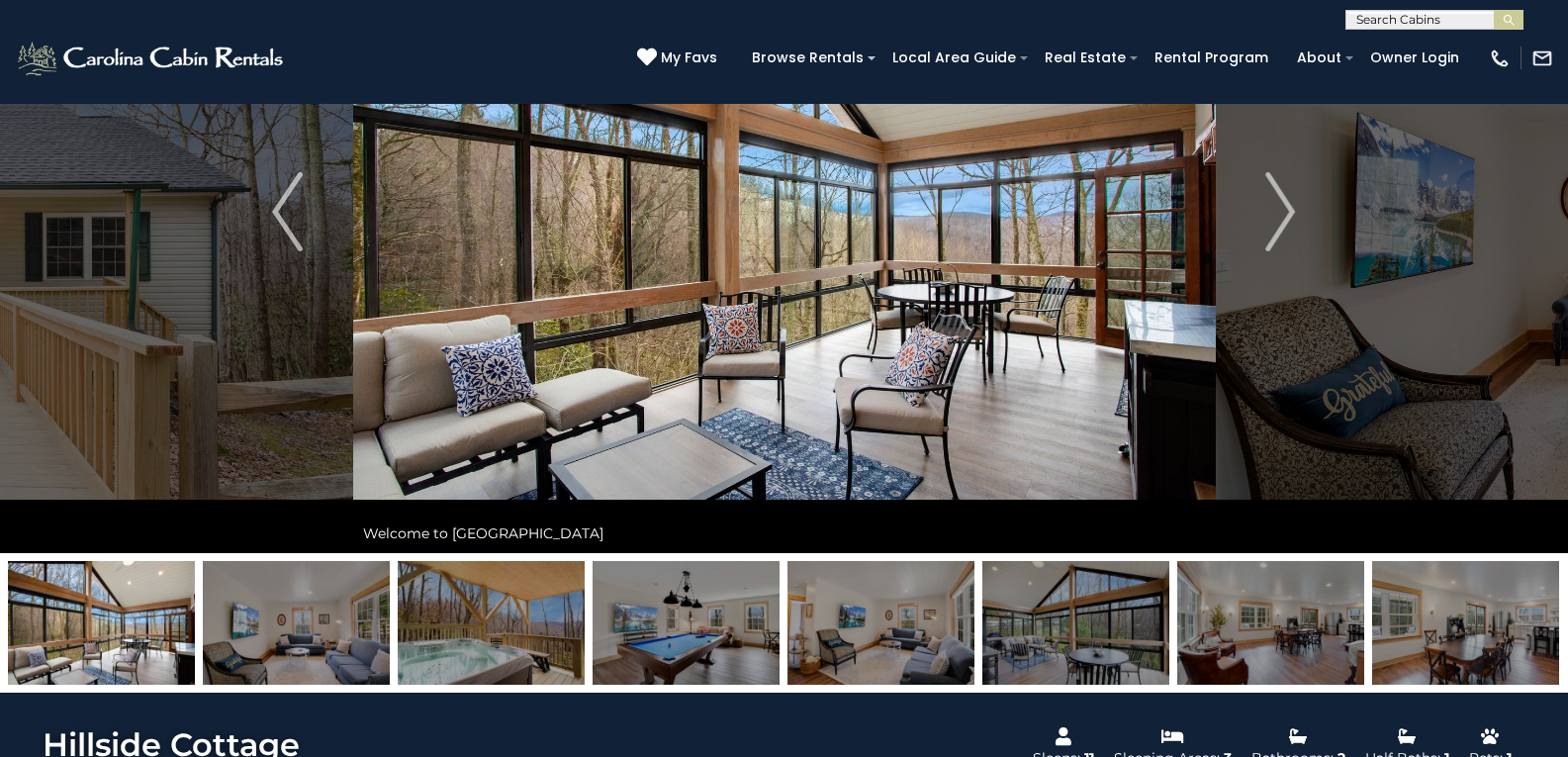
scroll to position [198, 0]
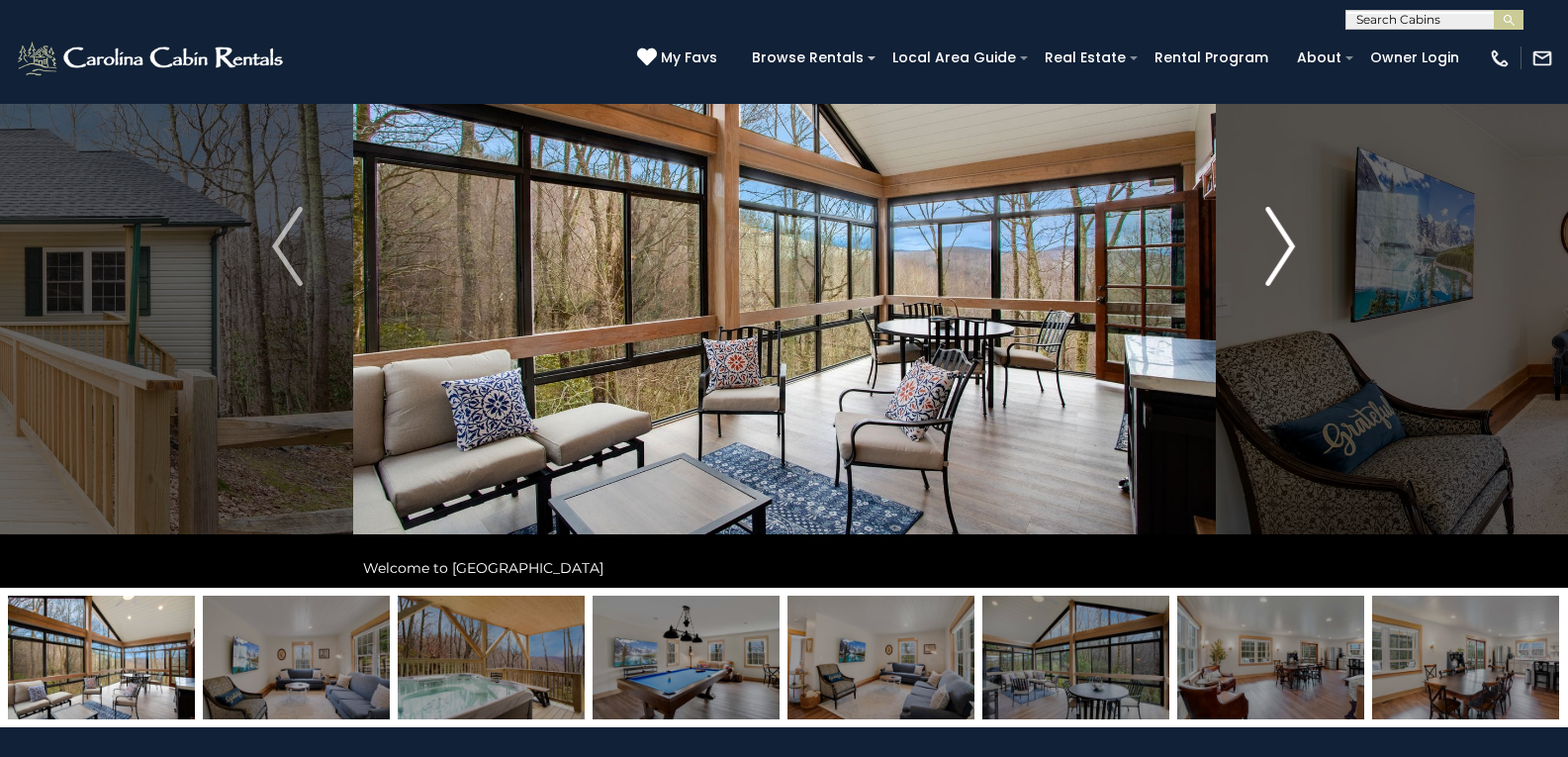
click at [1292, 235] on img "Next" at bounding box center [1281, 246] width 30 height 79
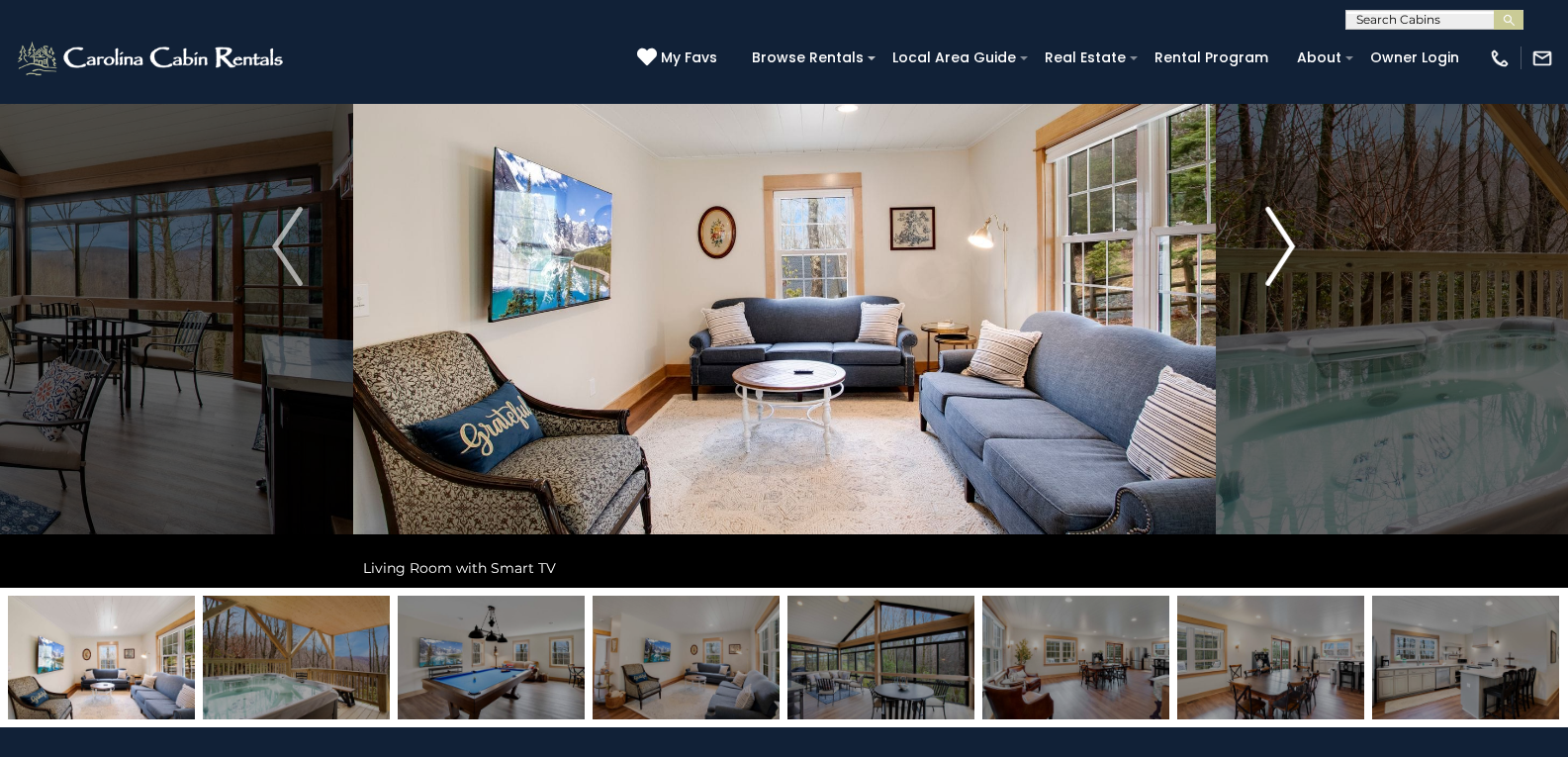
click at [1292, 235] on img "Next" at bounding box center [1281, 246] width 30 height 79
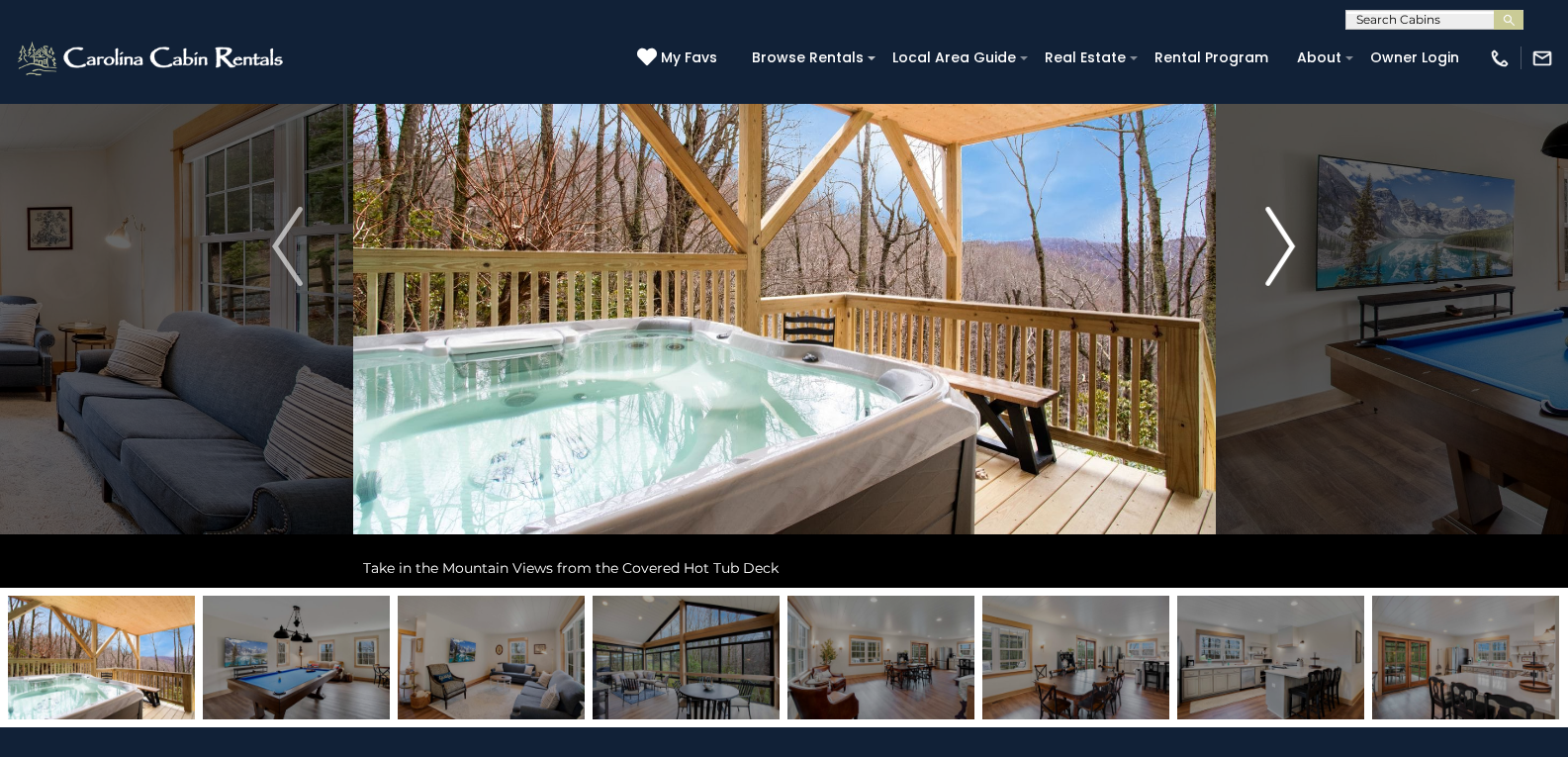
click at [1292, 235] on img "Next" at bounding box center [1281, 246] width 30 height 79
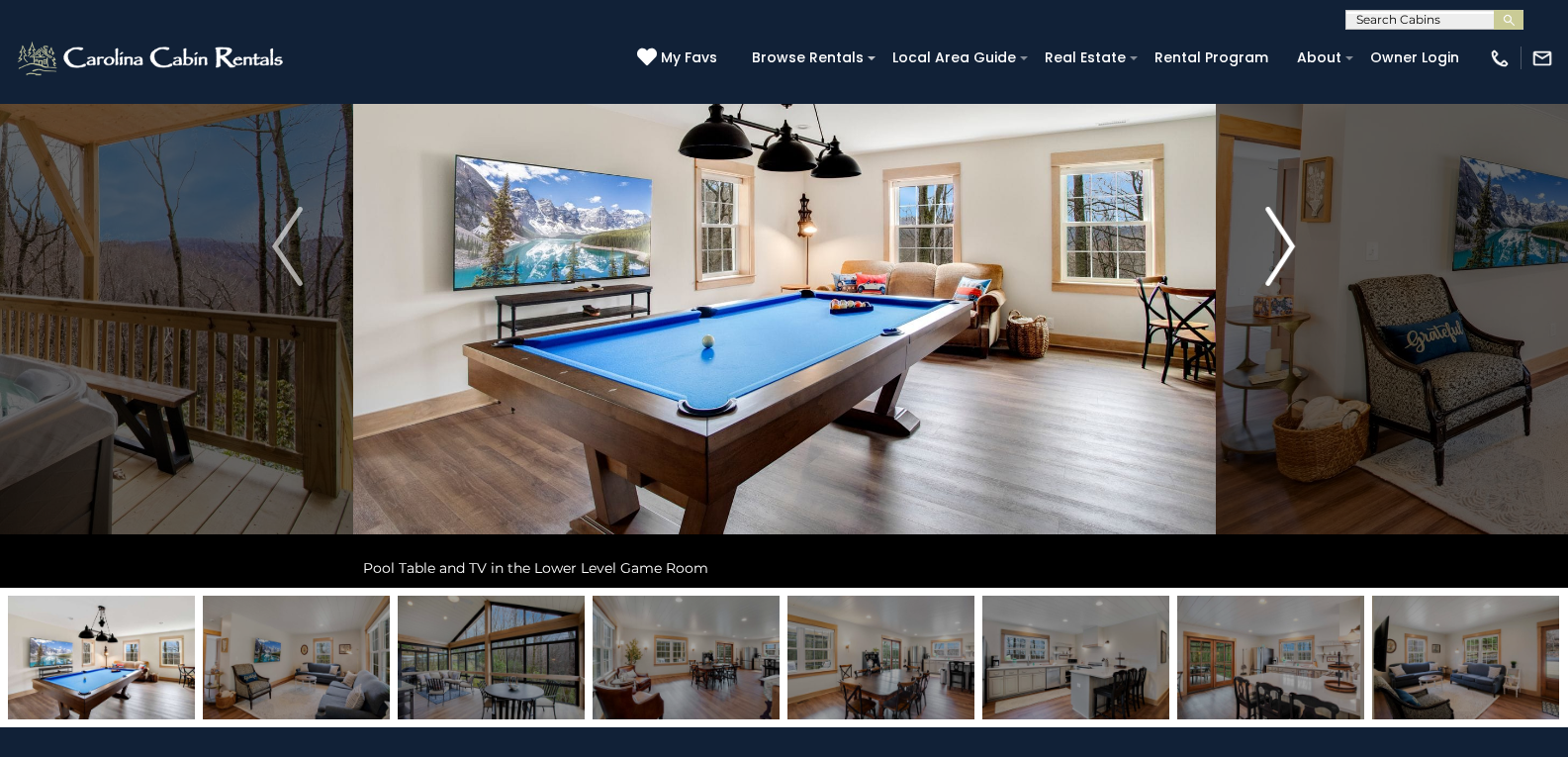
click at [1292, 235] on img "Next" at bounding box center [1281, 246] width 30 height 79
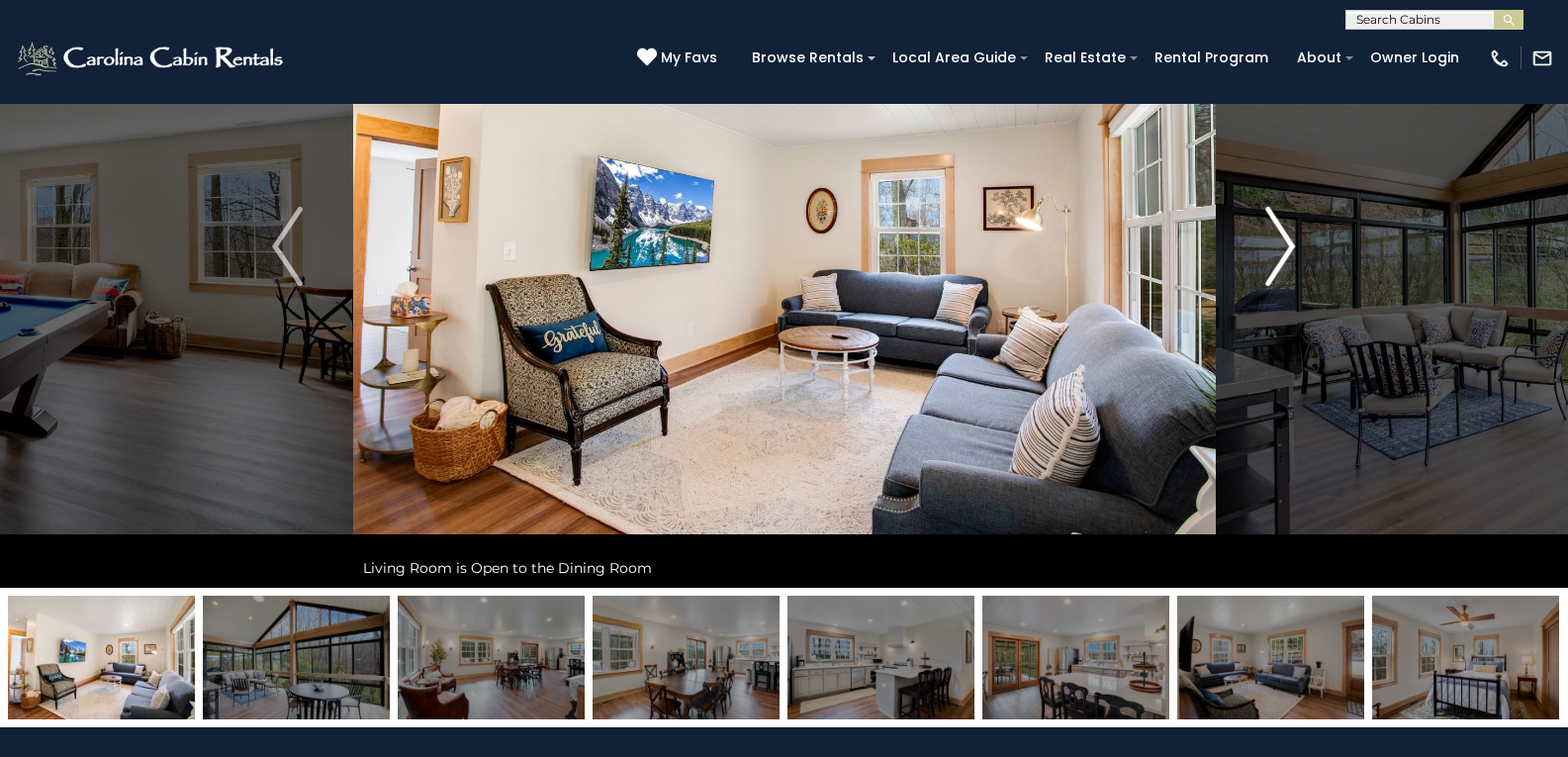
click at [1292, 235] on img "Next" at bounding box center [1281, 246] width 30 height 79
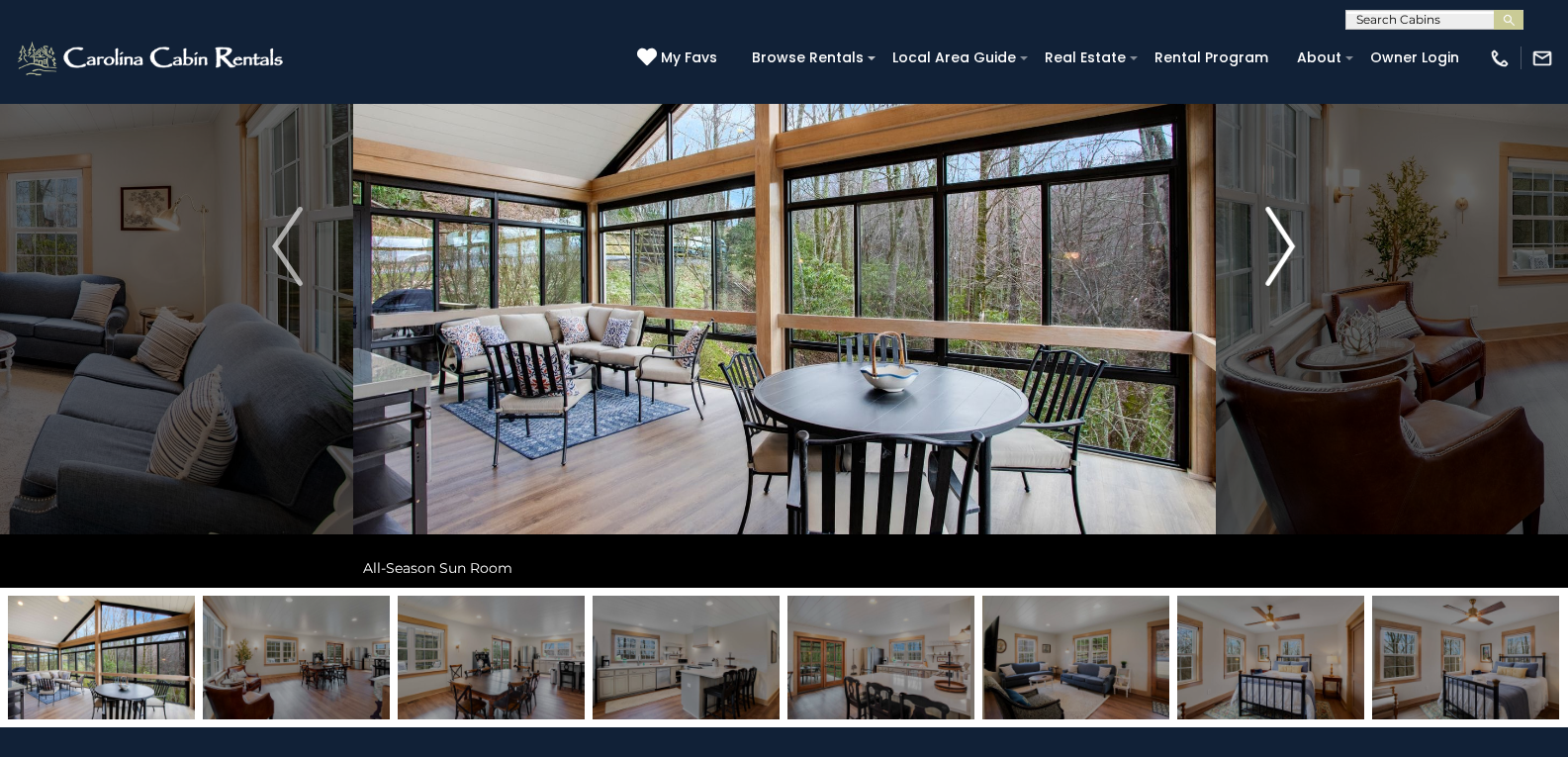
click at [1292, 235] on img "Next" at bounding box center [1281, 246] width 30 height 79
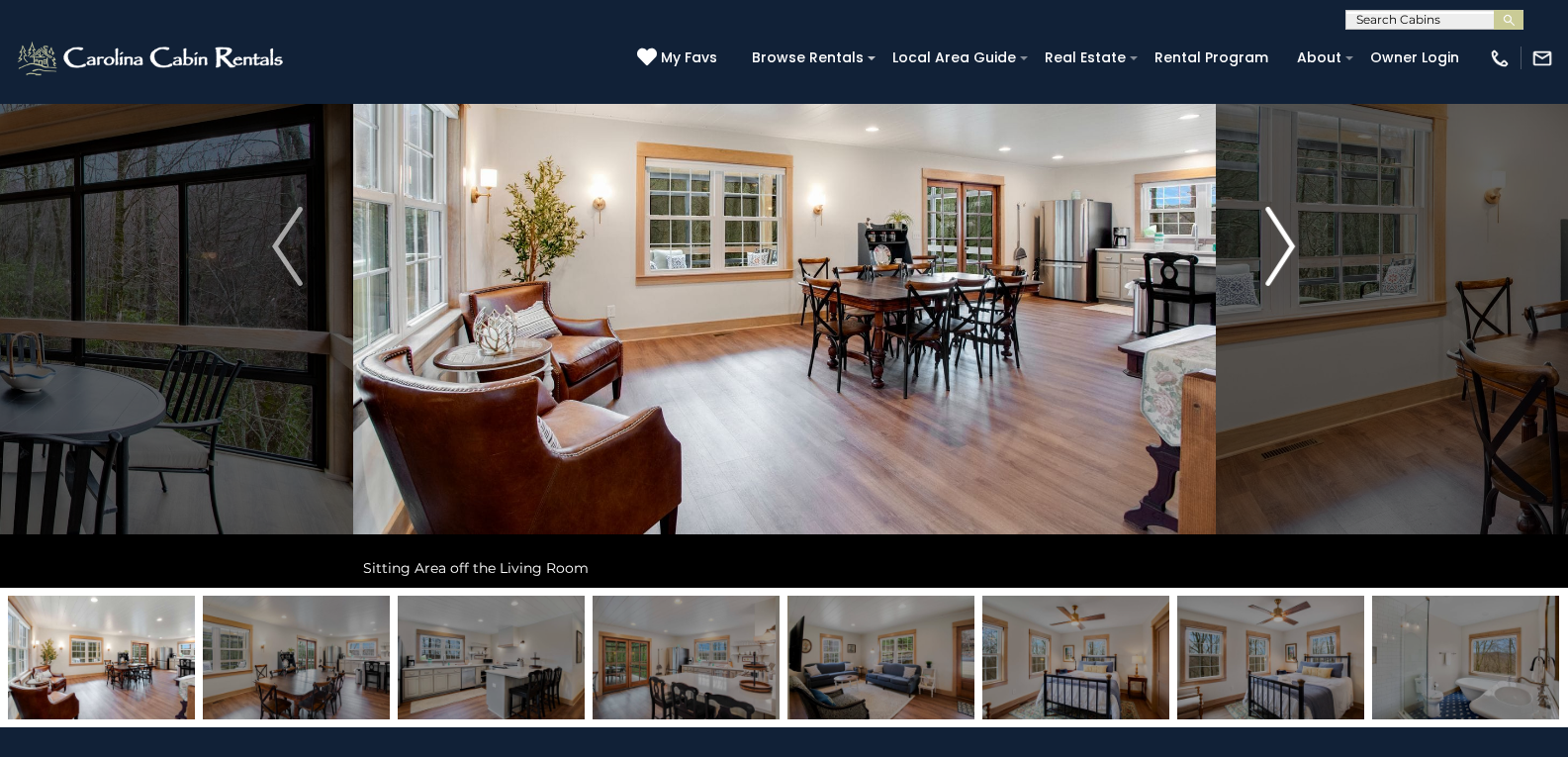
click at [1292, 235] on img "Next" at bounding box center [1281, 246] width 30 height 79
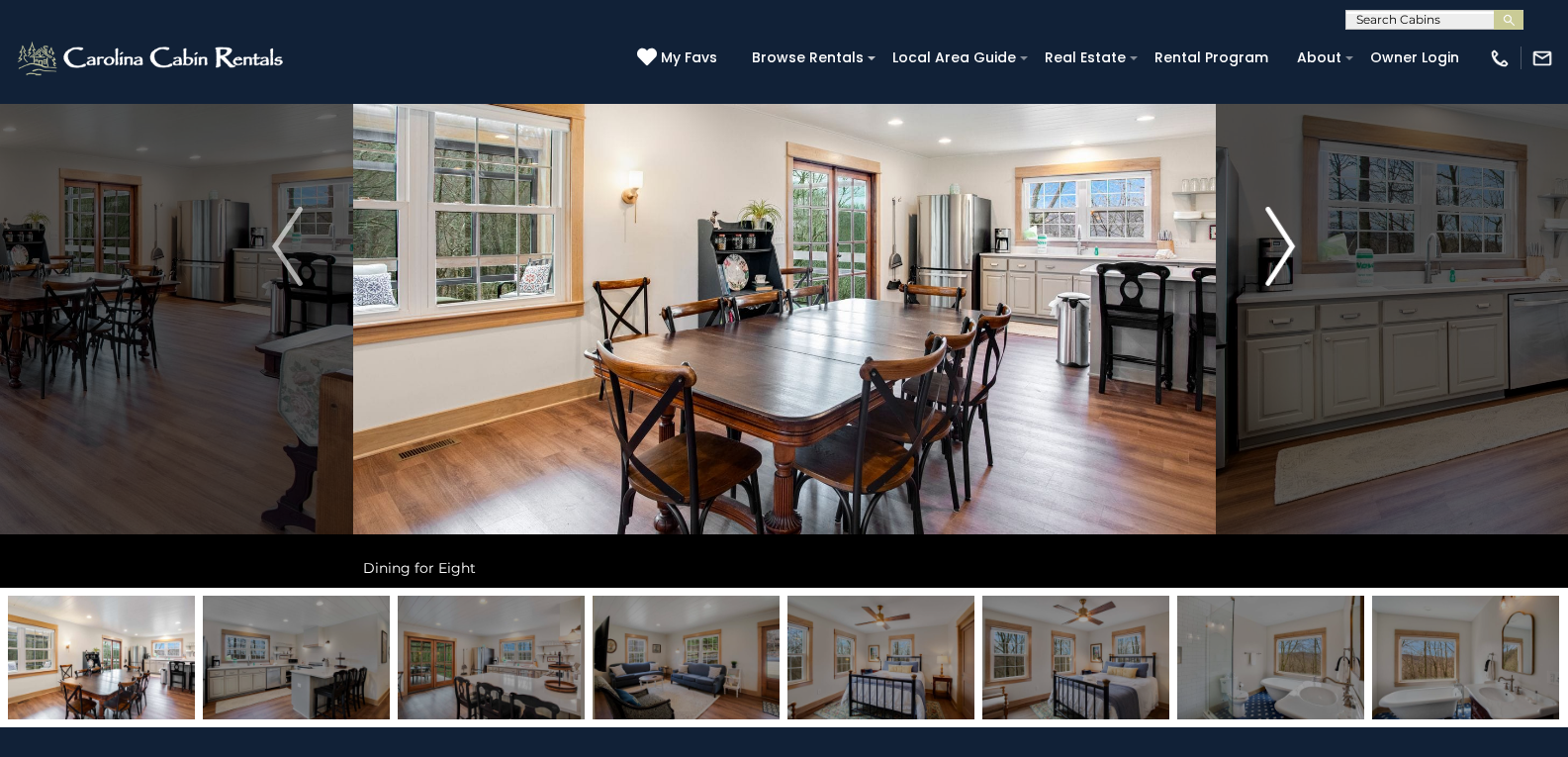
click at [1292, 235] on img "Next" at bounding box center [1281, 246] width 30 height 79
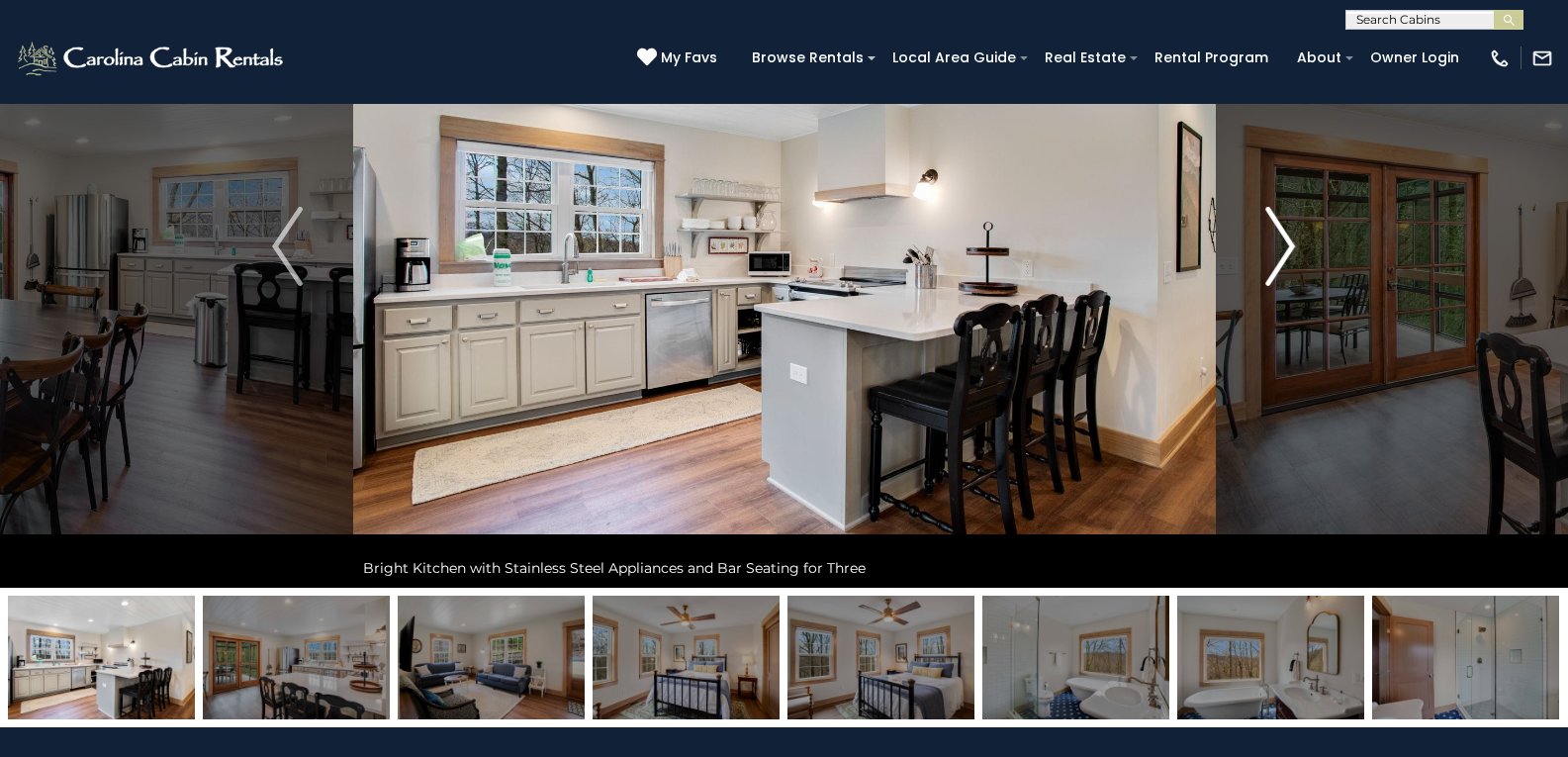
click at [1292, 235] on img "Next" at bounding box center [1281, 246] width 30 height 79
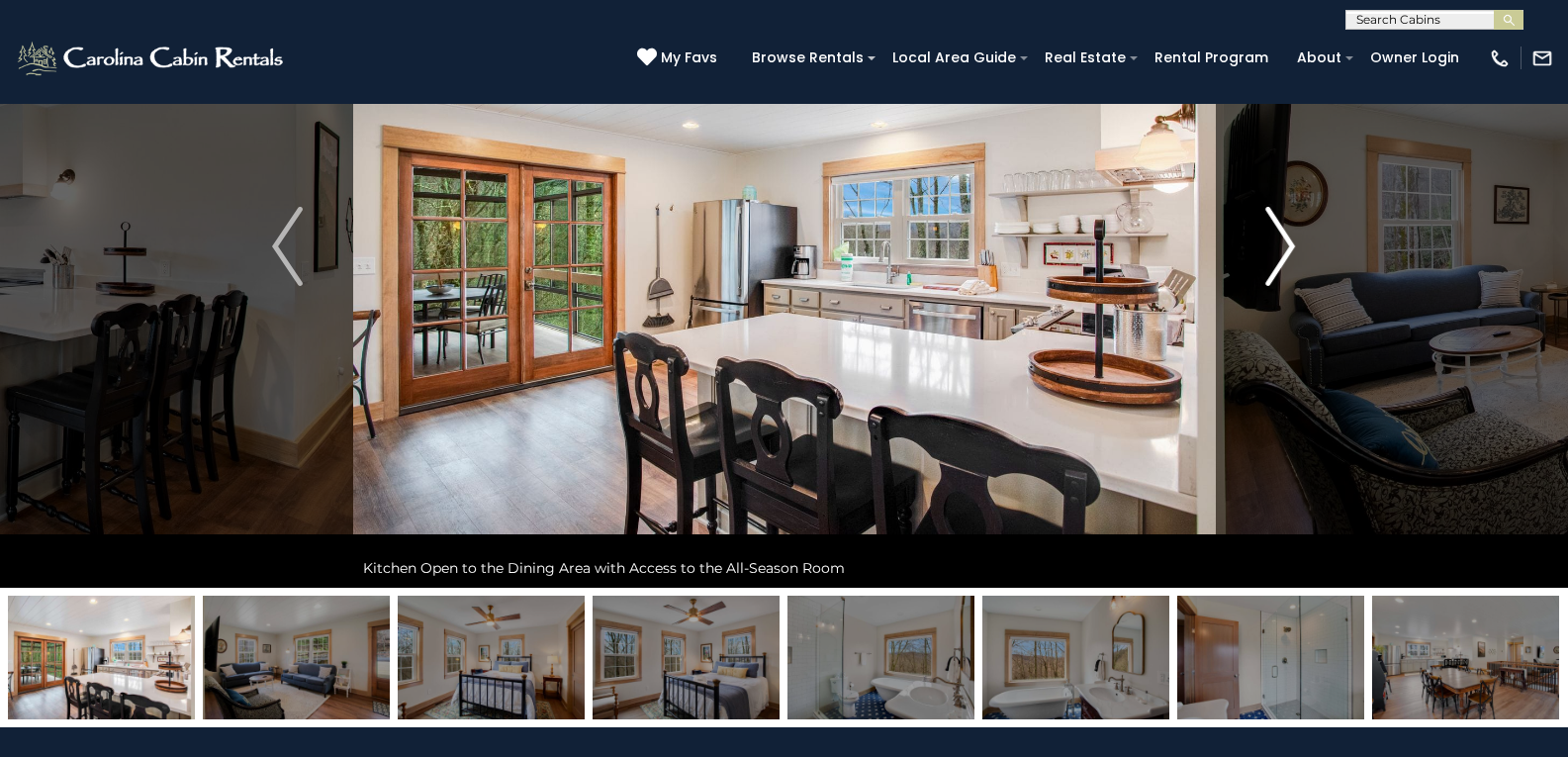
click at [1292, 235] on img "Next" at bounding box center [1281, 246] width 30 height 79
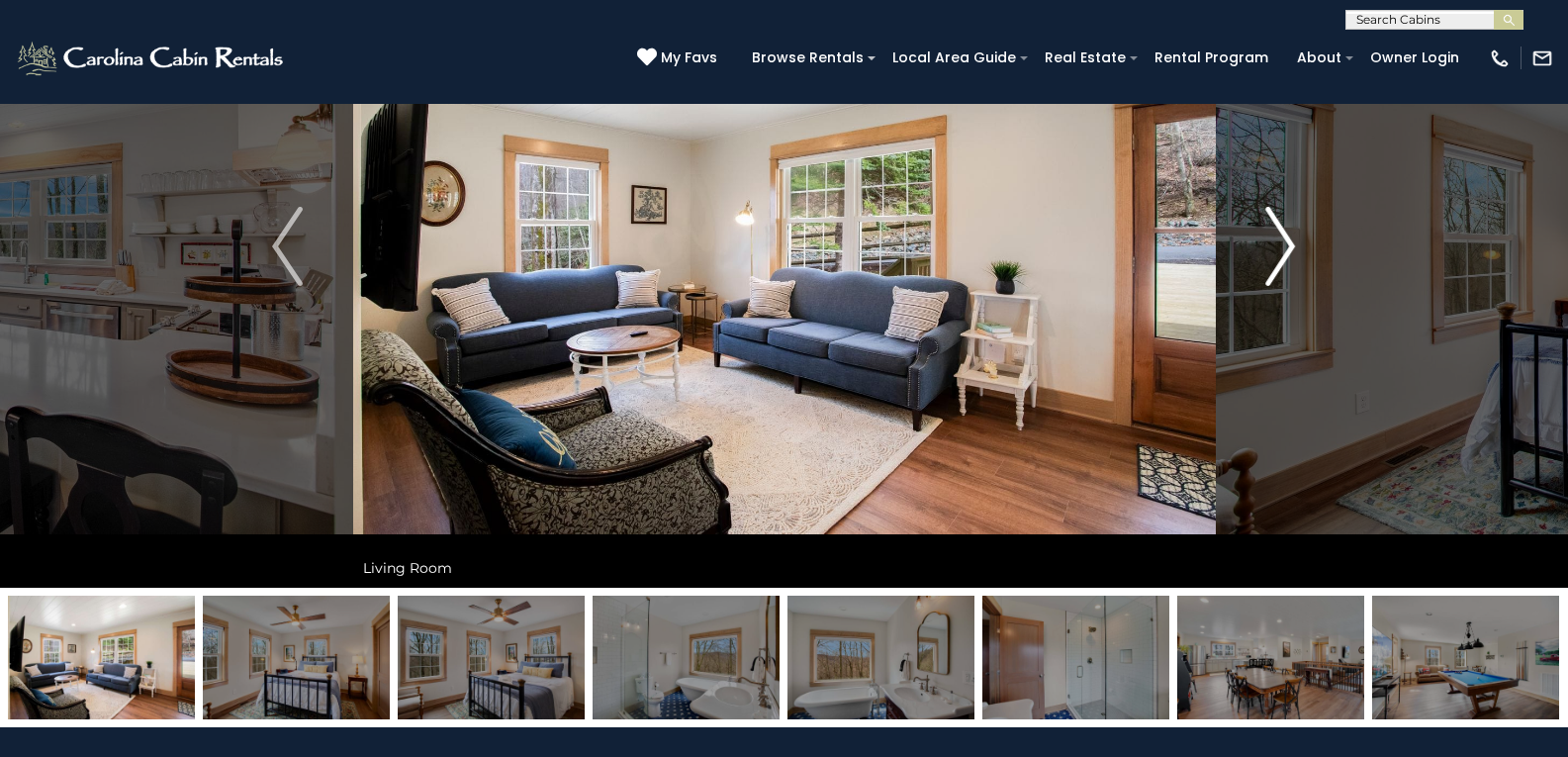
click at [1292, 235] on img "Next" at bounding box center [1281, 246] width 30 height 79
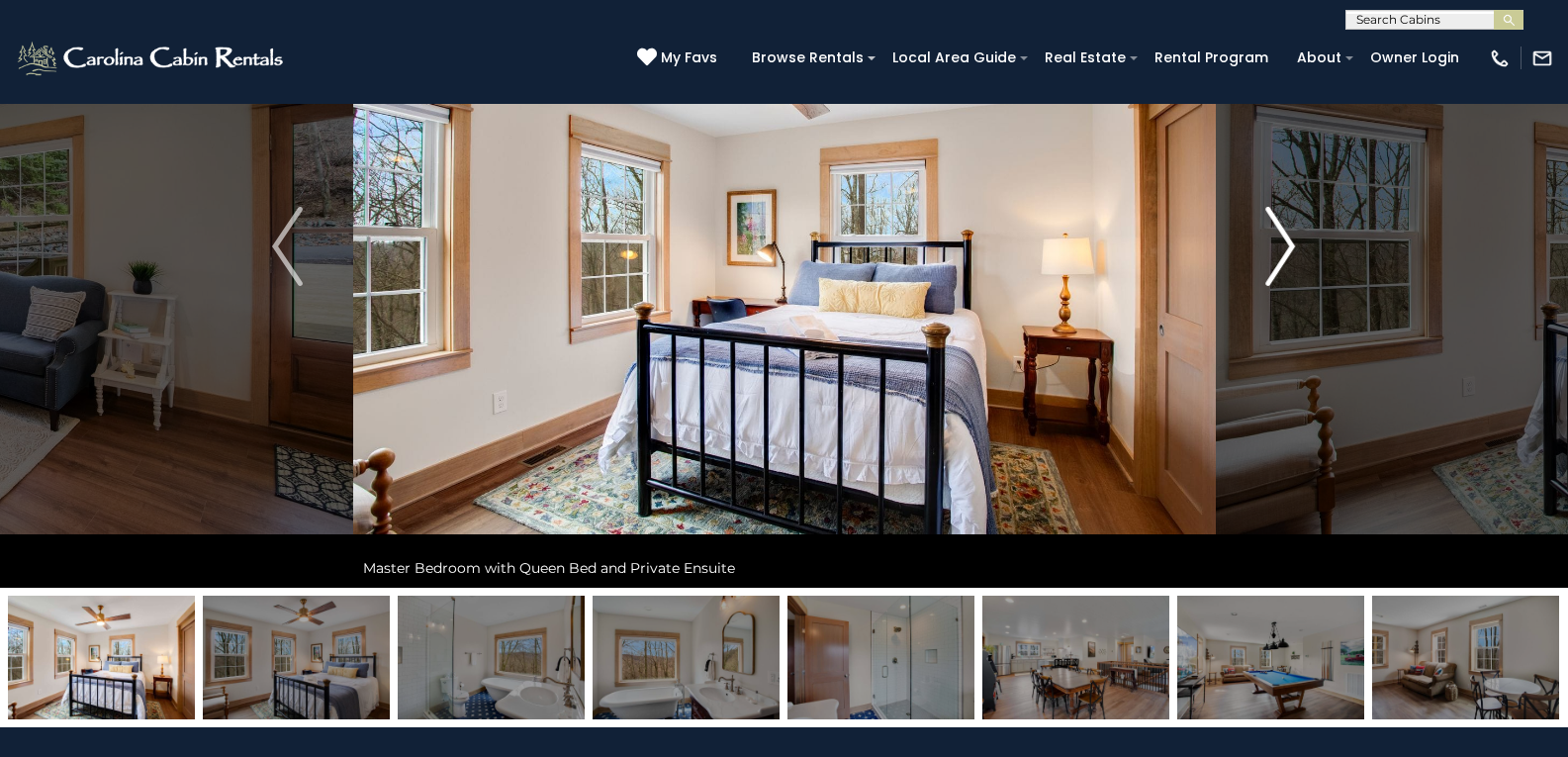
click at [1292, 235] on img "Next" at bounding box center [1281, 246] width 30 height 79
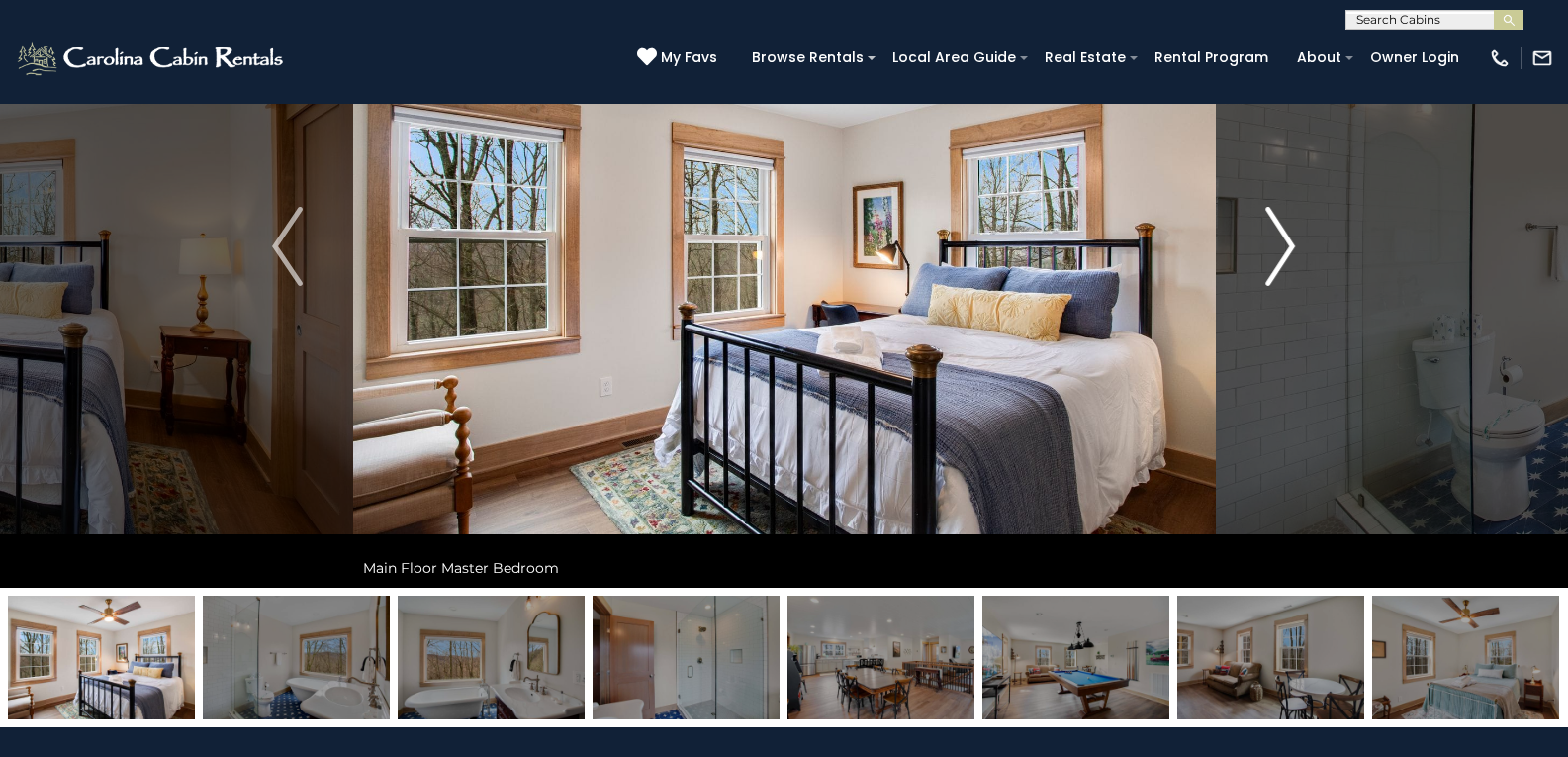
click at [1292, 235] on img "Next" at bounding box center [1281, 246] width 30 height 79
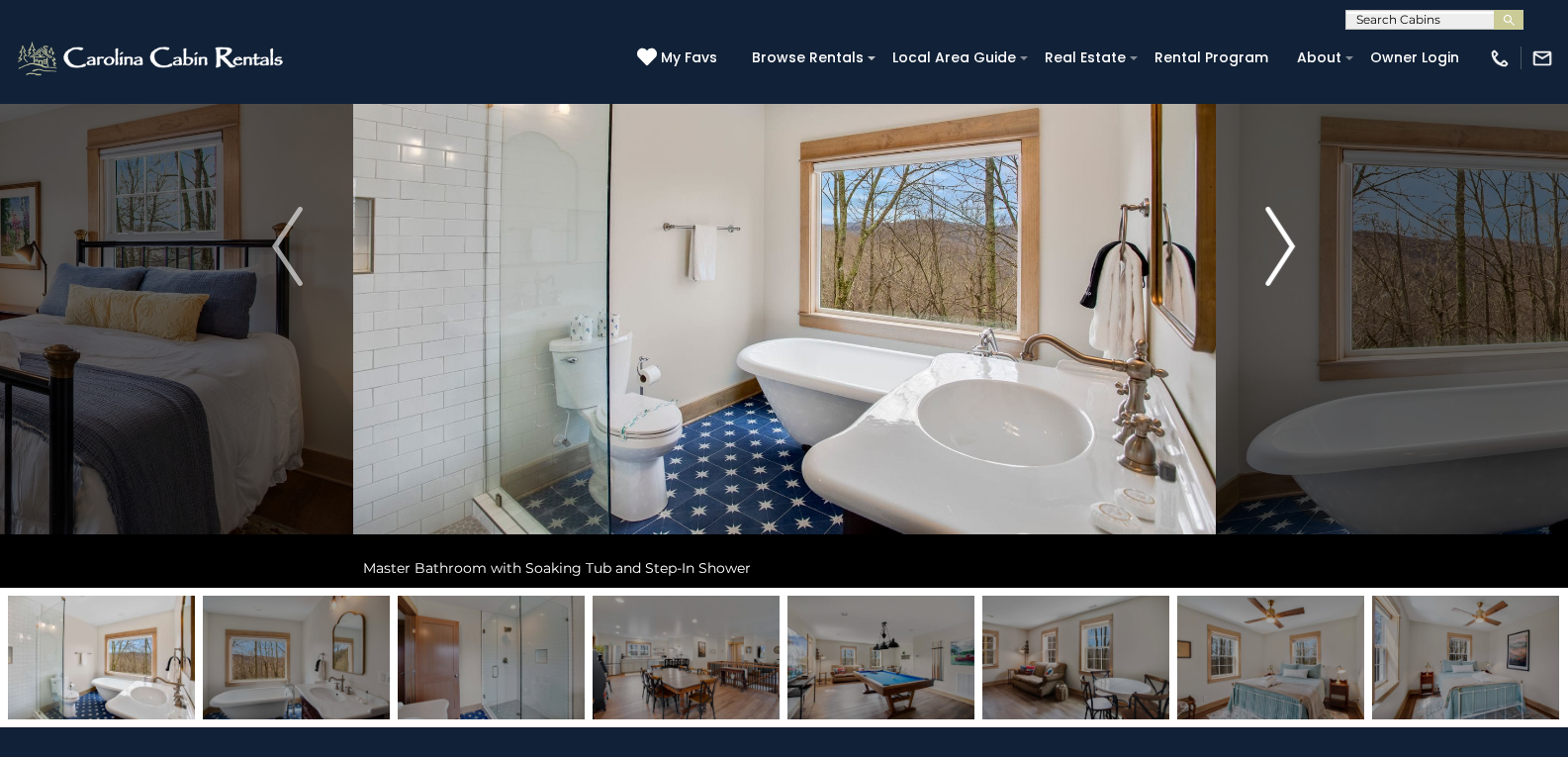
click at [1292, 235] on img "Next" at bounding box center [1281, 246] width 30 height 79
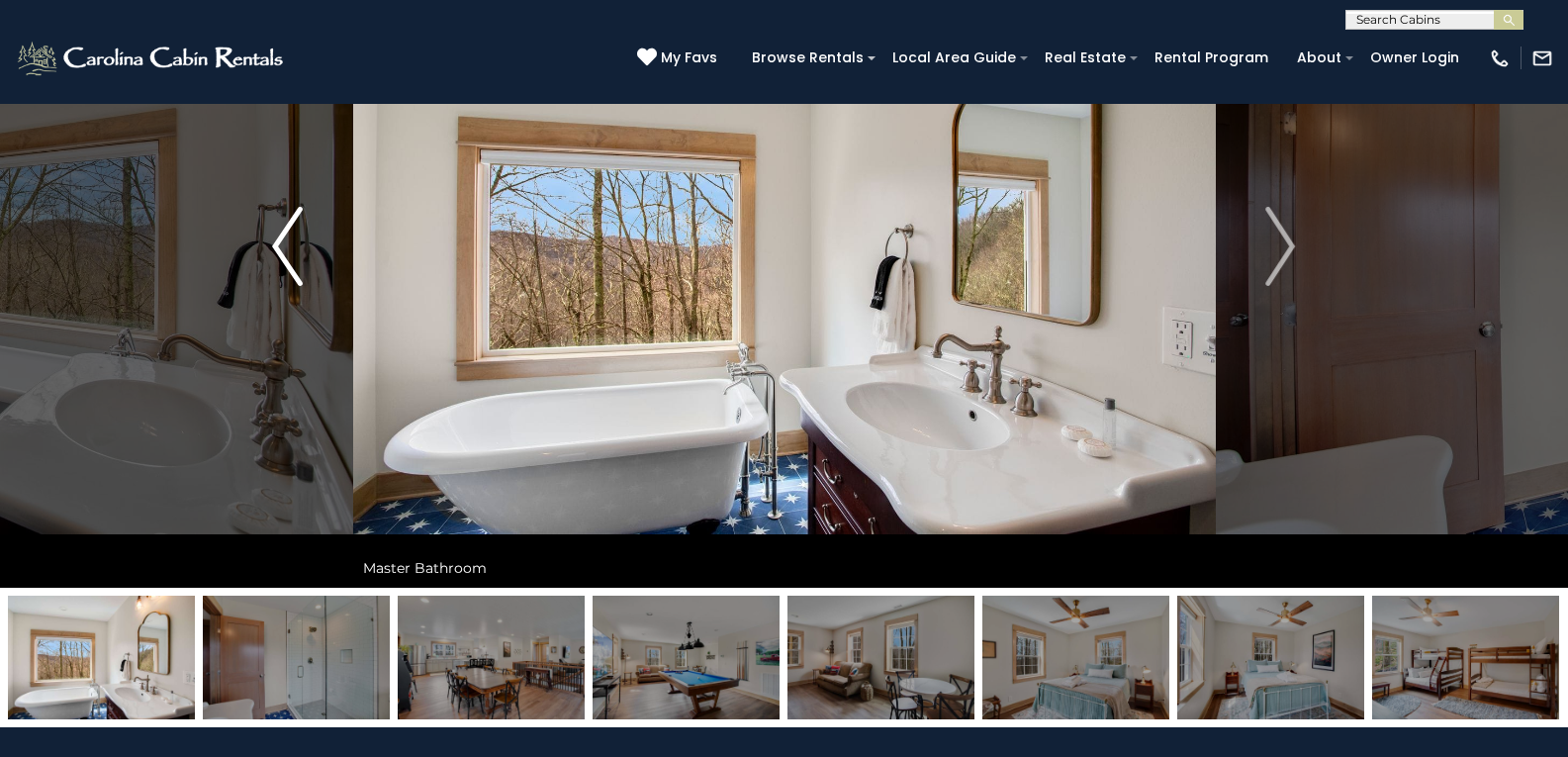
click at [294, 262] on img "Previous" at bounding box center [287, 246] width 30 height 79
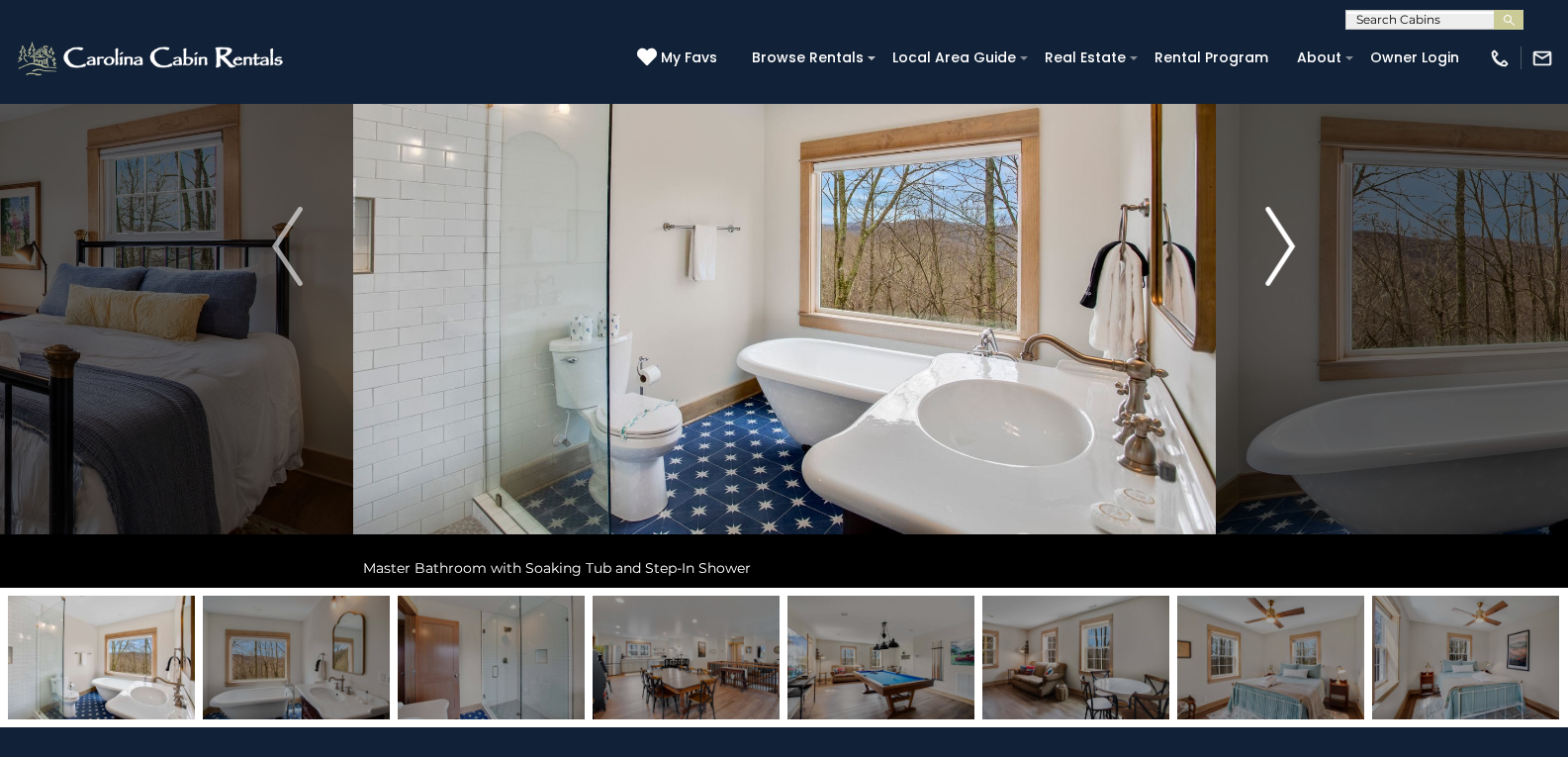
click at [1272, 262] on img "Next" at bounding box center [1281, 246] width 30 height 79
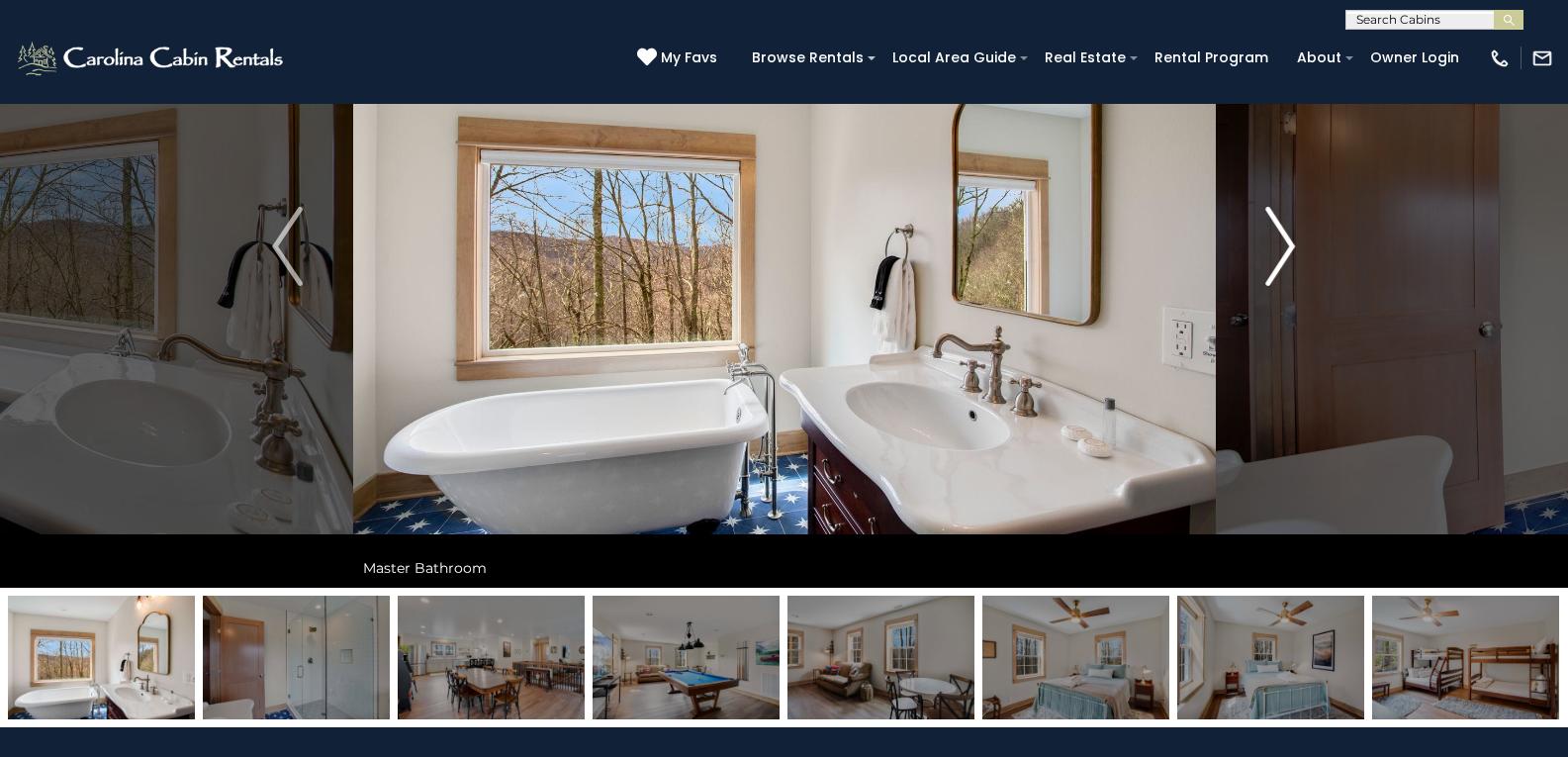
click at [1272, 262] on img "Next" at bounding box center [1281, 246] width 30 height 79
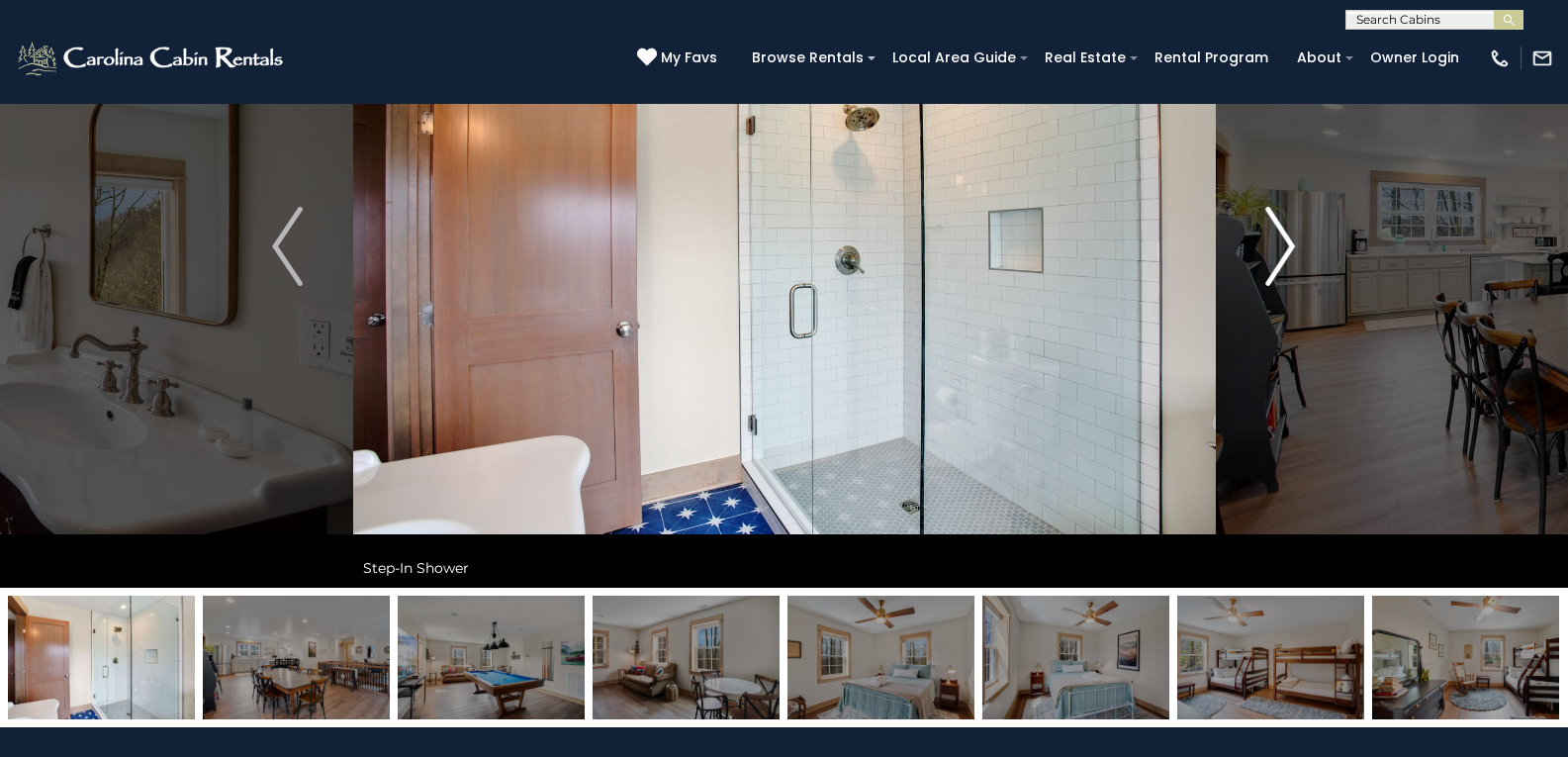
click at [1272, 262] on img "Next" at bounding box center [1281, 246] width 30 height 79
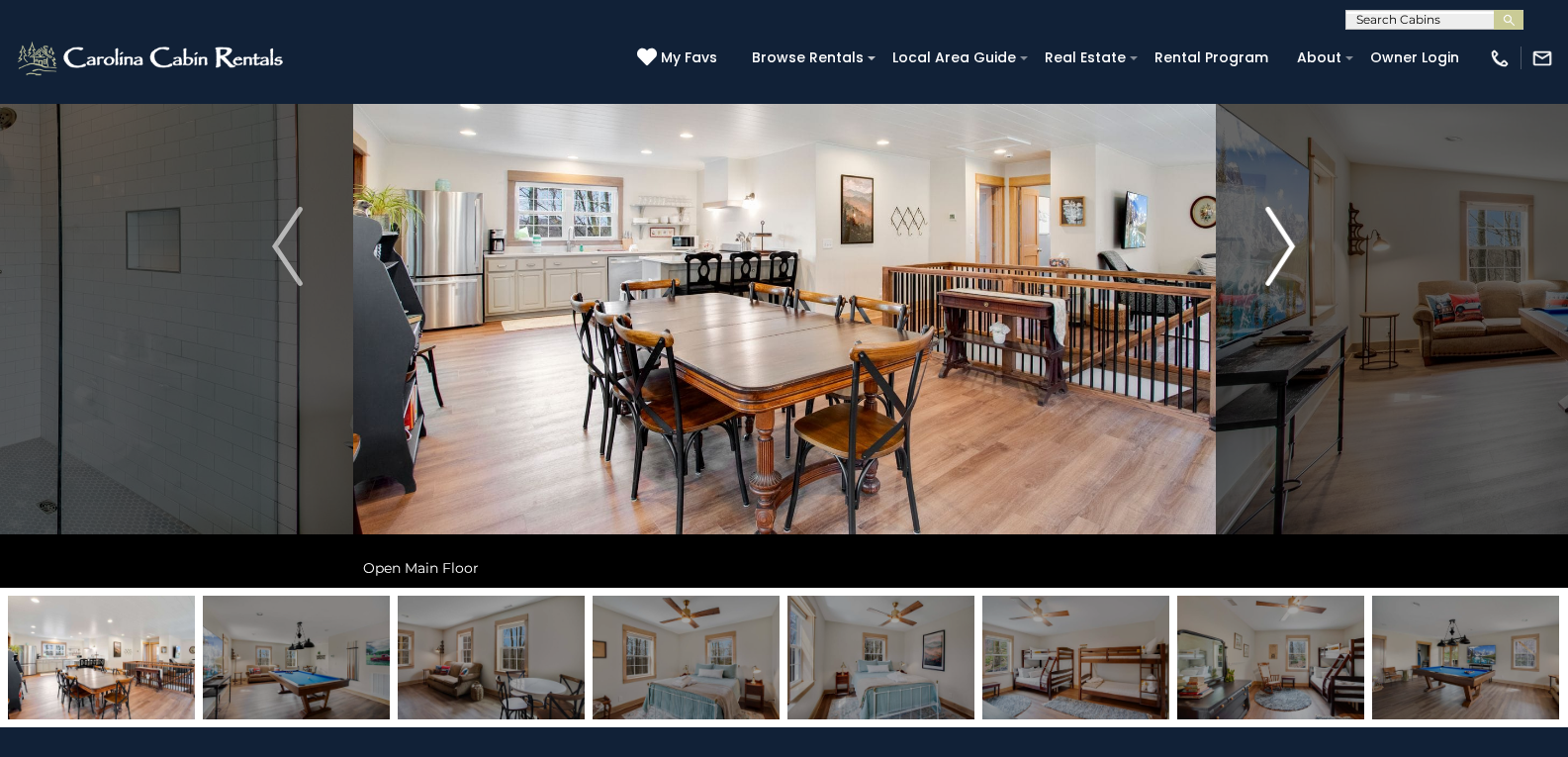
click at [1272, 262] on img "Next" at bounding box center [1281, 246] width 30 height 79
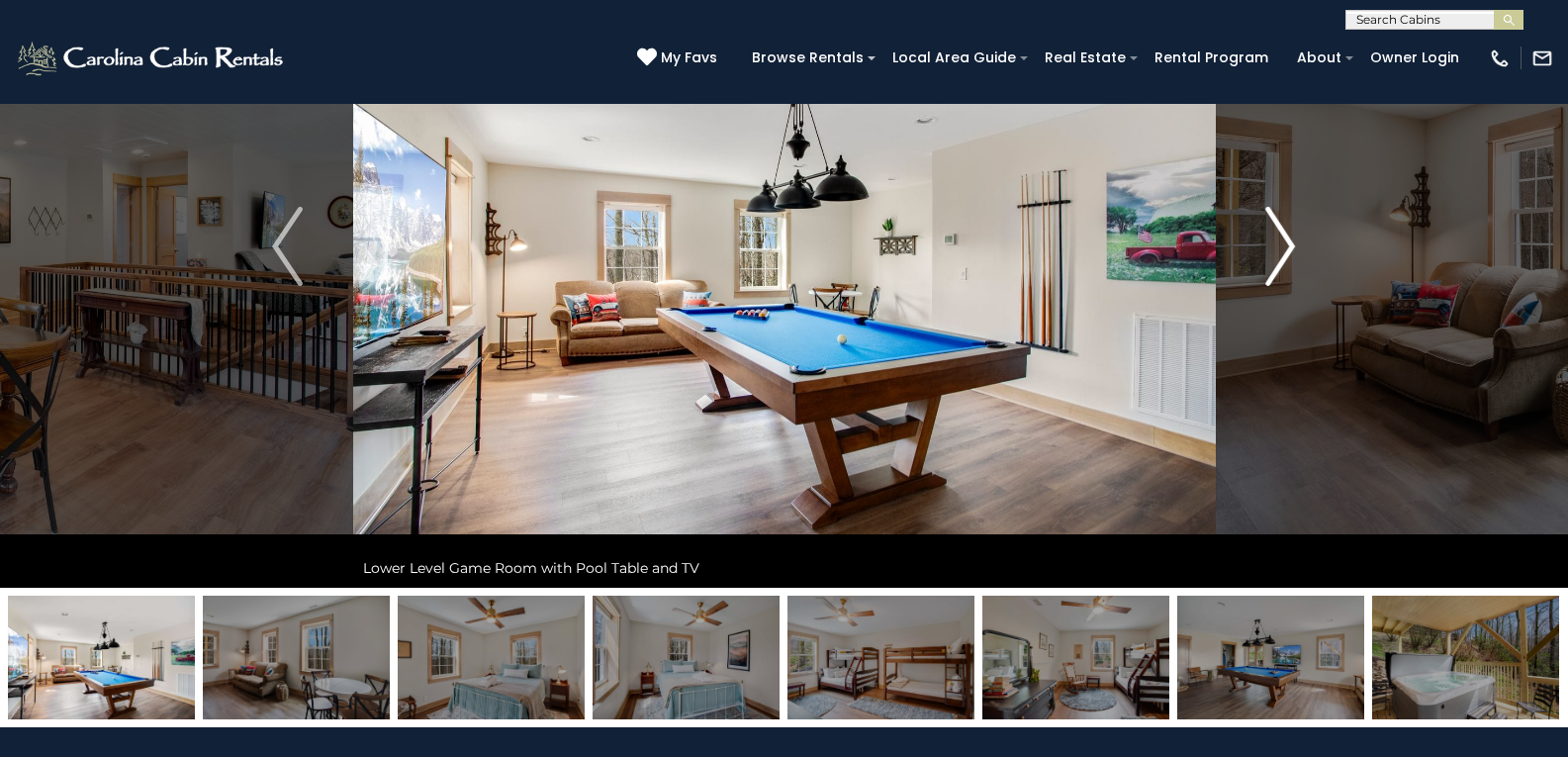
click at [1272, 262] on img "Next" at bounding box center [1281, 246] width 30 height 79
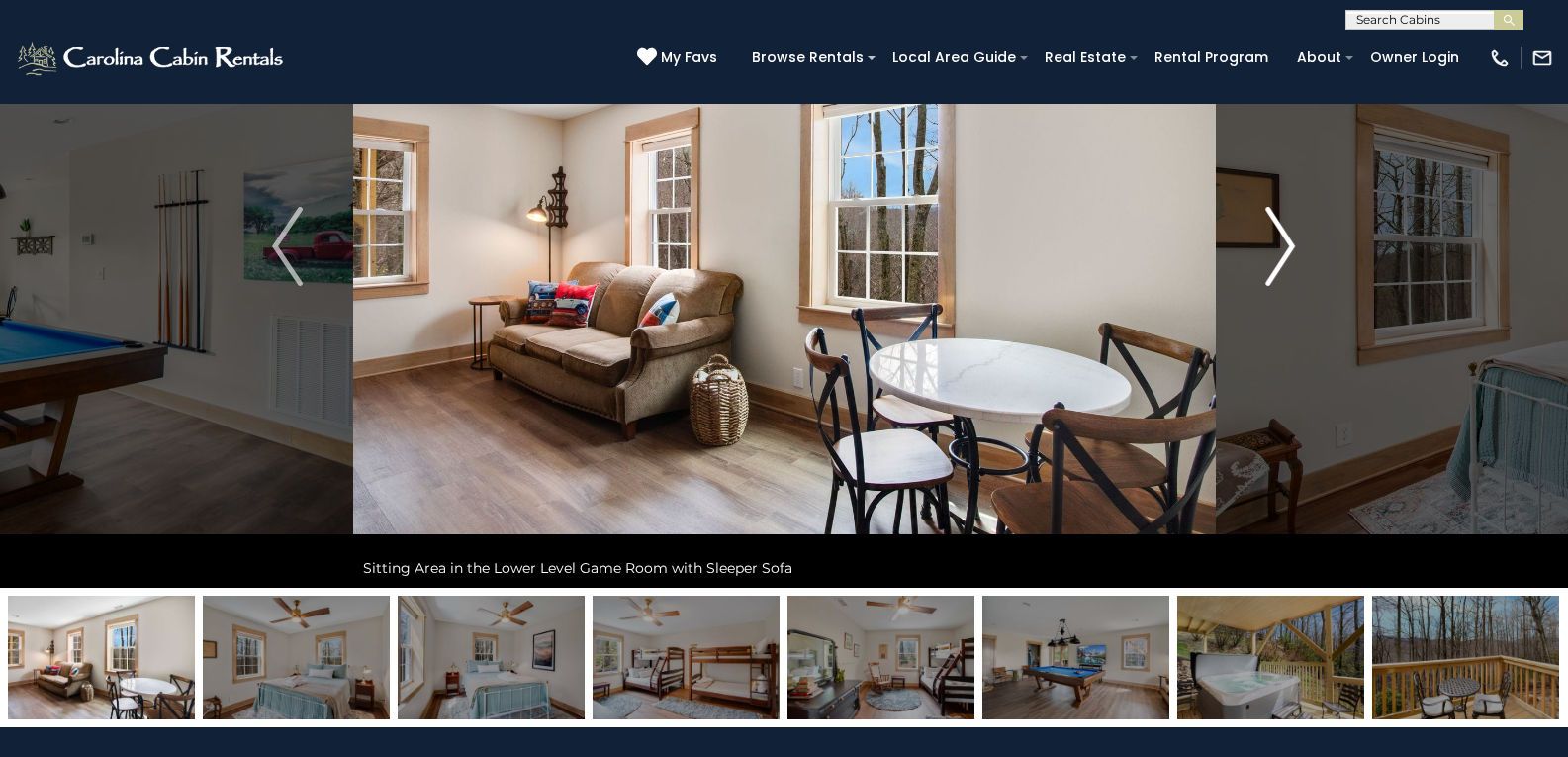
click at [1272, 262] on img "Next" at bounding box center [1281, 246] width 30 height 79
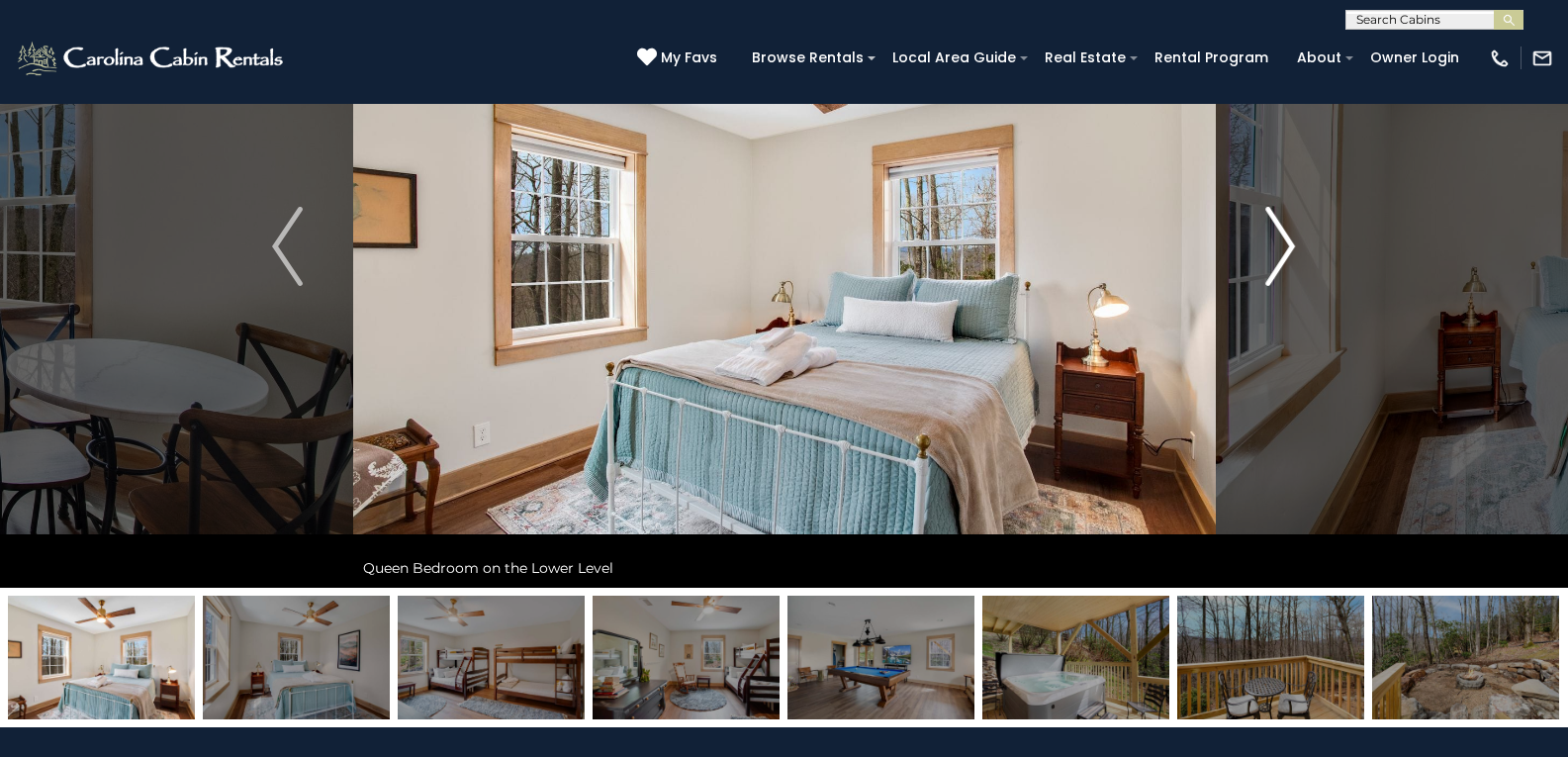
click at [1272, 262] on img "Next" at bounding box center [1281, 246] width 30 height 79
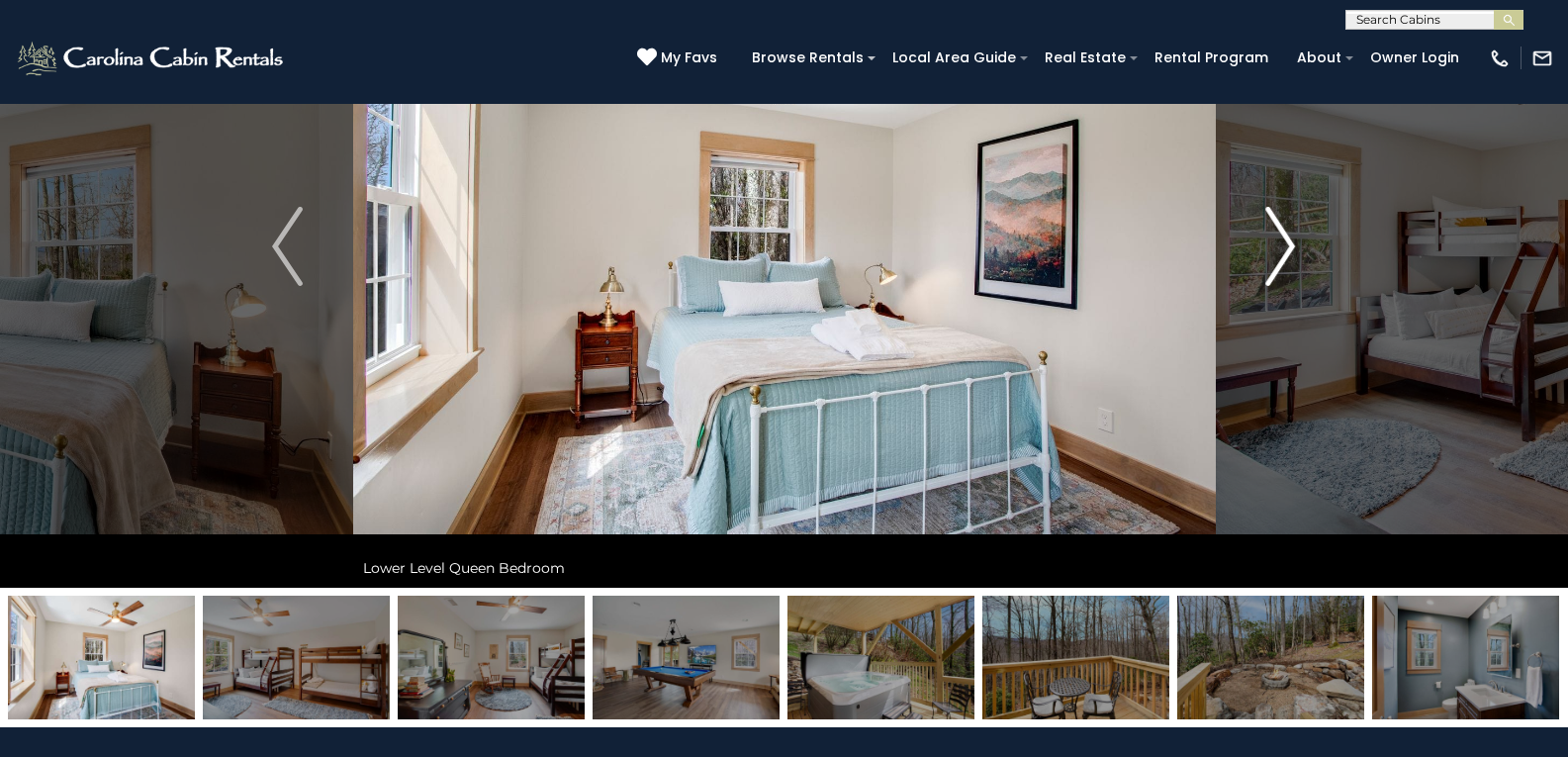
click at [1272, 262] on img "Next" at bounding box center [1281, 246] width 30 height 79
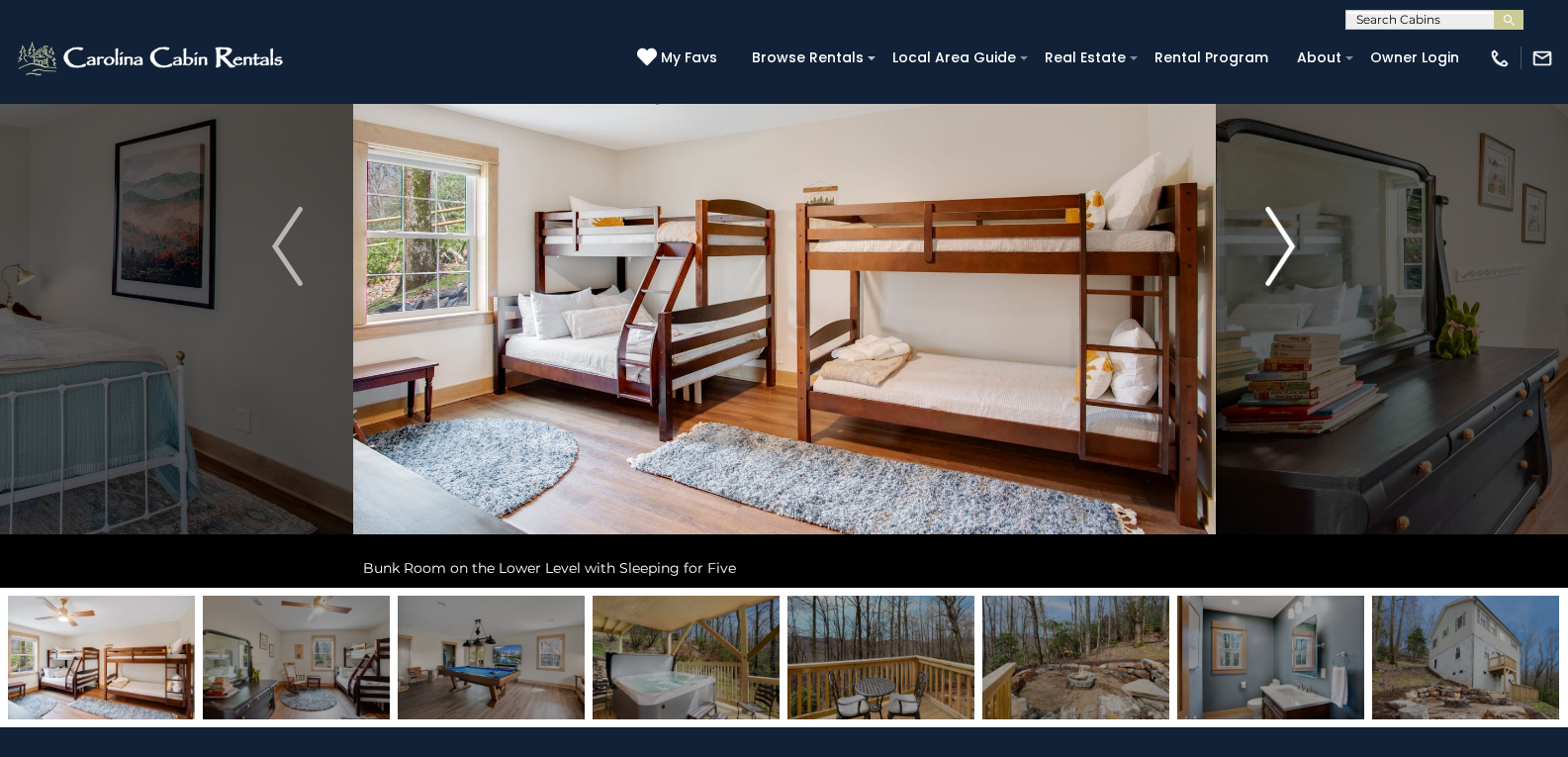
click at [1272, 262] on img "Next" at bounding box center [1281, 246] width 30 height 79
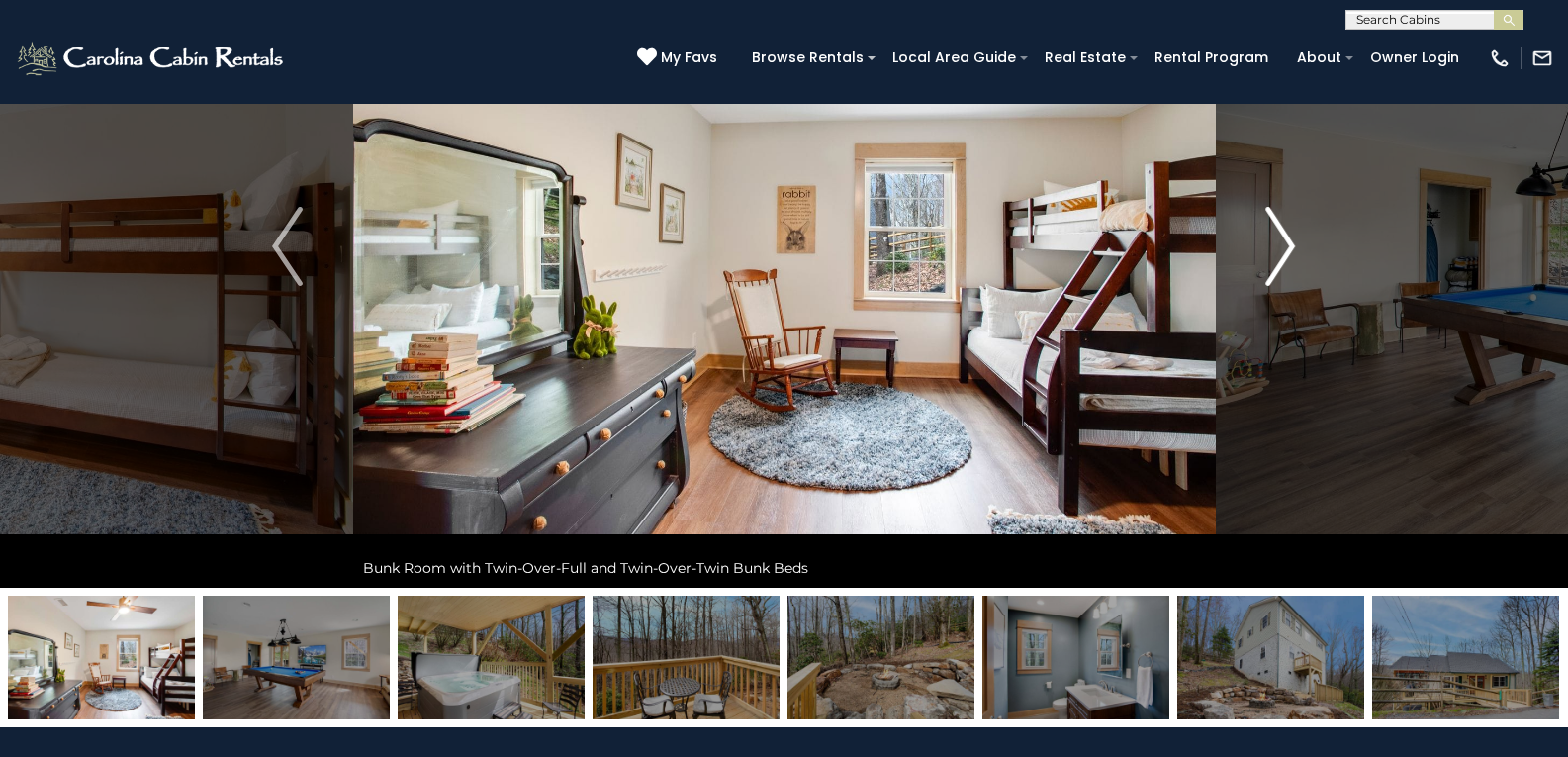
click at [1272, 262] on img "Next" at bounding box center [1281, 246] width 30 height 79
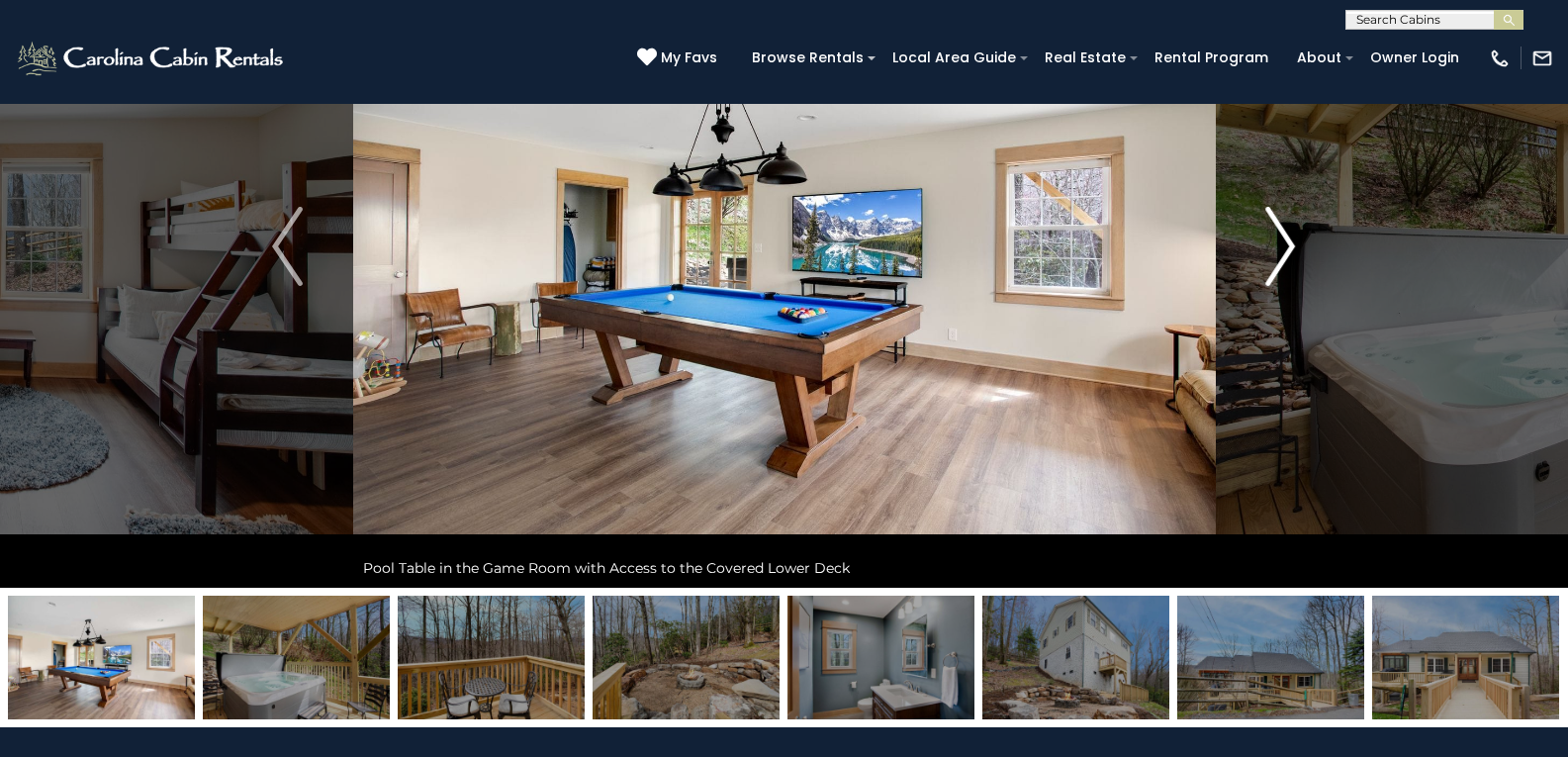
click at [1272, 262] on img "Next" at bounding box center [1281, 246] width 30 height 79
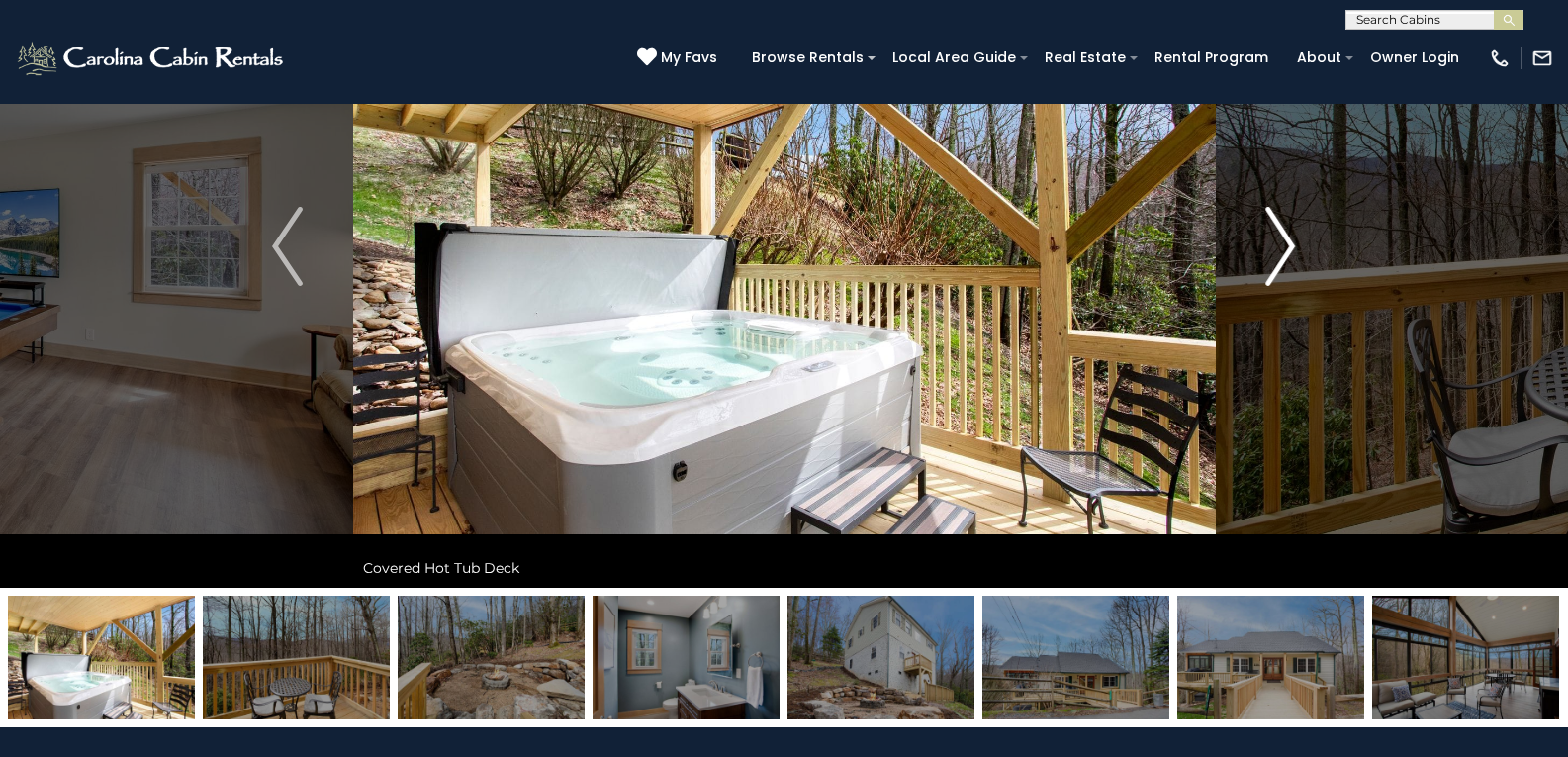
click at [1272, 262] on img "Next" at bounding box center [1281, 246] width 30 height 79
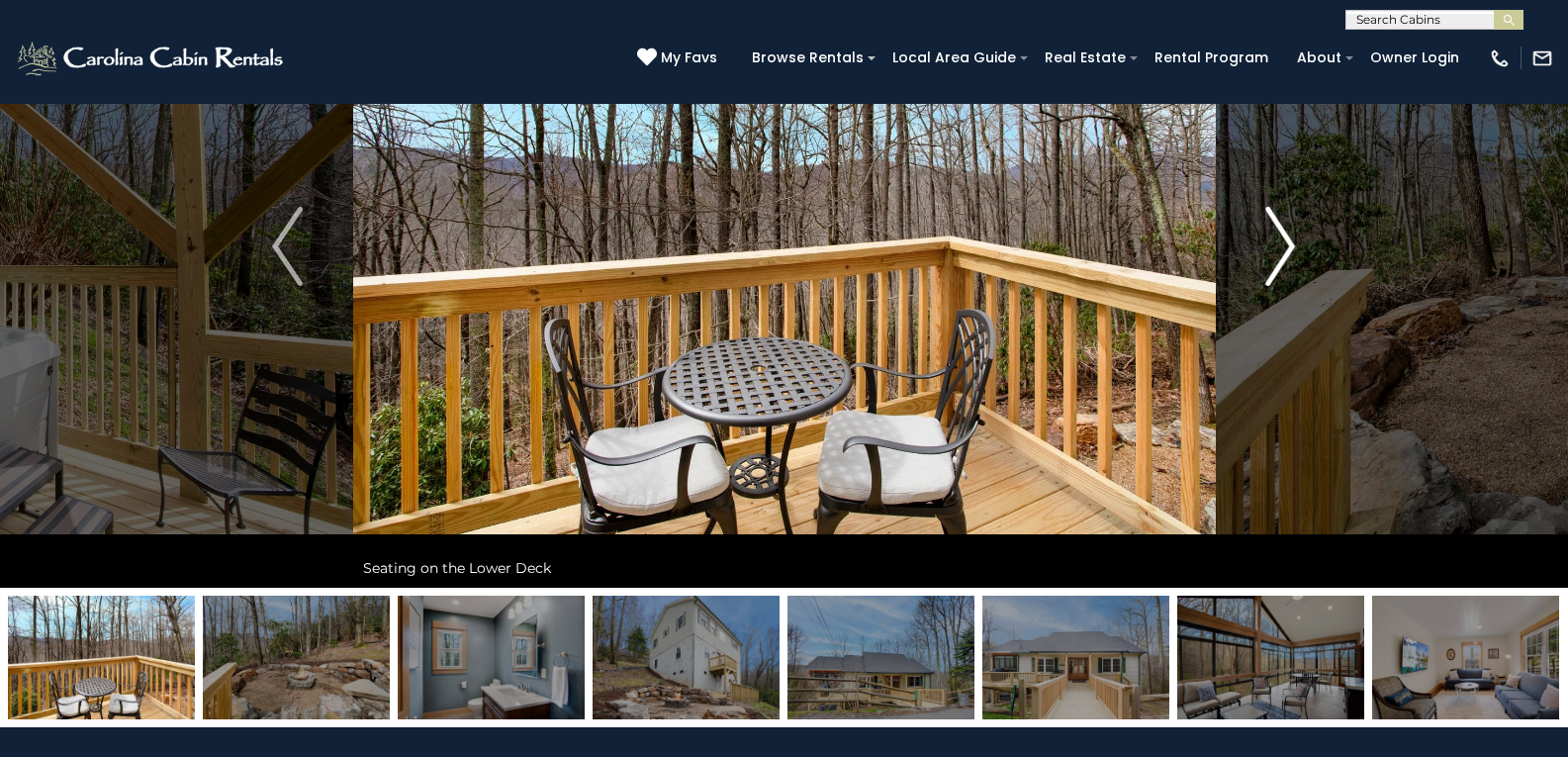
click at [1272, 262] on img "Next" at bounding box center [1281, 246] width 30 height 79
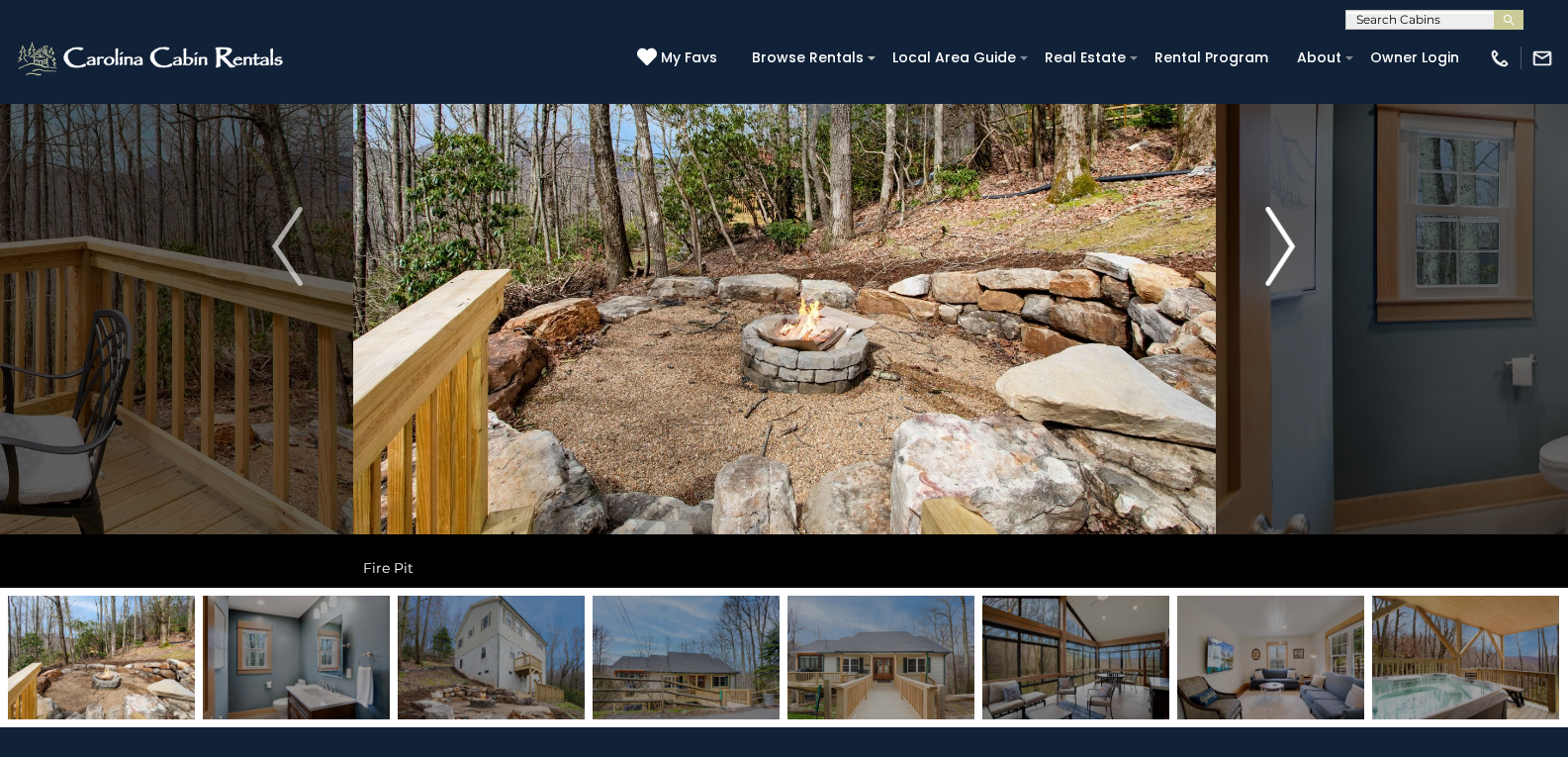
click at [1272, 262] on img "Next" at bounding box center [1281, 246] width 30 height 79
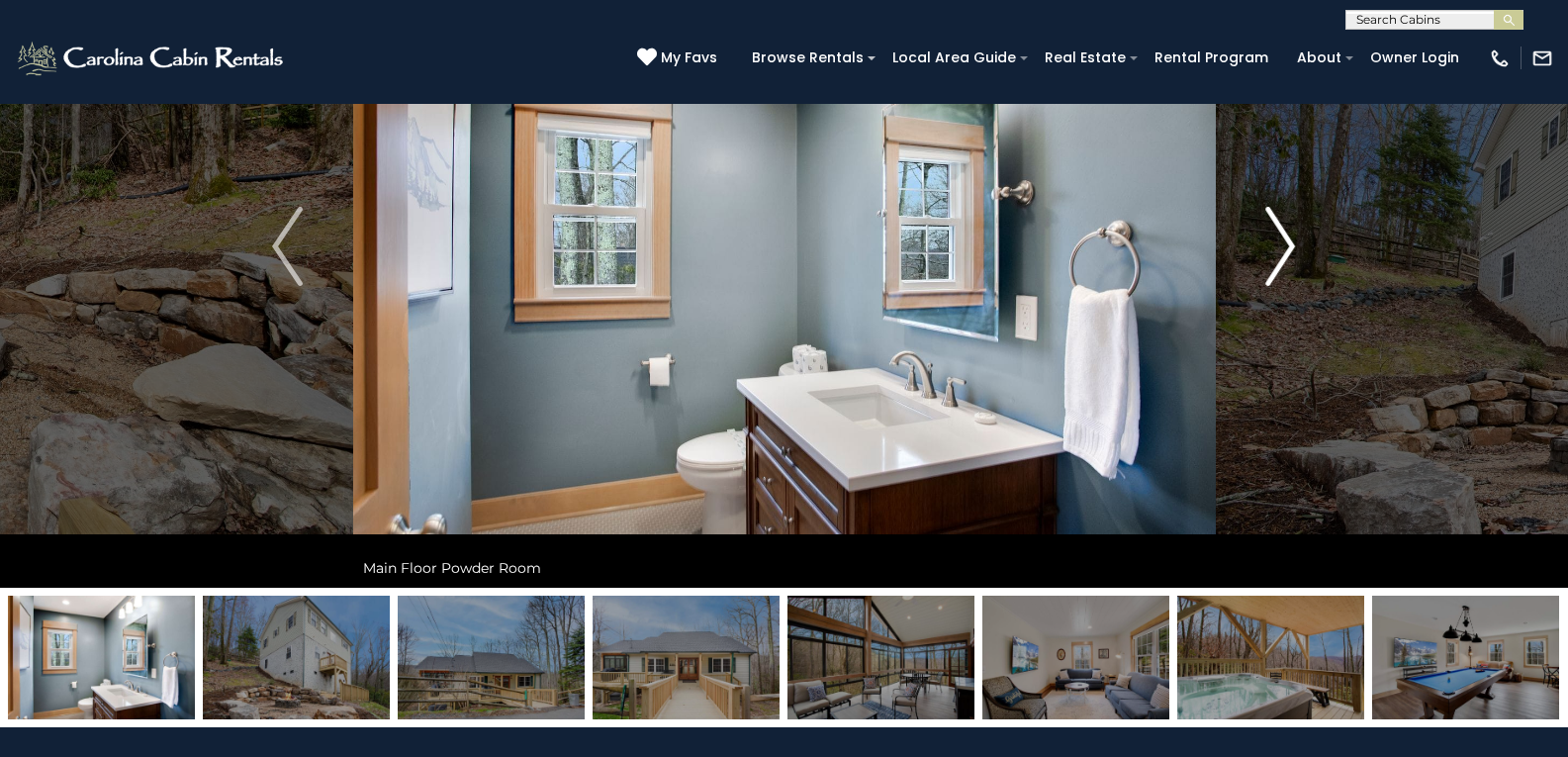
click at [1272, 262] on img "Next" at bounding box center [1281, 246] width 30 height 79
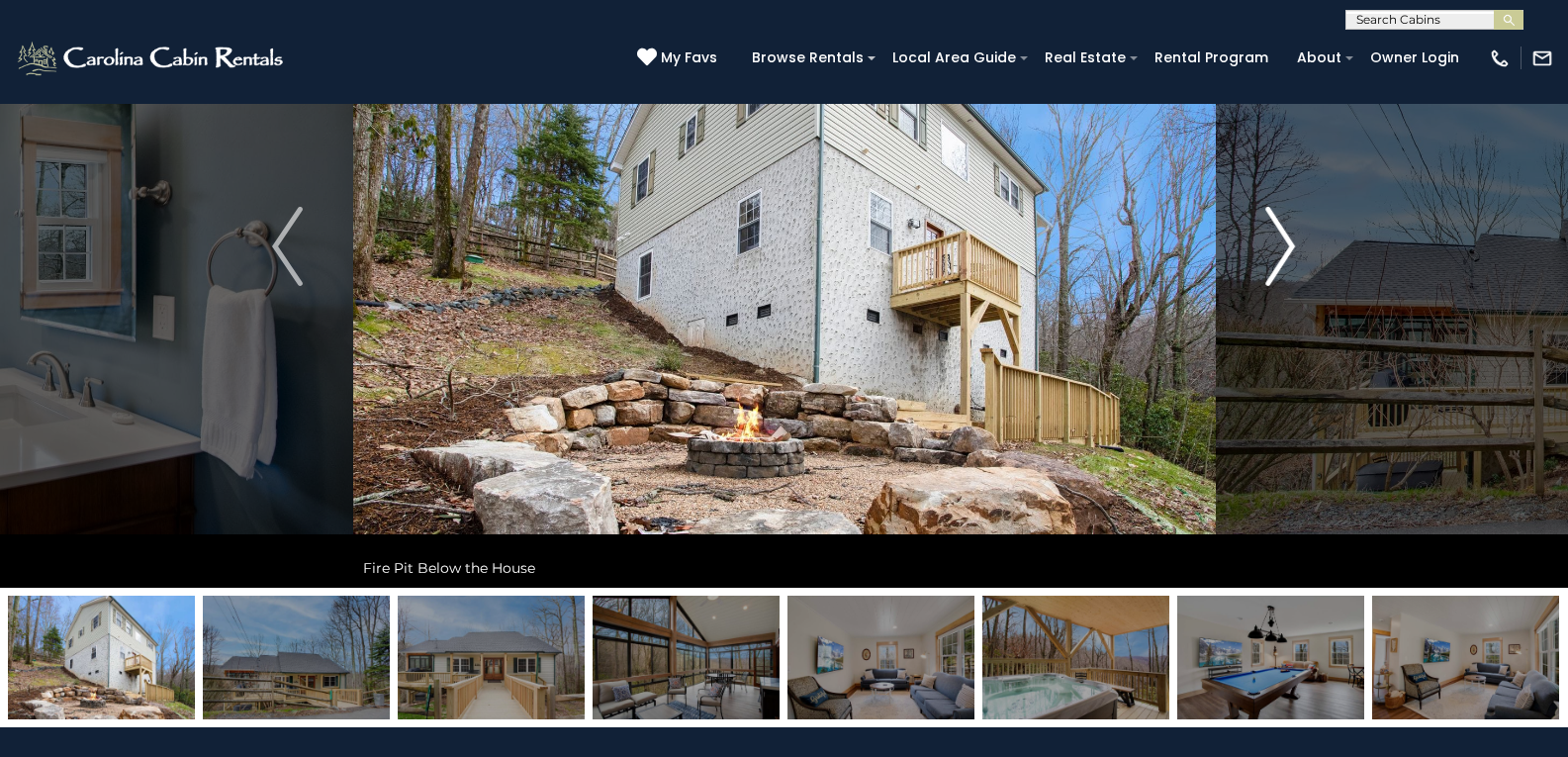
click at [1272, 262] on img "Next" at bounding box center [1281, 246] width 30 height 79
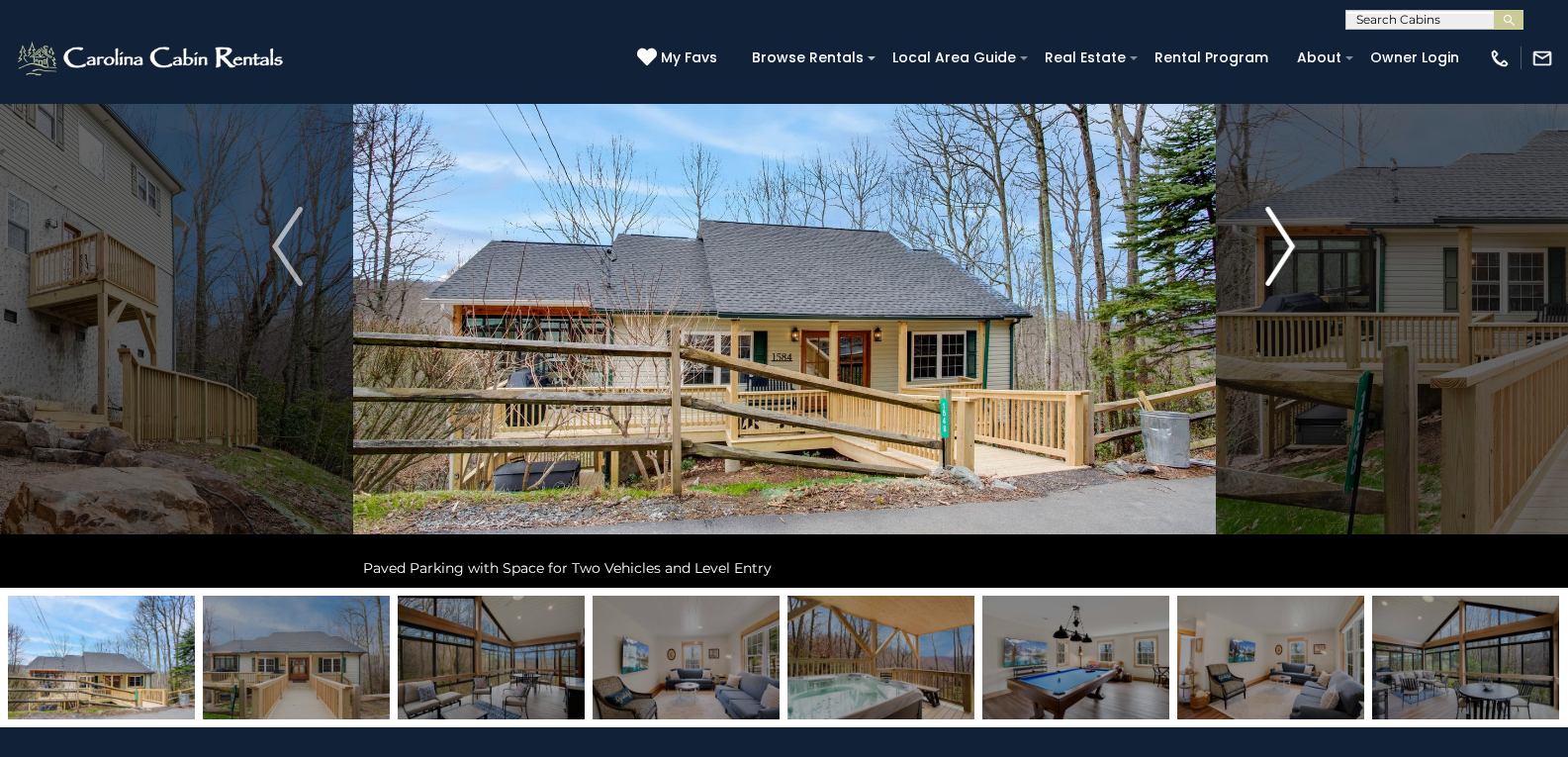
click at [1272, 262] on img "Next" at bounding box center [1281, 246] width 30 height 79
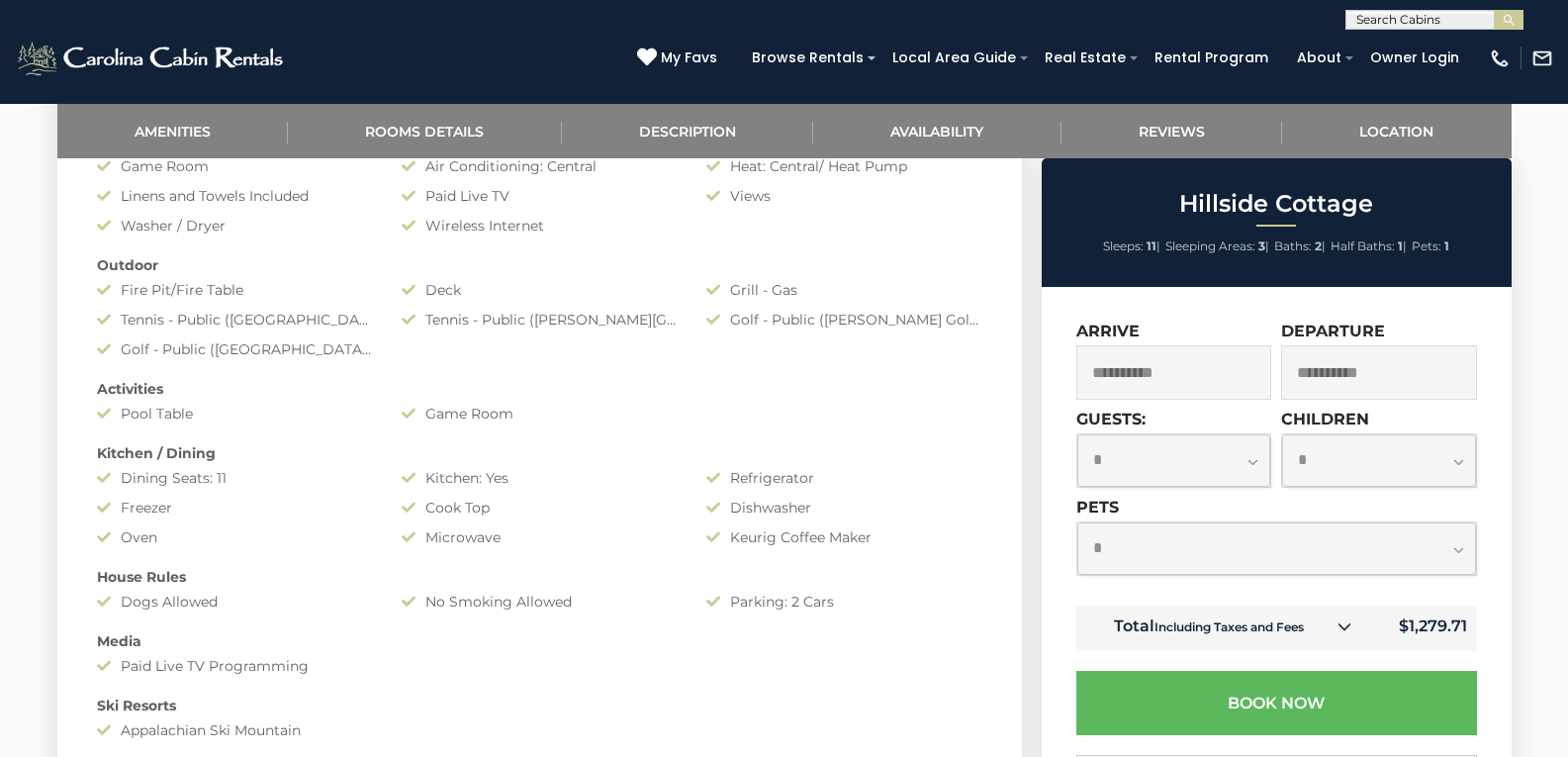
scroll to position [1088, 0]
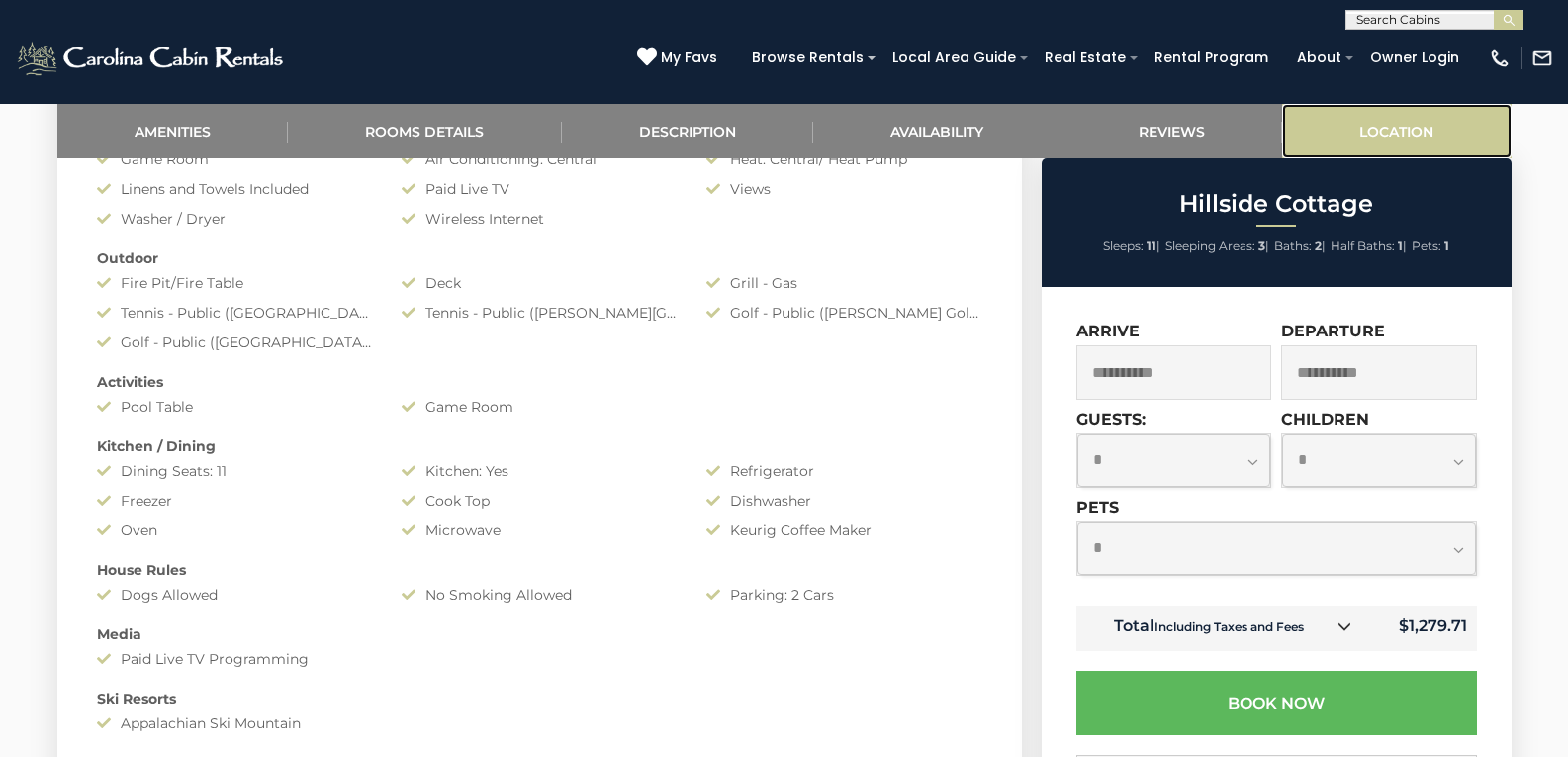
click at [1393, 128] on link "Location" at bounding box center [1398, 131] width 230 height 54
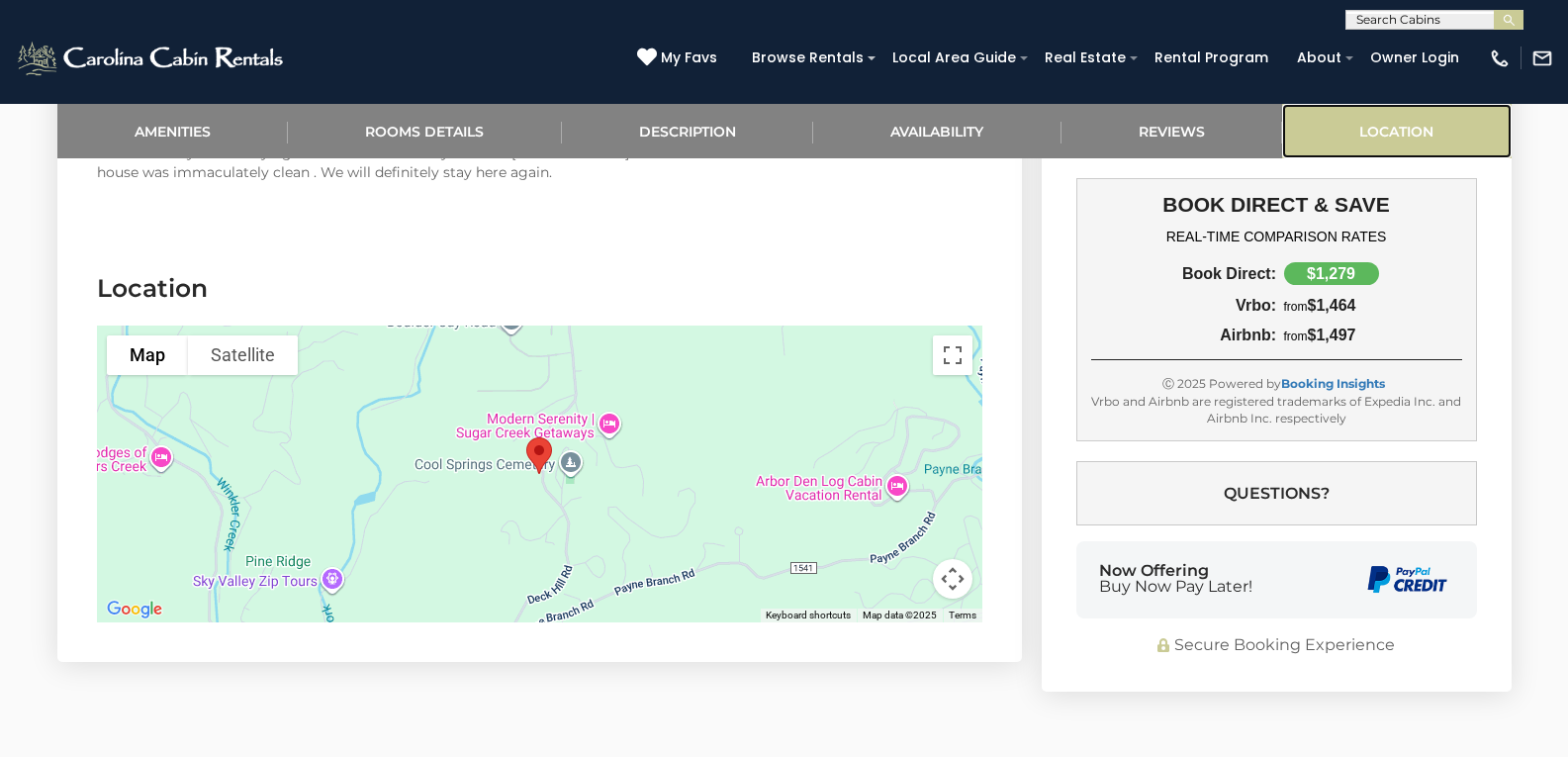
scroll to position [4438, 0]
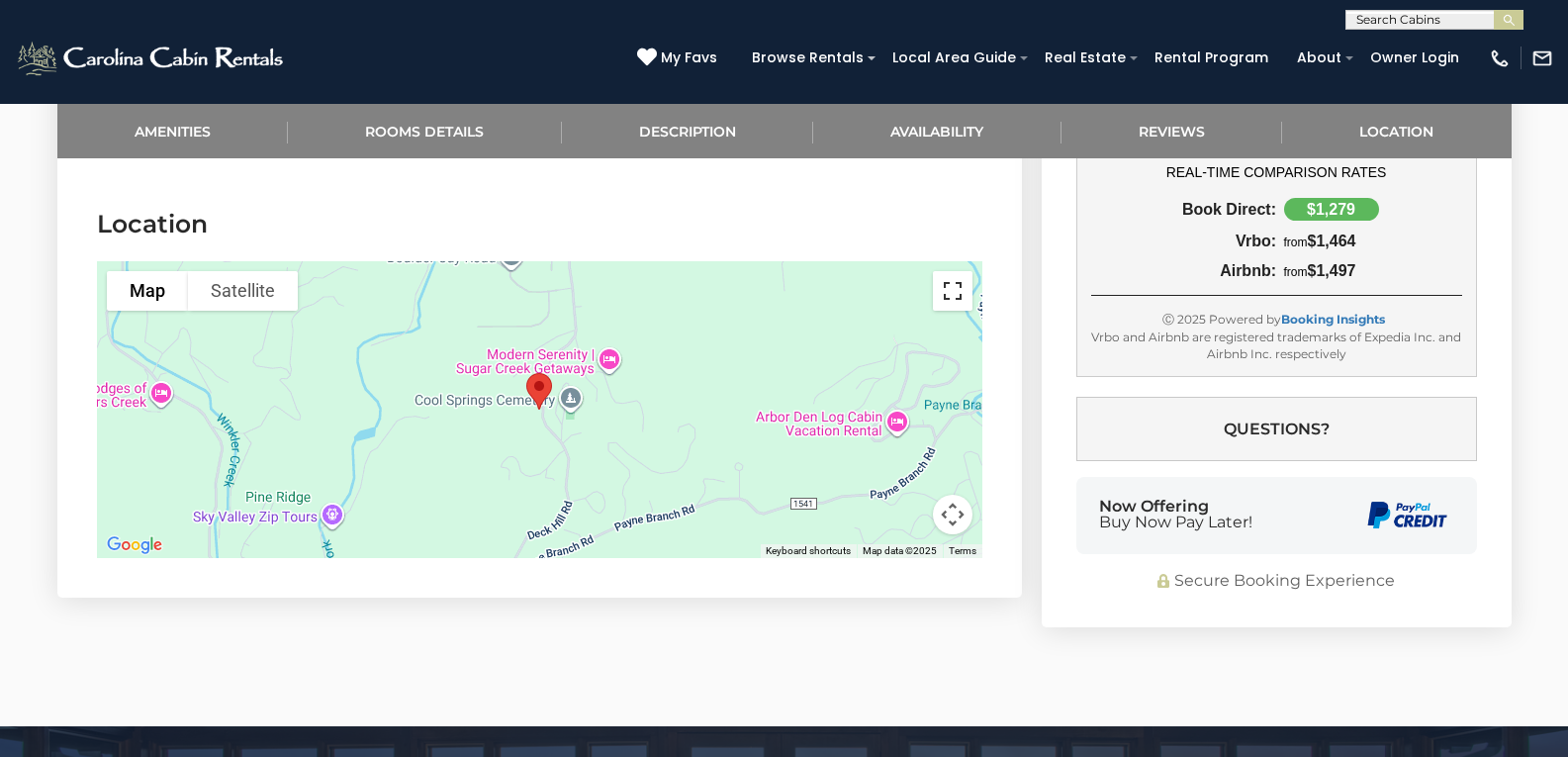
click at [951, 271] on button "Toggle fullscreen view" at bounding box center [953, 291] width 40 height 40
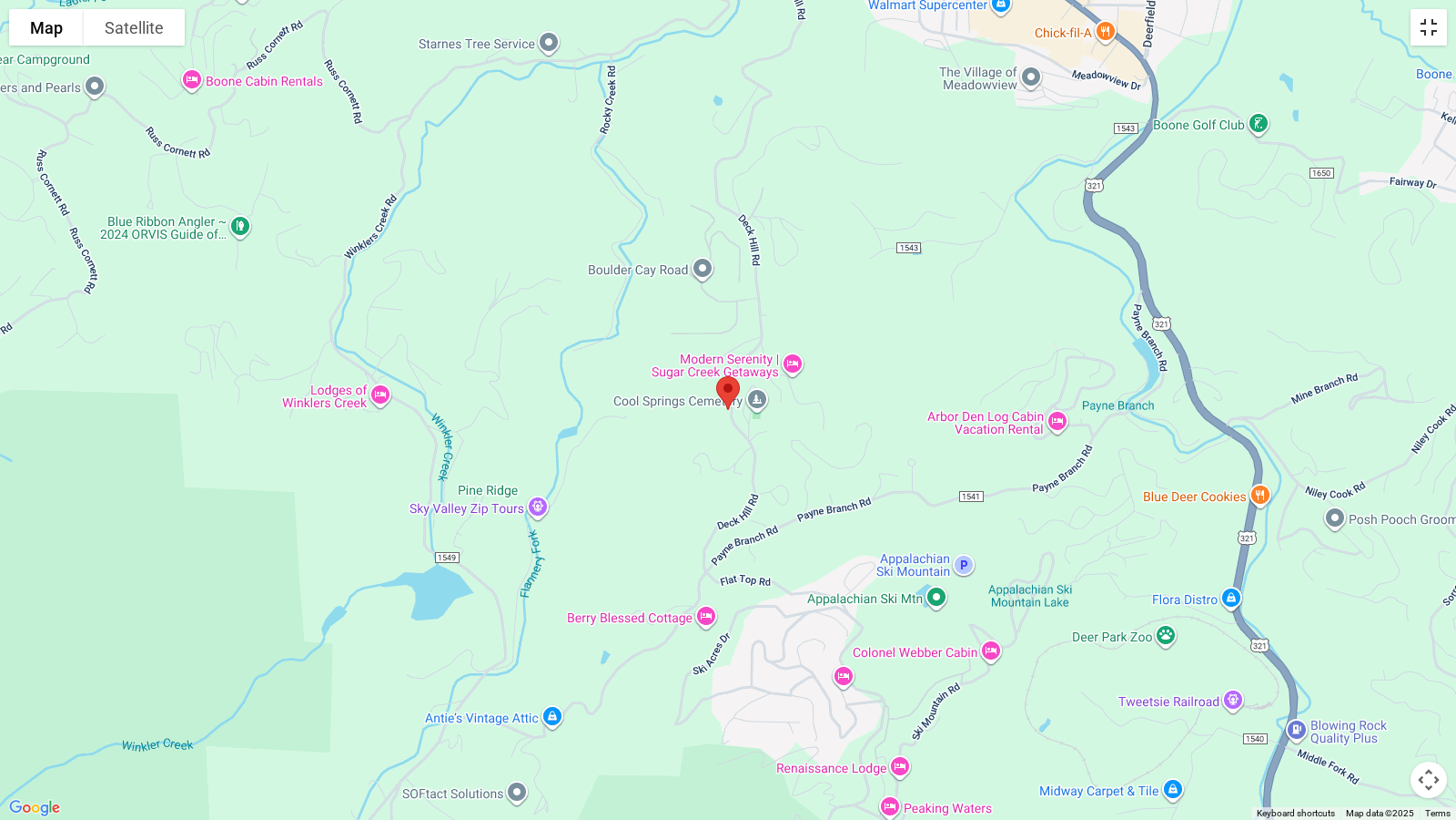
click at [1435, 31] on button "Toggle fullscreen view" at bounding box center [1429, 27] width 36 height 36
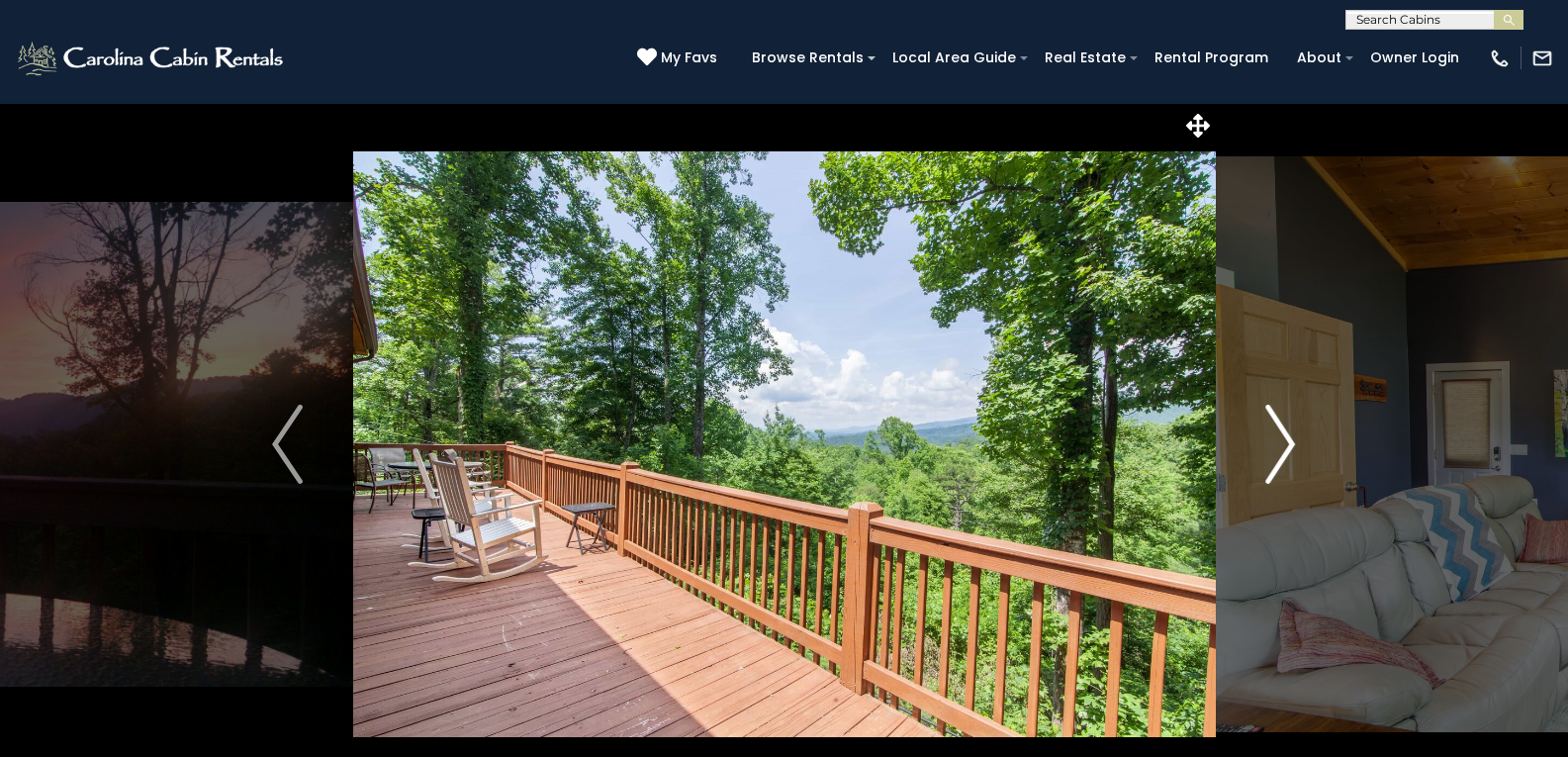
click at [1288, 444] on img "Next" at bounding box center [1281, 444] width 30 height 79
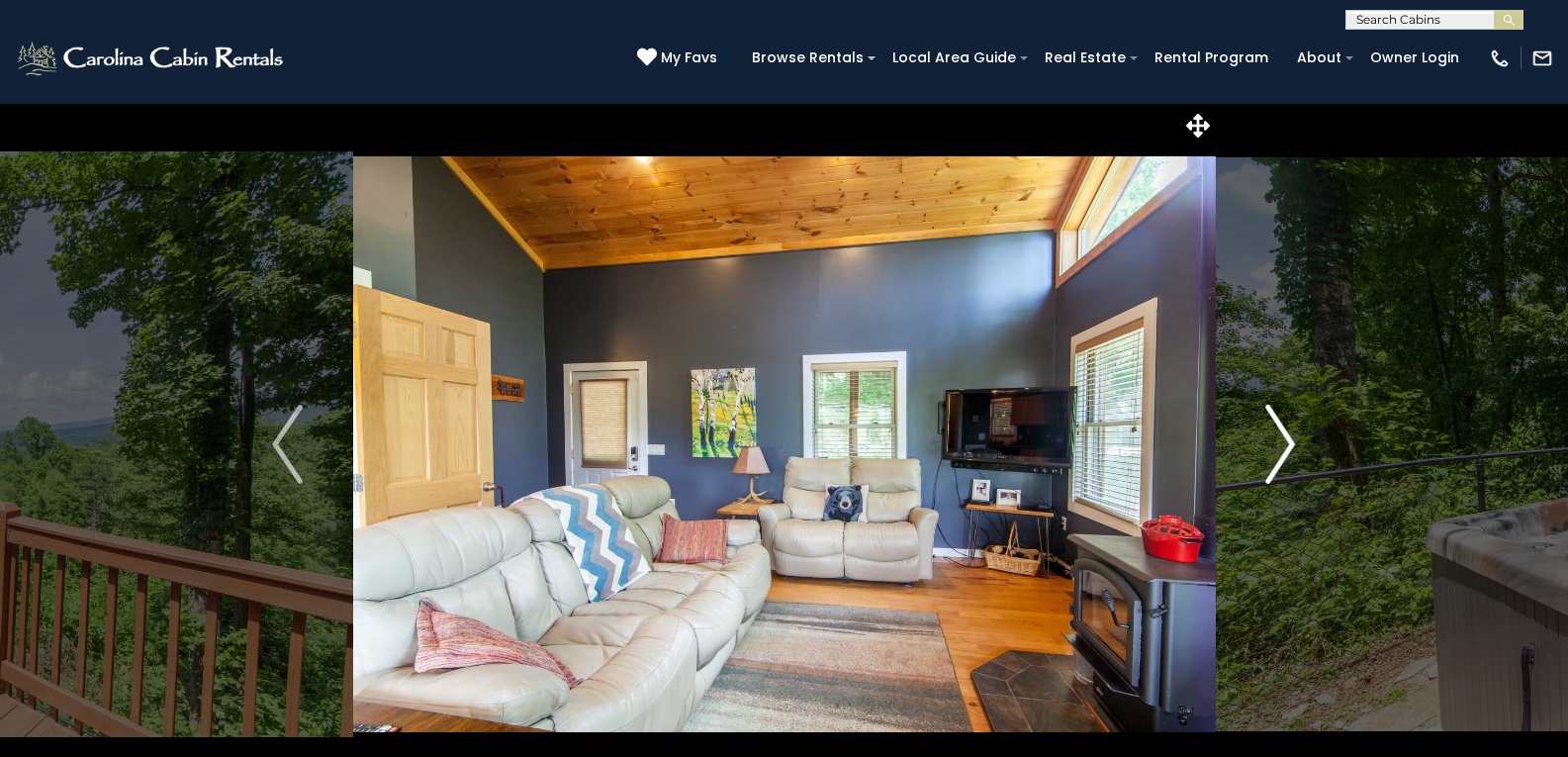
click at [1286, 444] on img "Next" at bounding box center [1281, 444] width 30 height 79
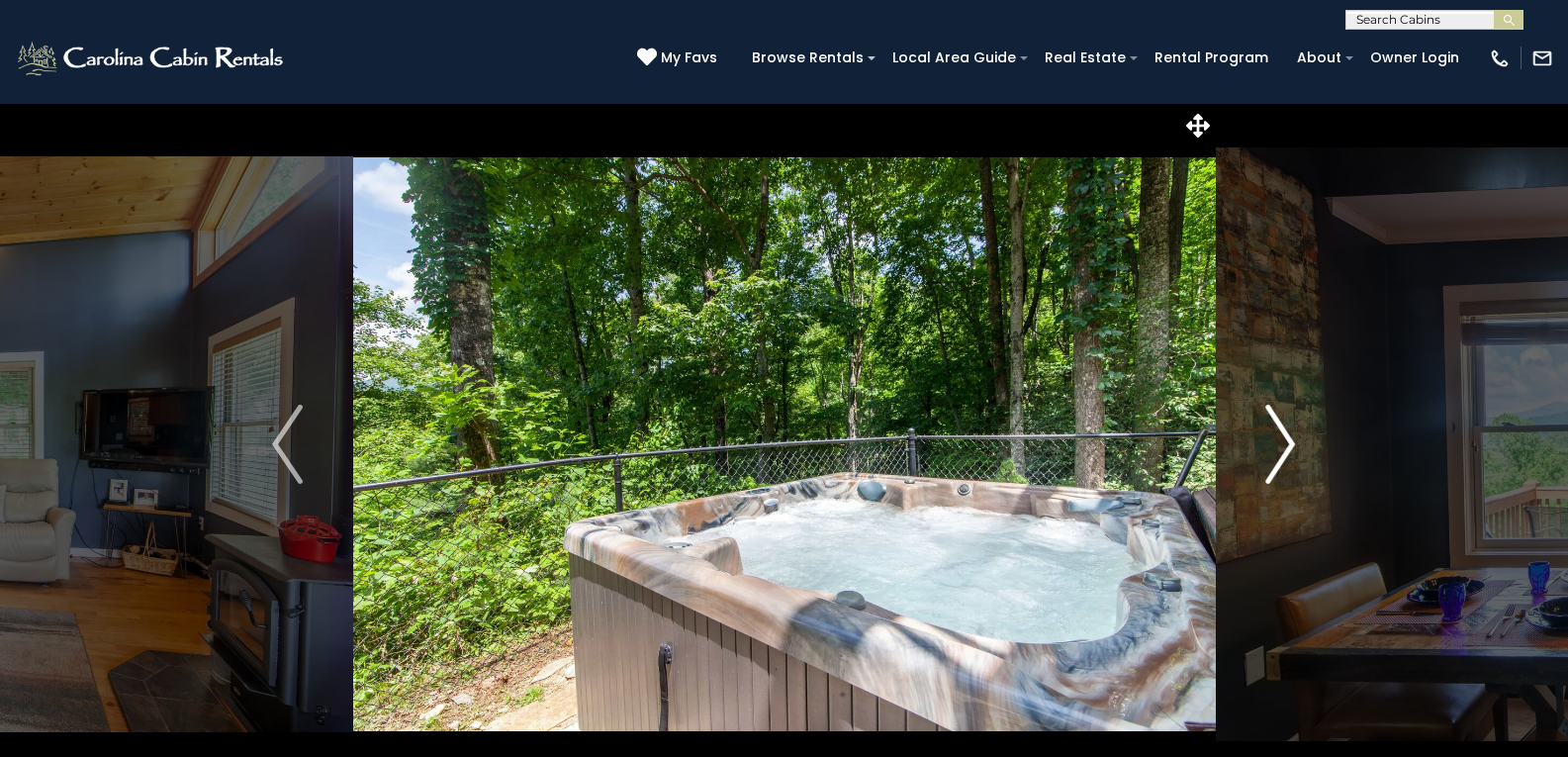
click at [1286, 444] on img "Next" at bounding box center [1281, 444] width 30 height 79
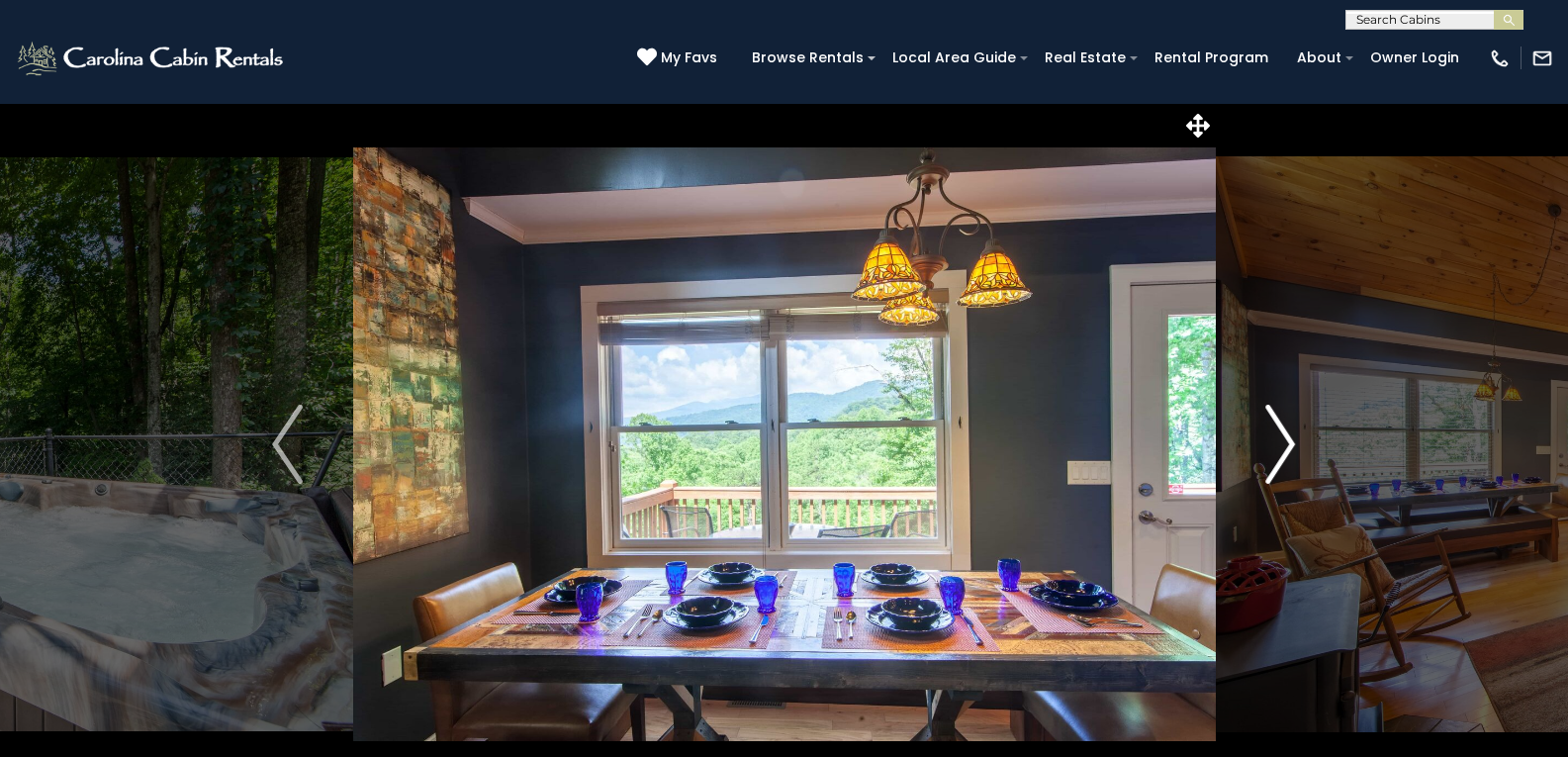
click at [1286, 444] on img "Next" at bounding box center [1281, 444] width 30 height 79
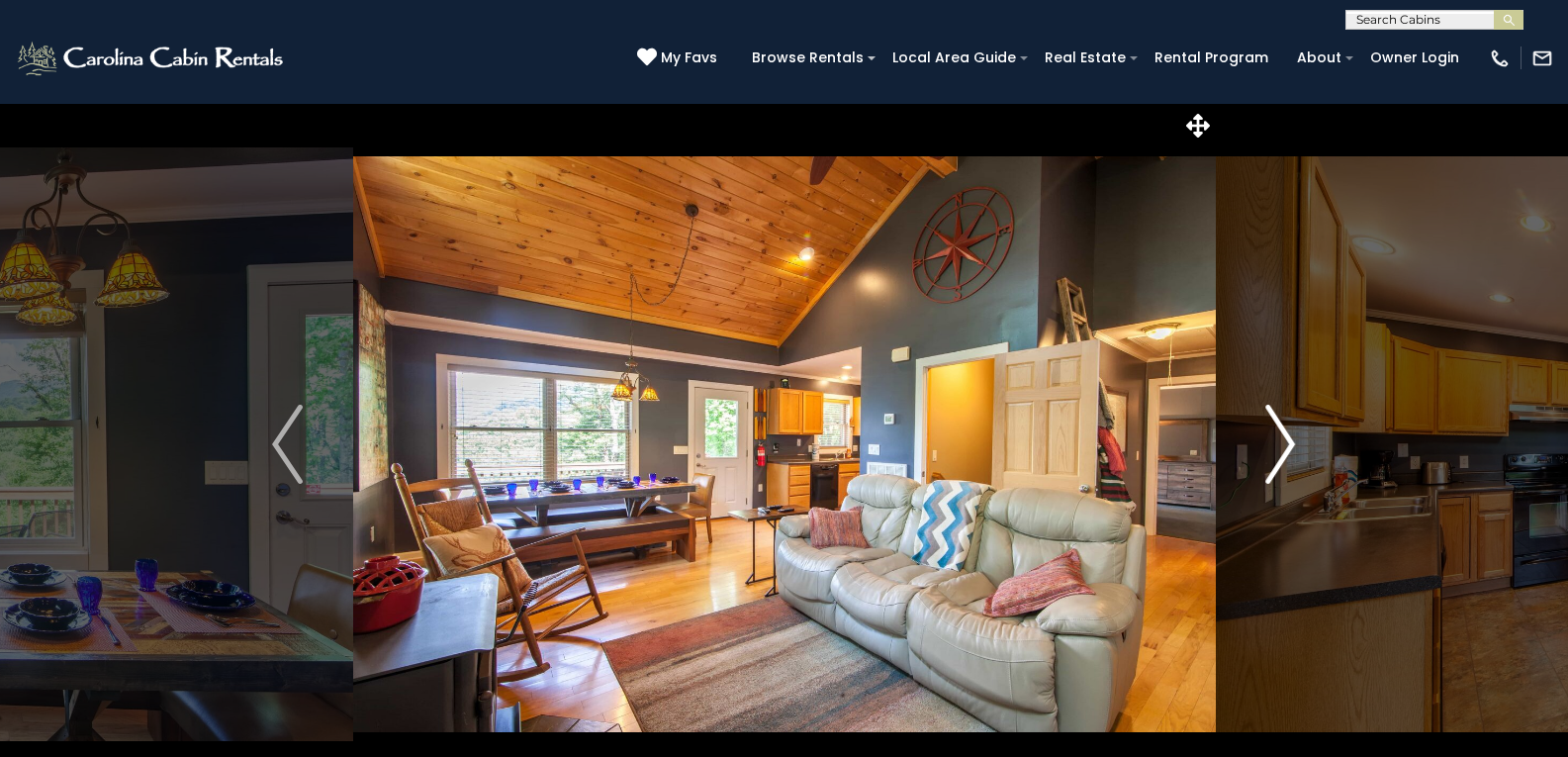
click at [1286, 444] on img "Next" at bounding box center [1281, 444] width 30 height 79
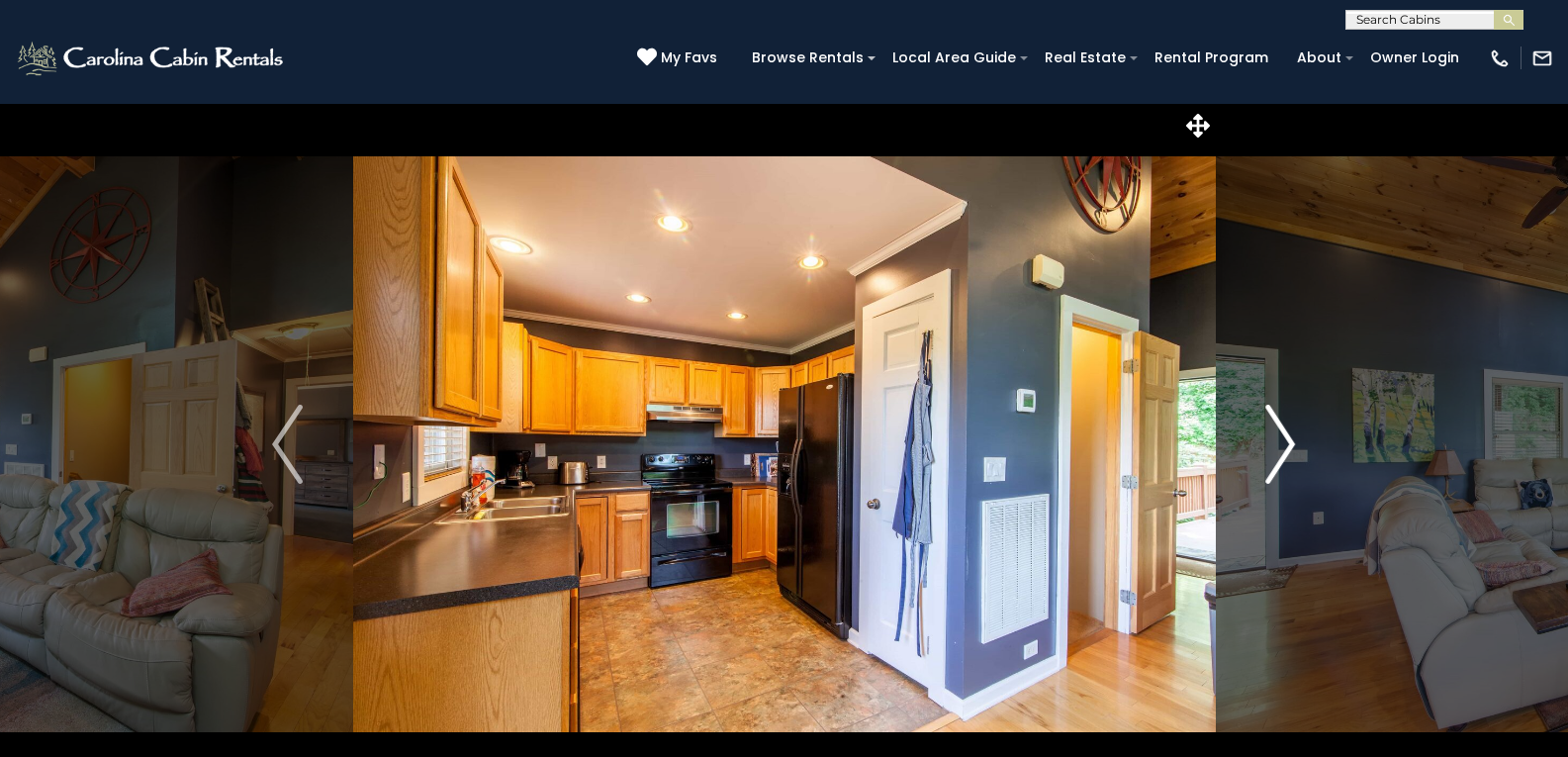
click at [1286, 444] on img "Next" at bounding box center [1281, 444] width 30 height 79
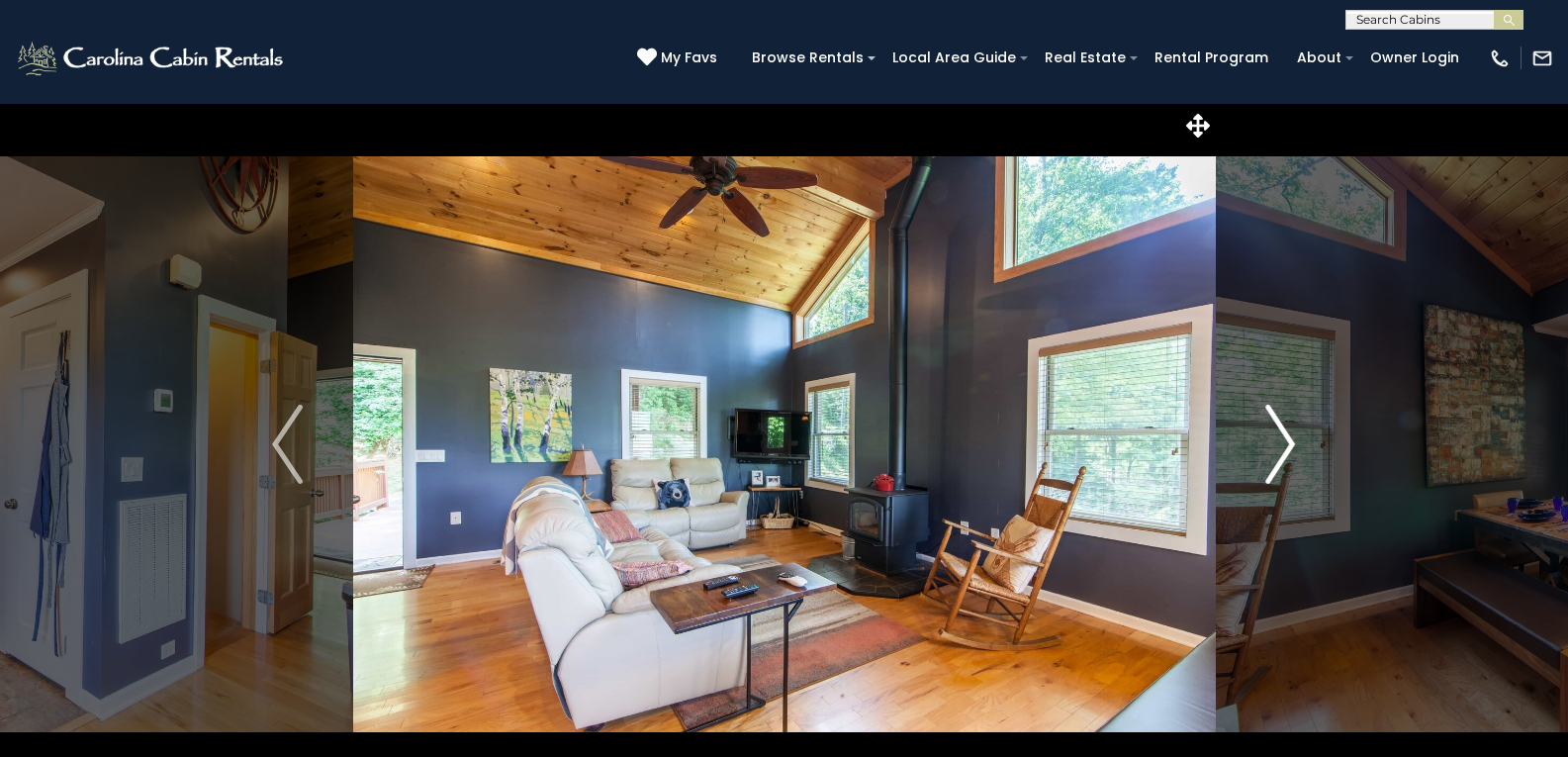
click at [1286, 444] on img "Next" at bounding box center [1281, 444] width 30 height 79
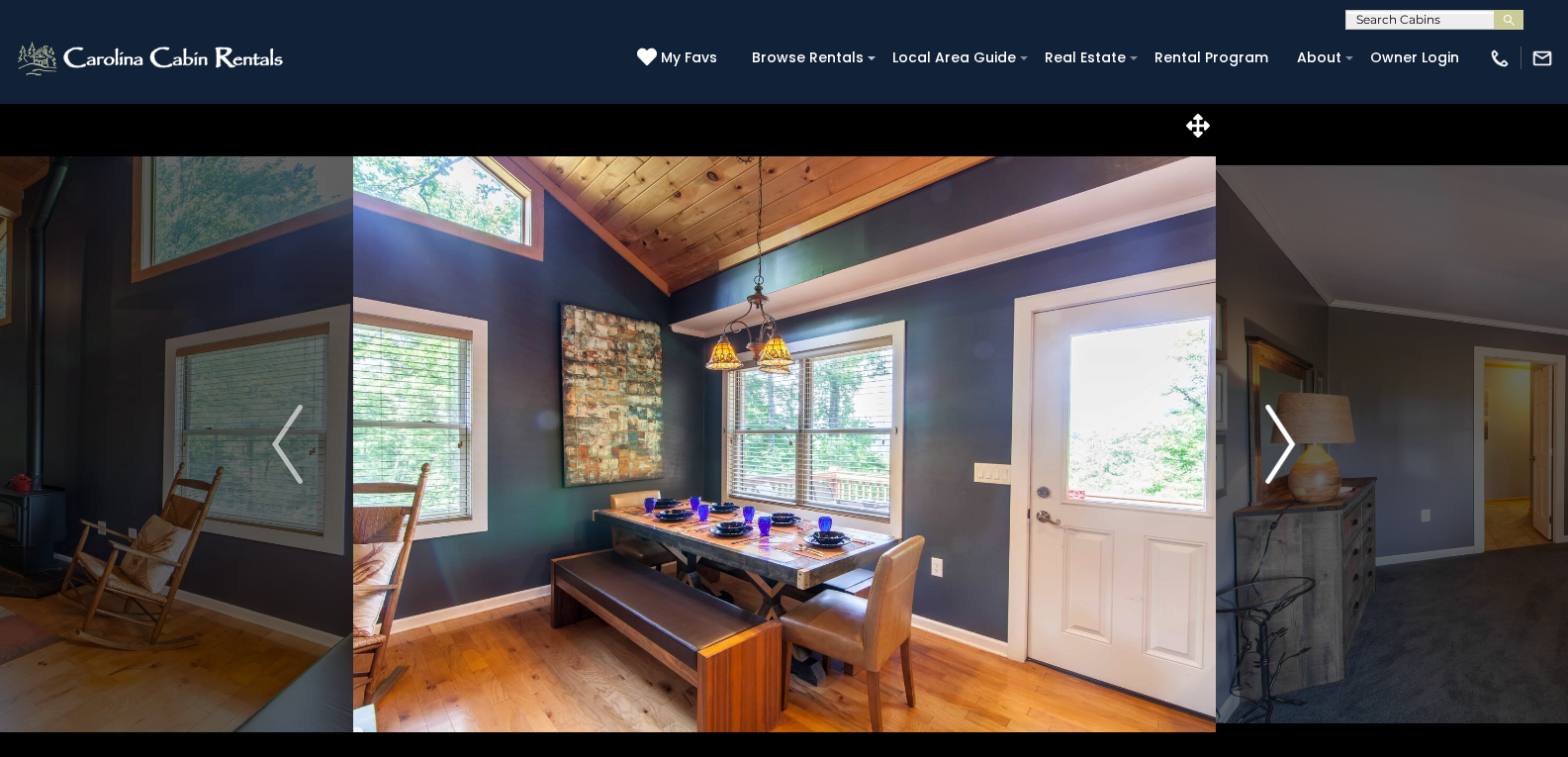
click at [1286, 444] on img "Next" at bounding box center [1281, 444] width 30 height 79
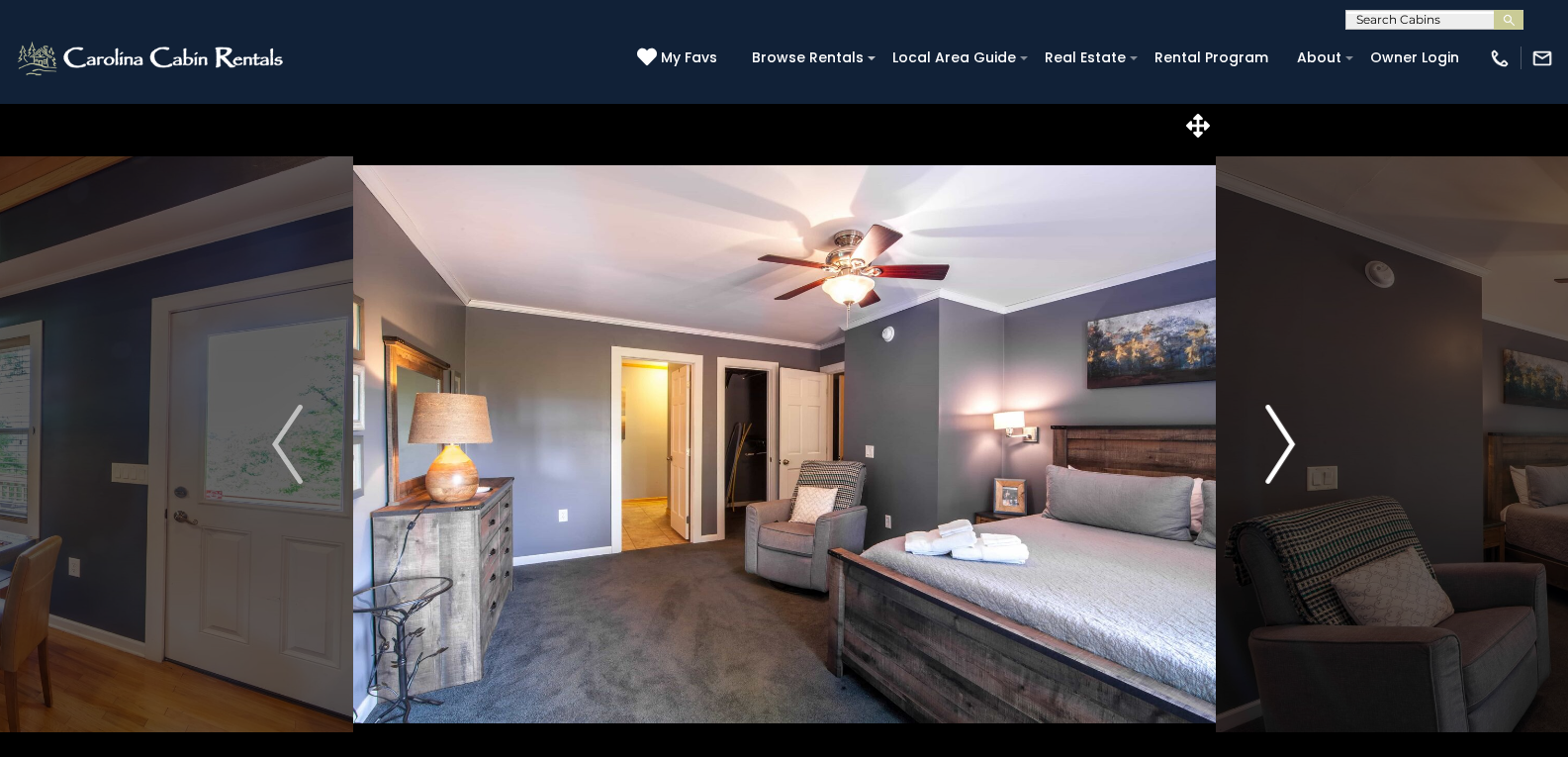
click at [1288, 442] on img "Next" at bounding box center [1281, 444] width 30 height 79
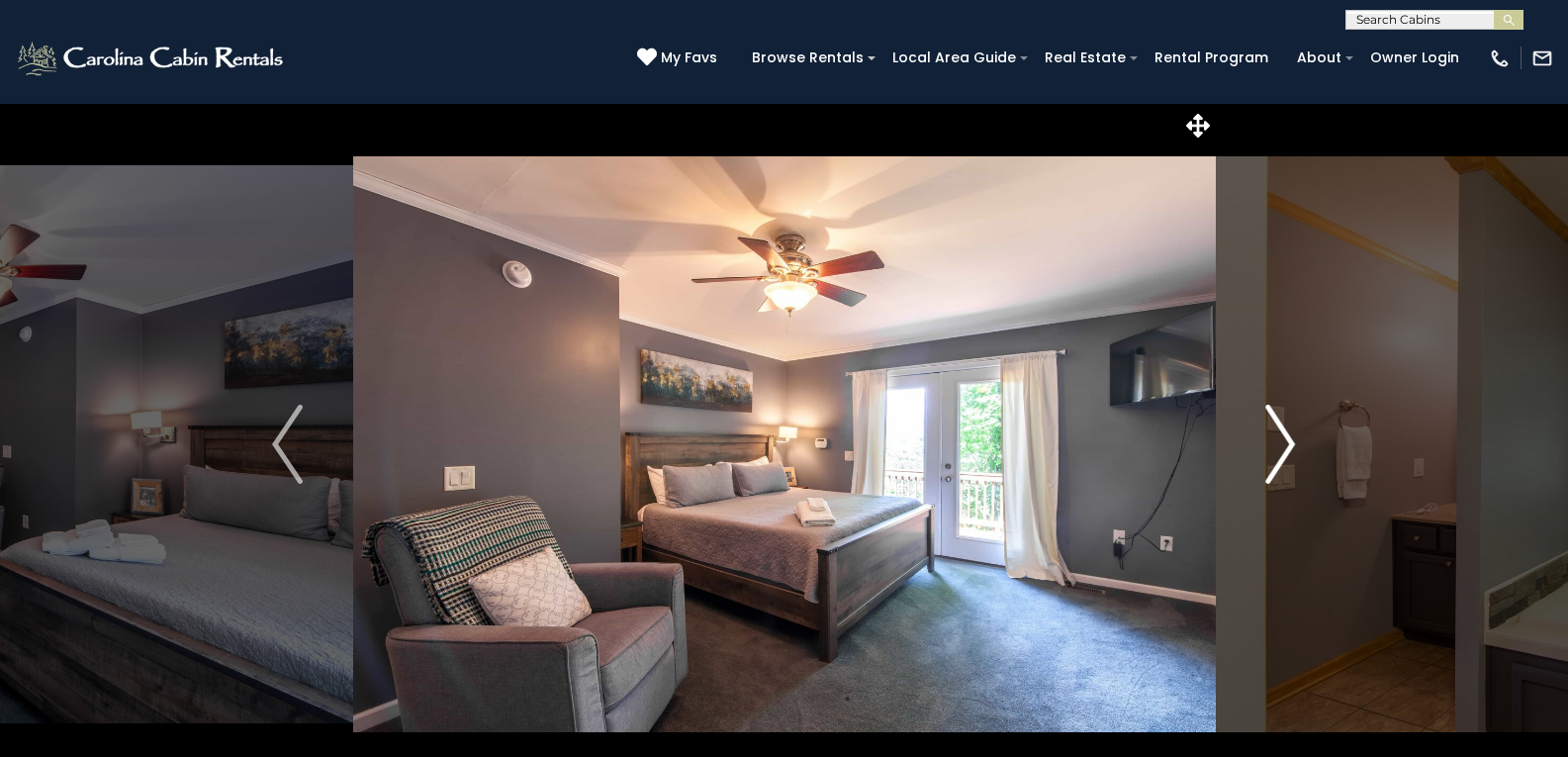
click at [1290, 440] on img "Next" at bounding box center [1281, 444] width 30 height 79
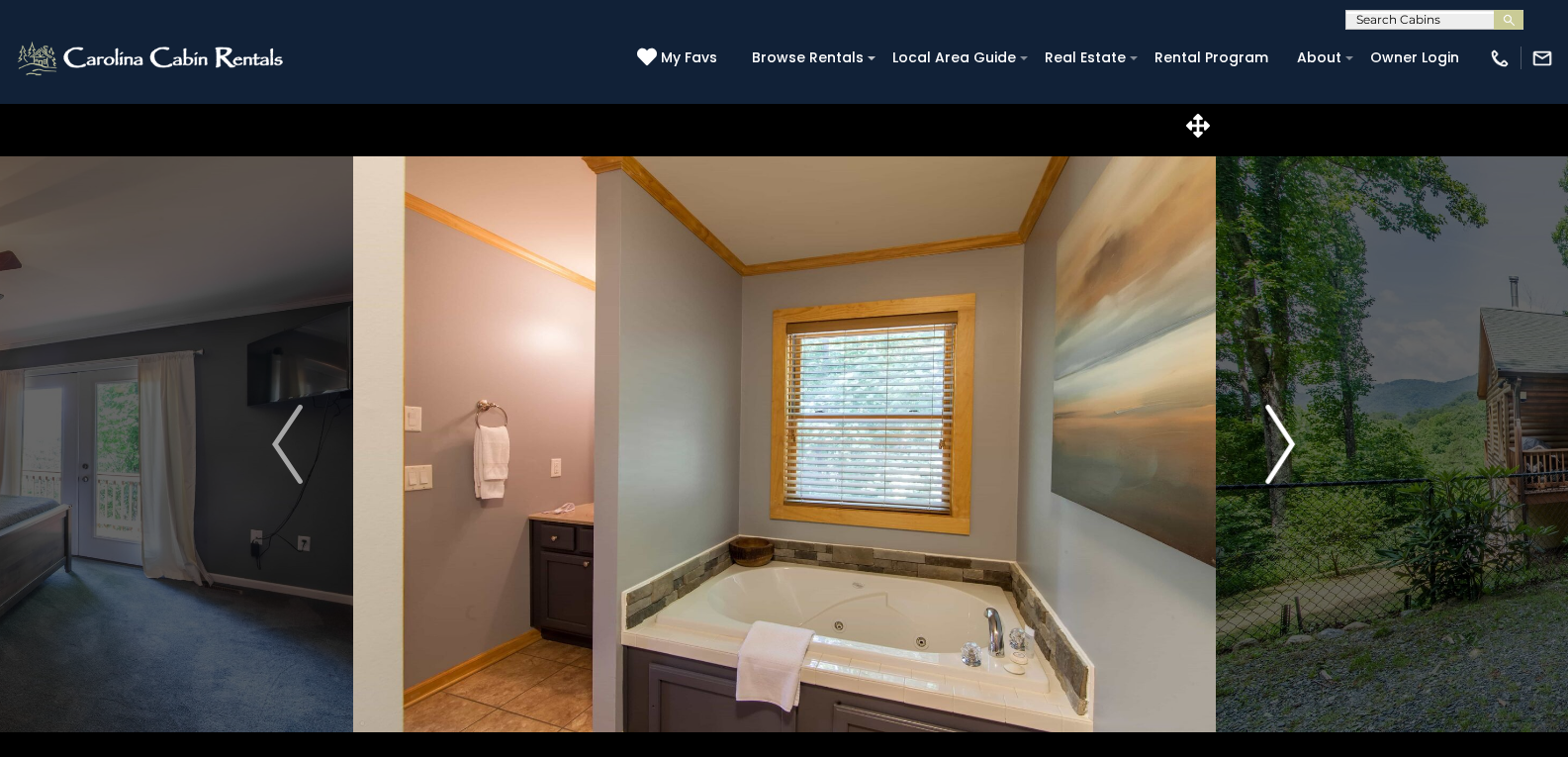
click at [1290, 440] on img "Next" at bounding box center [1281, 444] width 30 height 79
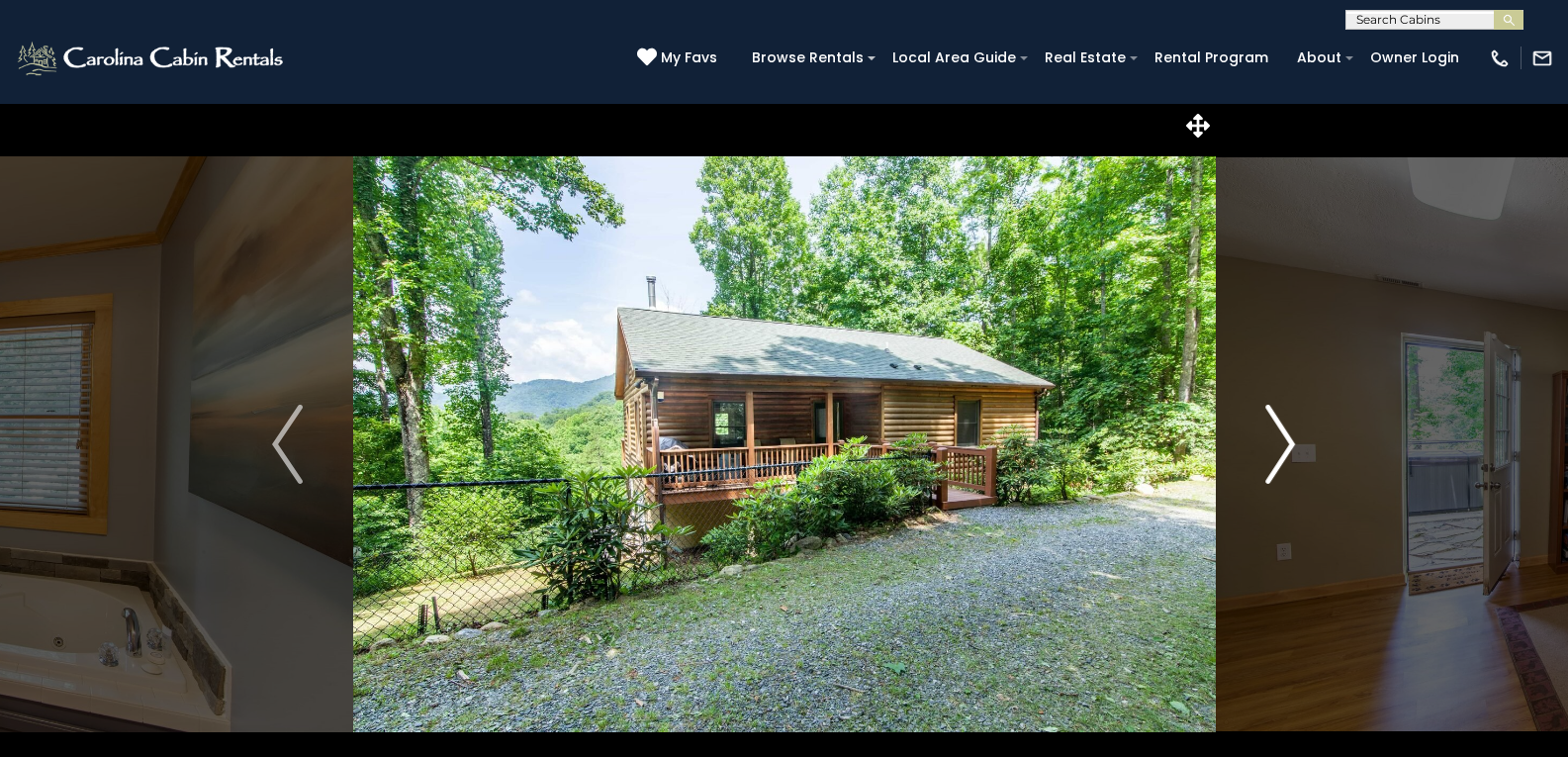
click at [1290, 440] on img "Next" at bounding box center [1281, 444] width 30 height 79
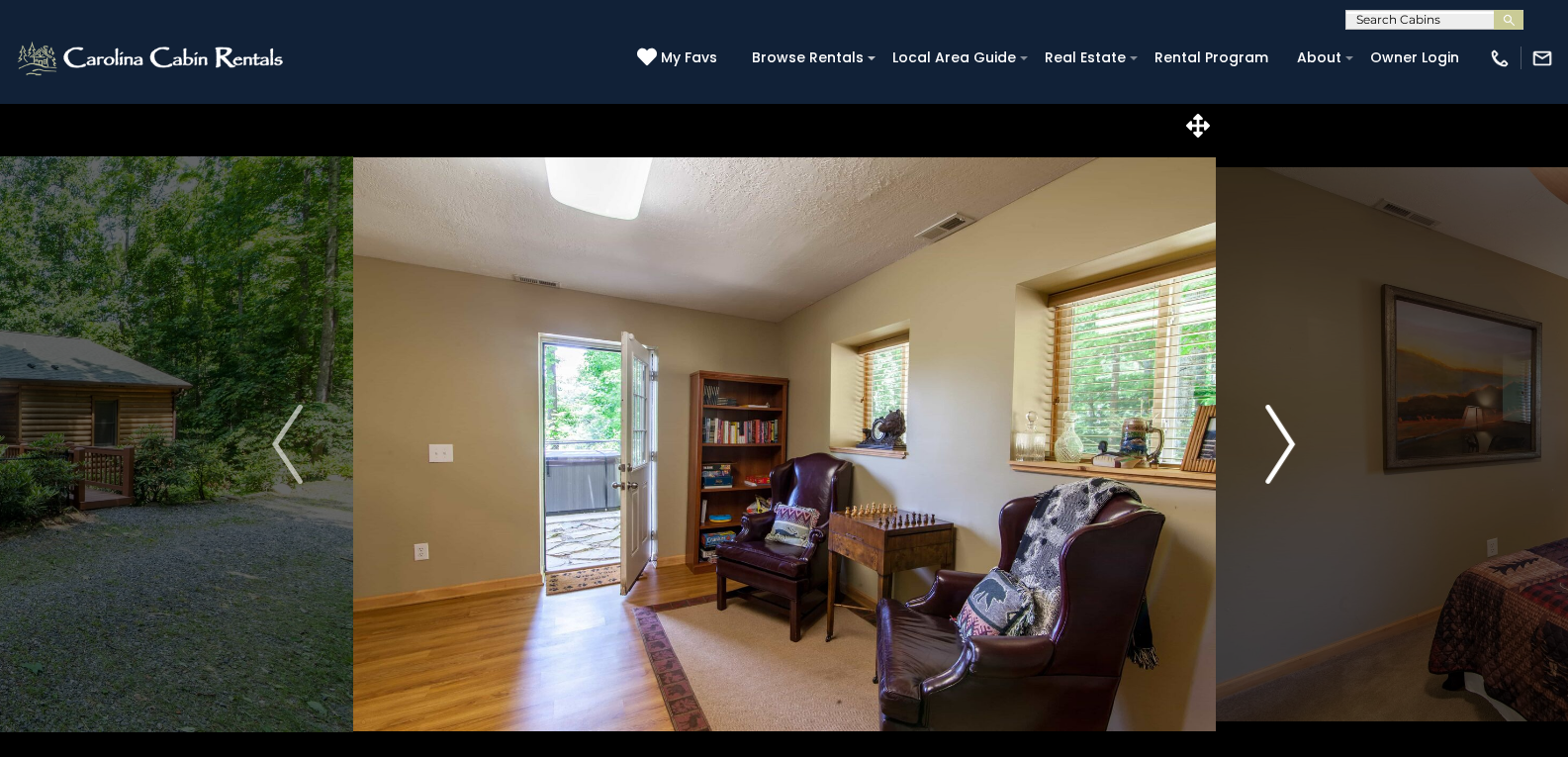
click at [1290, 440] on img "Next" at bounding box center [1281, 444] width 30 height 79
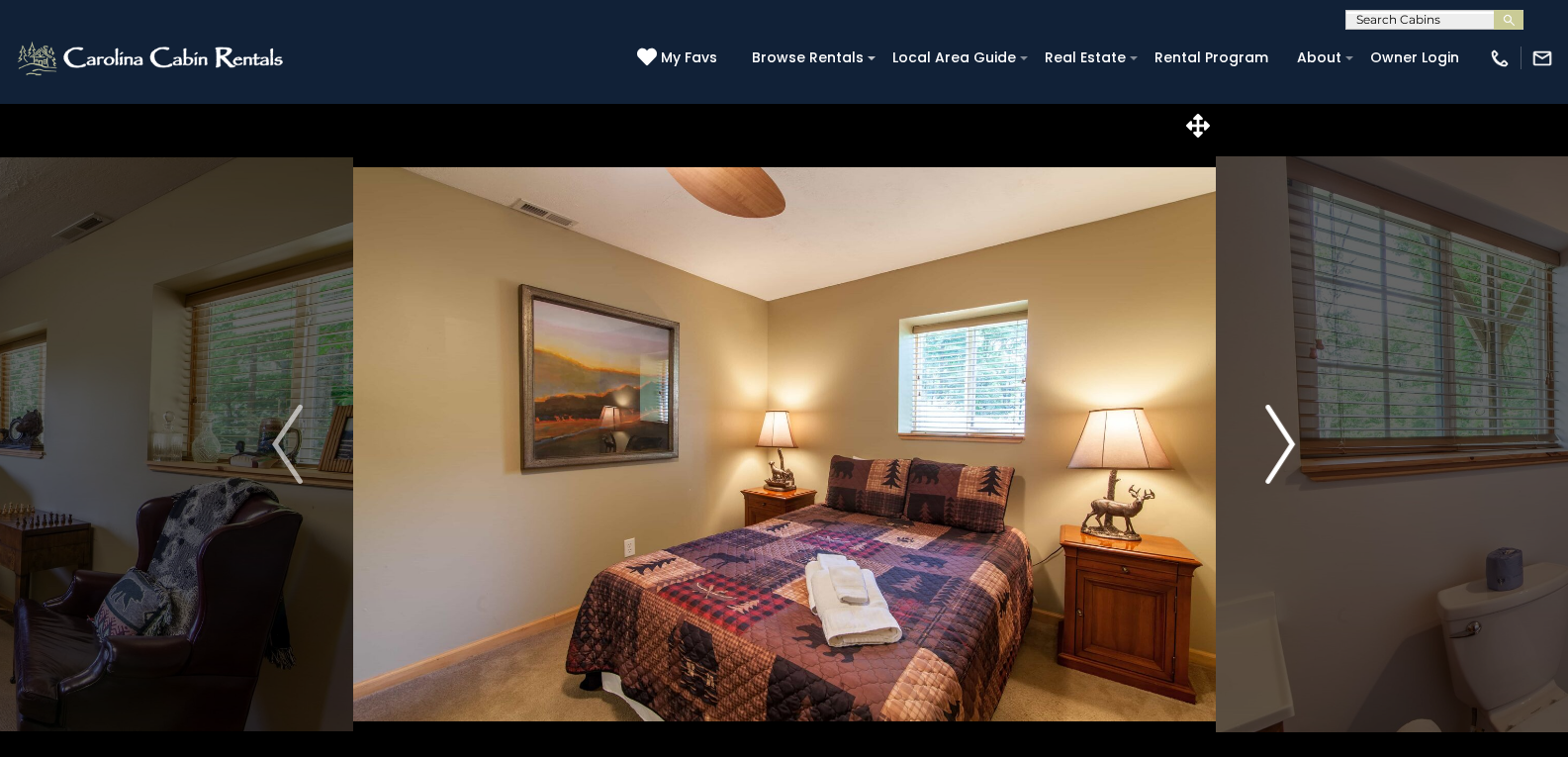
click at [1290, 440] on img "Next" at bounding box center [1281, 444] width 30 height 79
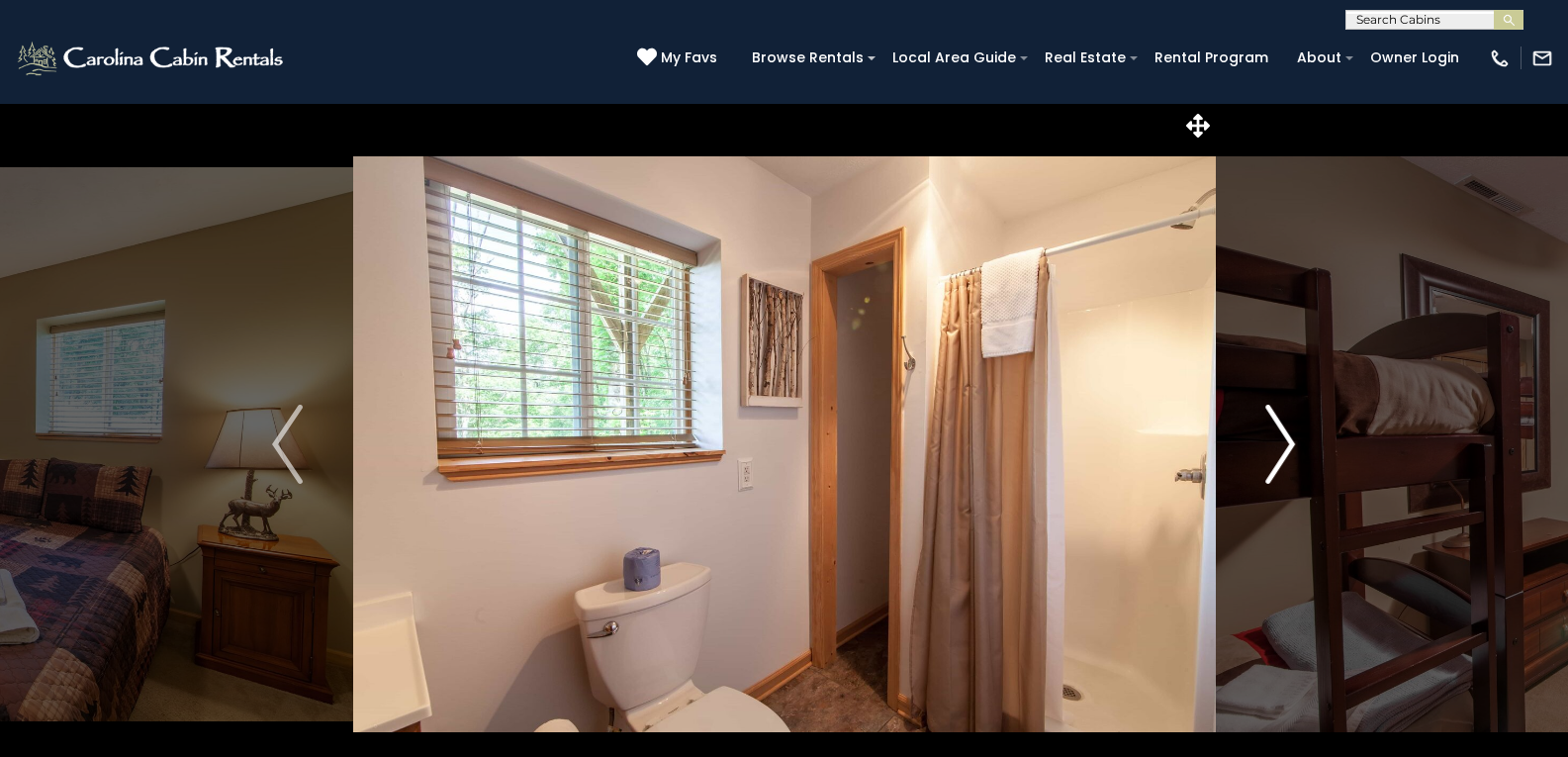
click at [1290, 440] on img "Next" at bounding box center [1281, 444] width 30 height 79
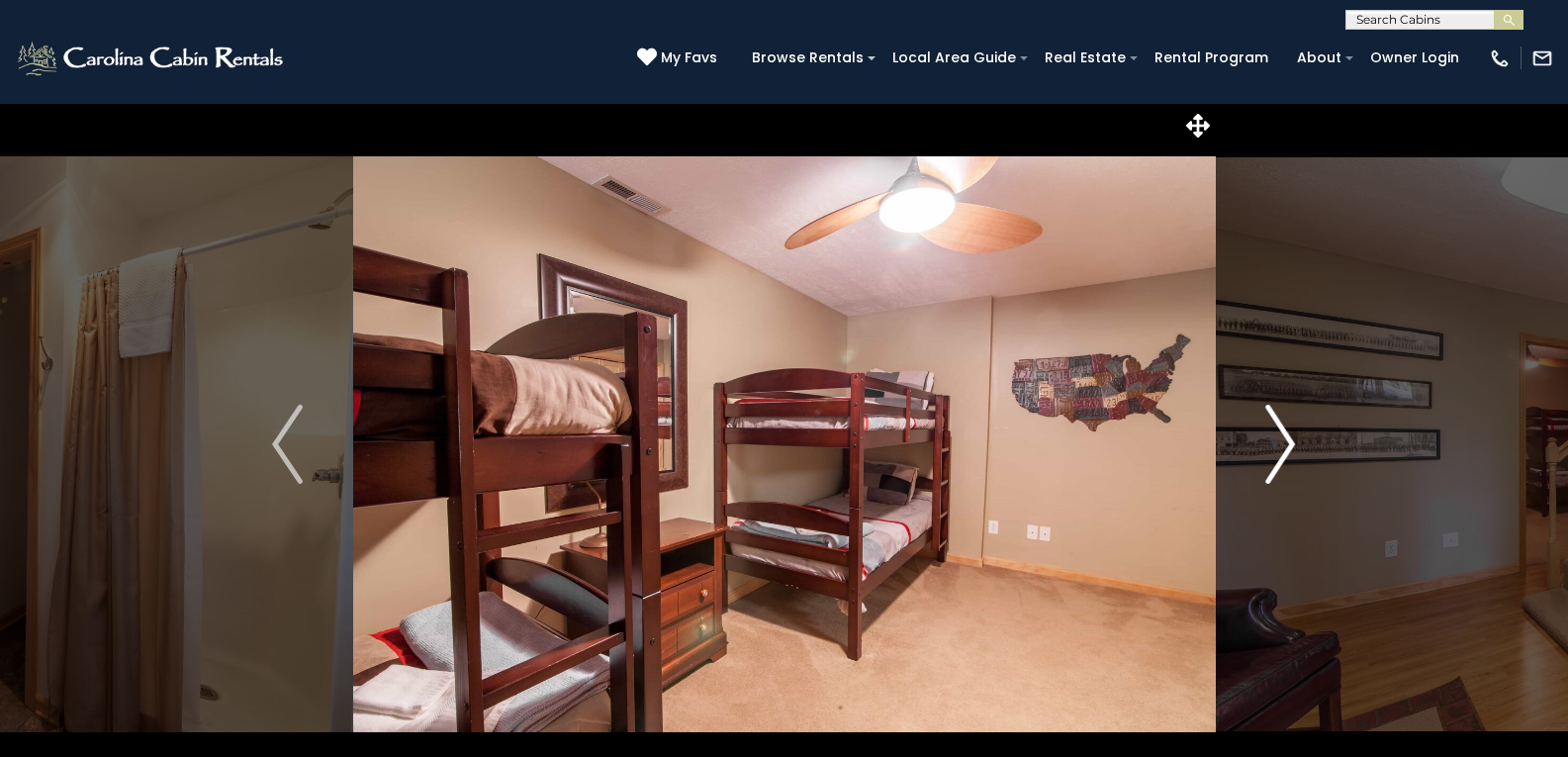
click at [1290, 440] on img "Next" at bounding box center [1281, 444] width 30 height 79
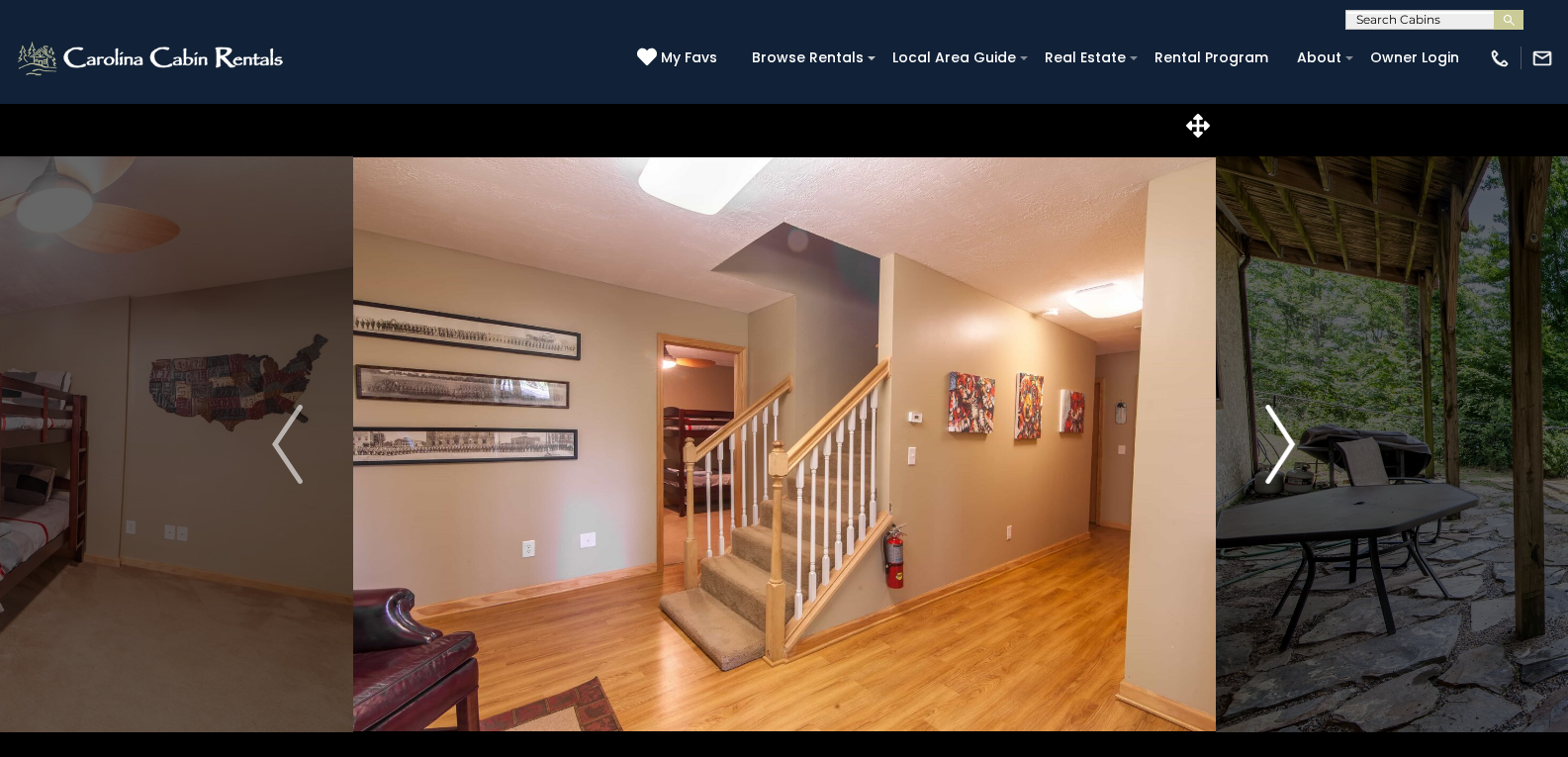
click at [1290, 440] on img "Next" at bounding box center [1281, 444] width 30 height 79
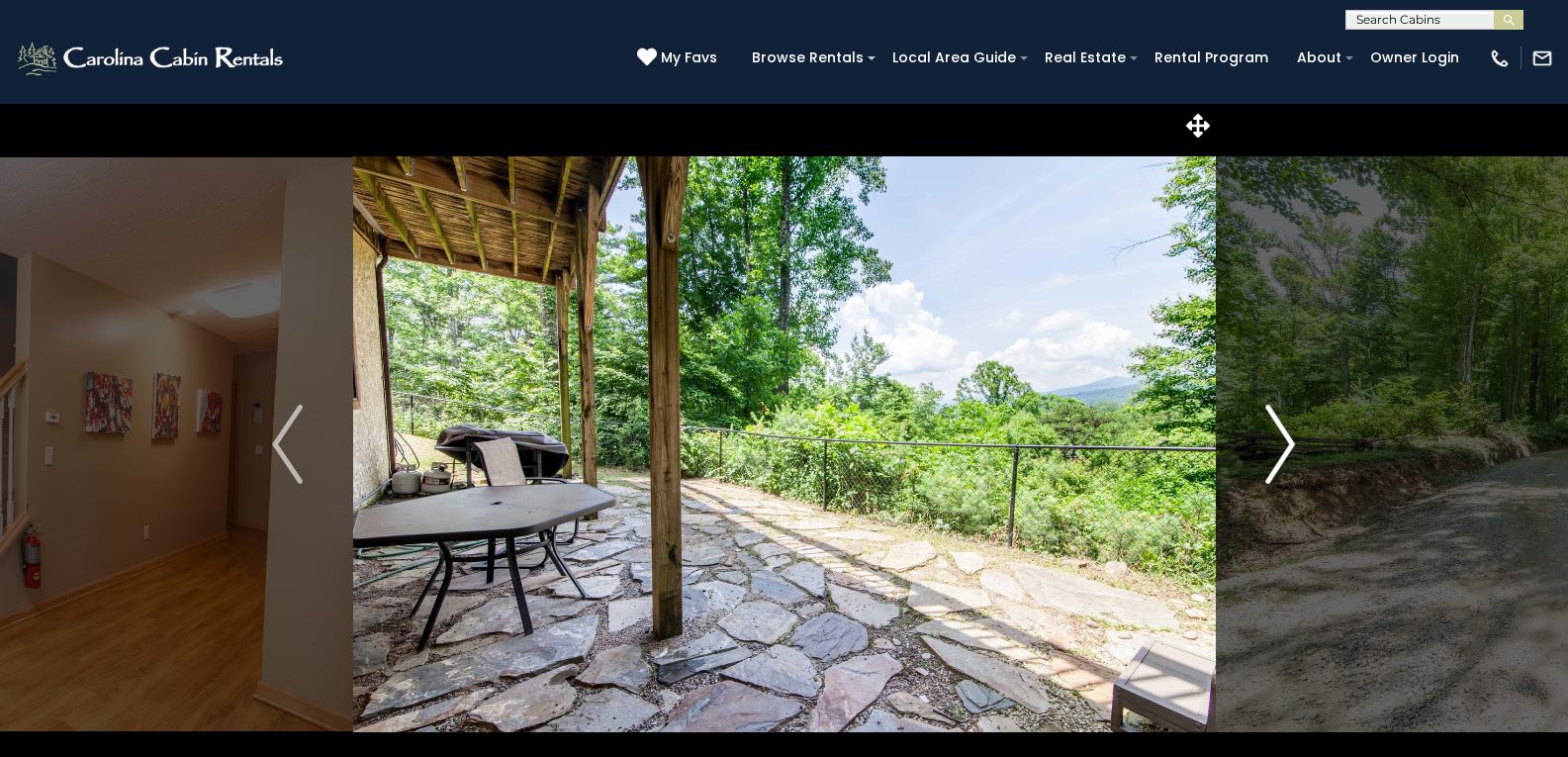
click at [1290, 440] on img "Next" at bounding box center [1281, 444] width 30 height 79
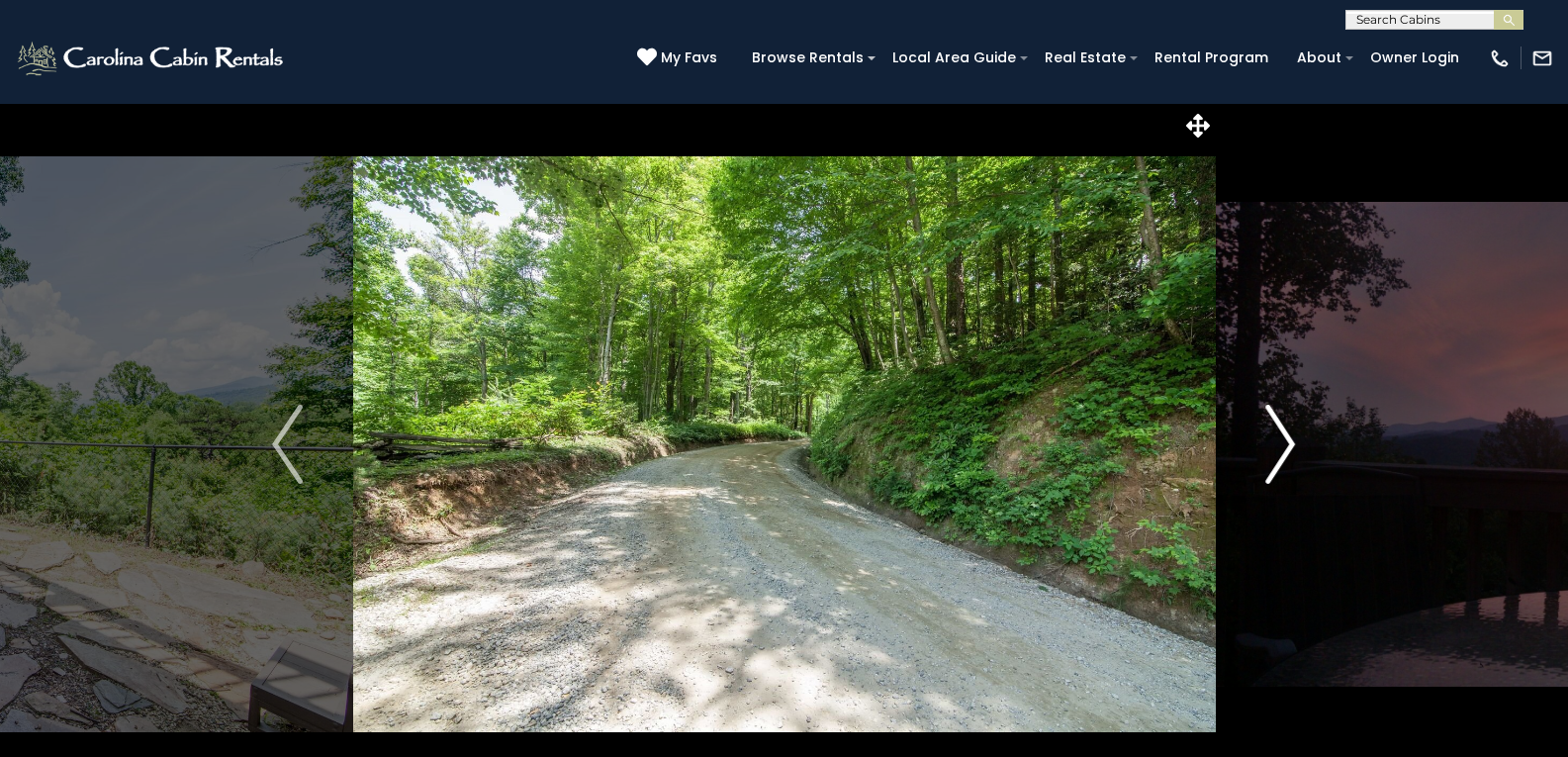
click at [1290, 440] on img "Next" at bounding box center [1281, 444] width 30 height 79
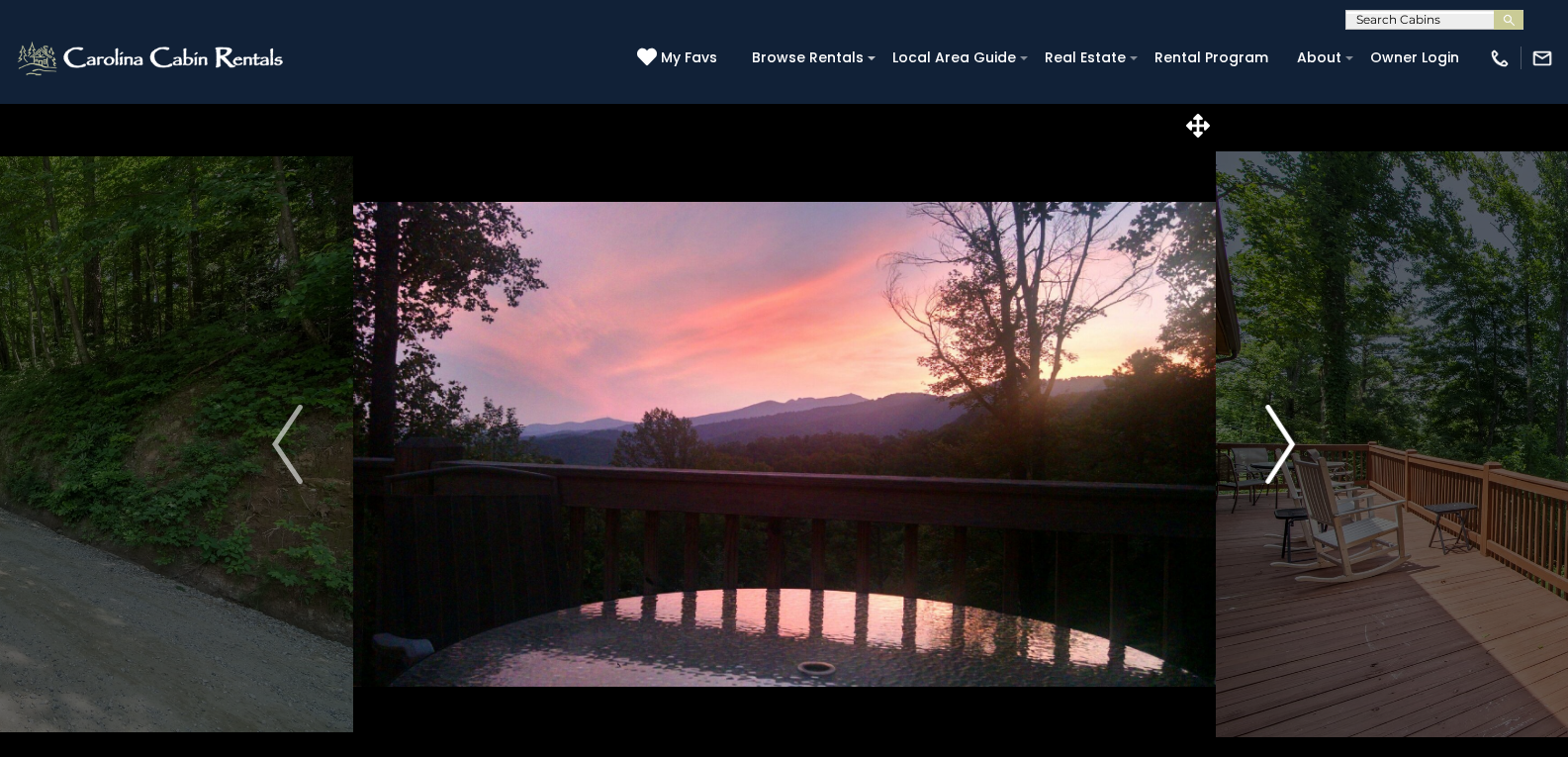
click at [1290, 440] on img "Next" at bounding box center [1281, 444] width 30 height 79
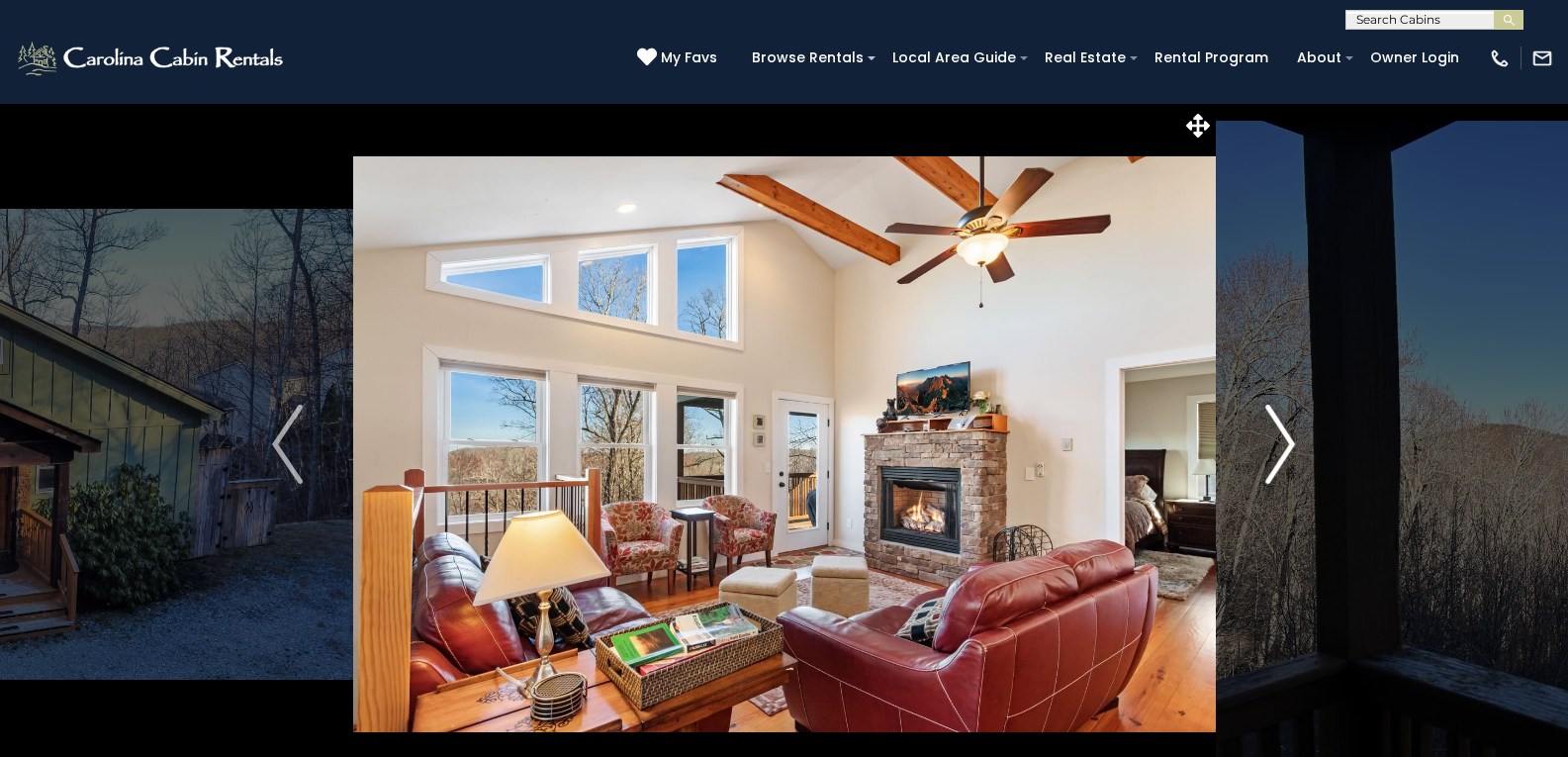
click at [1278, 460] on img "Next" at bounding box center [1281, 444] width 30 height 79
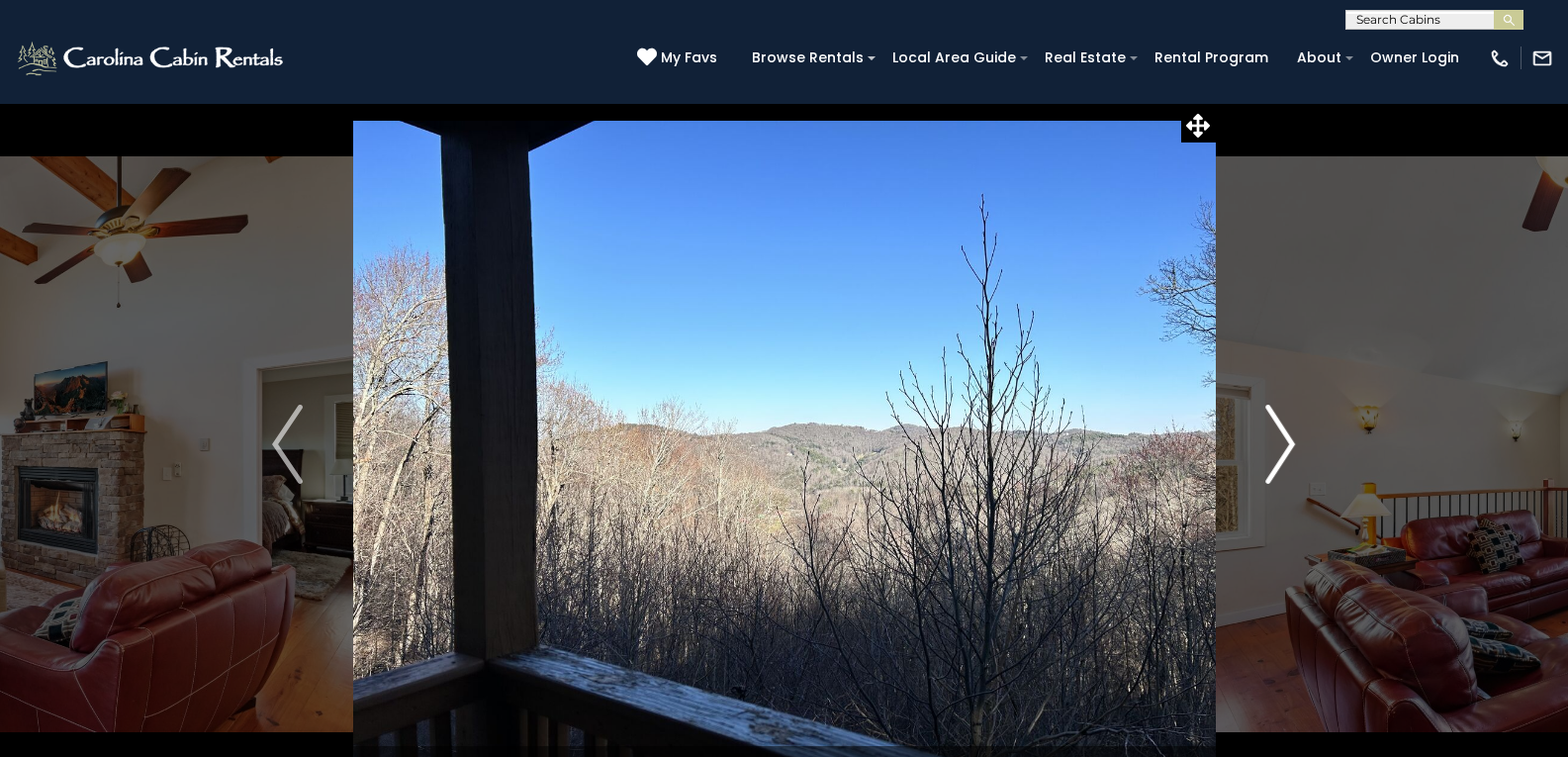
click at [1278, 460] on img "Next" at bounding box center [1281, 444] width 30 height 79
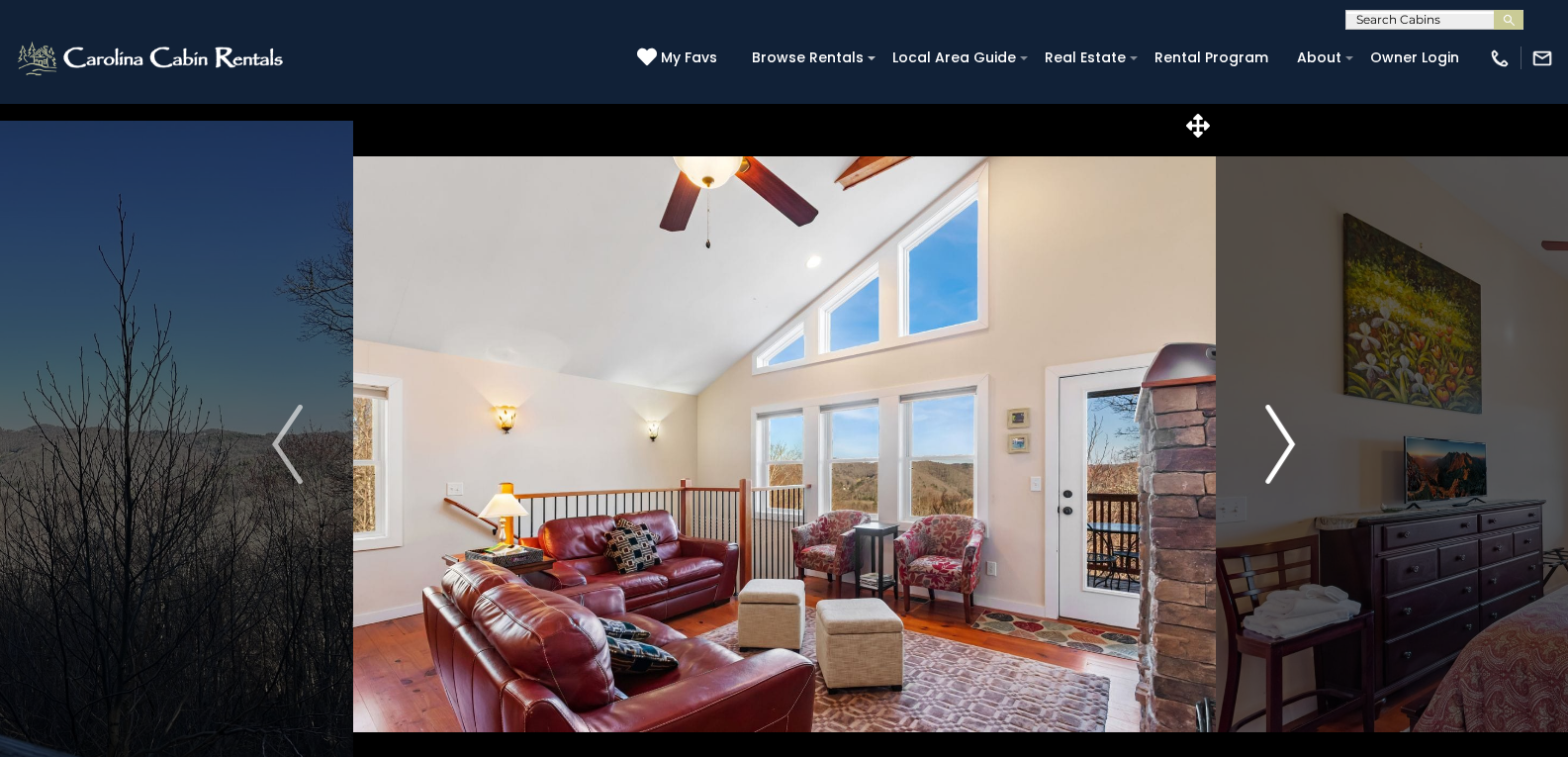
click at [1278, 460] on img "Next" at bounding box center [1281, 444] width 30 height 79
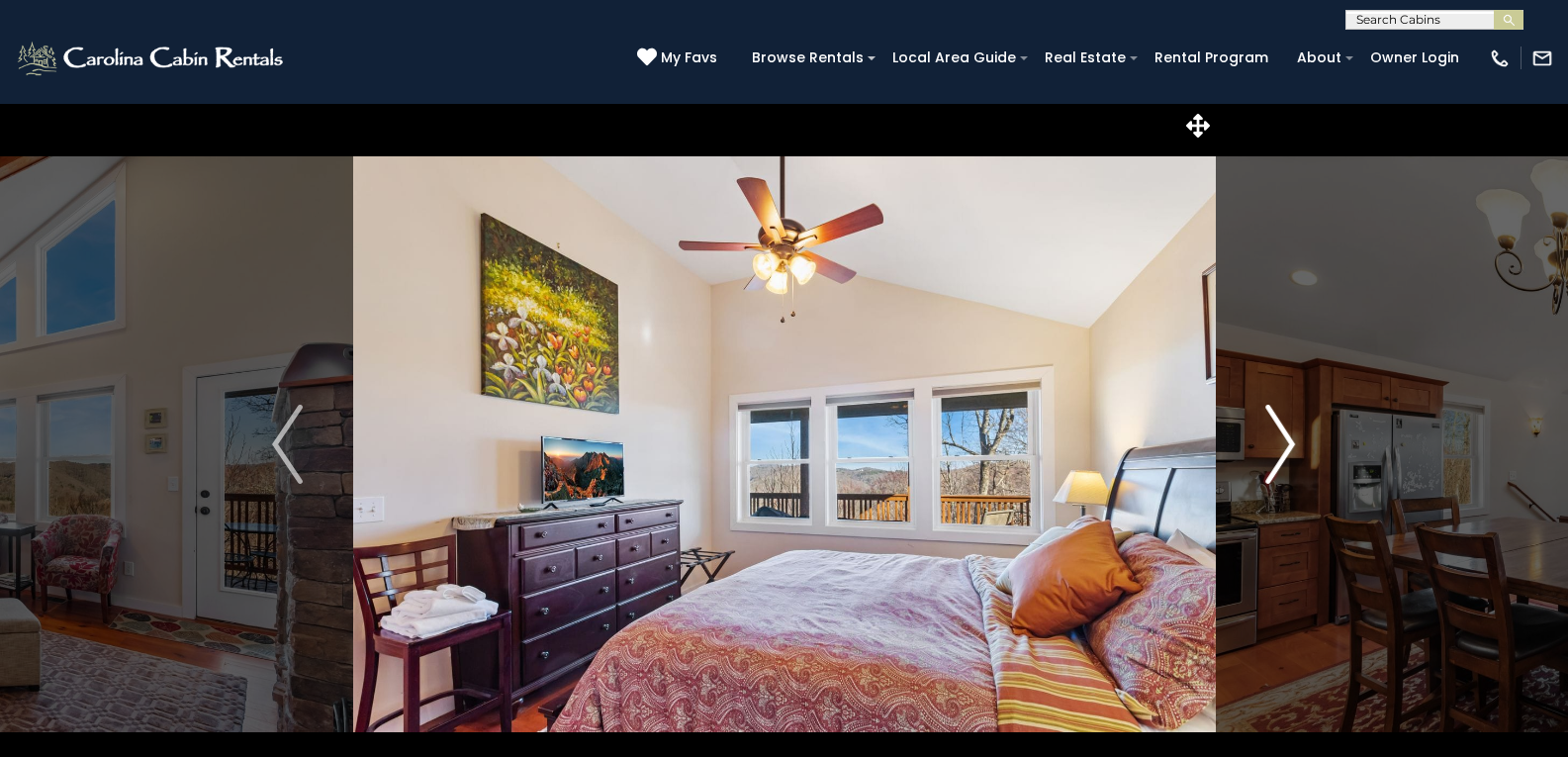
click at [1278, 460] on img "Next" at bounding box center [1281, 444] width 30 height 79
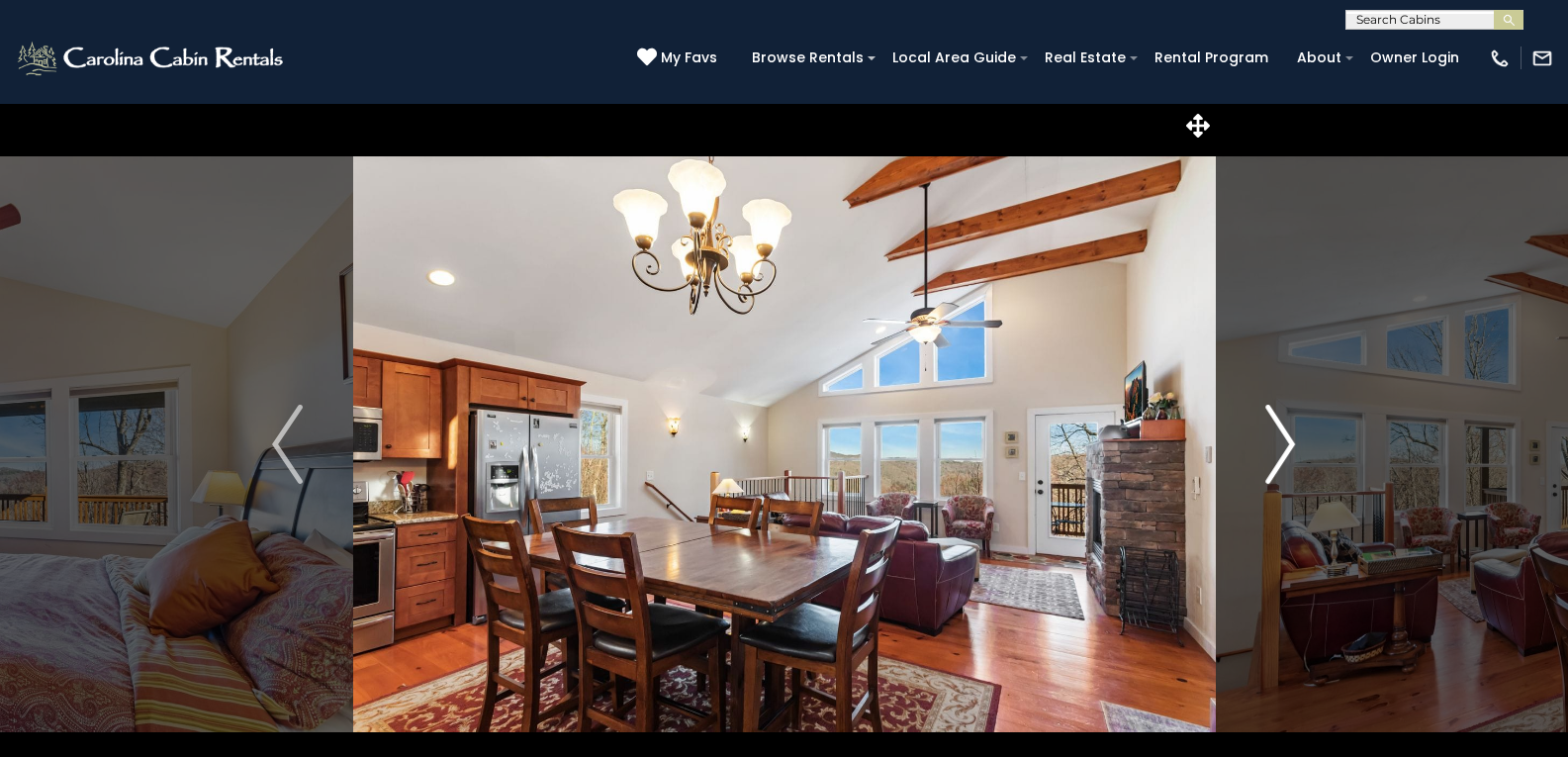
click at [1278, 460] on img "Next" at bounding box center [1281, 444] width 30 height 79
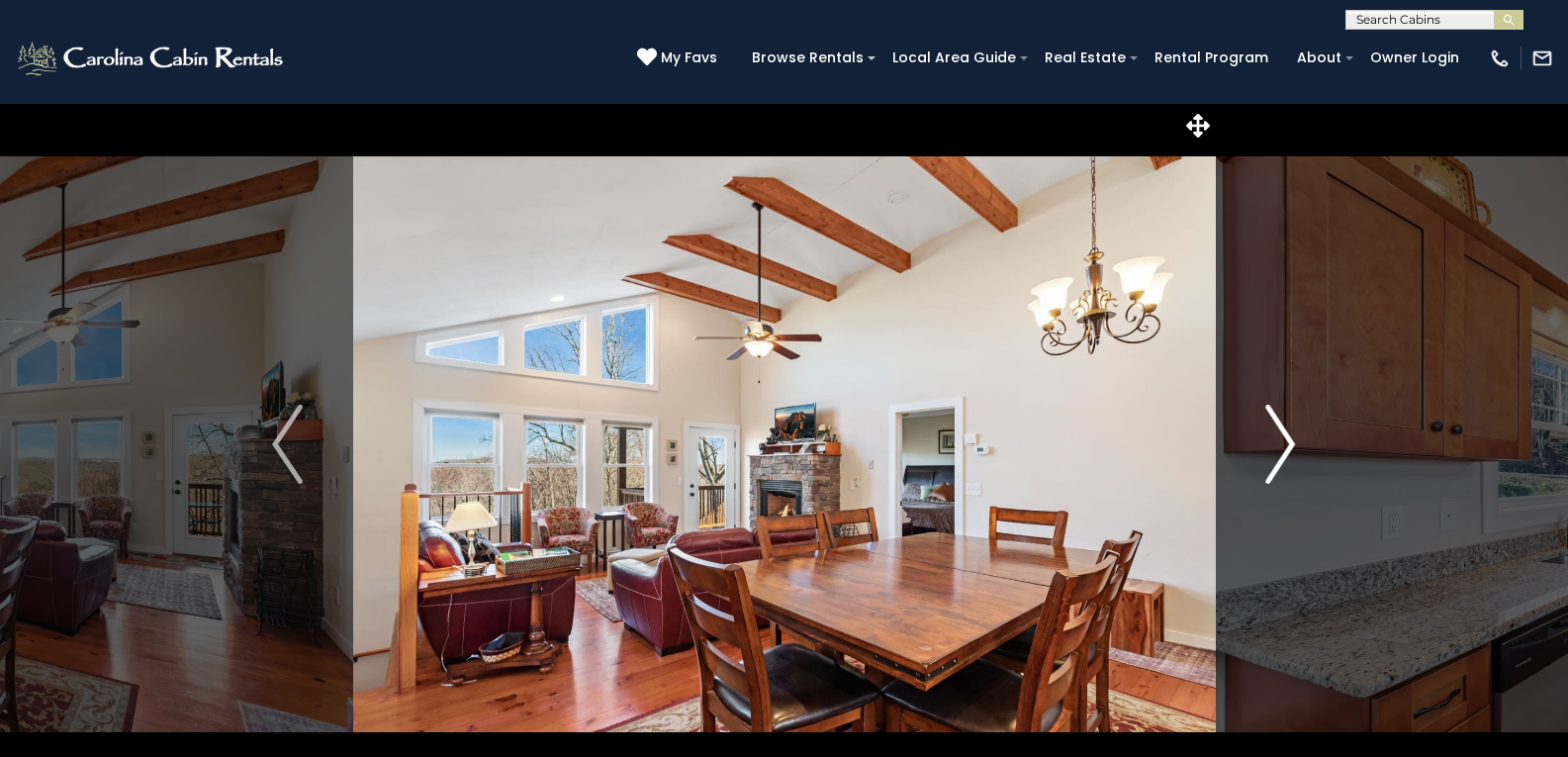
click at [1278, 460] on img "Next" at bounding box center [1281, 444] width 30 height 79
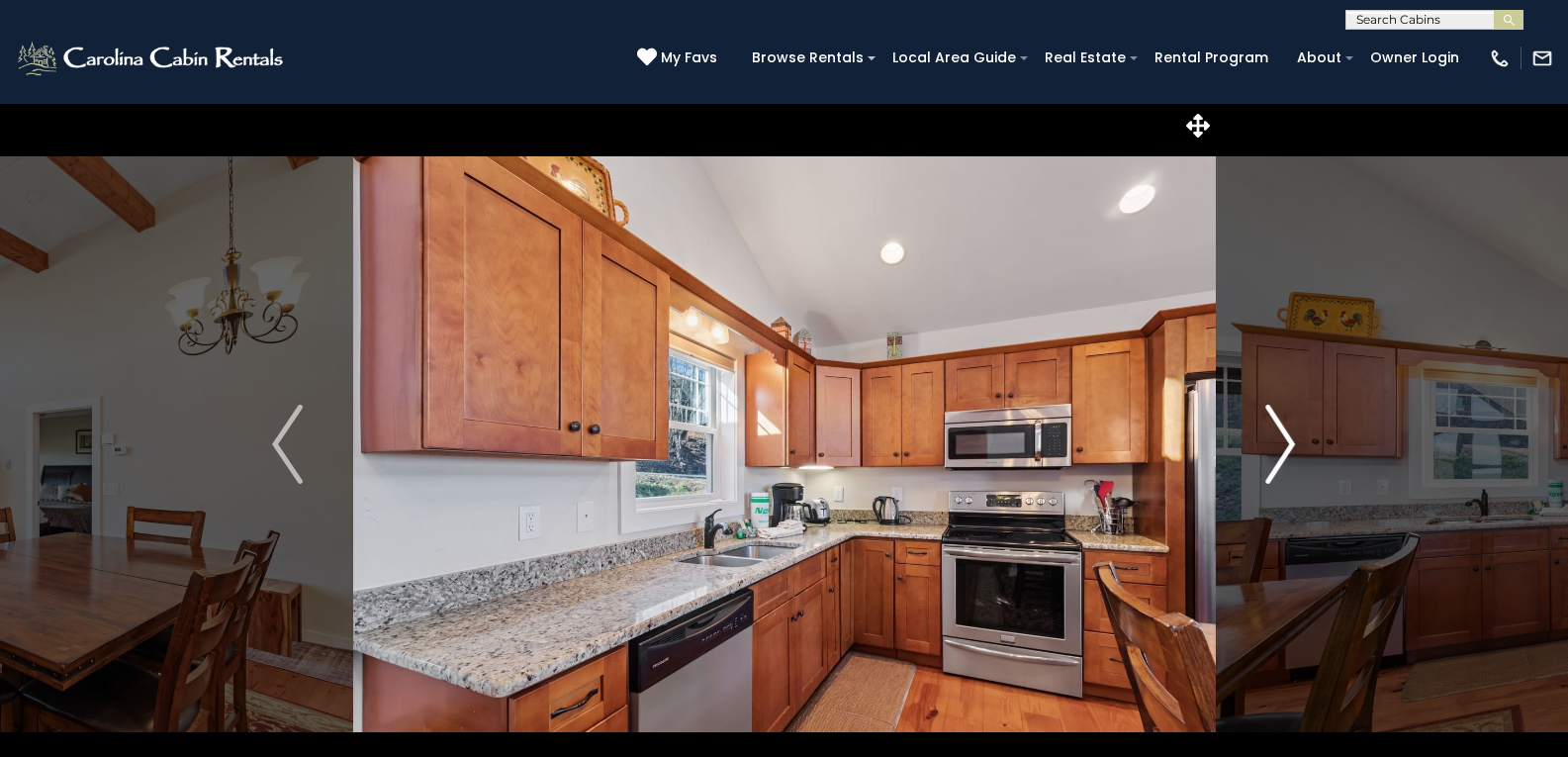
click at [1278, 460] on img "Next" at bounding box center [1281, 444] width 30 height 79
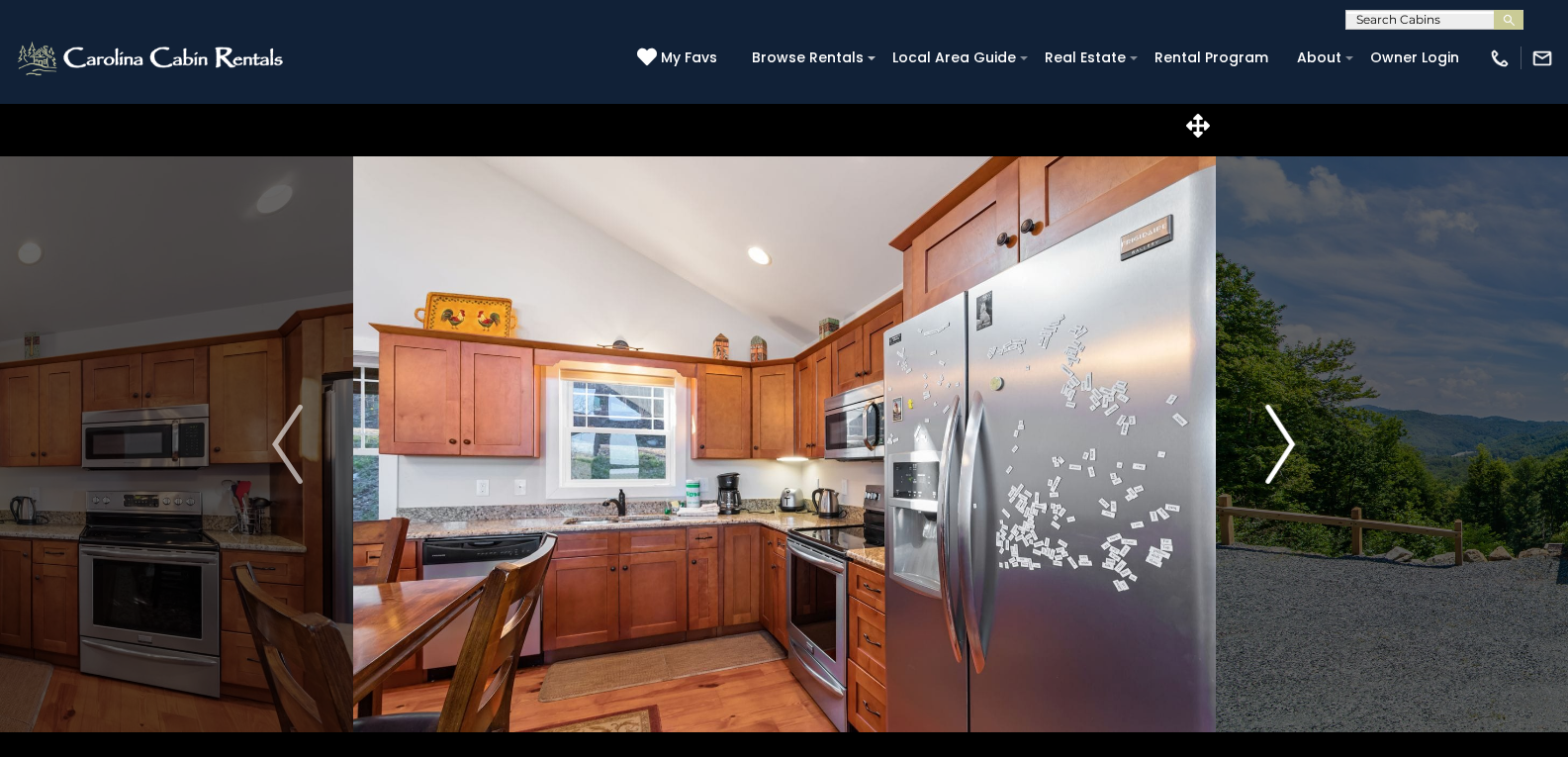
click at [1278, 460] on img "Next" at bounding box center [1281, 444] width 30 height 79
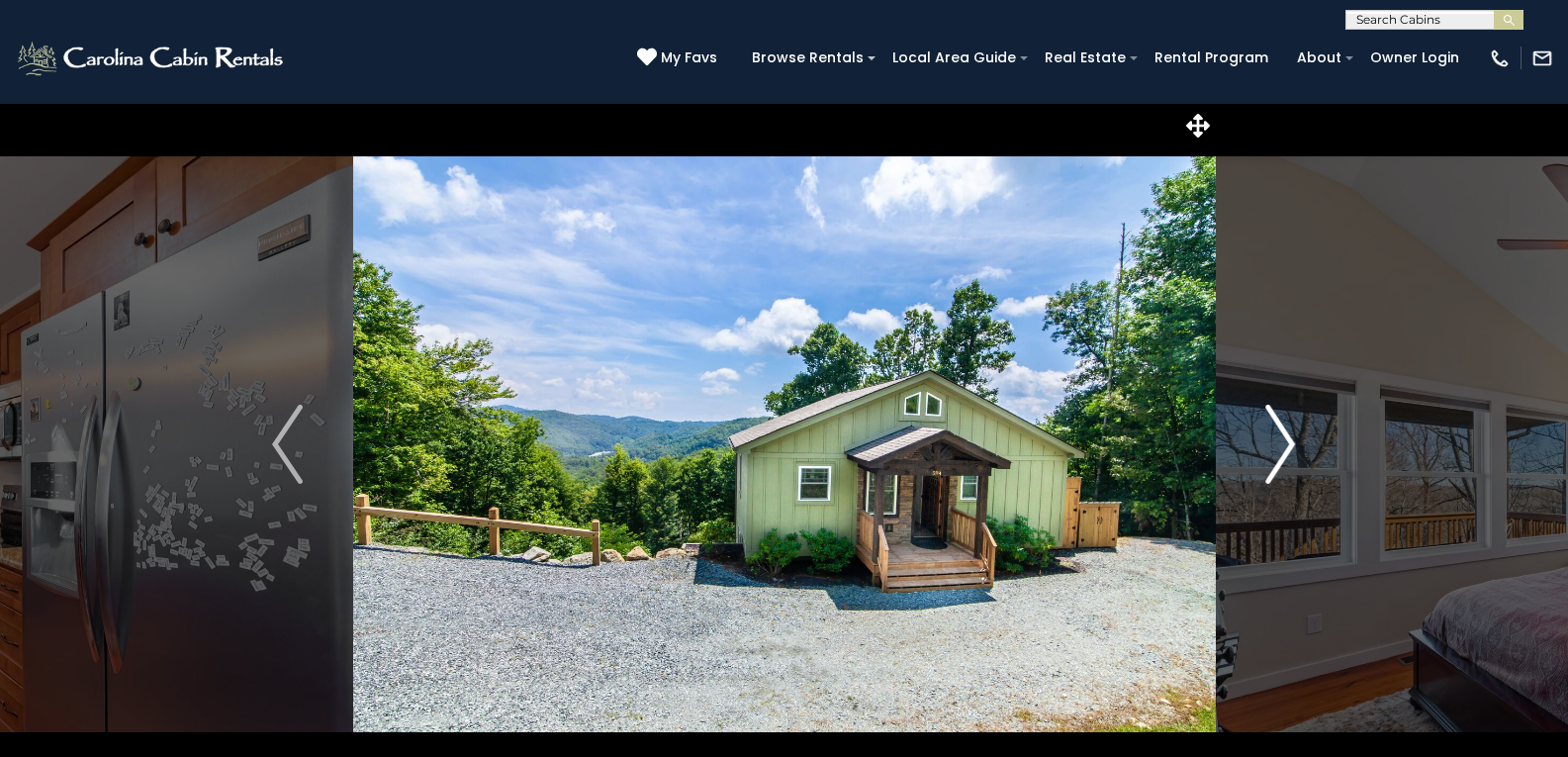
click at [1278, 460] on img "Next" at bounding box center [1281, 444] width 30 height 79
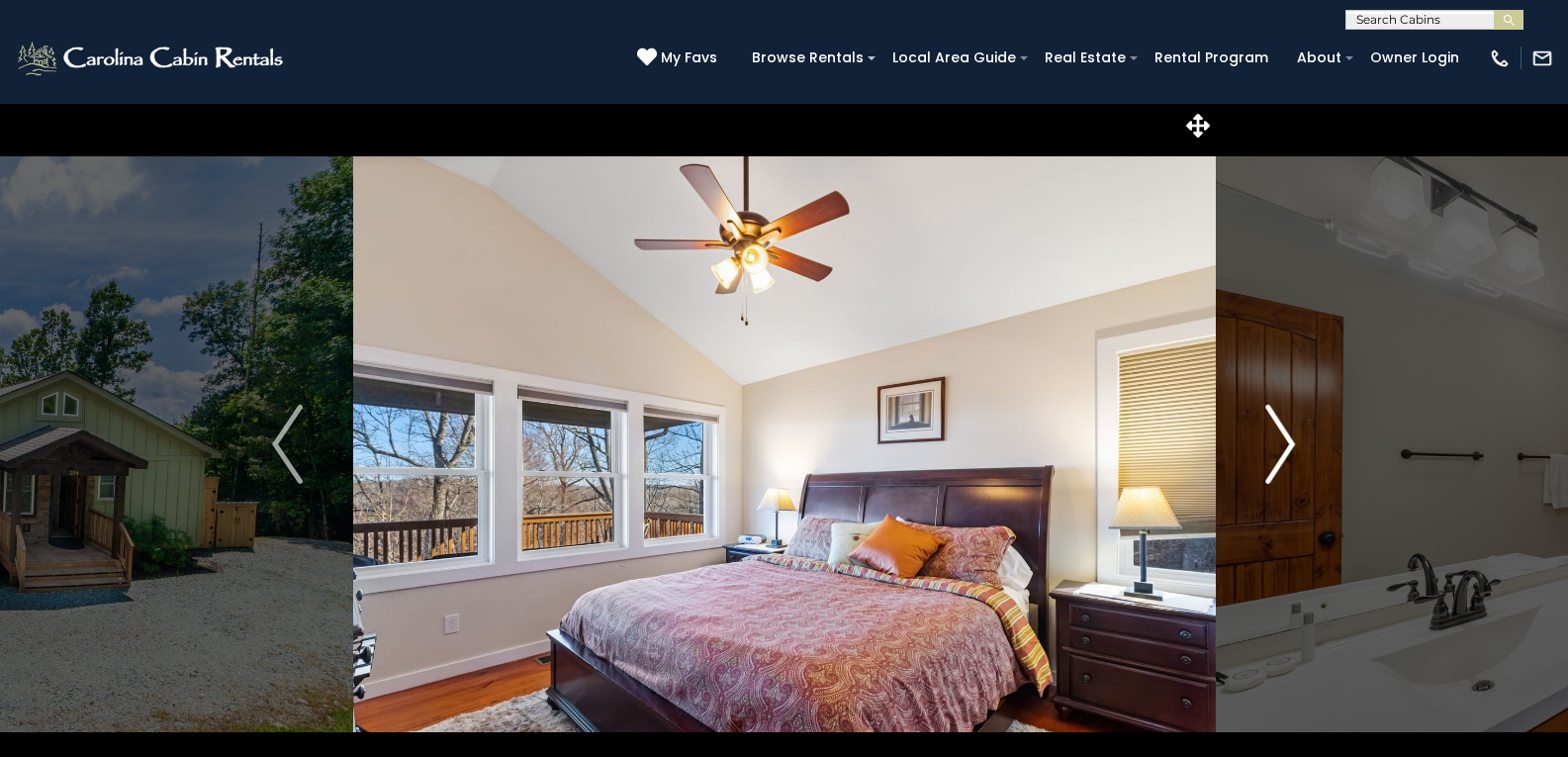
click at [1278, 460] on img "Next" at bounding box center [1281, 444] width 30 height 79
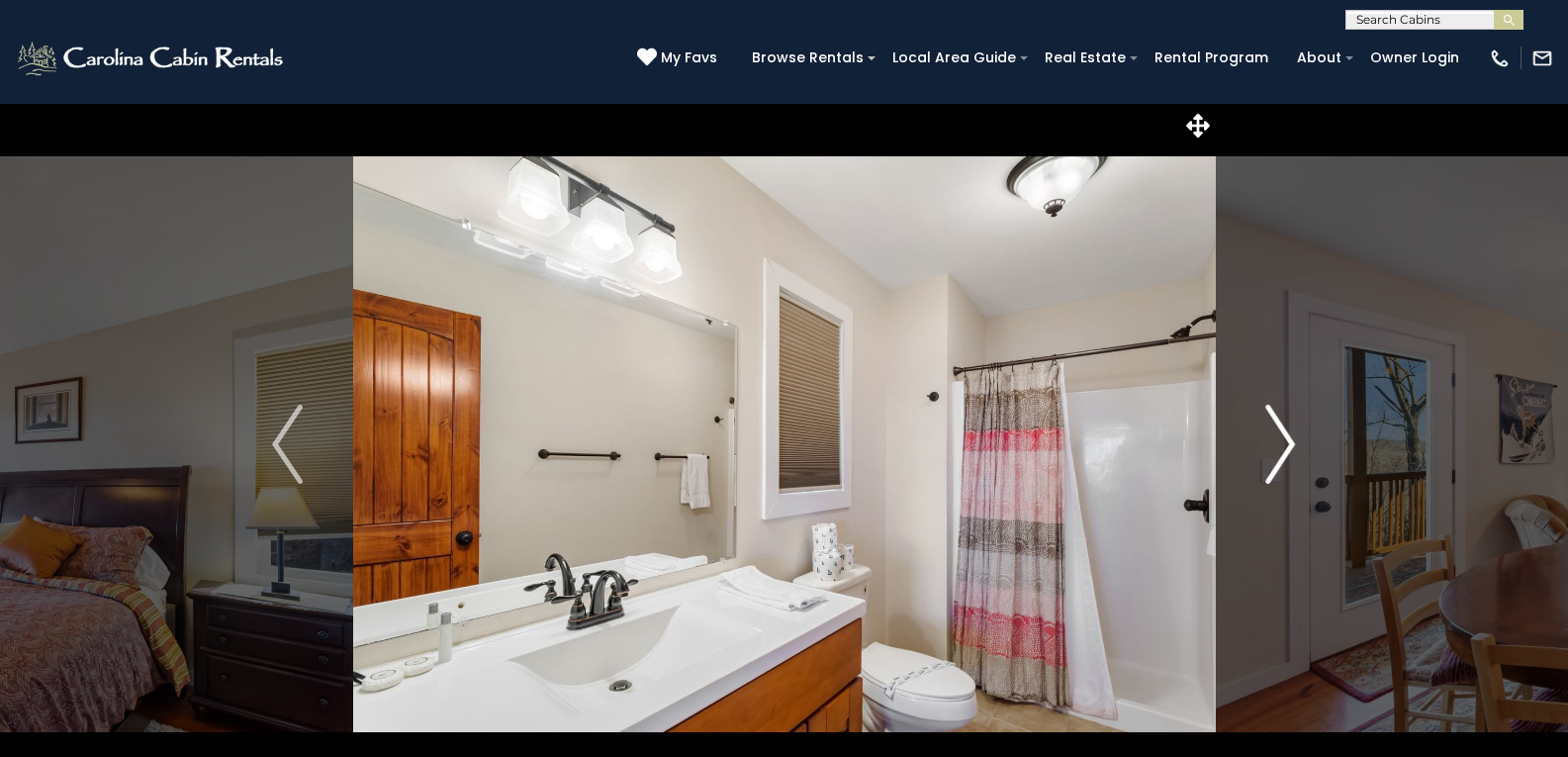
click at [1278, 460] on img "Next" at bounding box center [1281, 444] width 30 height 79
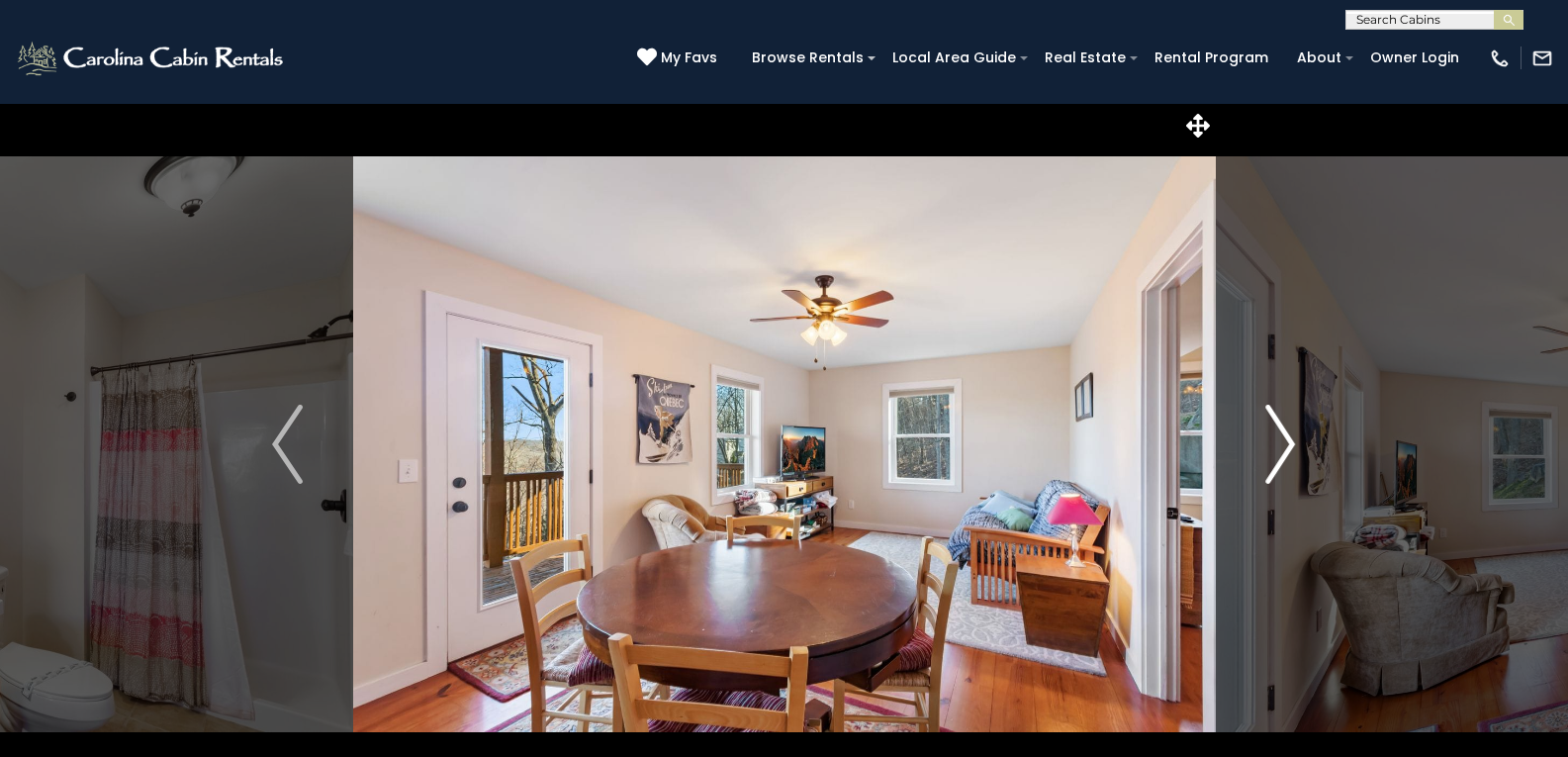
click at [1278, 460] on img "Next" at bounding box center [1281, 444] width 30 height 79
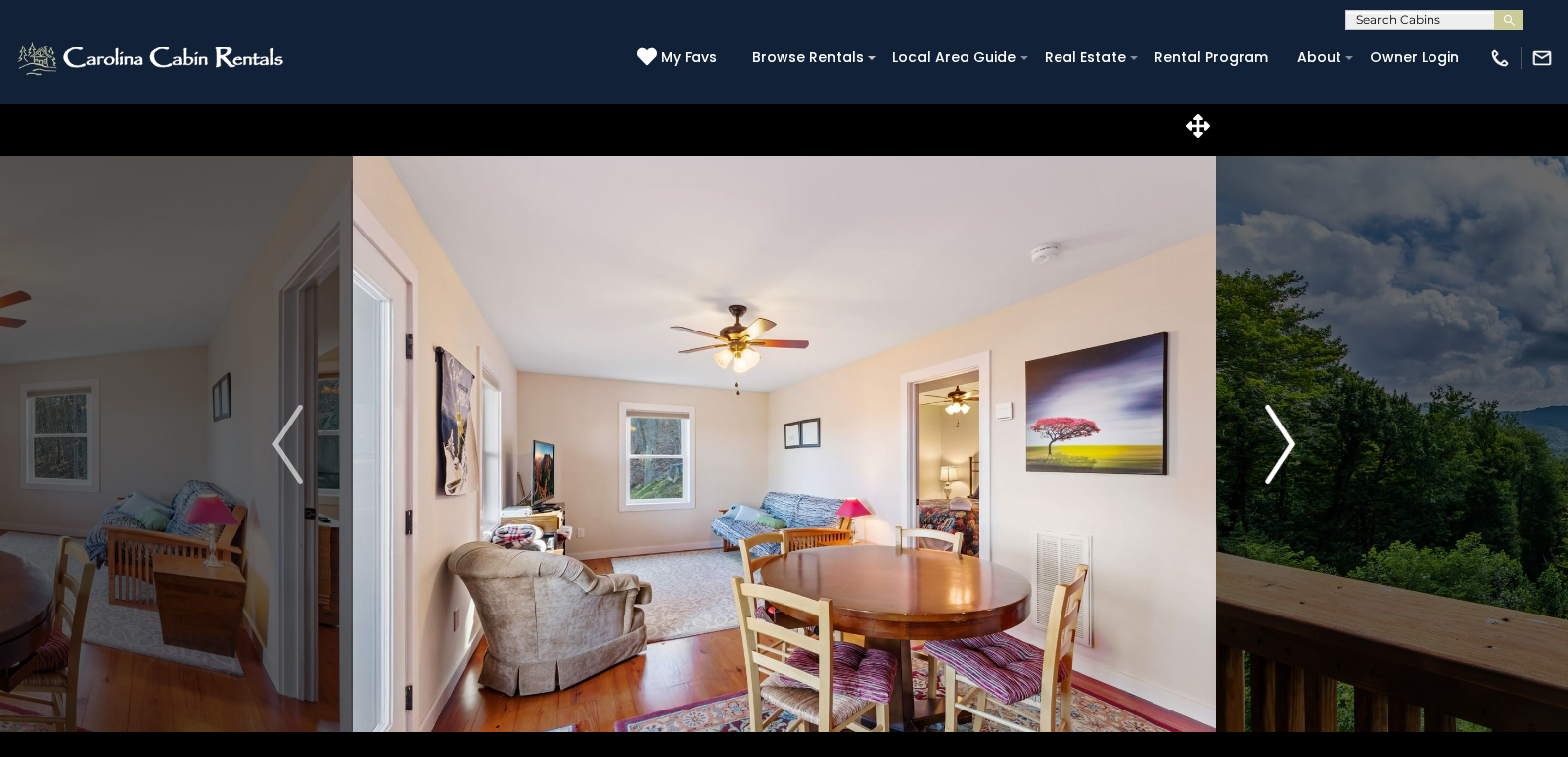
click at [1278, 460] on img "Next" at bounding box center [1281, 444] width 30 height 79
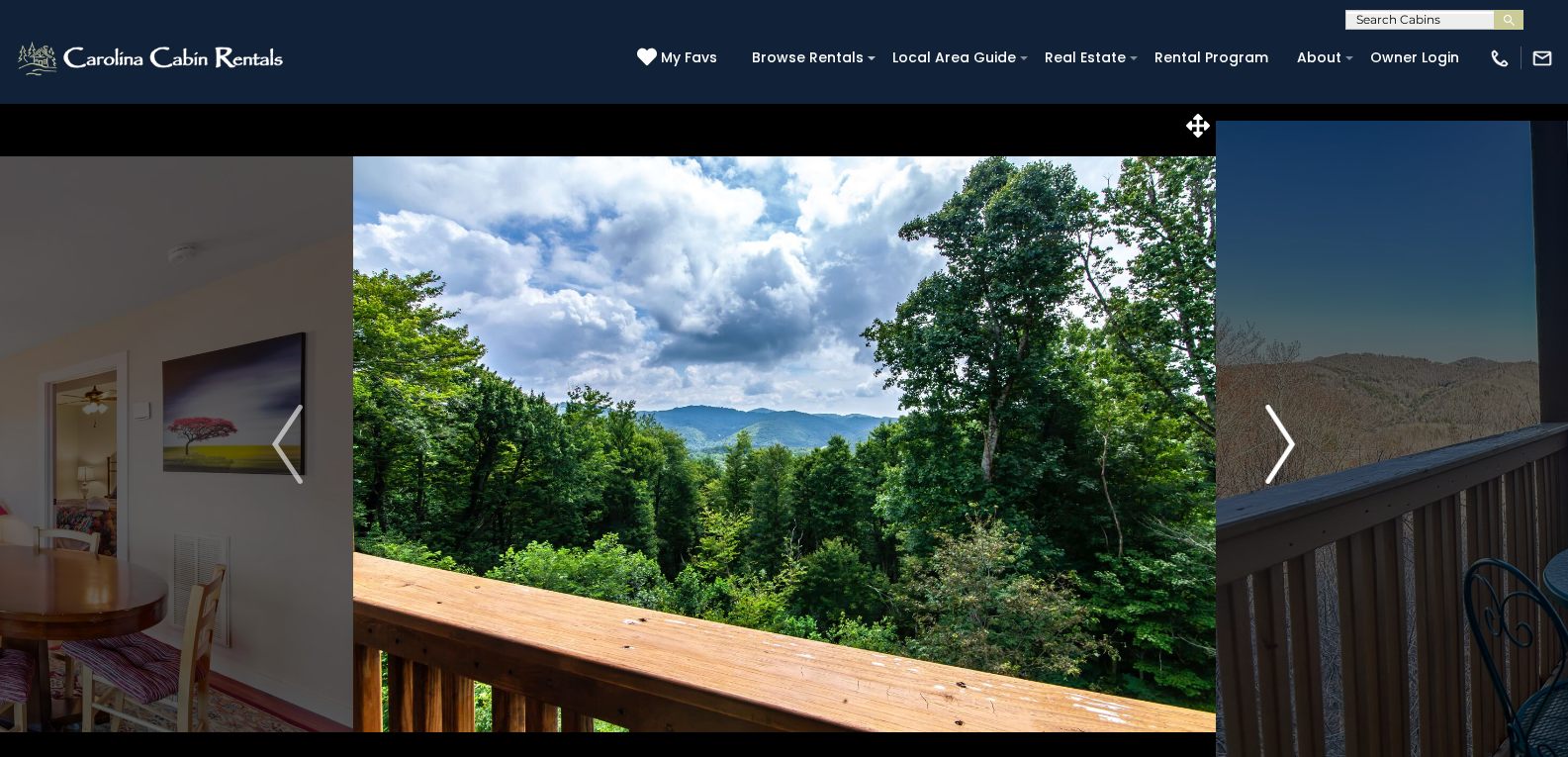
click at [1278, 460] on img "Next" at bounding box center [1281, 444] width 30 height 79
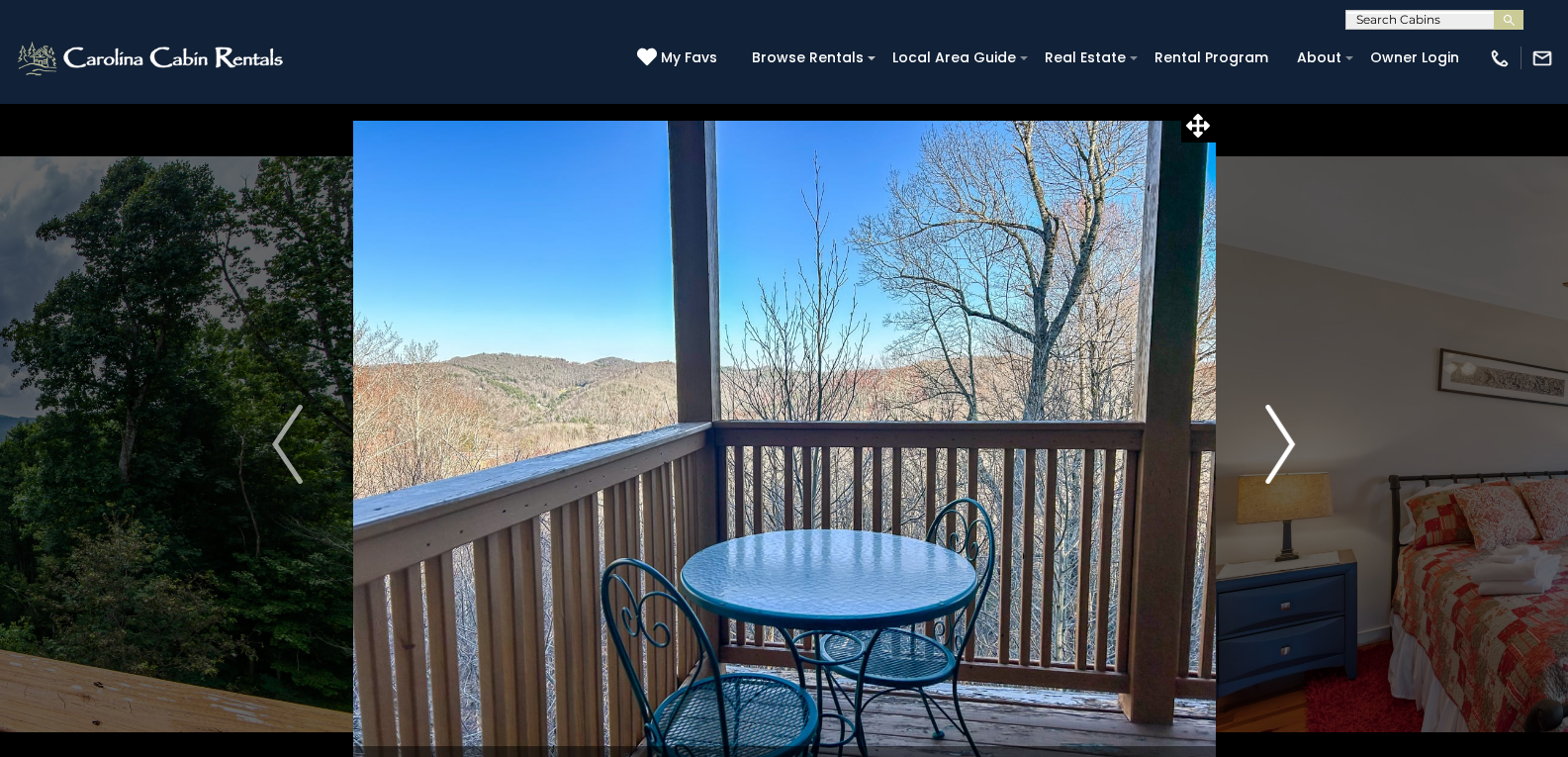
click at [1276, 458] on img "Next" at bounding box center [1281, 444] width 30 height 79
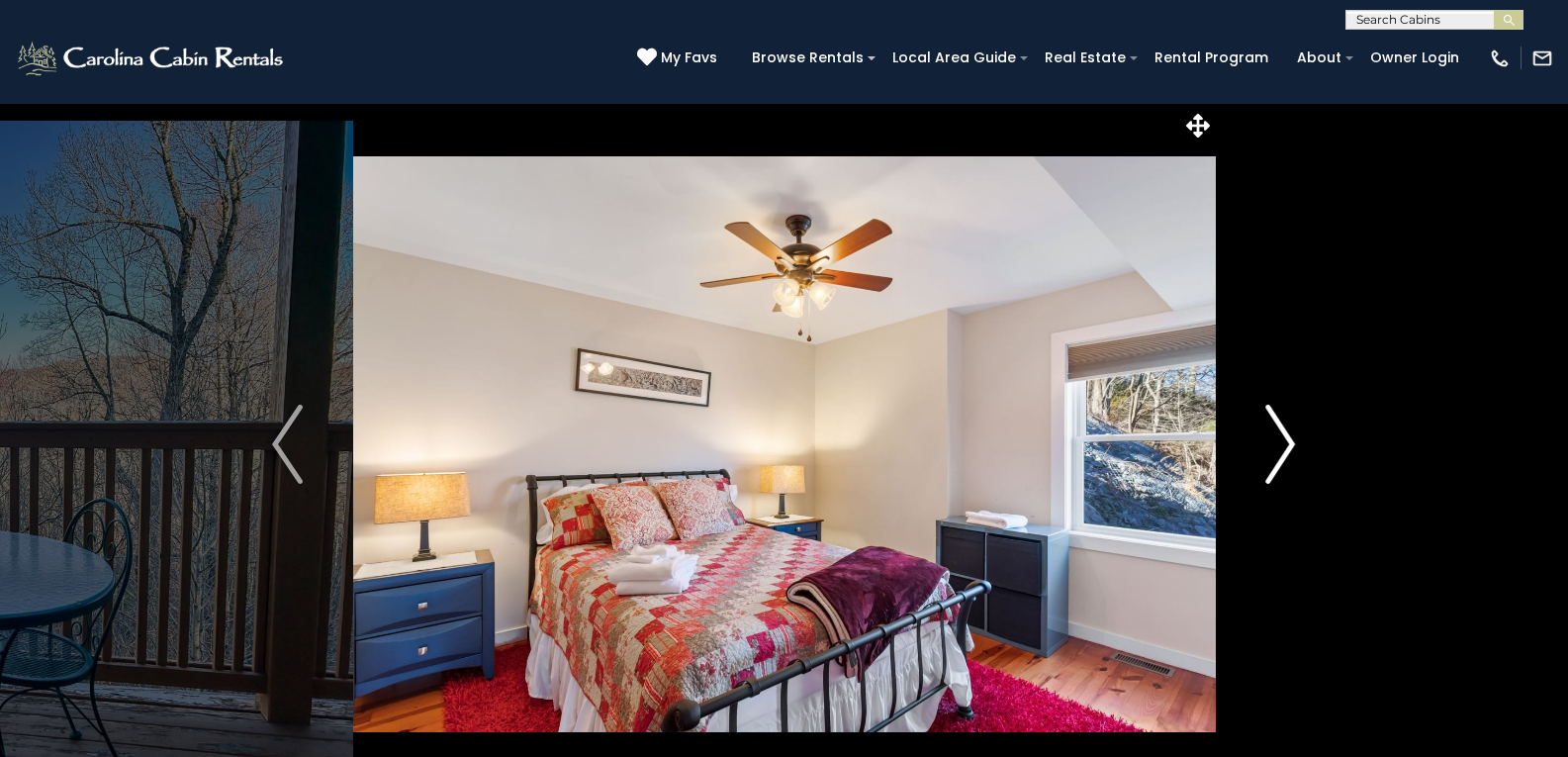
click at [1276, 458] on img "Next" at bounding box center [1281, 444] width 30 height 79
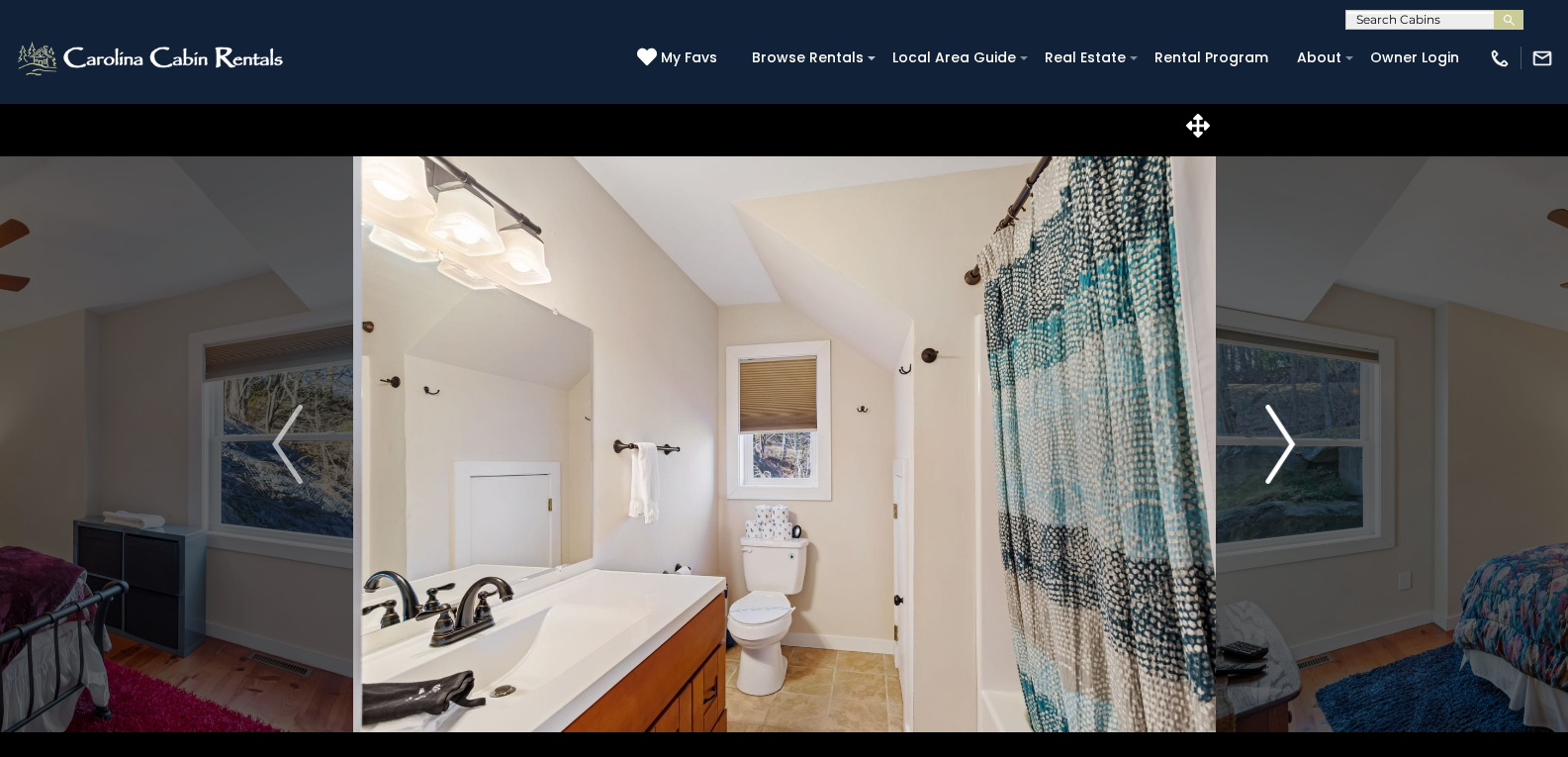
click at [1276, 458] on img "Next" at bounding box center [1281, 444] width 30 height 79
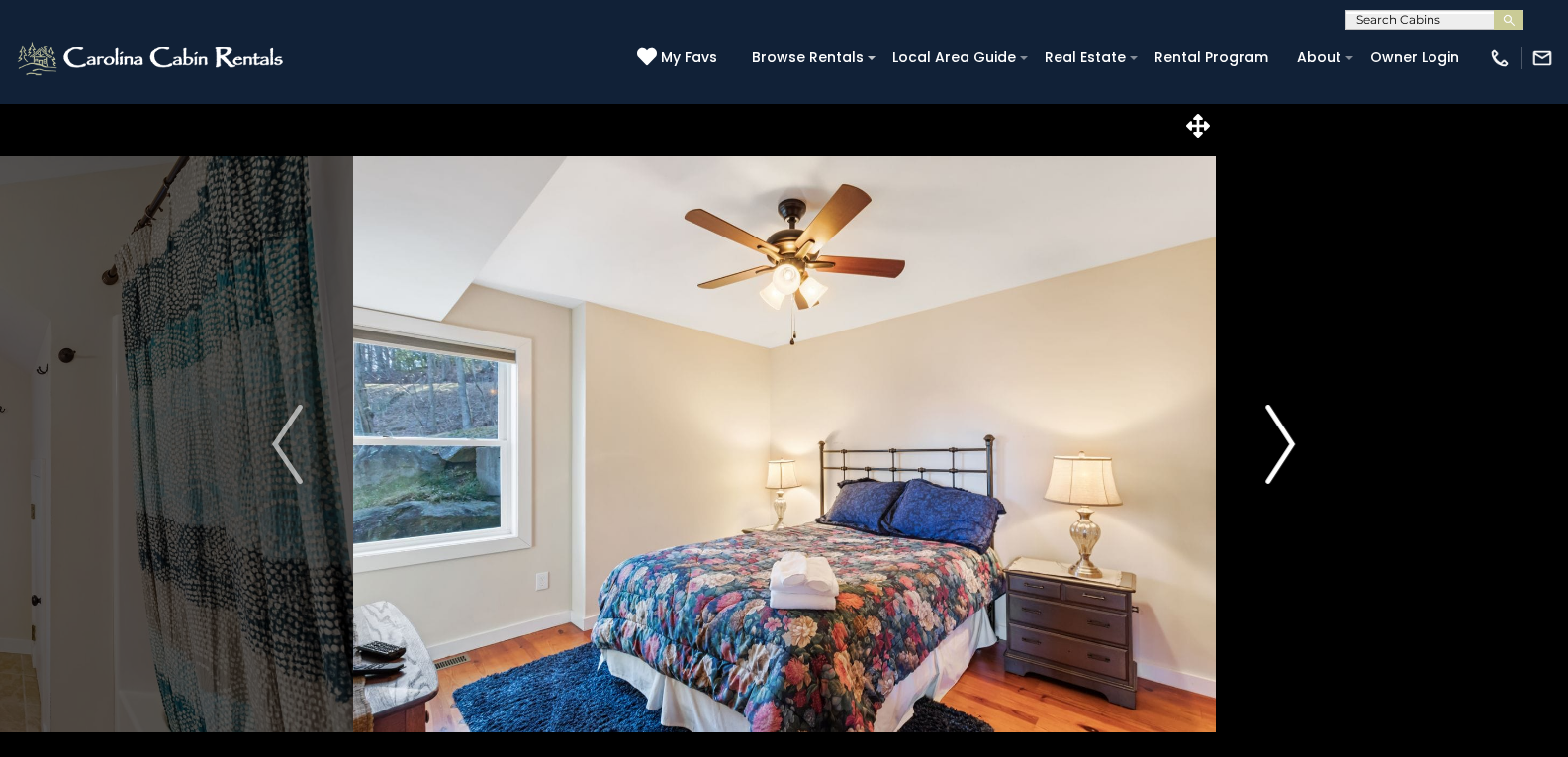
click at [1276, 458] on img "Next" at bounding box center [1281, 444] width 30 height 79
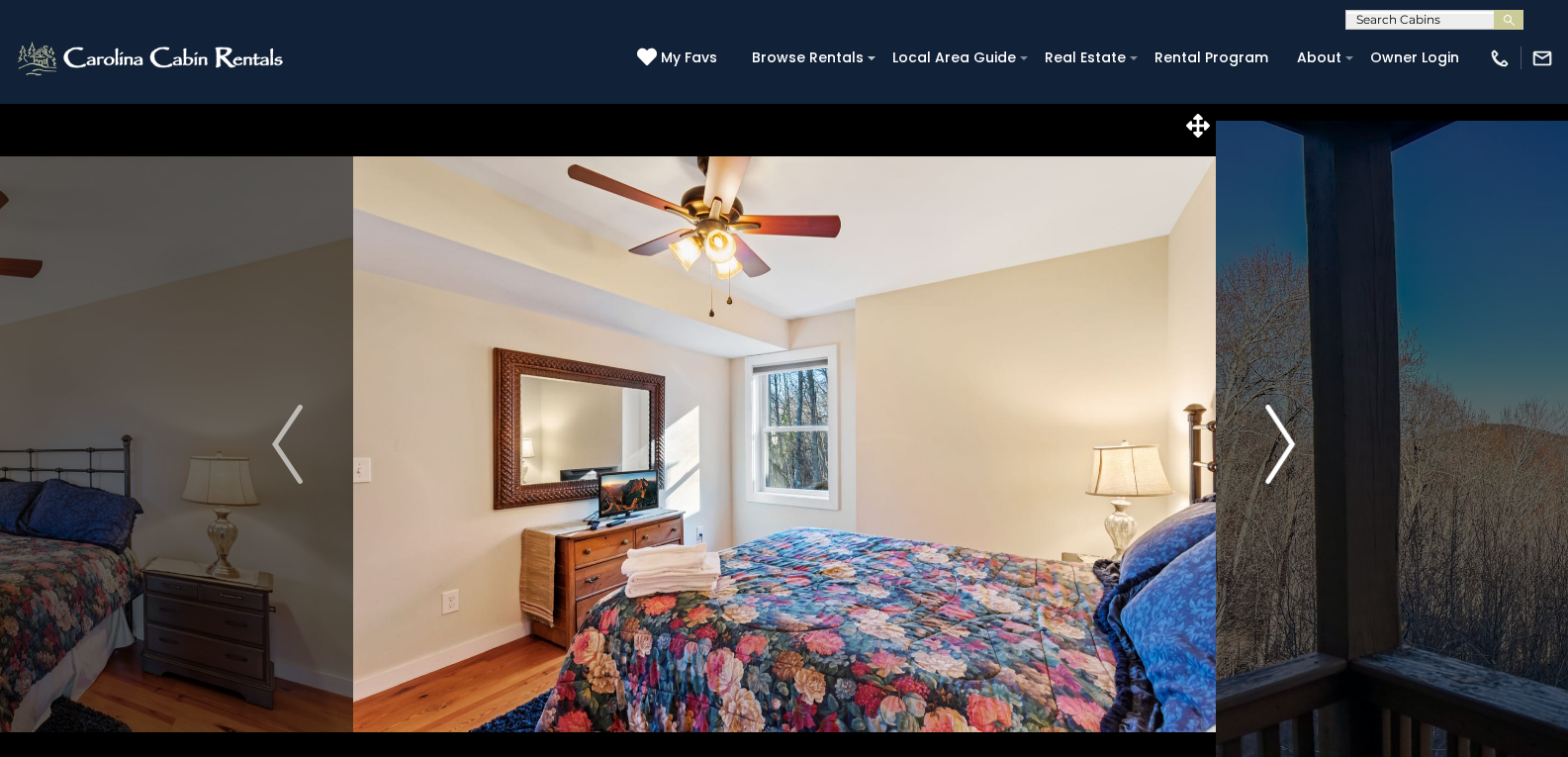
click at [1276, 458] on img "Next" at bounding box center [1281, 444] width 30 height 79
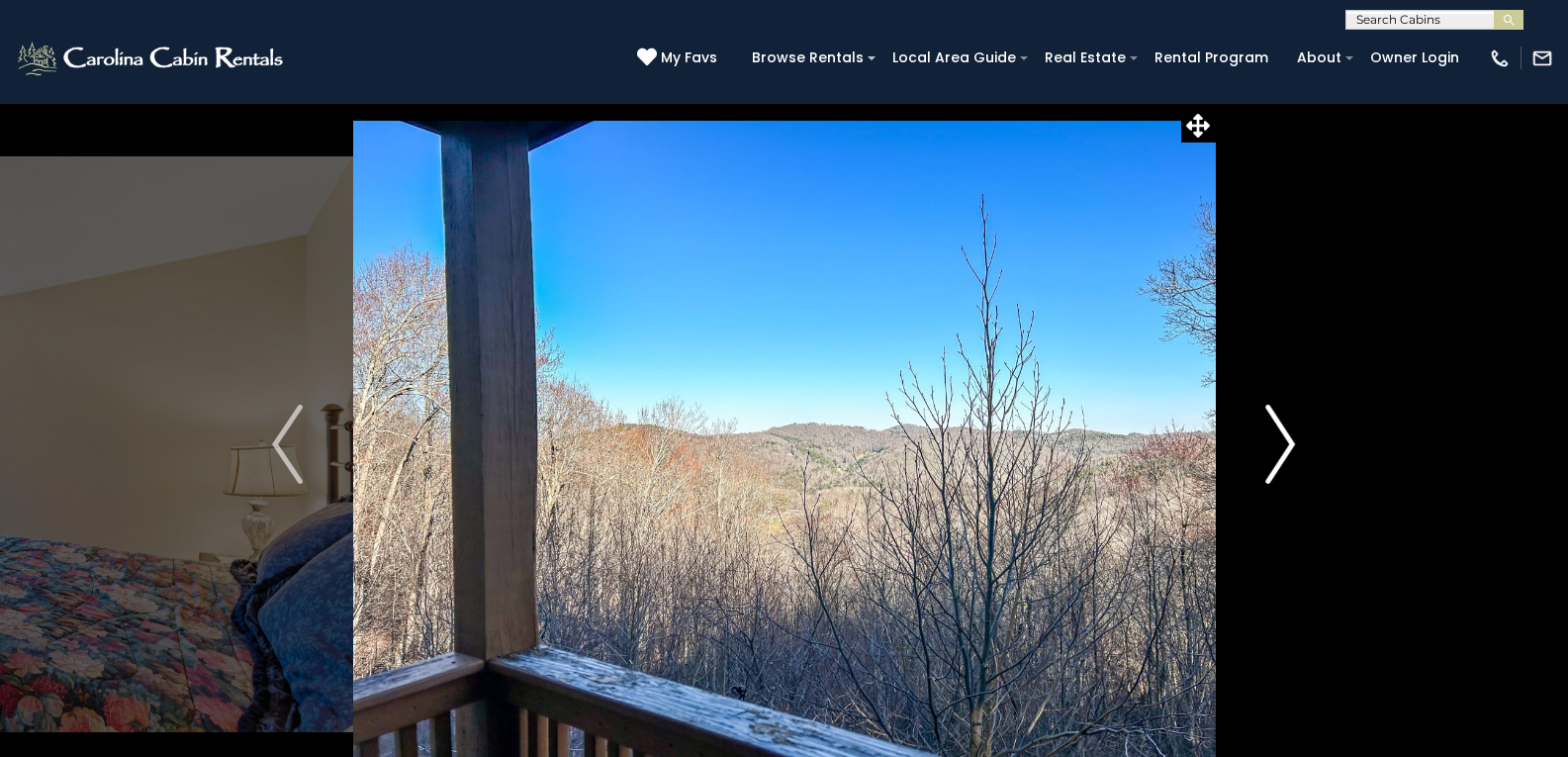
click at [1276, 458] on img "Next" at bounding box center [1281, 444] width 30 height 79
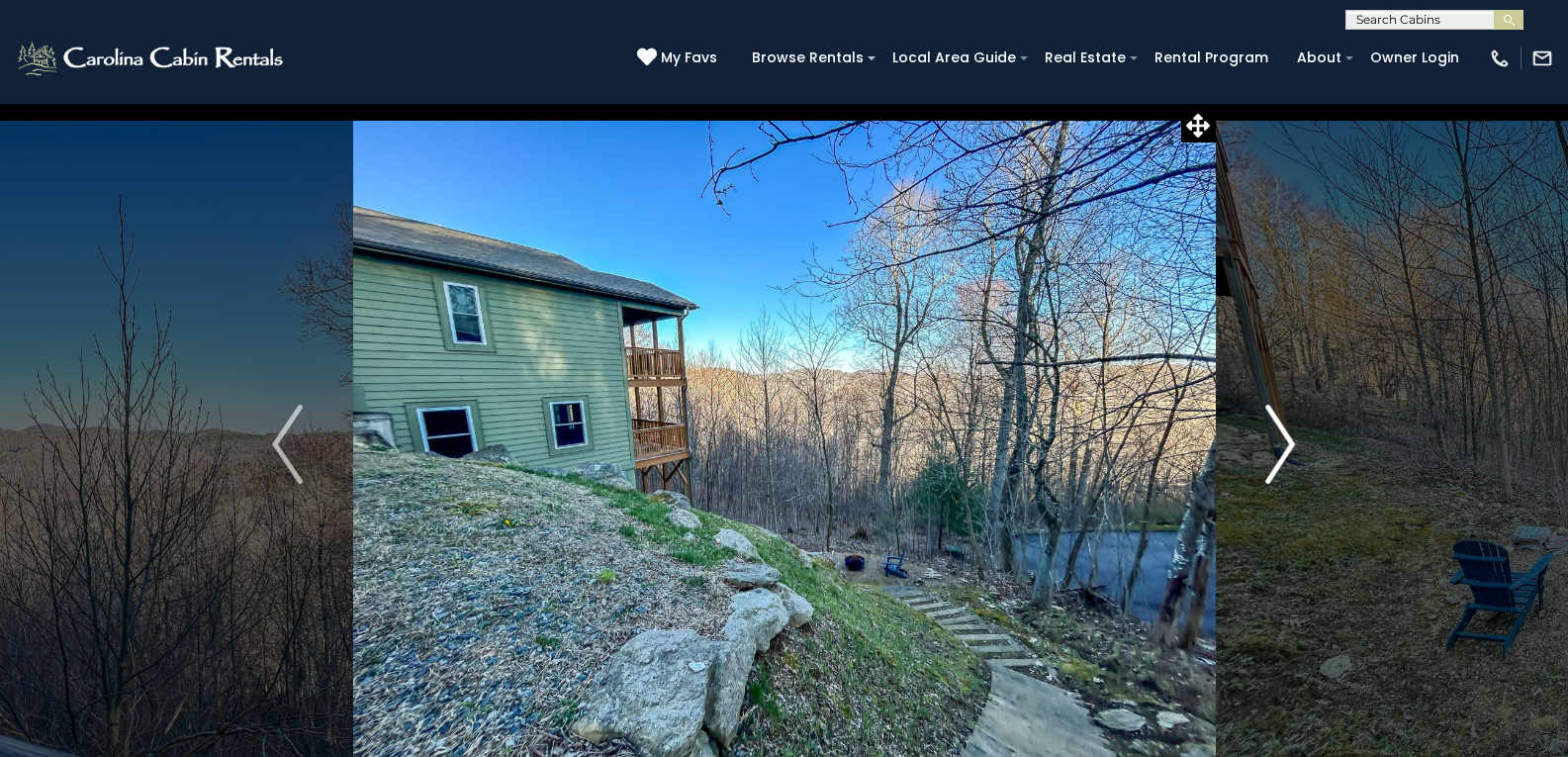
click at [1276, 458] on img "Next" at bounding box center [1281, 444] width 30 height 79
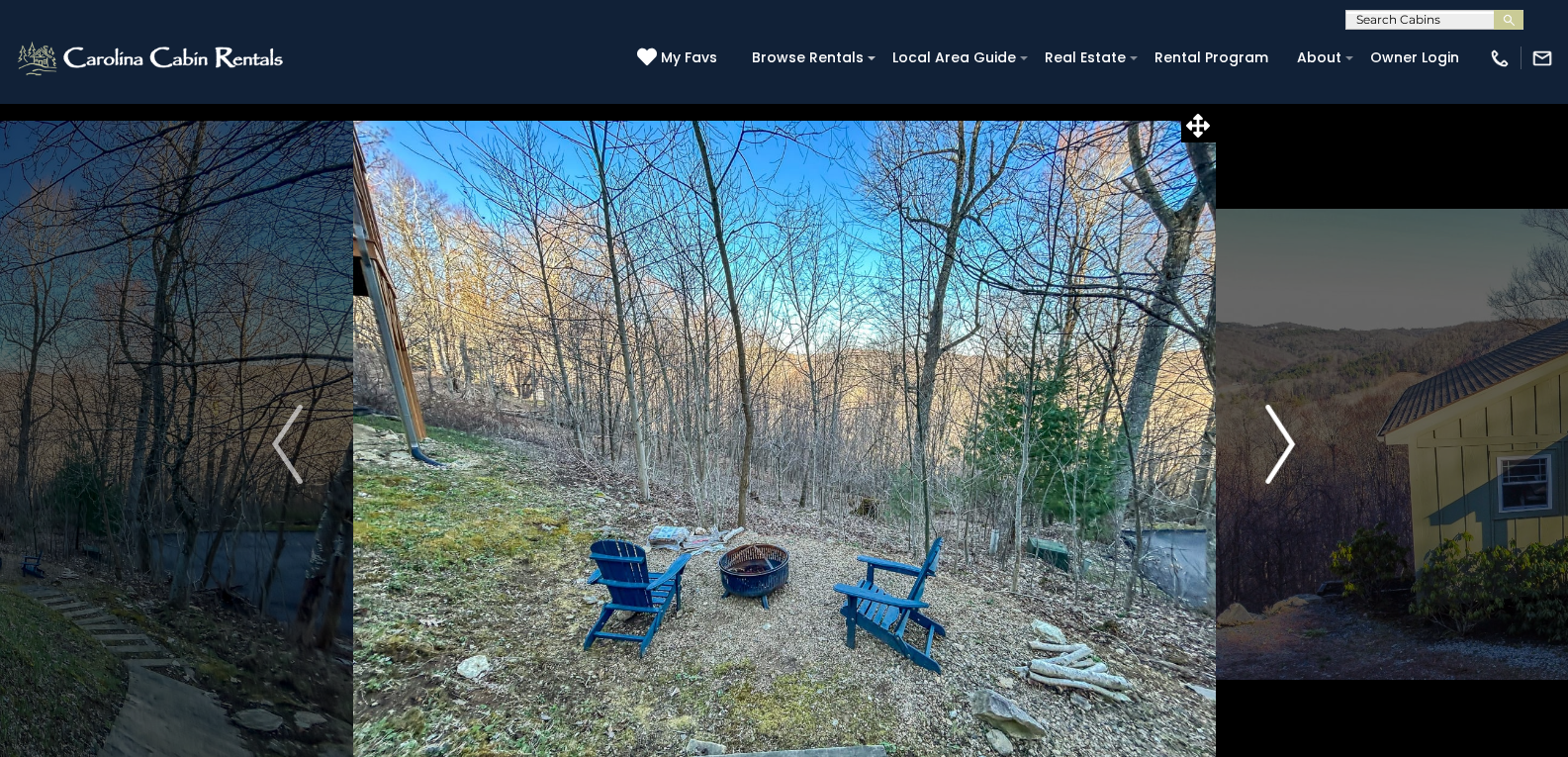
click at [1276, 458] on img "Next" at bounding box center [1281, 444] width 30 height 79
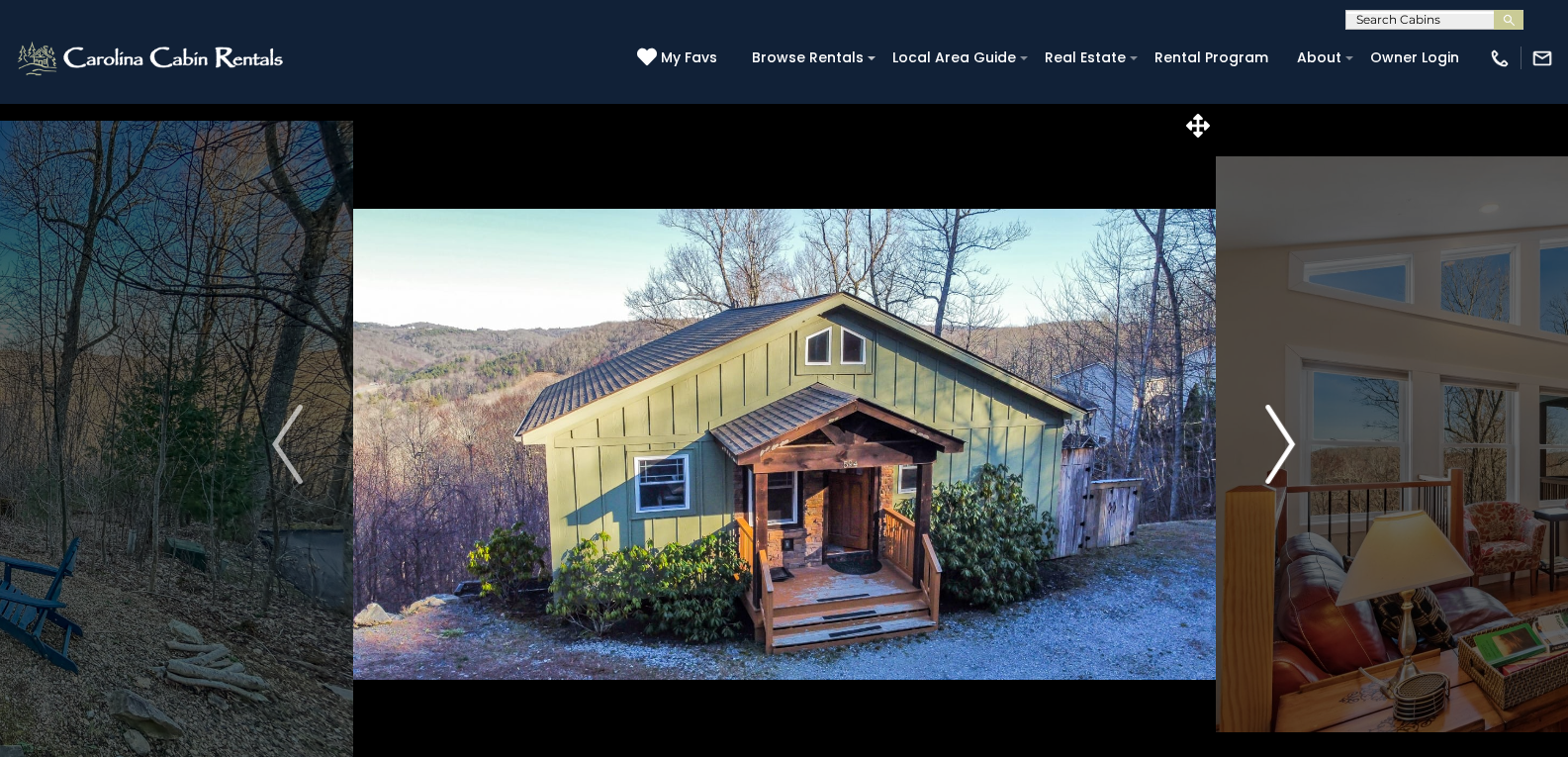
click at [1262, 448] on button "Next" at bounding box center [1281, 444] width 131 height 683
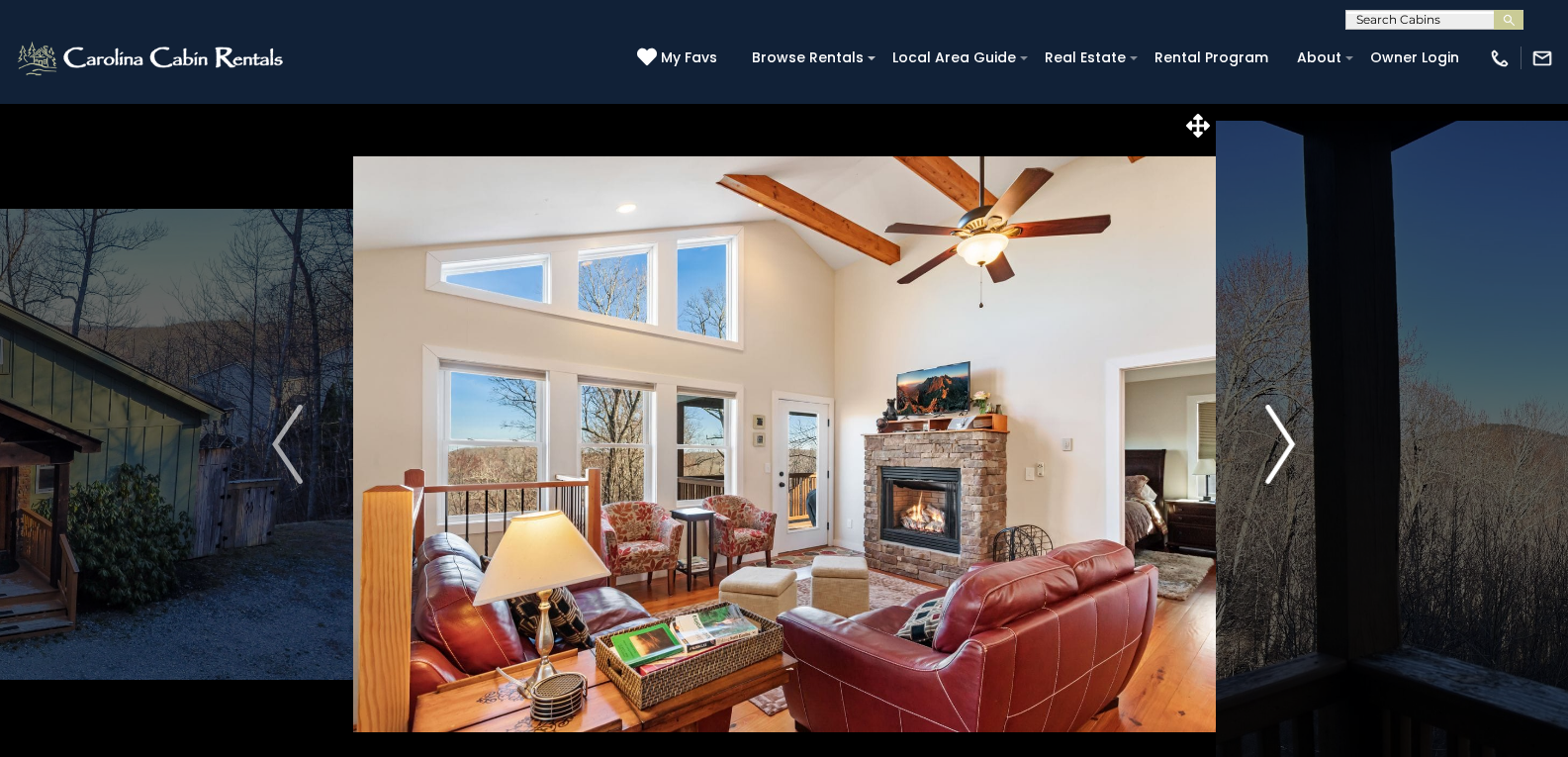
click at [1288, 436] on img "Next" at bounding box center [1281, 444] width 30 height 79
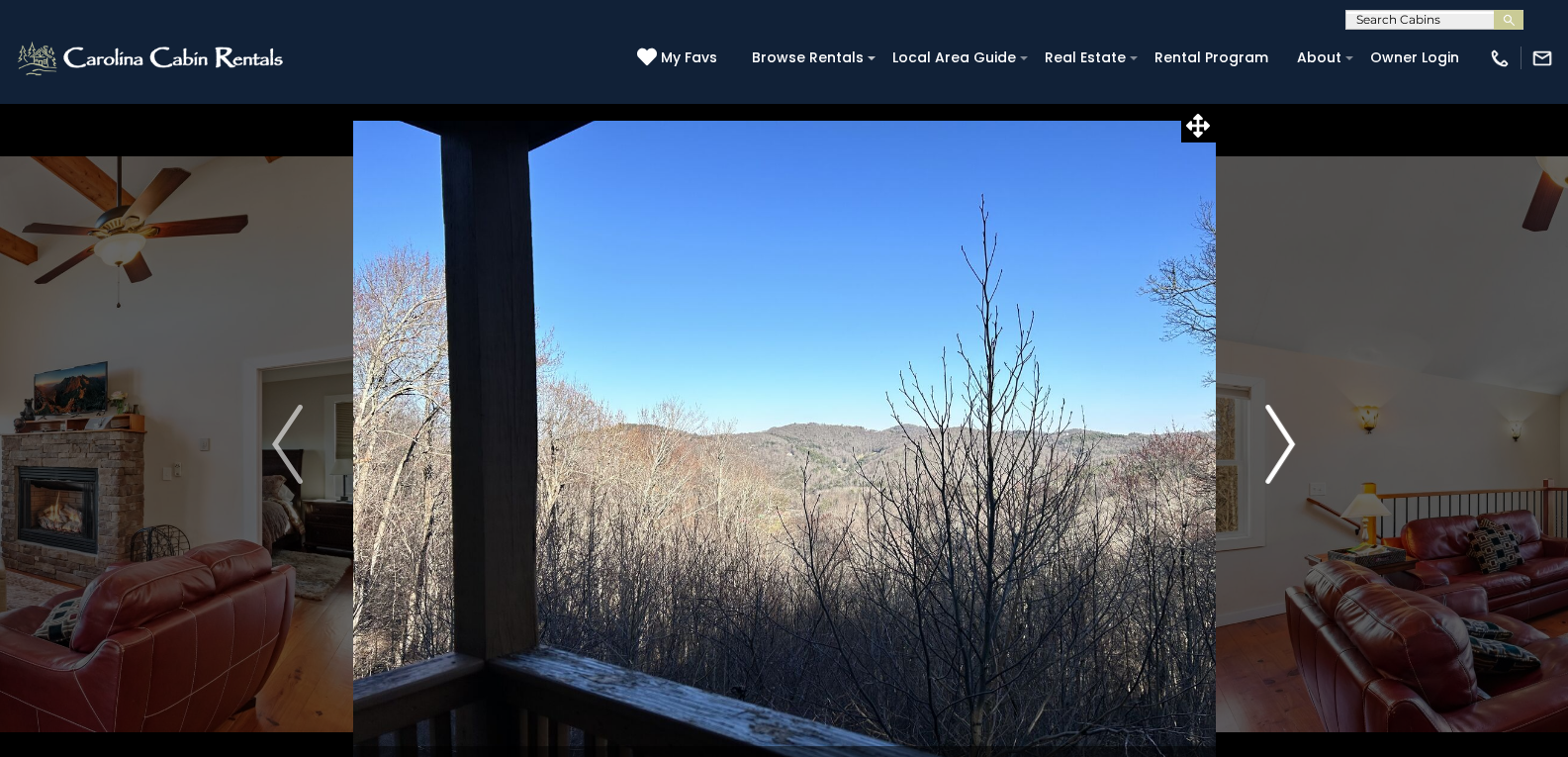
click at [1288, 436] on img "Next" at bounding box center [1281, 444] width 30 height 79
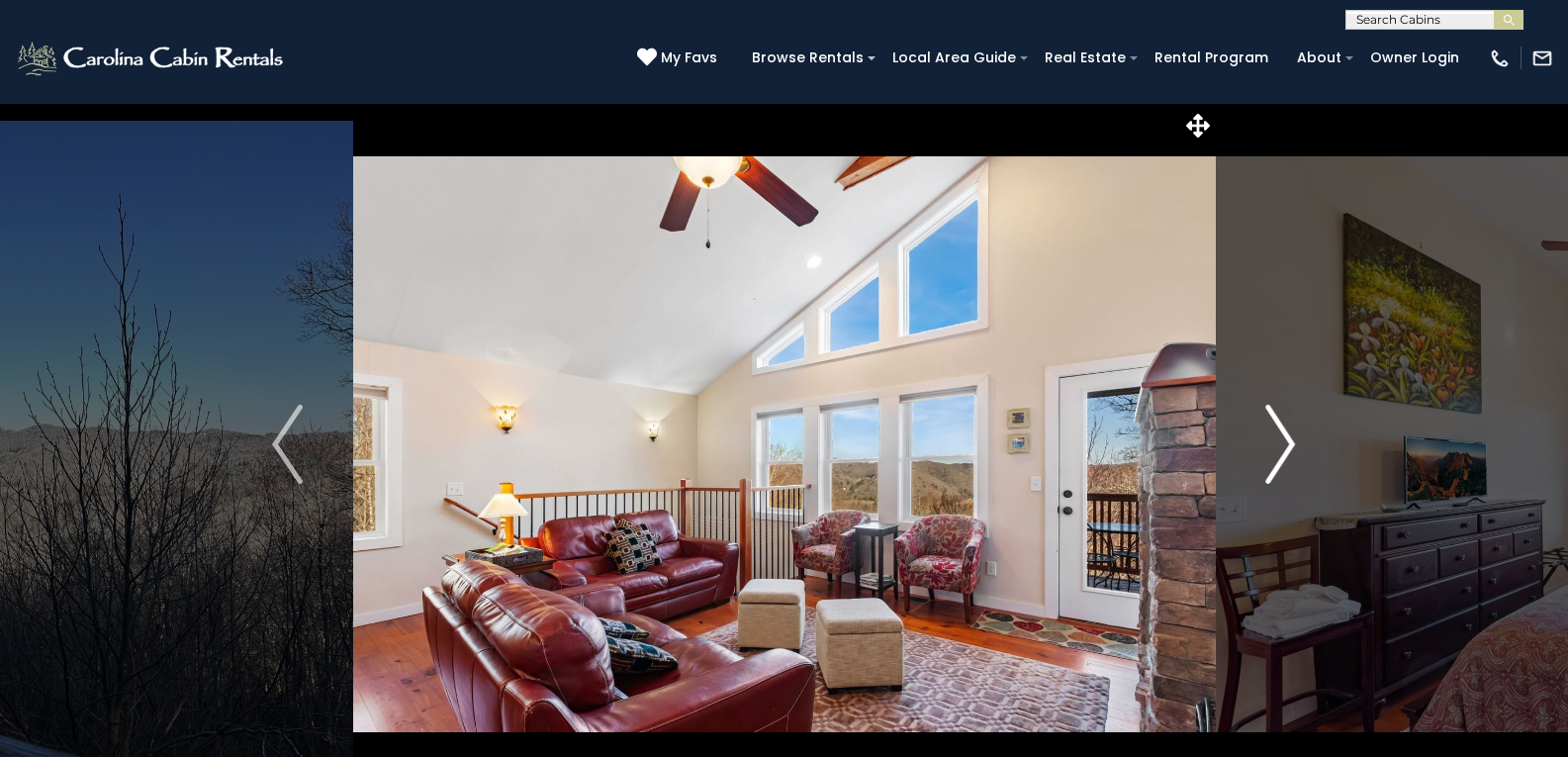
click at [1288, 436] on img "Next" at bounding box center [1281, 444] width 30 height 79
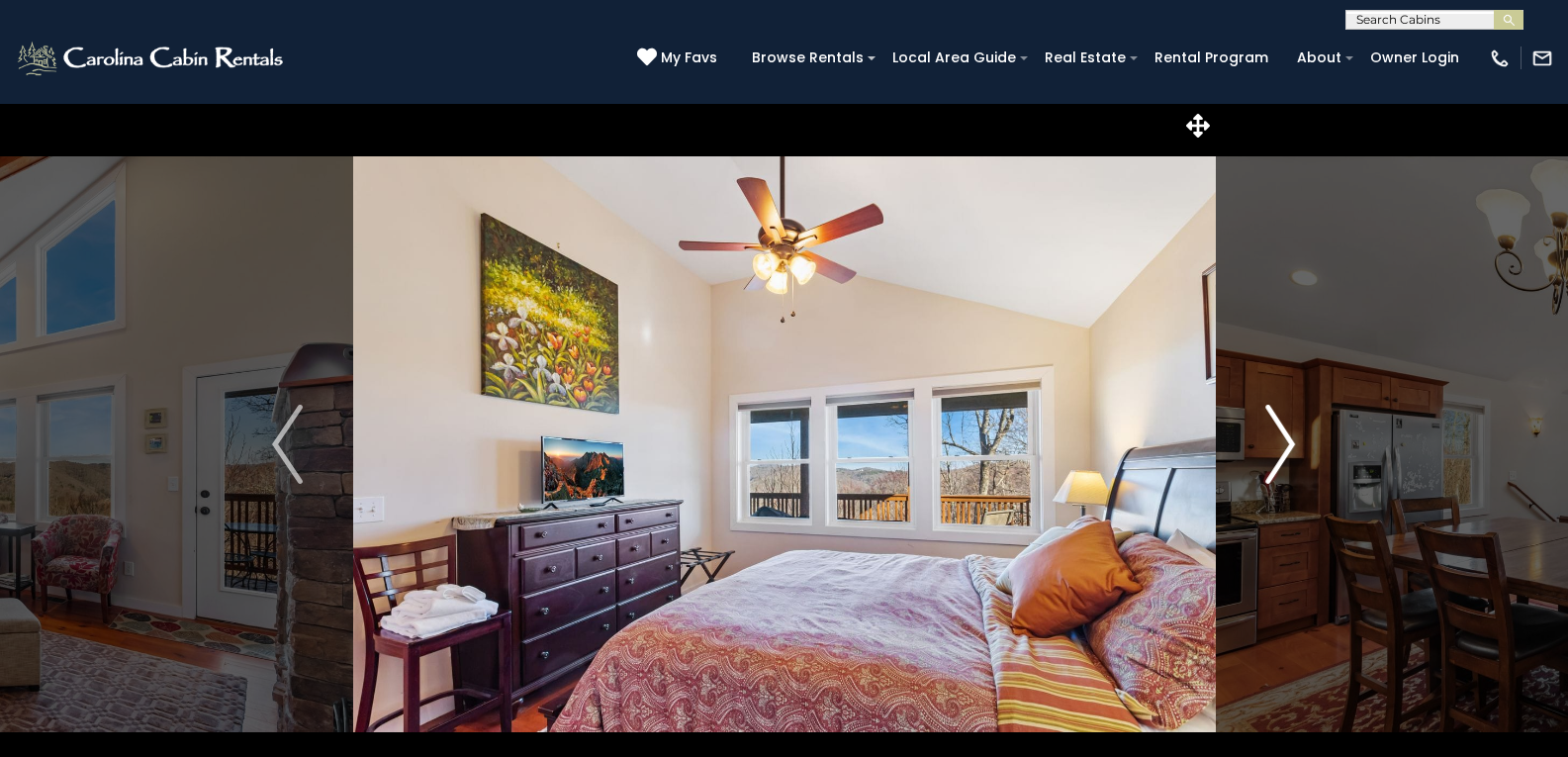
click at [1288, 436] on img "Next" at bounding box center [1281, 444] width 30 height 79
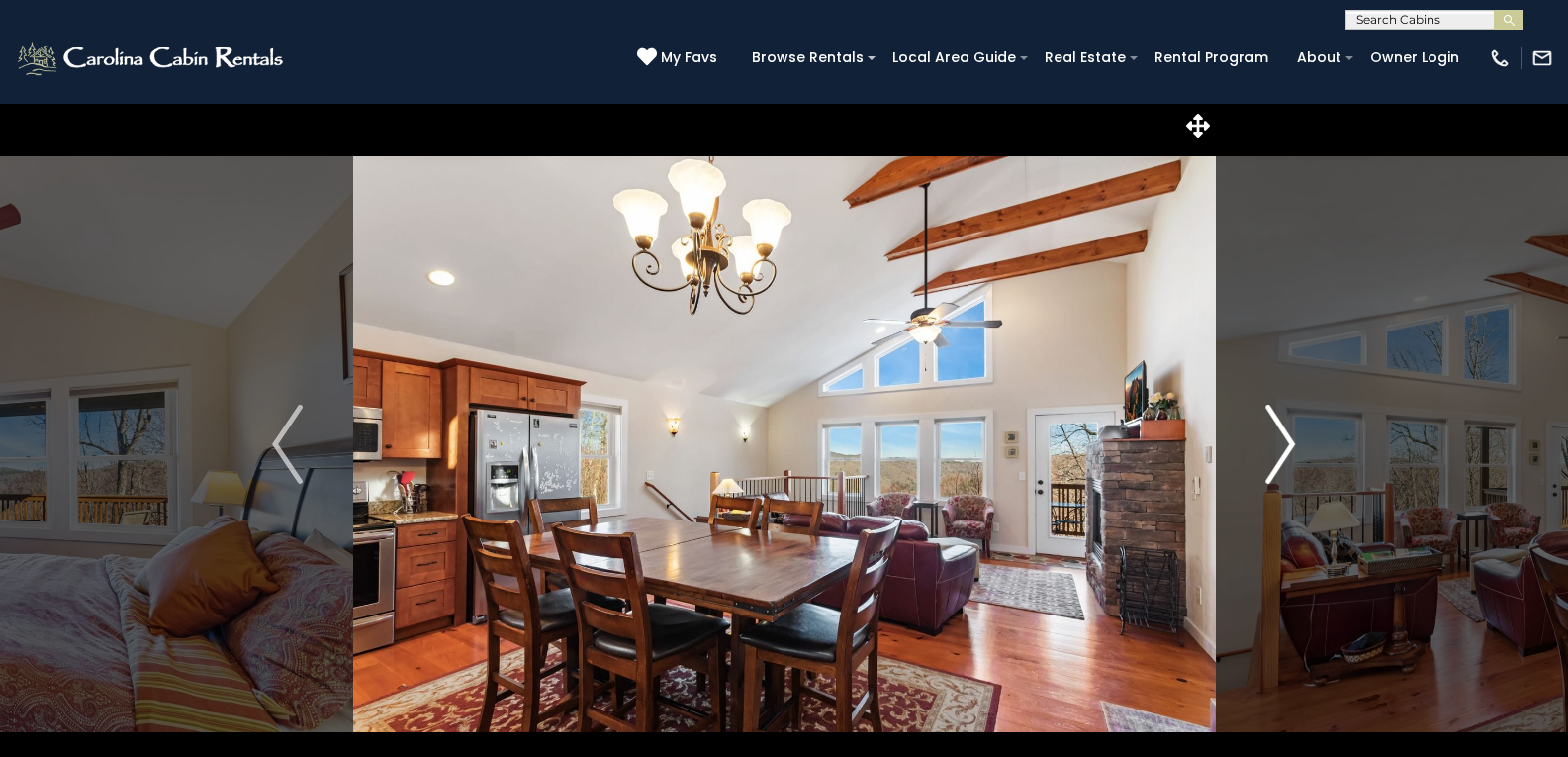
click at [1288, 436] on img "Next" at bounding box center [1281, 444] width 30 height 79
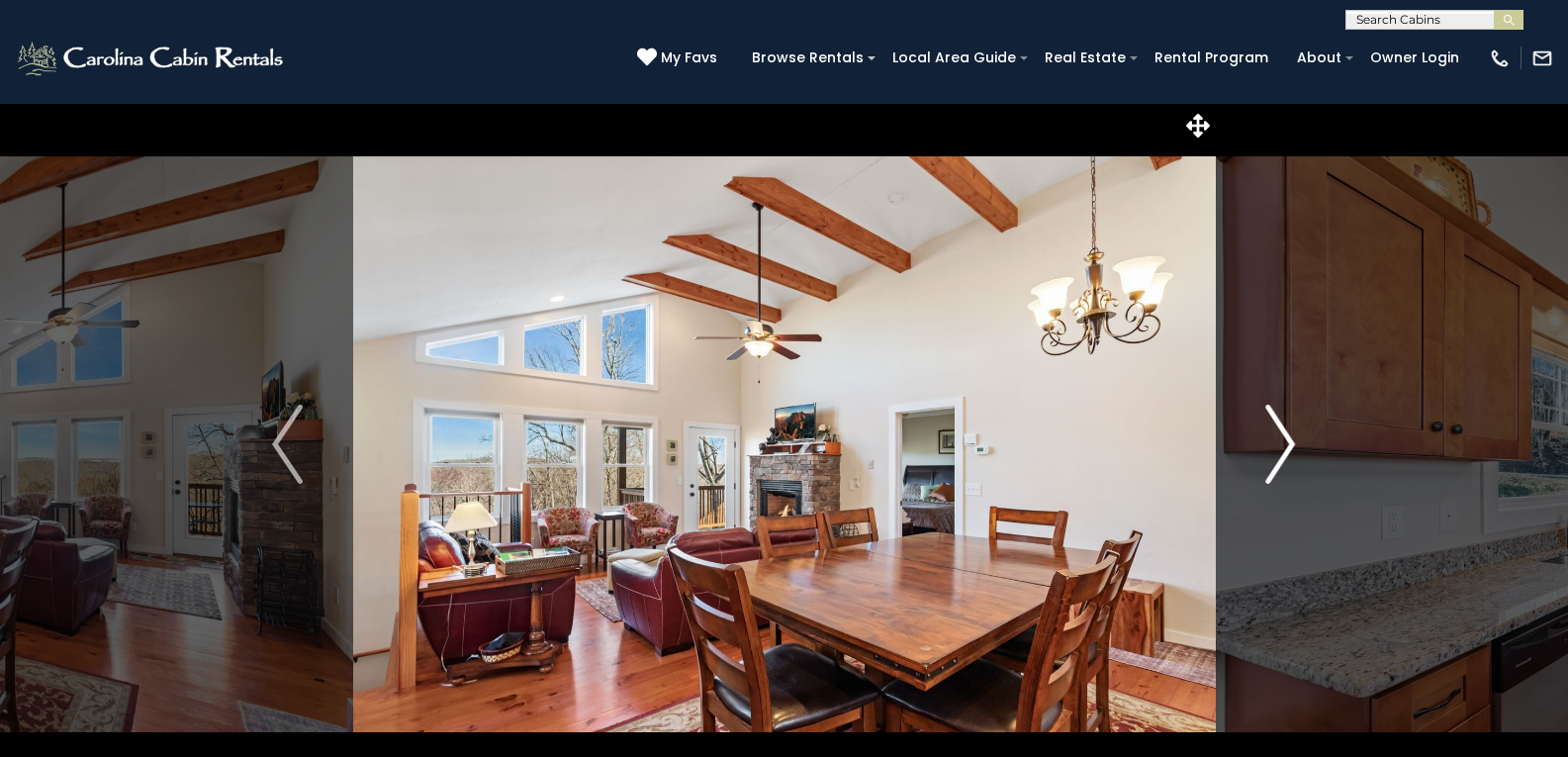
click at [1288, 436] on img "Next" at bounding box center [1281, 444] width 30 height 79
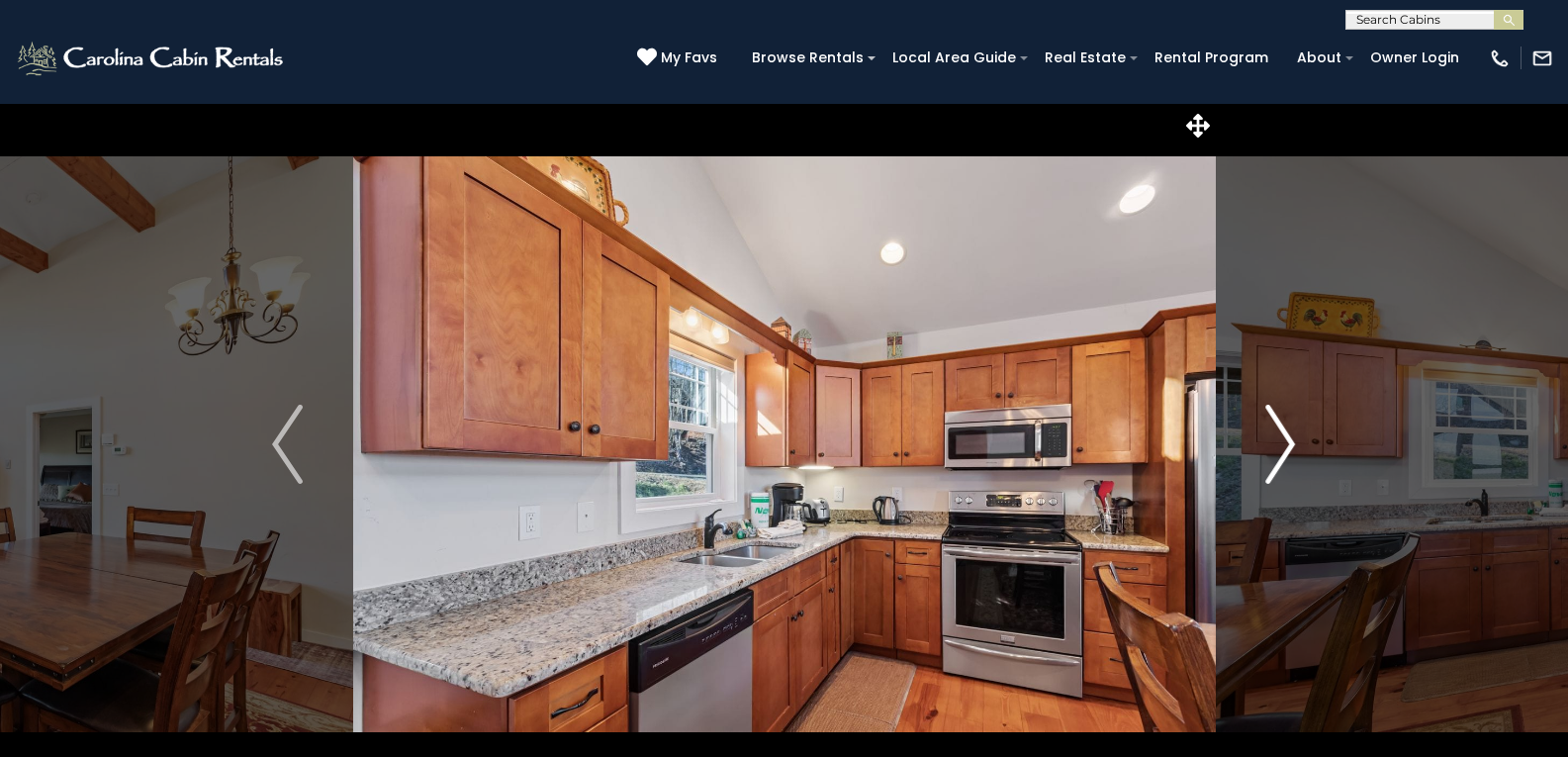
click at [1288, 436] on img "Next" at bounding box center [1281, 444] width 30 height 79
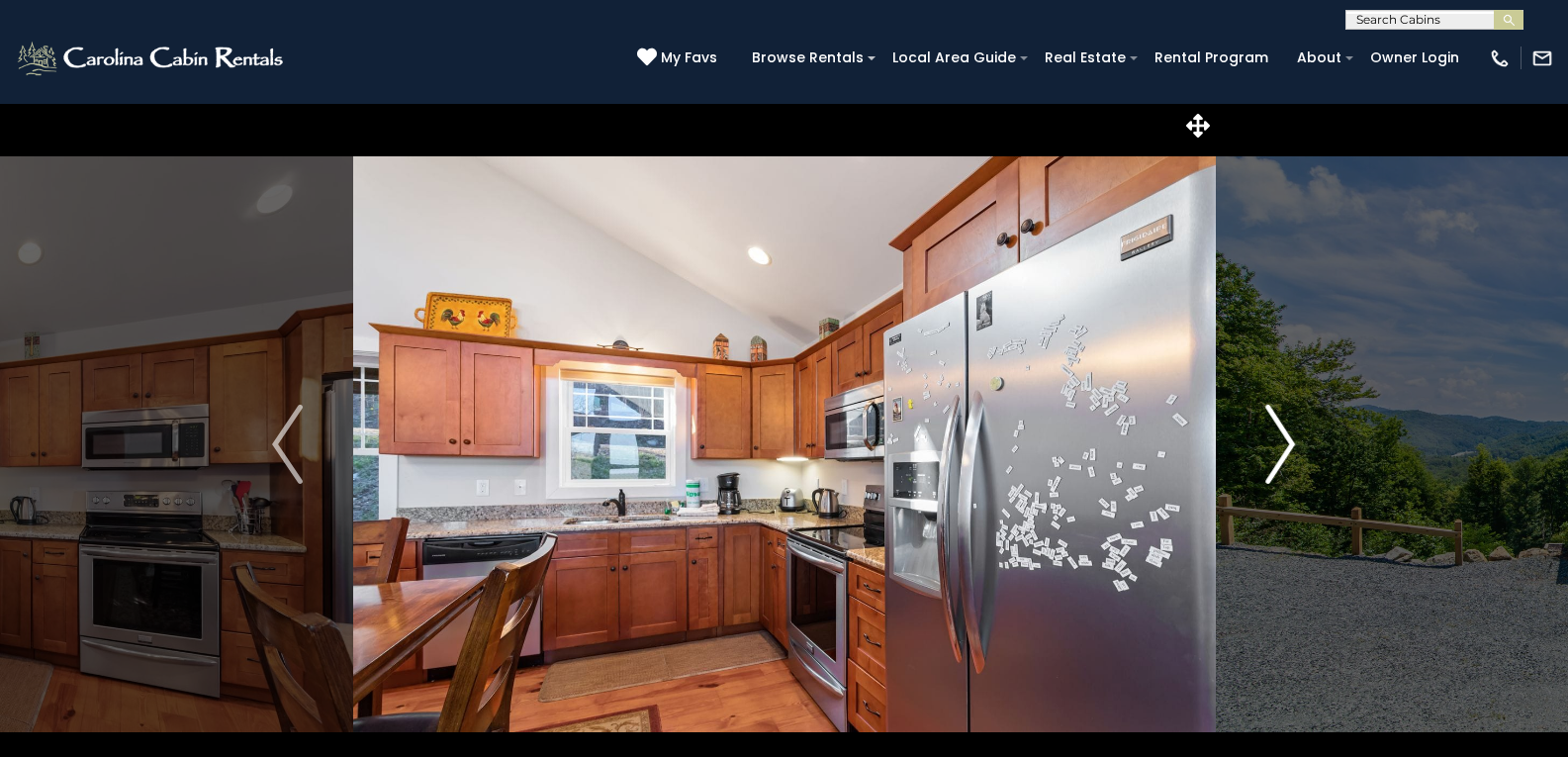
click at [1286, 432] on img "Next" at bounding box center [1281, 444] width 30 height 79
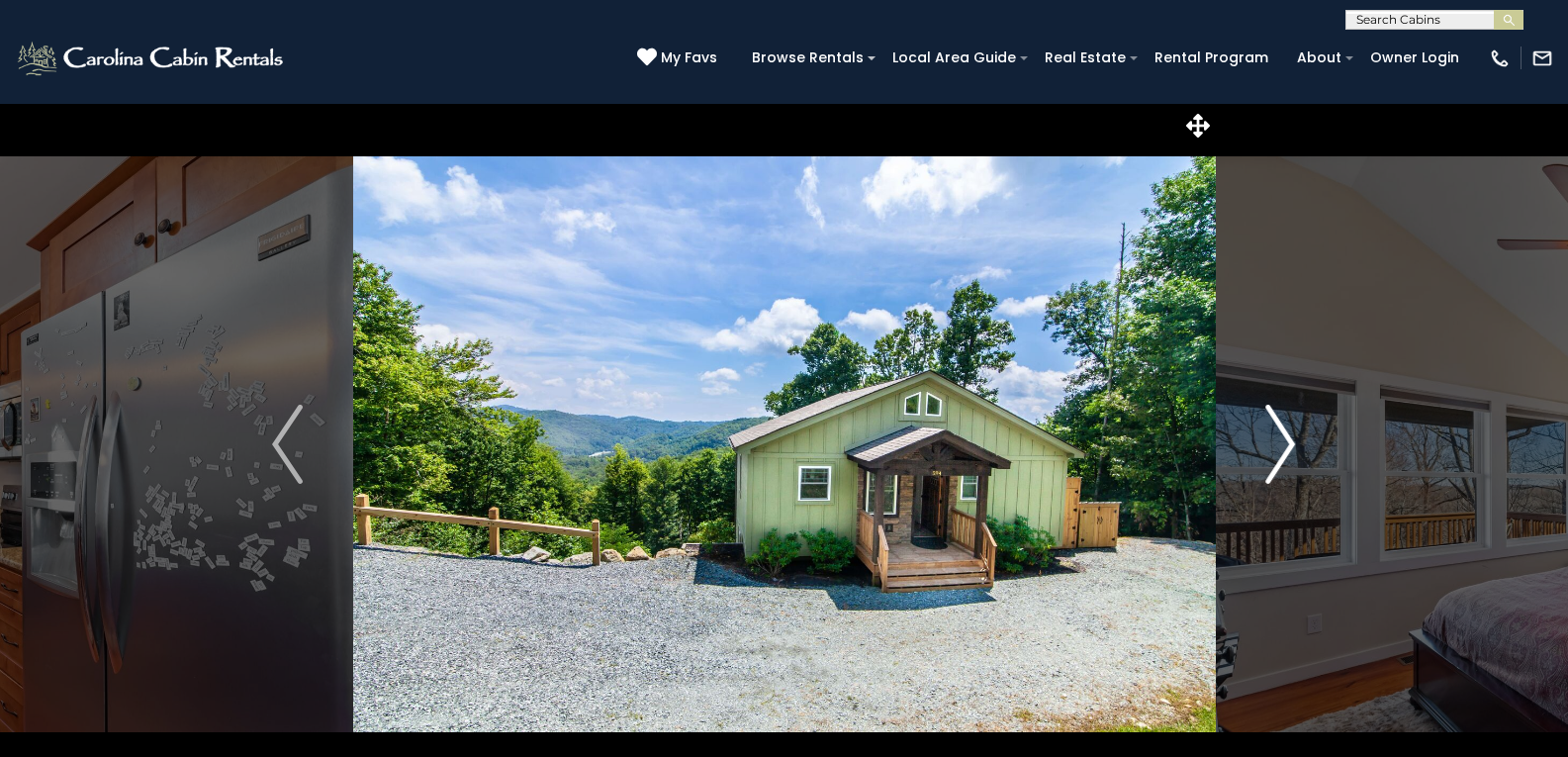
click at [1284, 442] on img "Next" at bounding box center [1281, 444] width 30 height 79
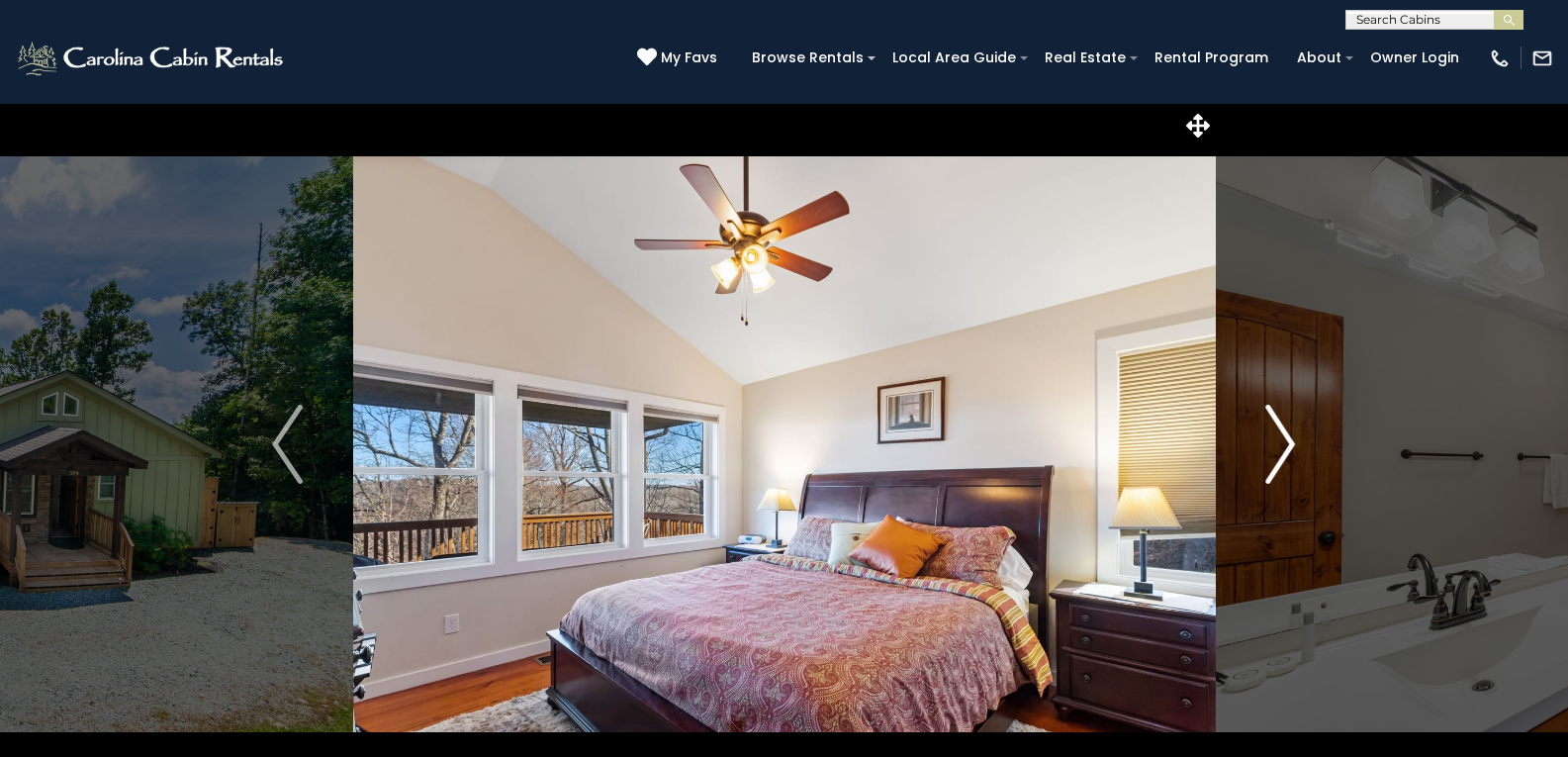
click at [1284, 442] on img "Next" at bounding box center [1281, 444] width 30 height 79
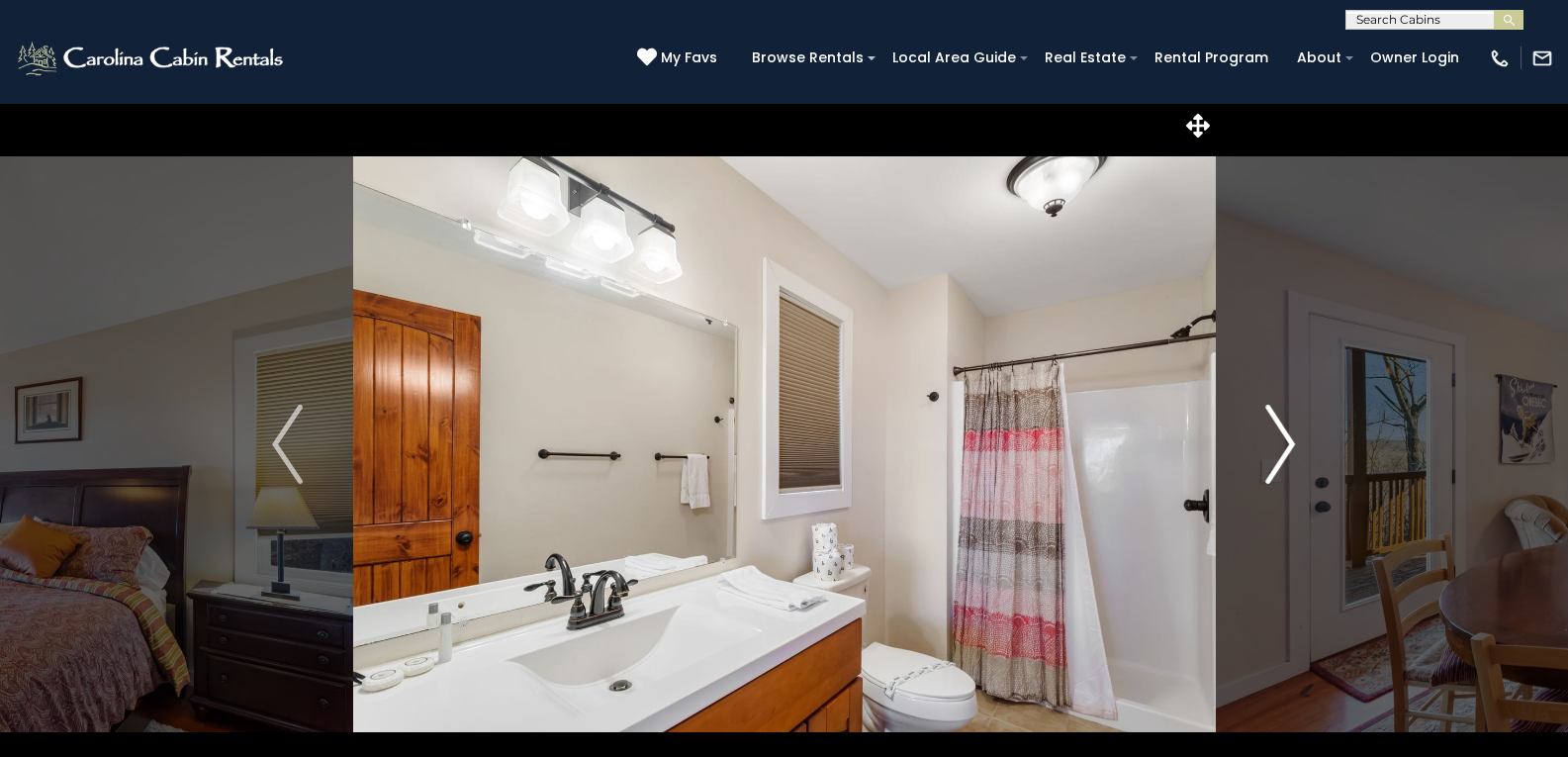
click at [1284, 442] on img "Next" at bounding box center [1281, 444] width 30 height 79
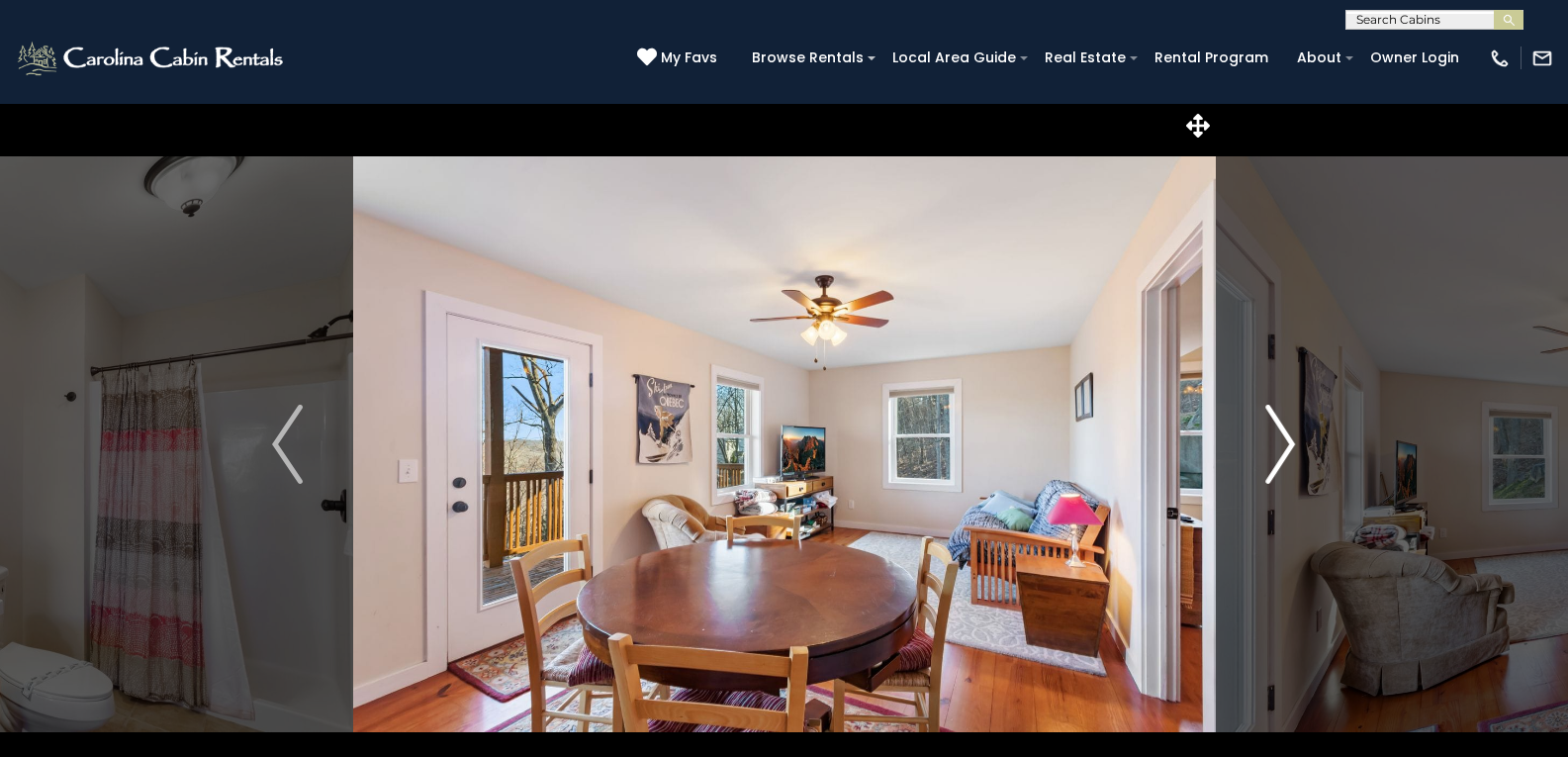
click at [1284, 442] on img "Next" at bounding box center [1281, 444] width 30 height 79
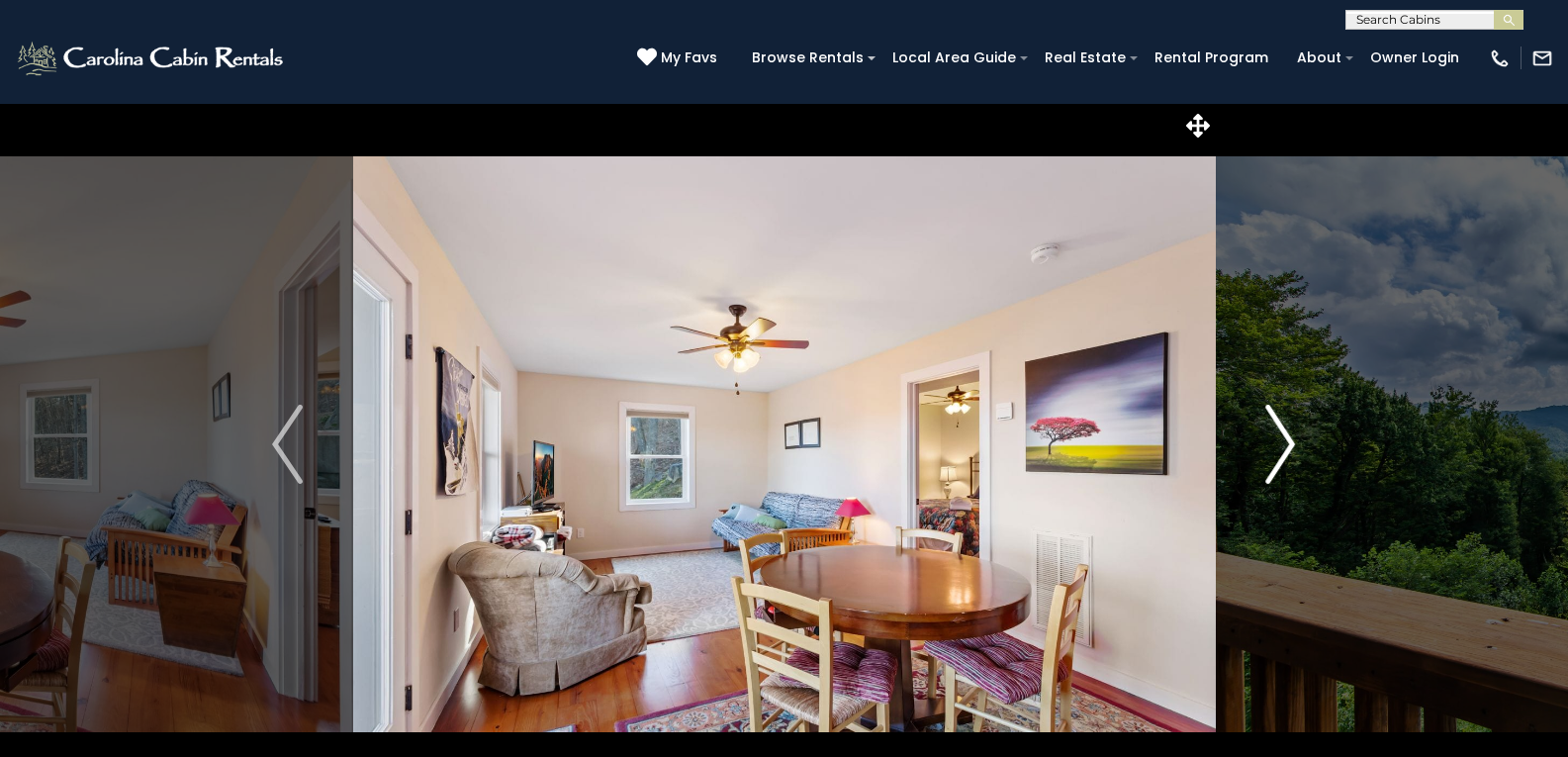
click at [1284, 442] on img "Next" at bounding box center [1281, 444] width 30 height 79
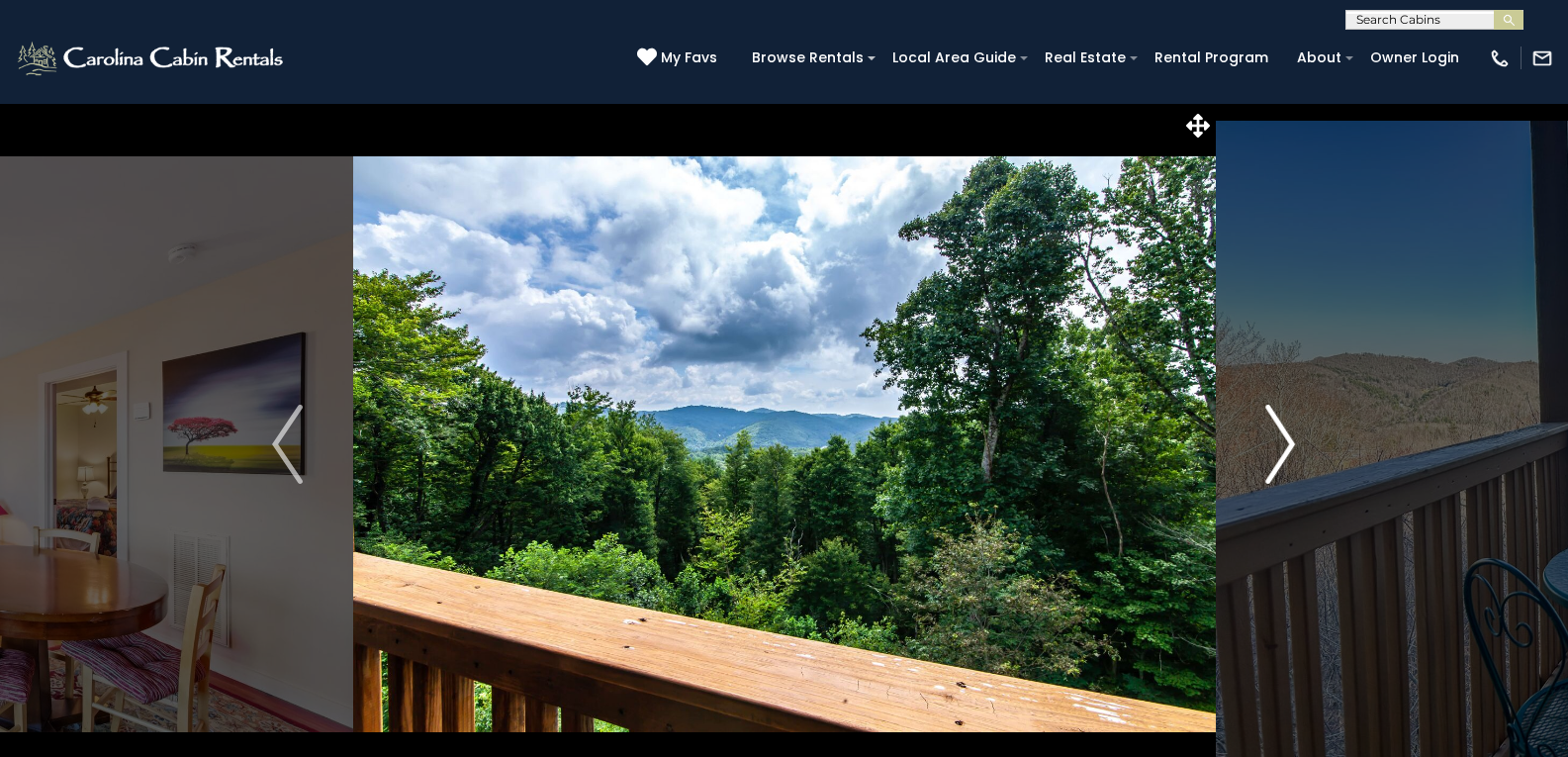
click at [1284, 442] on img "Next" at bounding box center [1281, 444] width 30 height 79
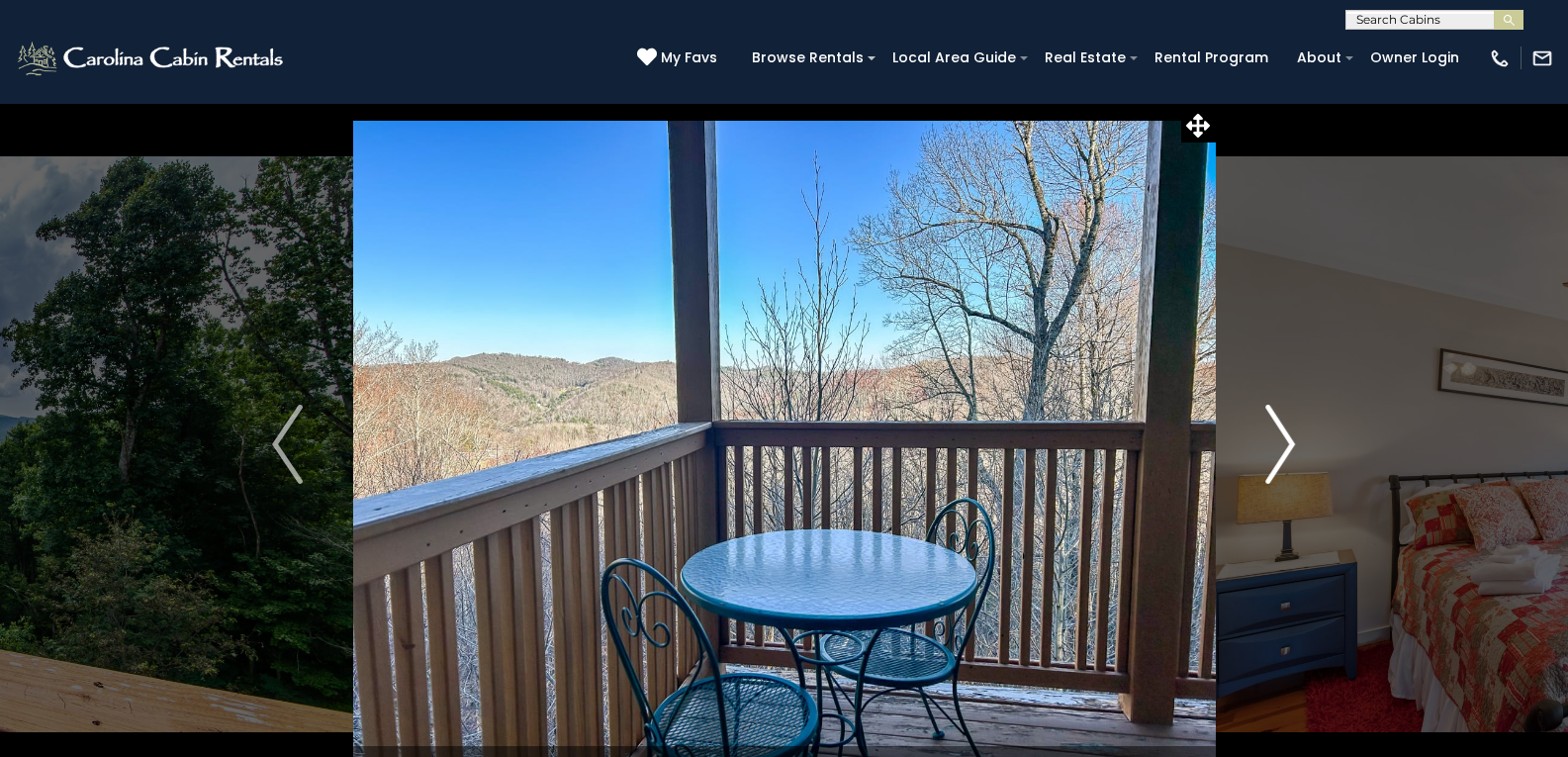
click at [1284, 442] on img "Next" at bounding box center [1281, 444] width 30 height 79
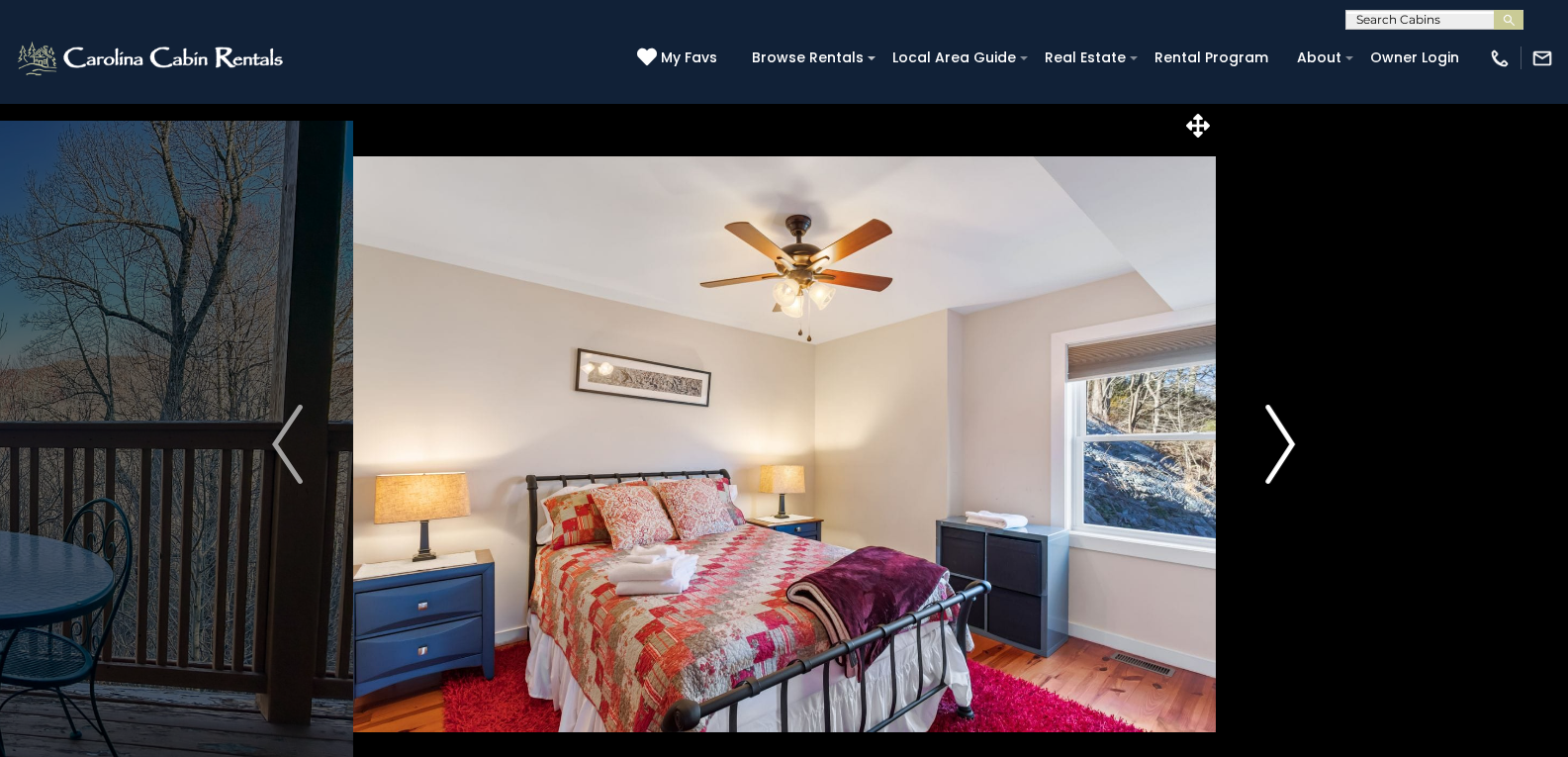
click at [1284, 442] on img "Next" at bounding box center [1281, 444] width 30 height 79
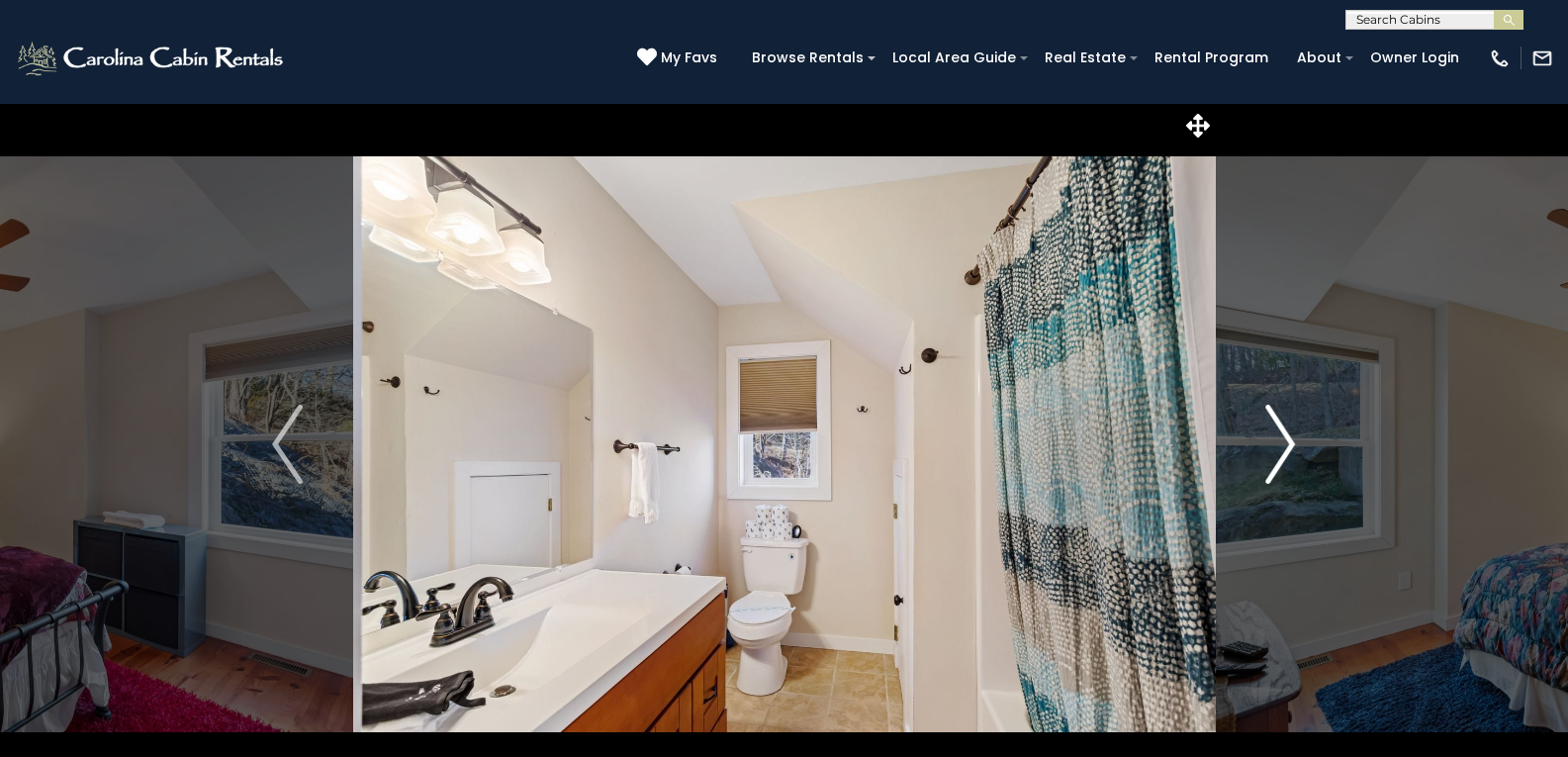
click at [1284, 442] on img "Next" at bounding box center [1281, 444] width 30 height 79
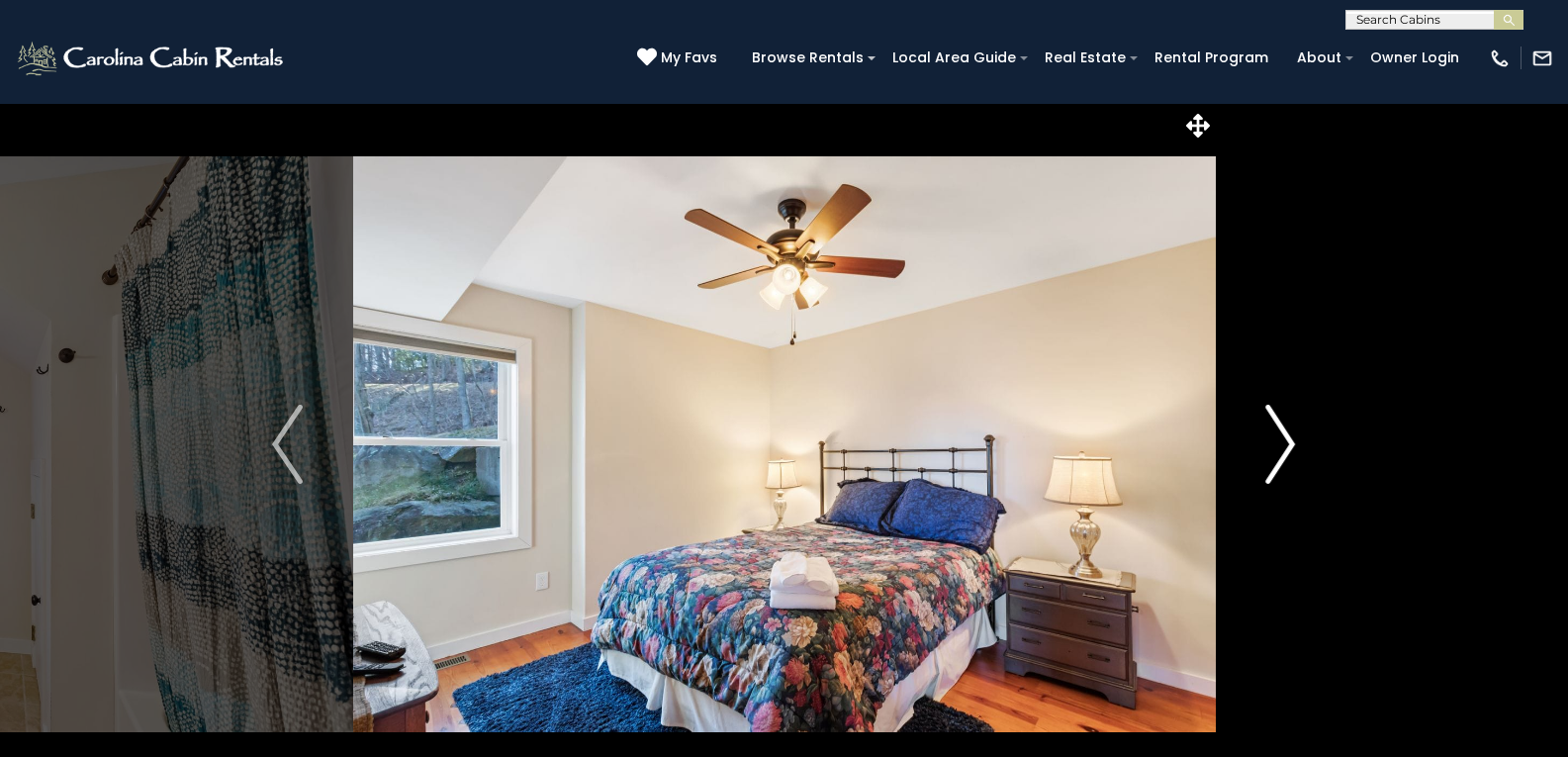
click at [1284, 442] on img "Next" at bounding box center [1281, 444] width 30 height 79
